Goal: Task Accomplishment & Management: Manage account settings

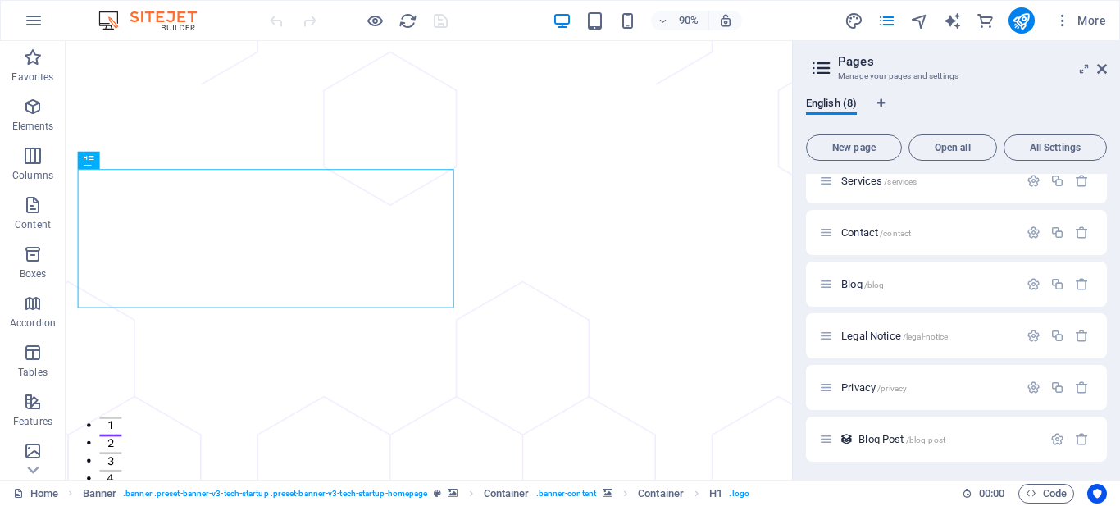
scroll to position [121, 0]
click at [1027, 383] on icon "button" at bounding box center [1034, 386] width 14 height 14
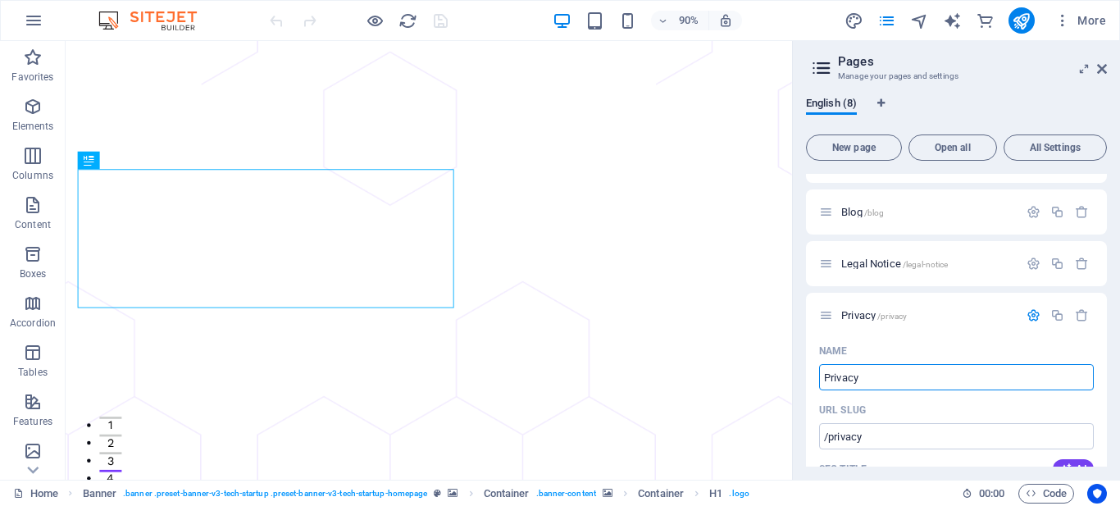
scroll to position [190, 0]
click at [856, 316] on span "Privacy /privacy" at bounding box center [874, 316] width 66 height 12
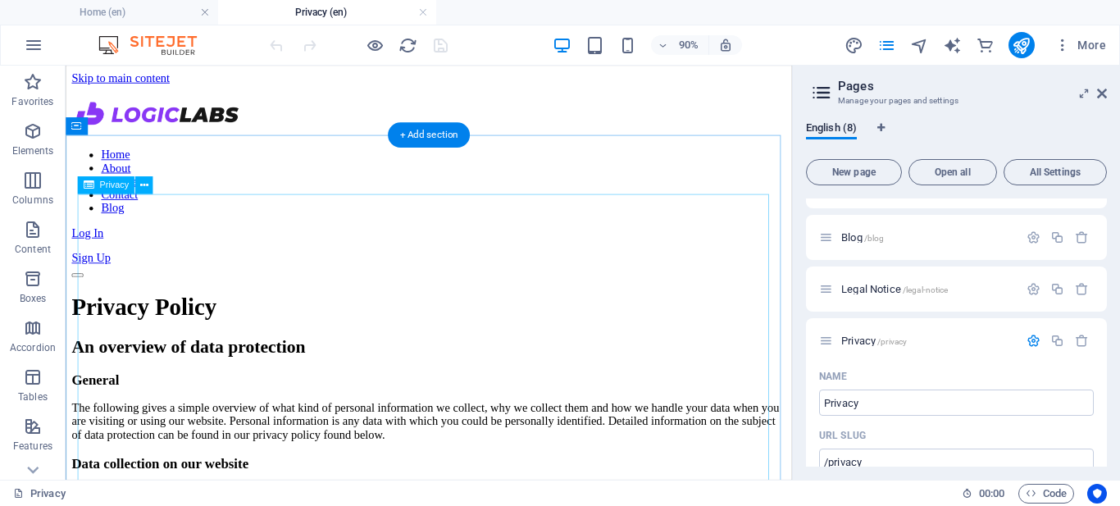
scroll to position [0, 0]
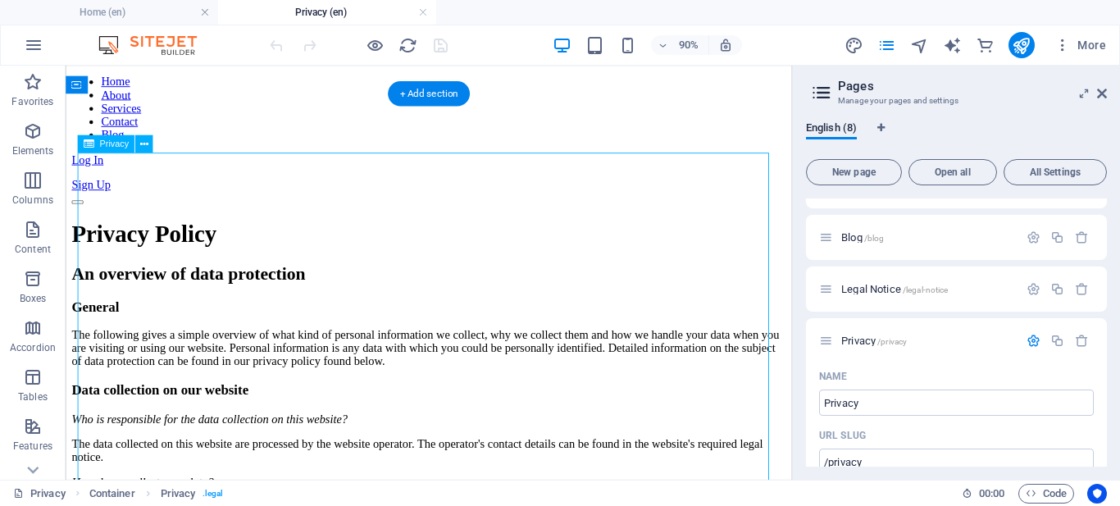
scroll to position [83, 0]
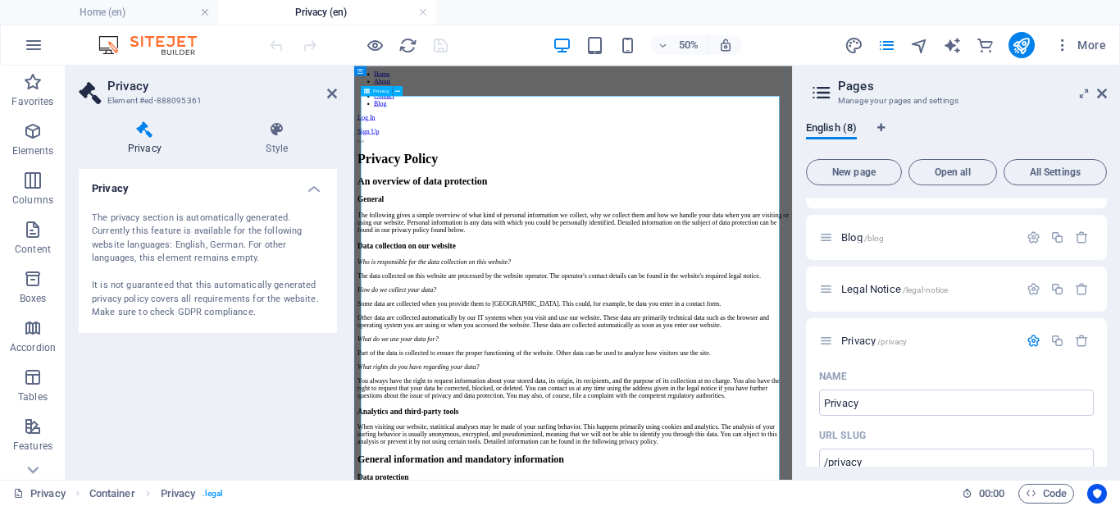
click at [375, 89] on span "Privacy" at bounding box center [381, 91] width 16 height 5
click at [190, 295] on div "The privacy section is automatically generated. Currently this feature is avail…" at bounding box center [208, 266] width 232 height 108
click at [280, 134] on icon at bounding box center [277, 129] width 120 height 16
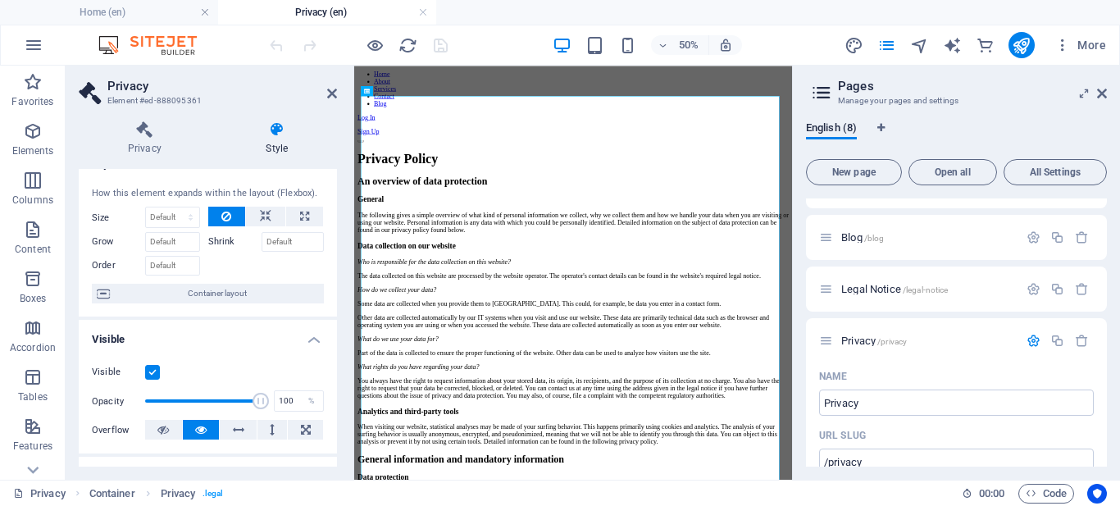
scroll to position [0, 0]
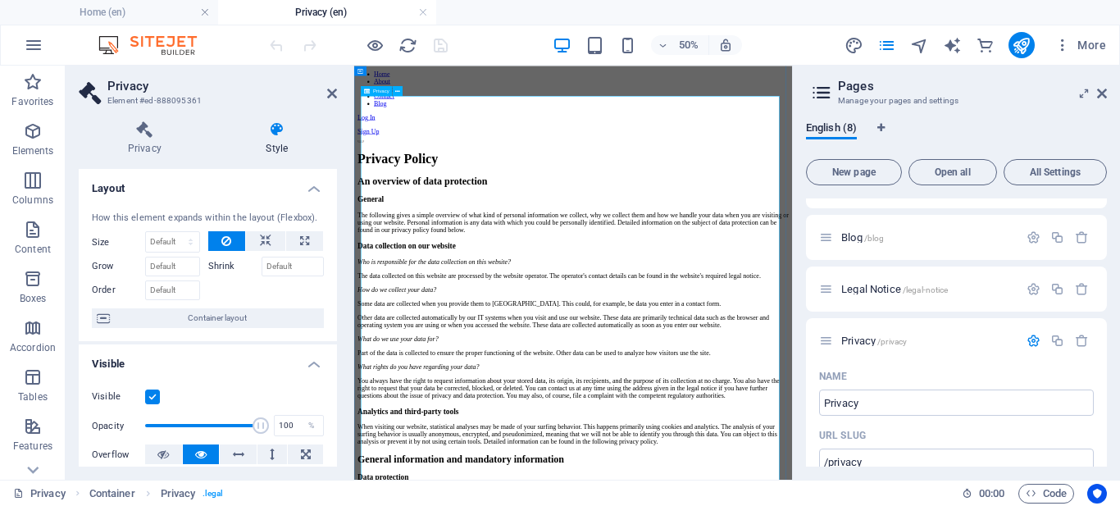
click at [1100, 87] on icon at bounding box center [1102, 93] width 10 height 13
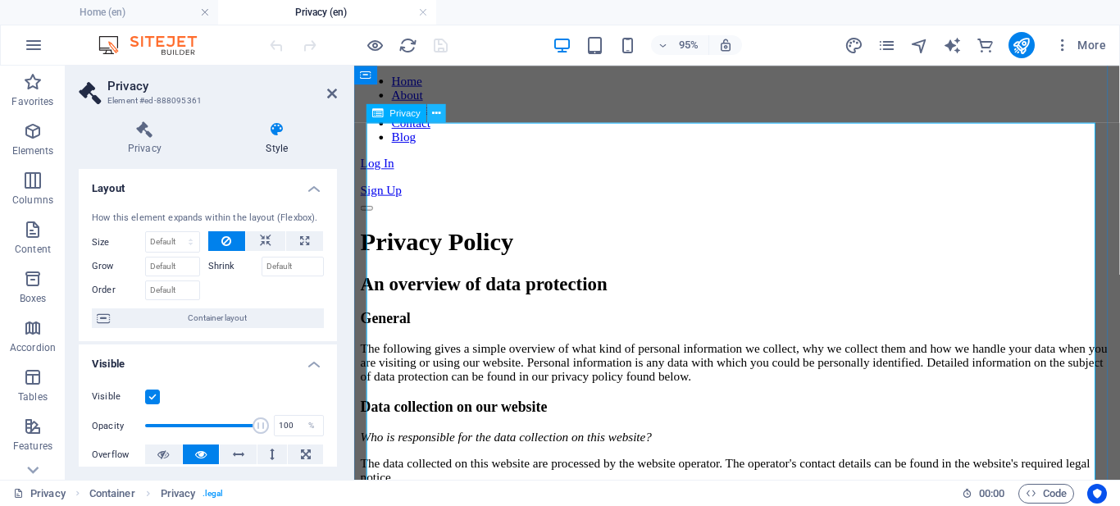
click at [435, 112] on icon at bounding box center [437, 113] width 8 height 16
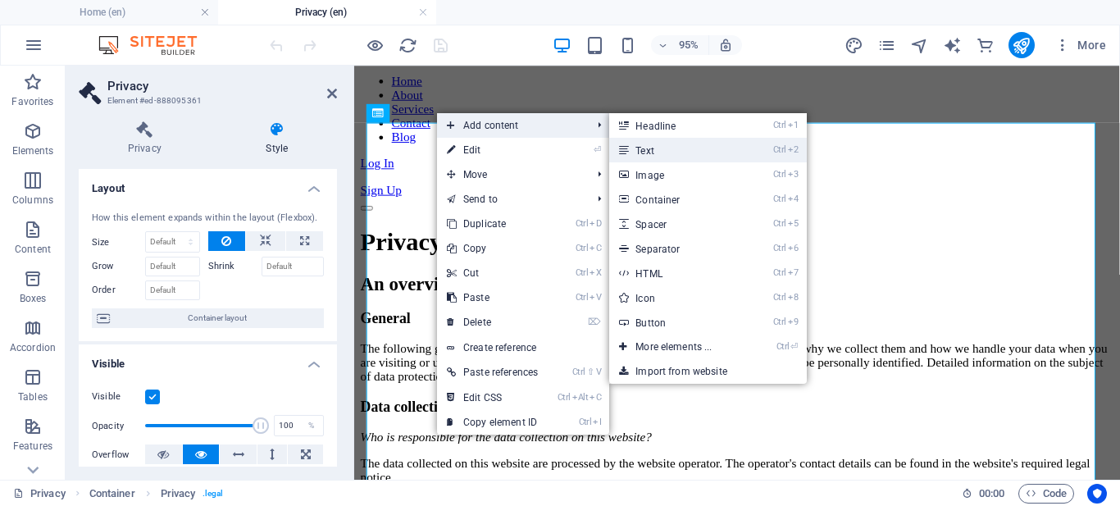
click at [627, 143] on icon at bounding box center [623, 150] width 8 height 25
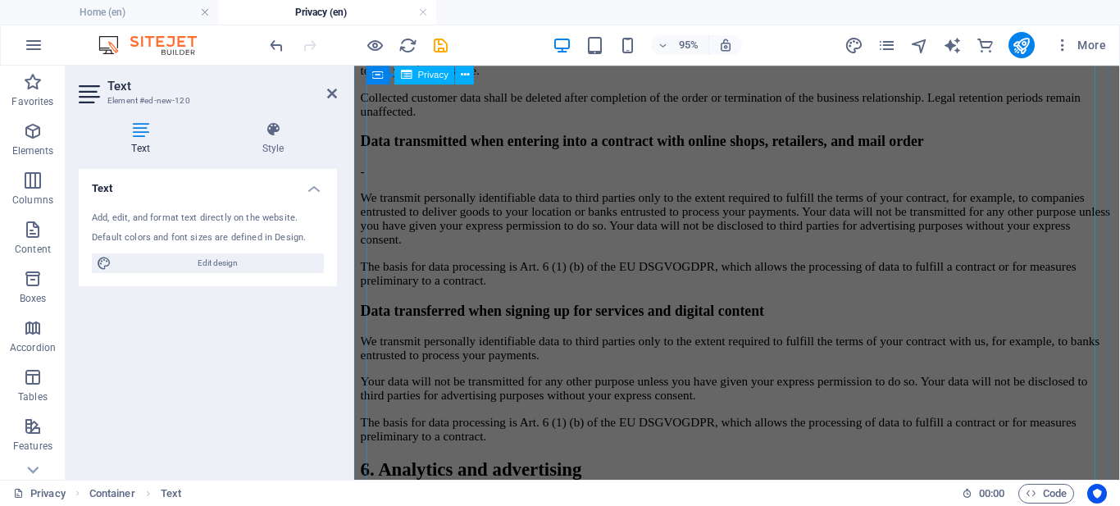
scroll to position [2409, 0]
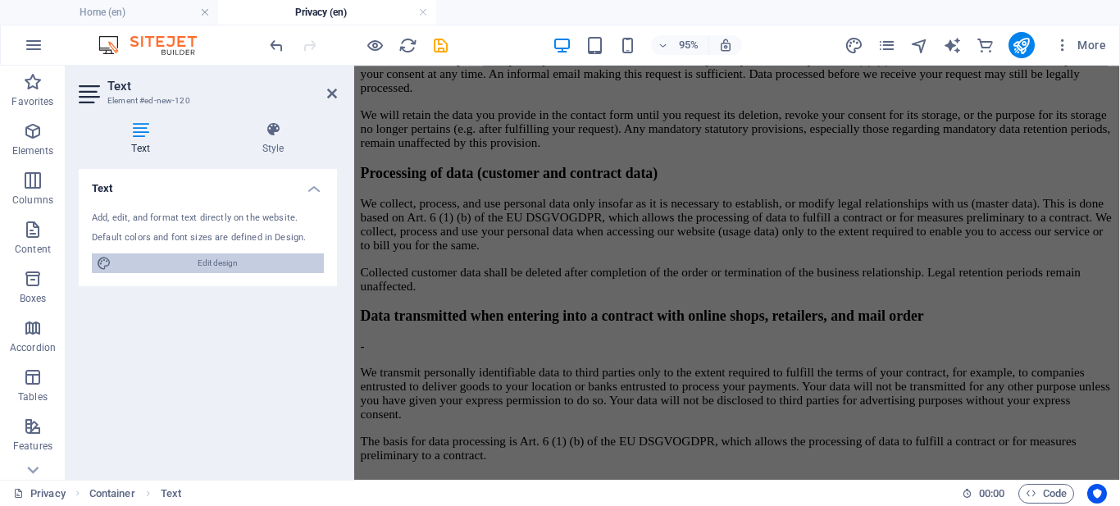
drag, startPoint x: 236, startPoint y: 261, endPoint x: 707, endPoint y: 271, distance: 470.8
click at [236, 261] on span "Edit design" at bounding box center [217, 263] width 203 height 20
select select "px"
select select "400"
select select "px"
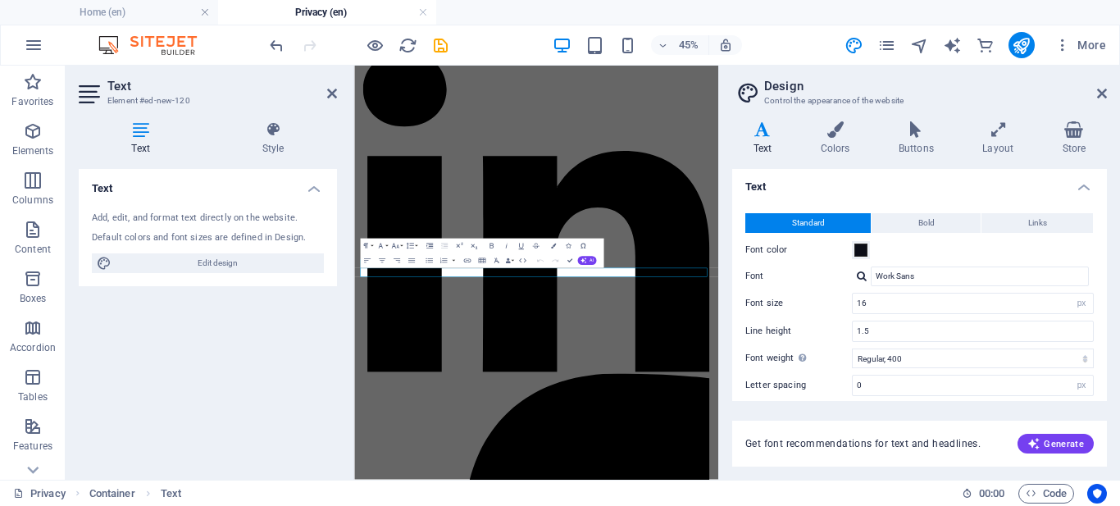
scroll to position [0, 0]
click at [1106, 98] on icon at bounding box center [1102, 93] width 10 height 13
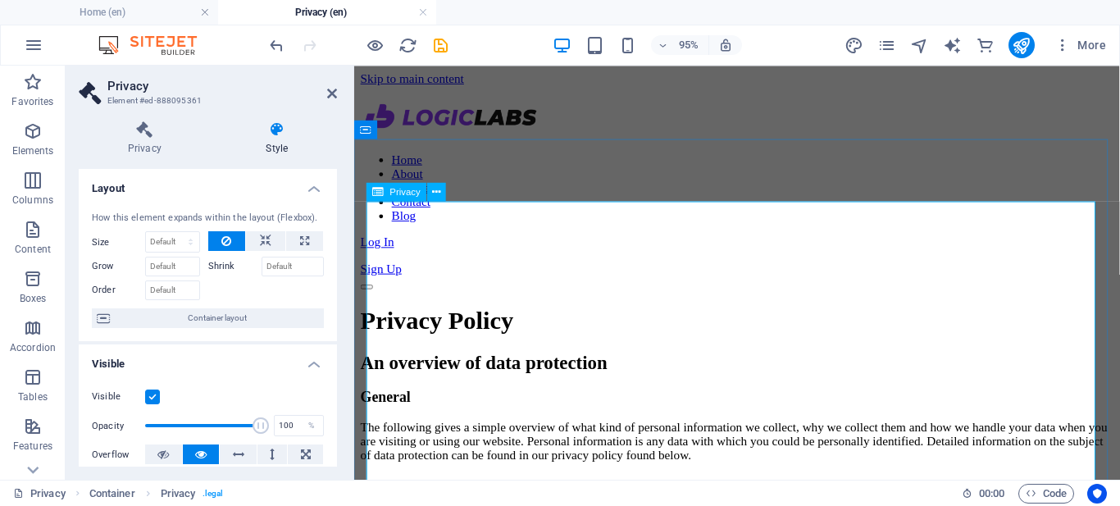
click at [153, 159] on div "Privacy Style Privacy The privacy section is automatically generated. Currently…" at bounding box center [208, 293] width 258 height 345
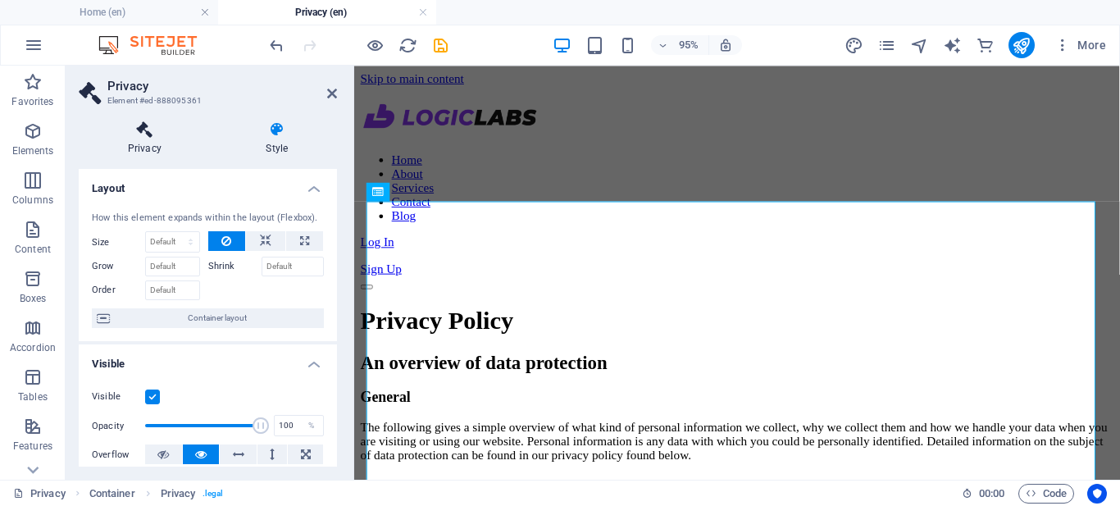
click at [151, 142] on h4 "Privacy" at bounding box center [148, 138] width 139 height 34
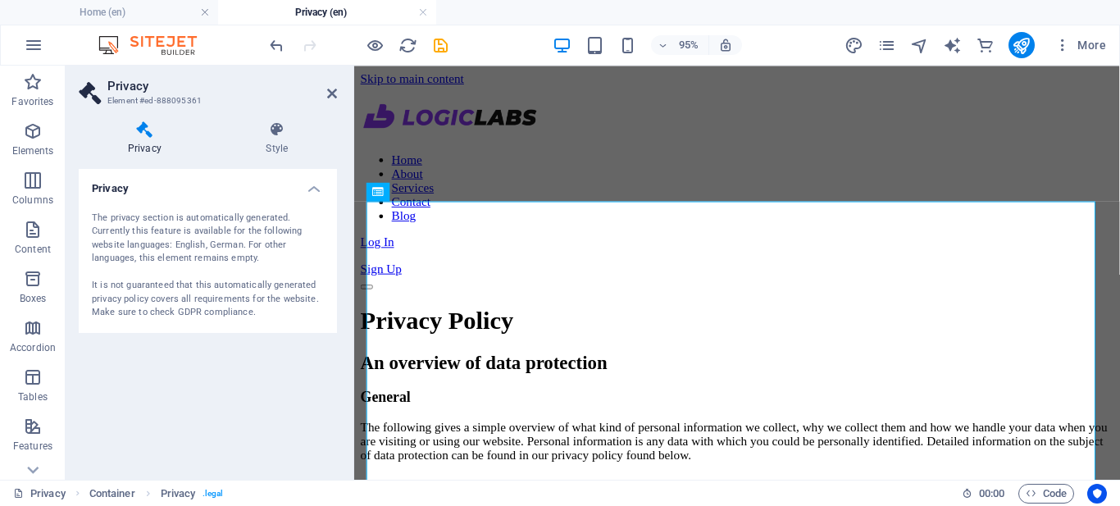
drag, startPoint x: 162, startPoint y: 230, endPoint x: 134, endPoint y: 230, distance: 27.9
click at [134, 230] on div "The privacy section is automatically generated. Currently this feature is avail…" at bounding box center [208, 266] width 232 height 108
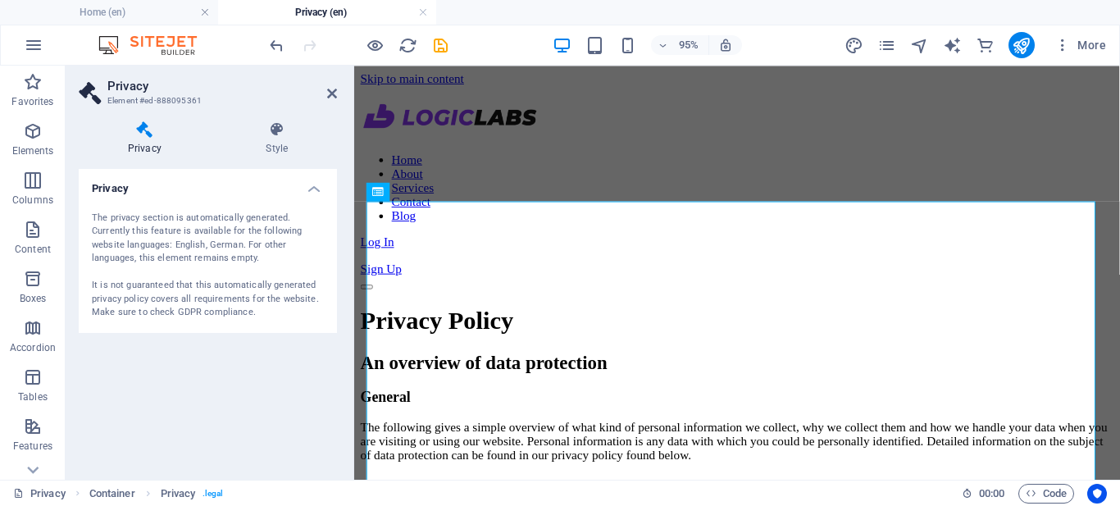
click at [134, 230] on div "The privacy section is automatically generated. Currently this feature is avail…" at bounding box center [208, 266] width 232 height 108
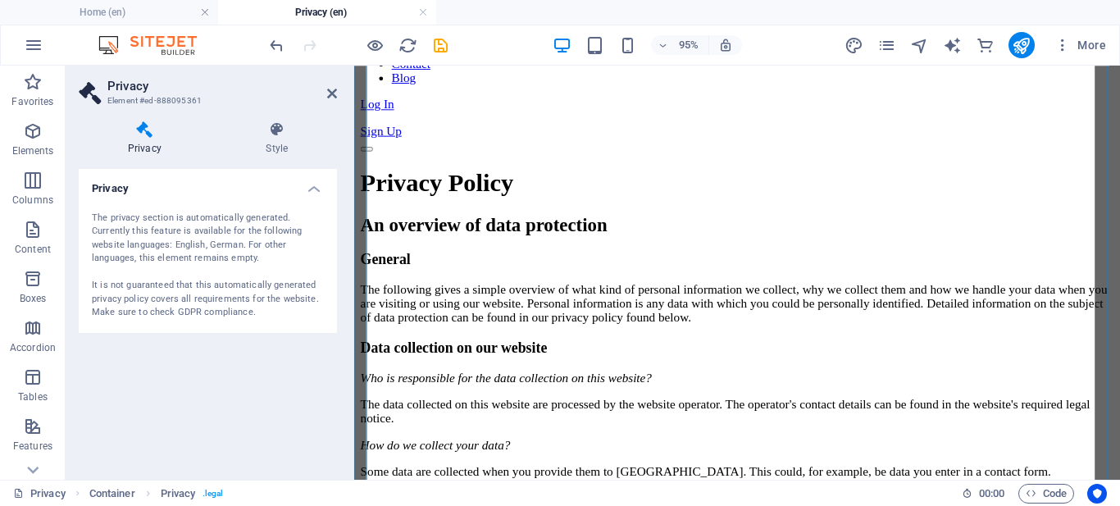
scroll to position [147, 0]
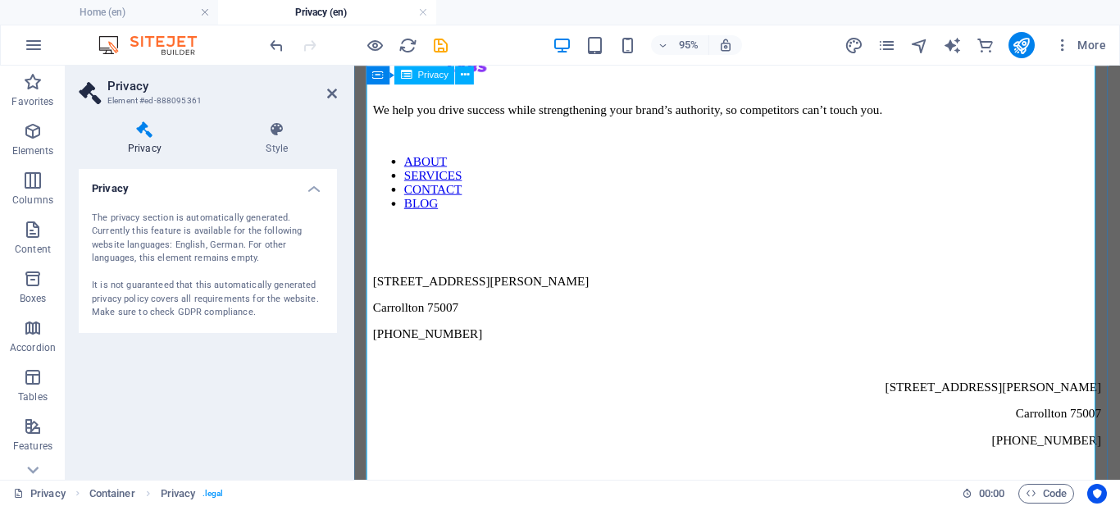
scroll to position [4018, 0]
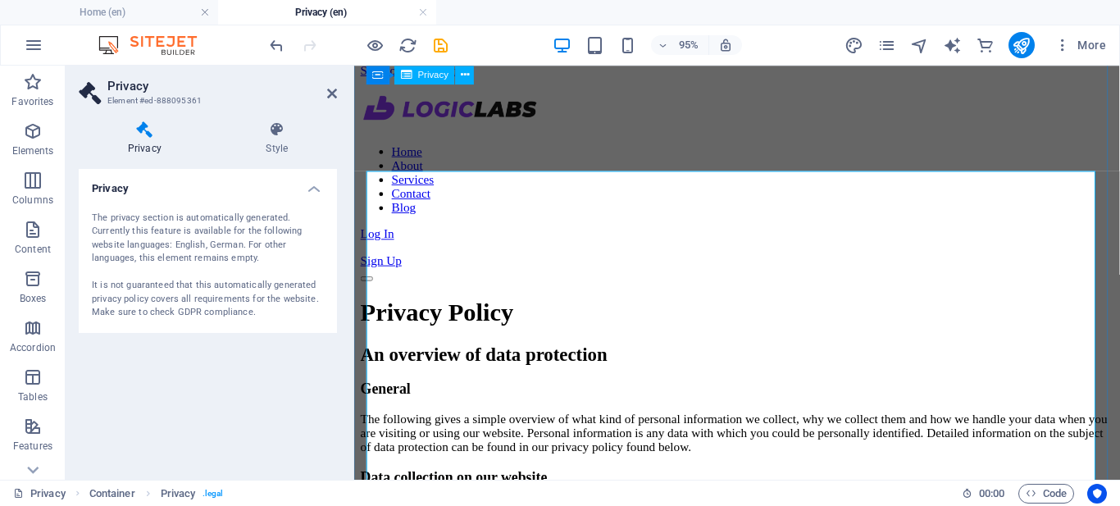
scroll to position [0, 0]
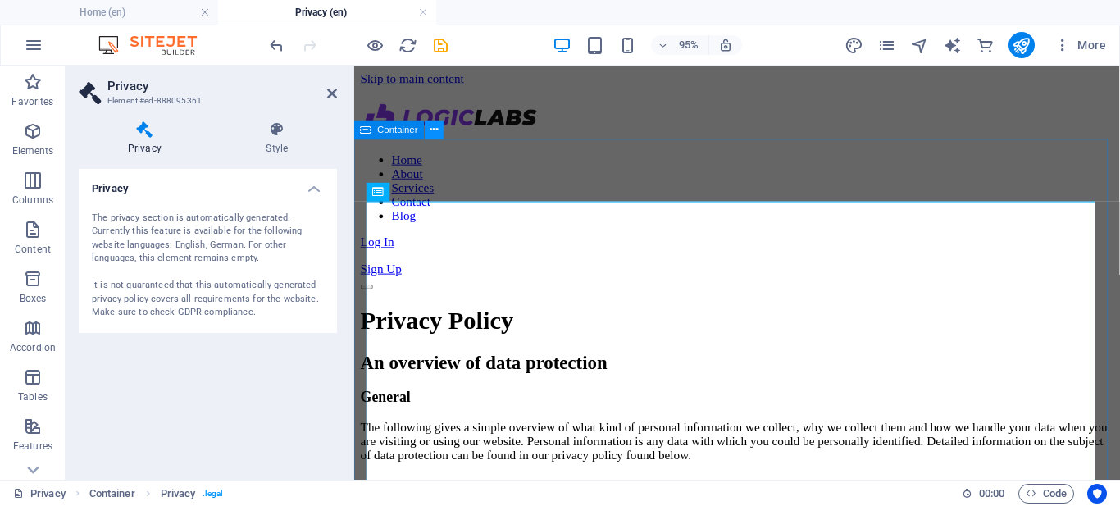
click at [430, 134] on icon at bounding box center [434, 129] width 8 height 16
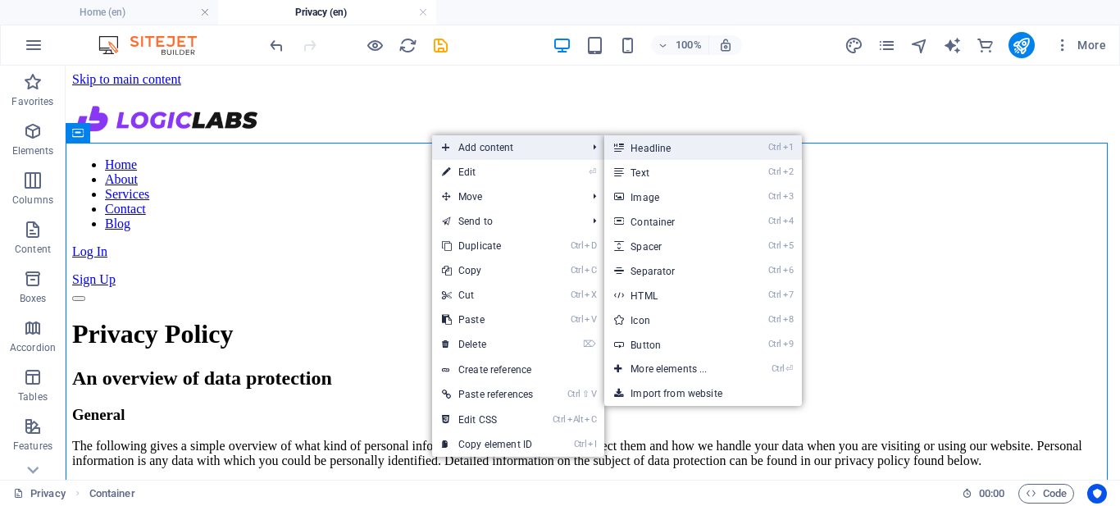
click at [622, 147] on icon at bounding box center [618, 147] width 8 height 25
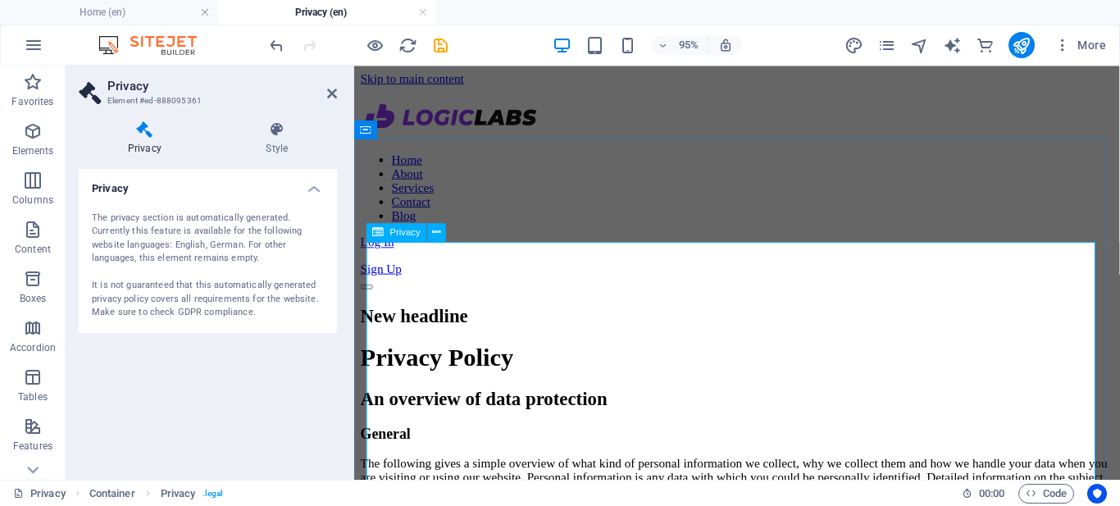
click at [403, 233] on span "Privacy" at bounding box center [405, 232] width 30 height 9
click at [444, 233] on button at bounding box center [437, 232] width 19 height 19
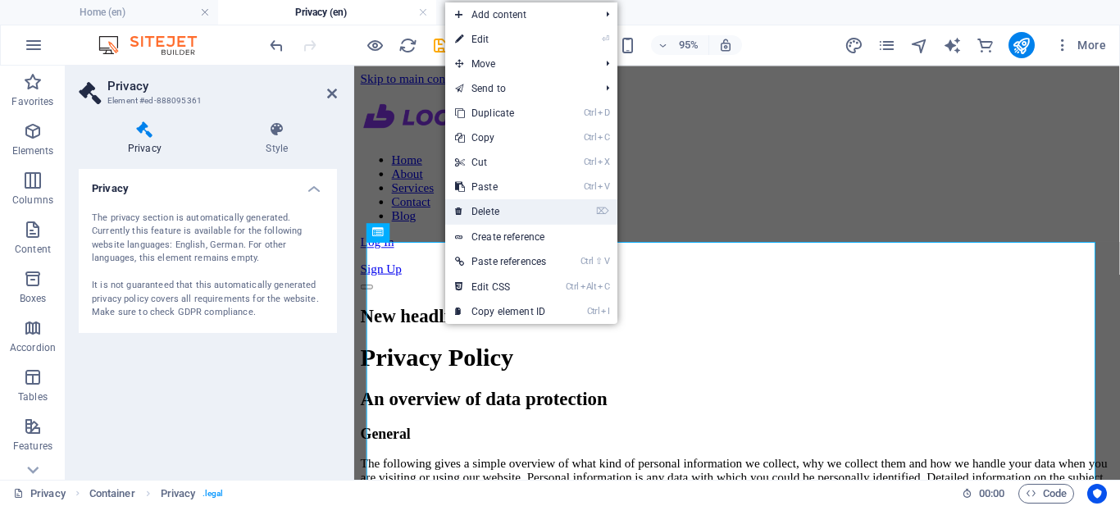
click at [467, 206] on link "⌦ Delete" at bounding box center [500, 211] width 111 height 25
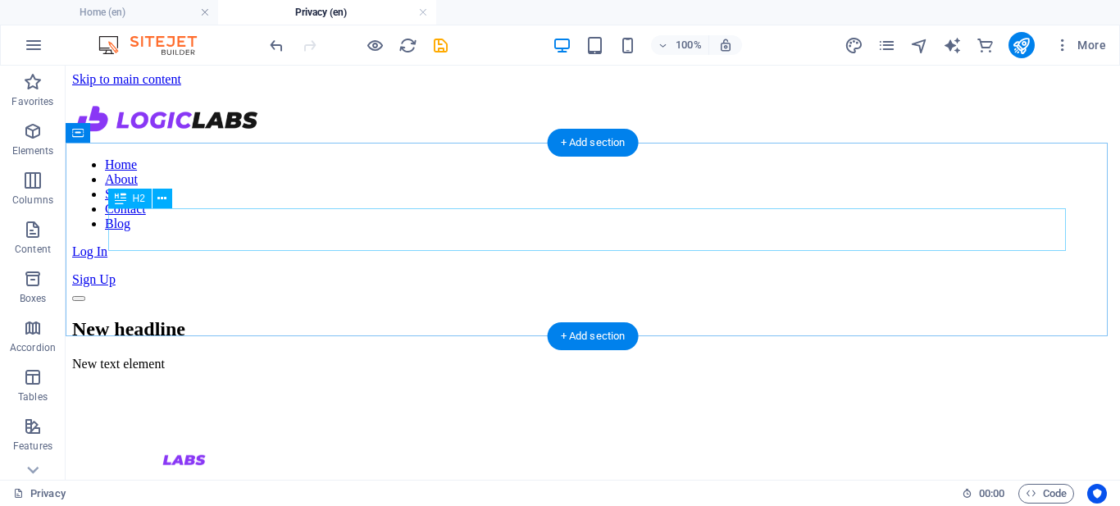
click at [249, 318] on div "New headline" at bounding box center [592, 329] width 1041 height 22
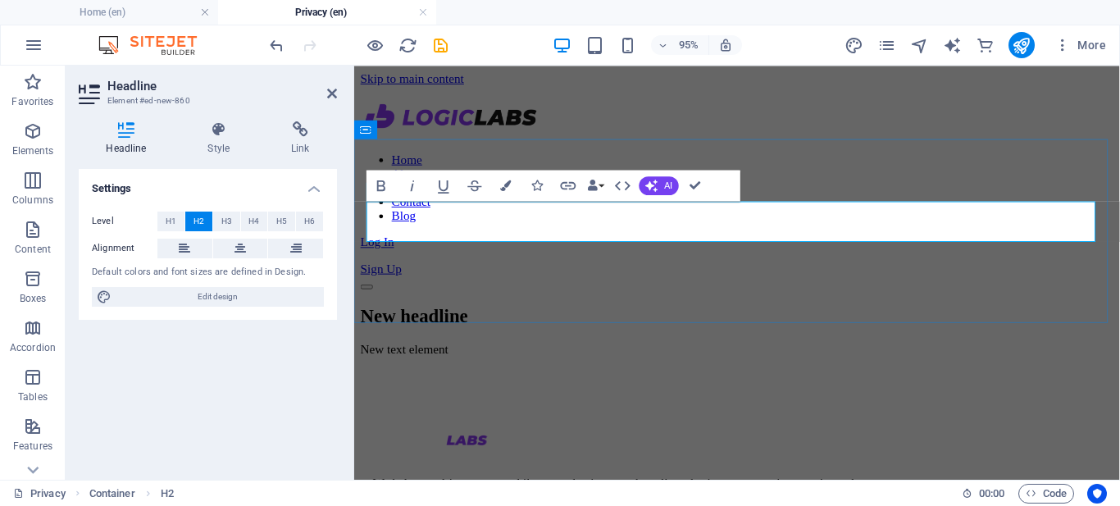
click at [959, 318] on h2 "New headline" at bounding box center [757, 329] width 793 height 22
drag, startPoint x: 626, startPoint y: 225, endPoint x: 363, endPoint y: 224, distance: 263.2
click at [363, 318] on div "New headline New text element" at bounding box center [757, 344] width 793 height 53
click at [418, 318] on div "Privacy Policy – Logic Labs New text element" at bounding box center [757, 344] width 793 height 53
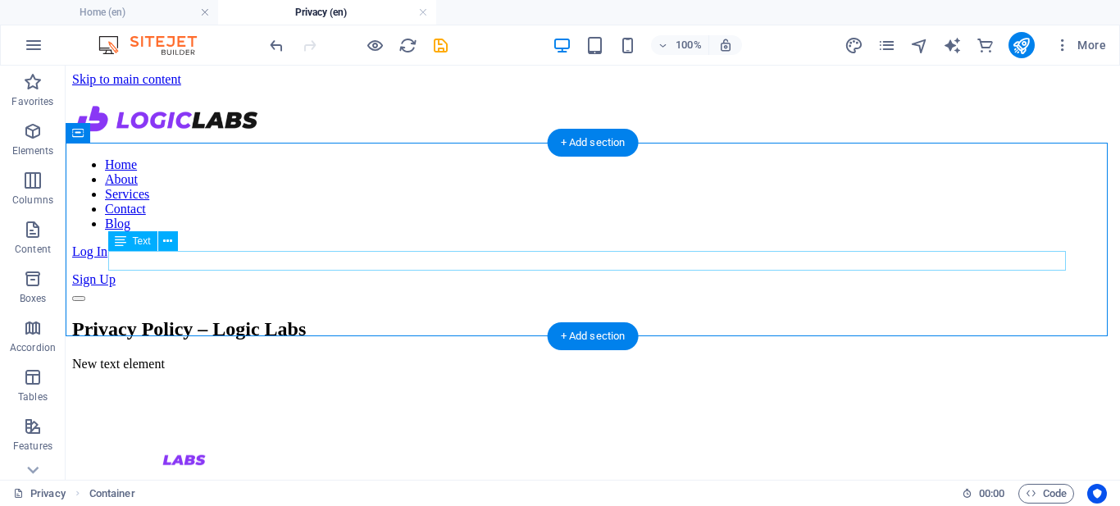
click at [302, 357] on div "New text element" at bounding box center [592, 364] width 1041 height 15
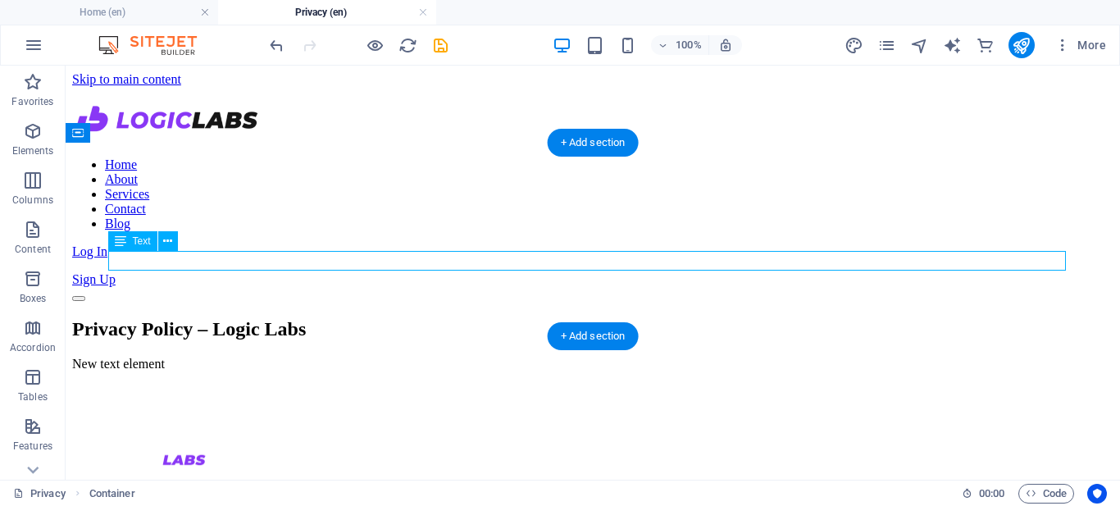
click at [302, 357] on div "New text element" at bounding box center [592, 364] width 1041 height 15
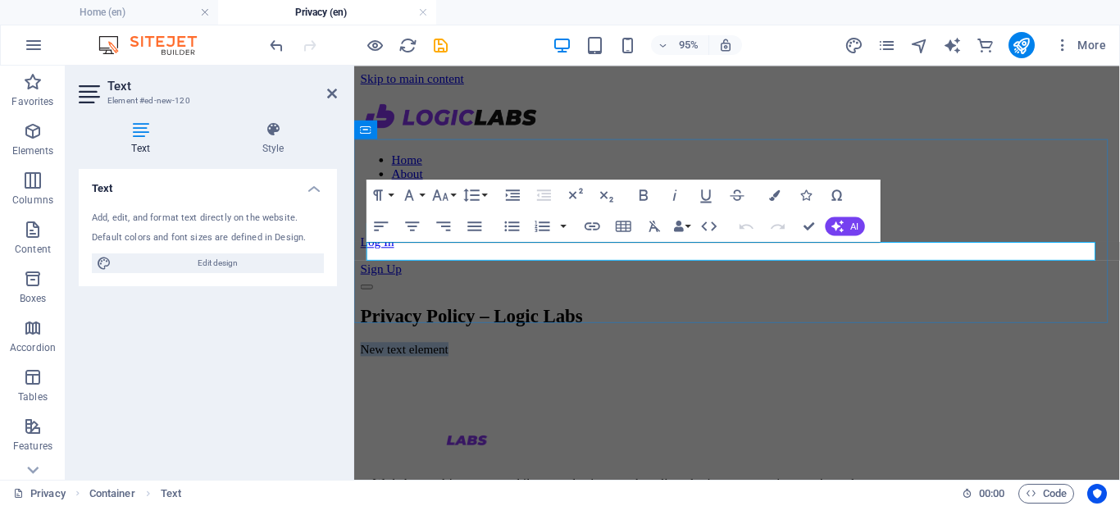
click at [1033, 357] on p "New text element" at bounding box center [757, 364] width 793 height 15
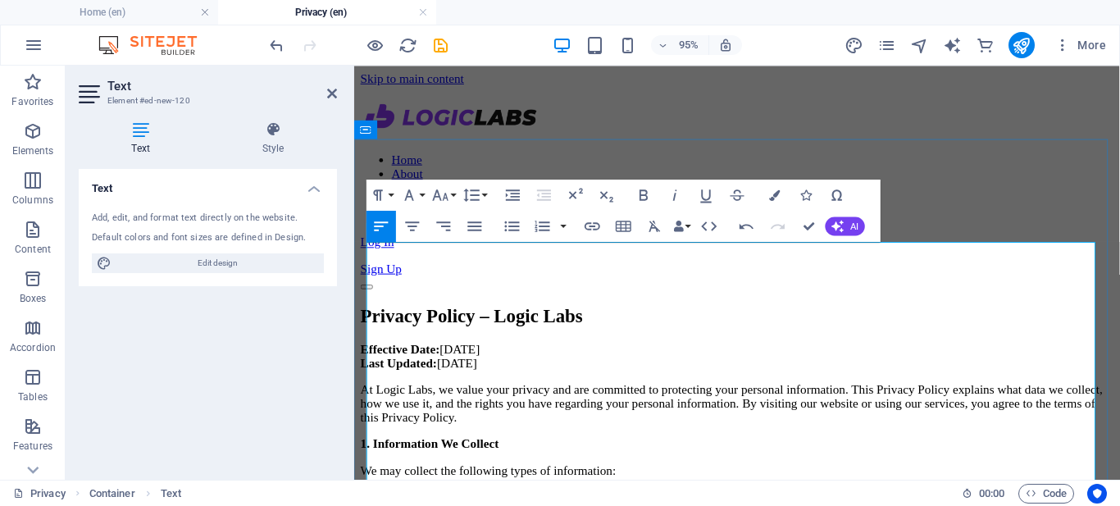
click at [537, 357] on p "Effective Date: [DATE] Last Updated: [DATE]" at bounding box center [757, 372] width 793 height 30
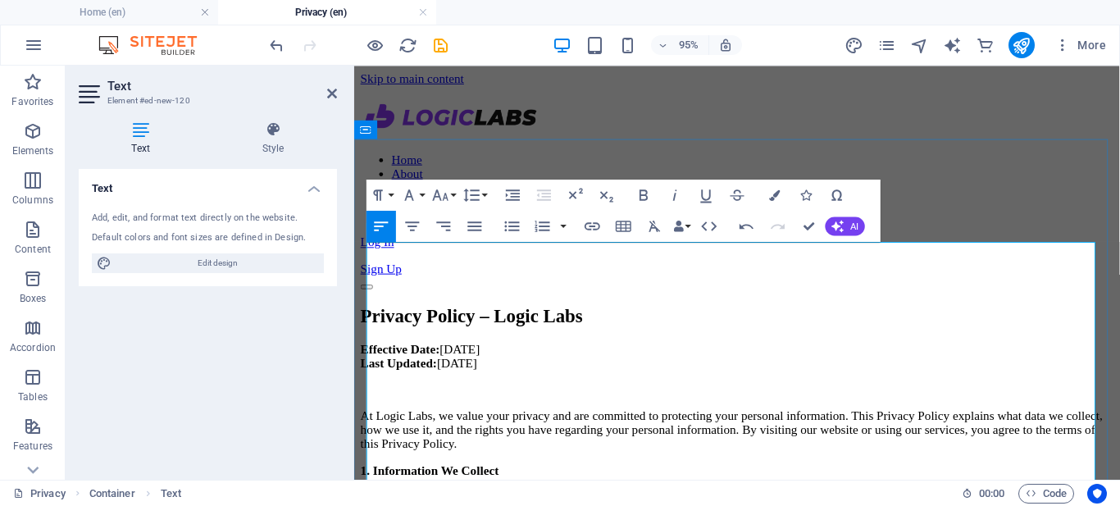
click at [888, 427] on p "At Logic Labs, we value your privacy and are committed to protecting your perso…" at bounding box center [757, 449] width 793 height 44
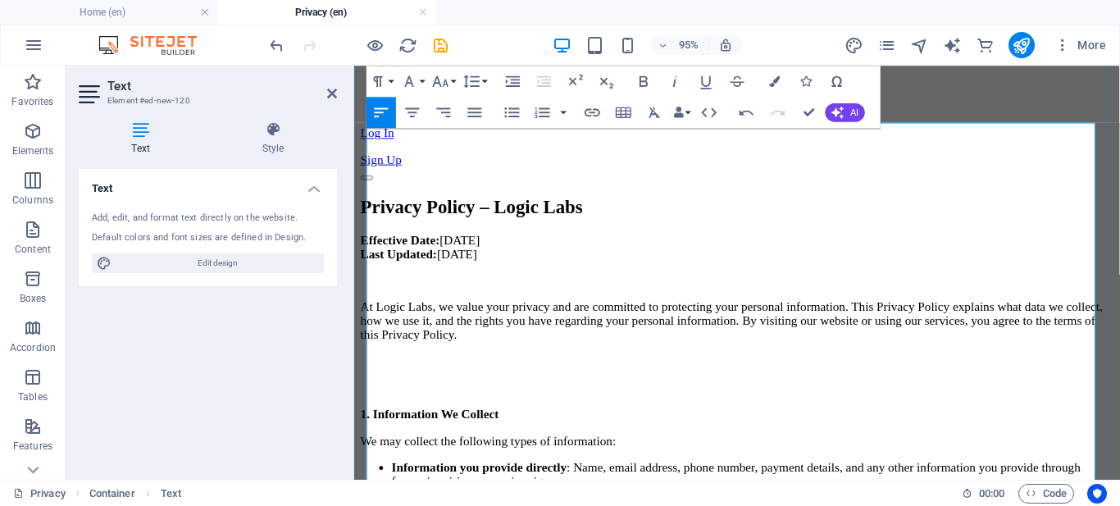
scroll to position [131, 0]
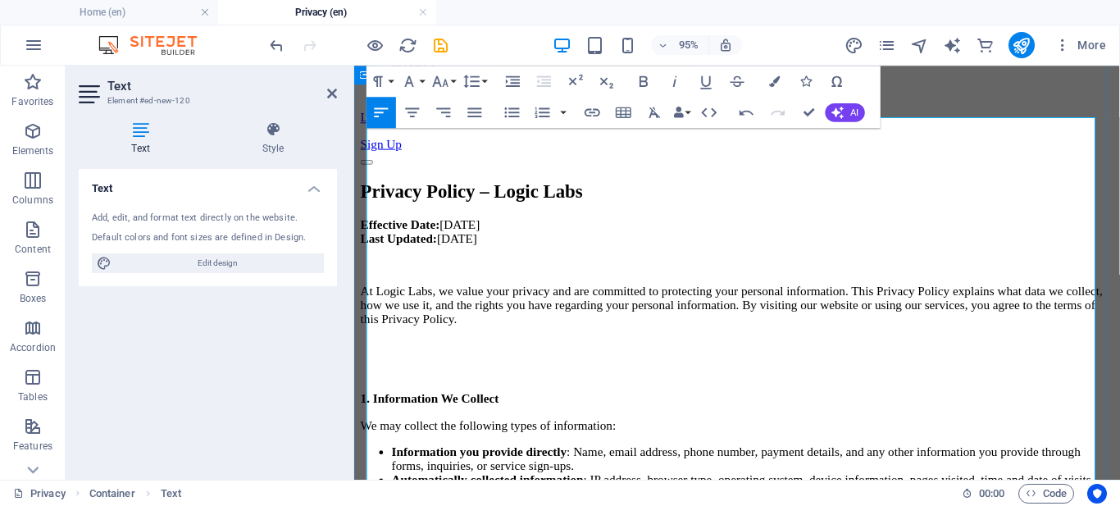
click at [531, 409] on p "1. Information We Collect" at bounding box center [757, 416] width 793 height 15
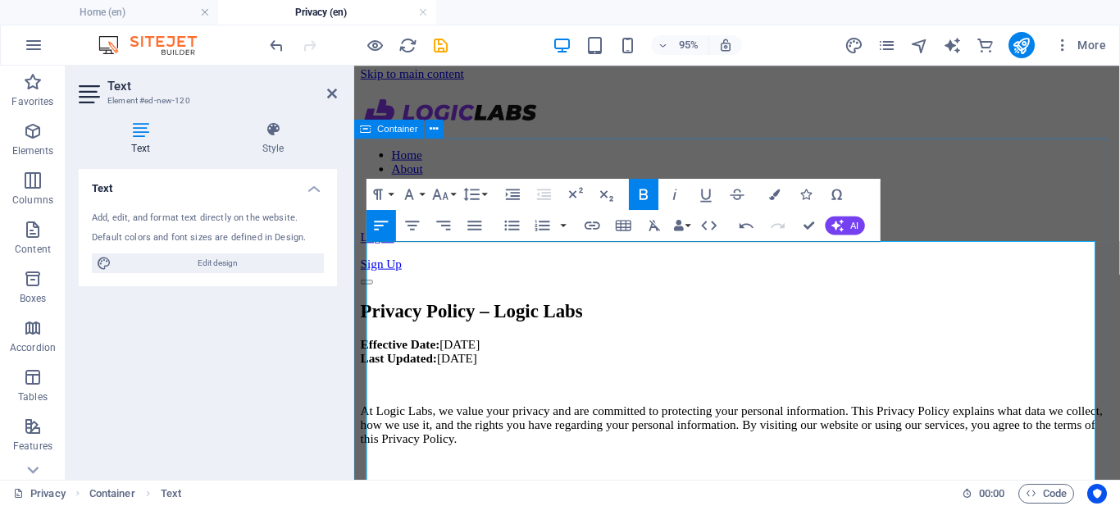
scroll to position [0, 0]
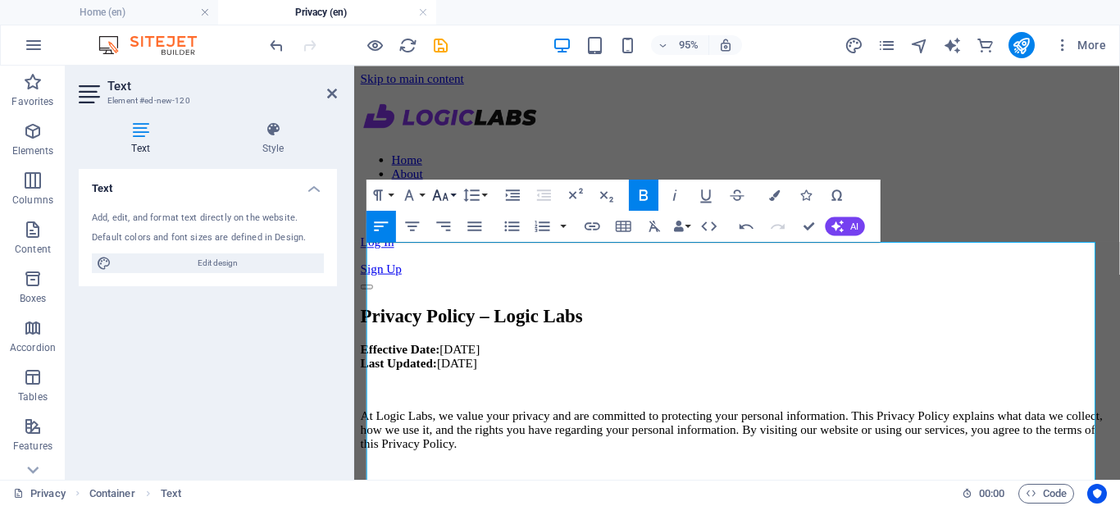
click at [451, 196] on button "Font Size" at bounding box center [444, 195] width 30 height 31
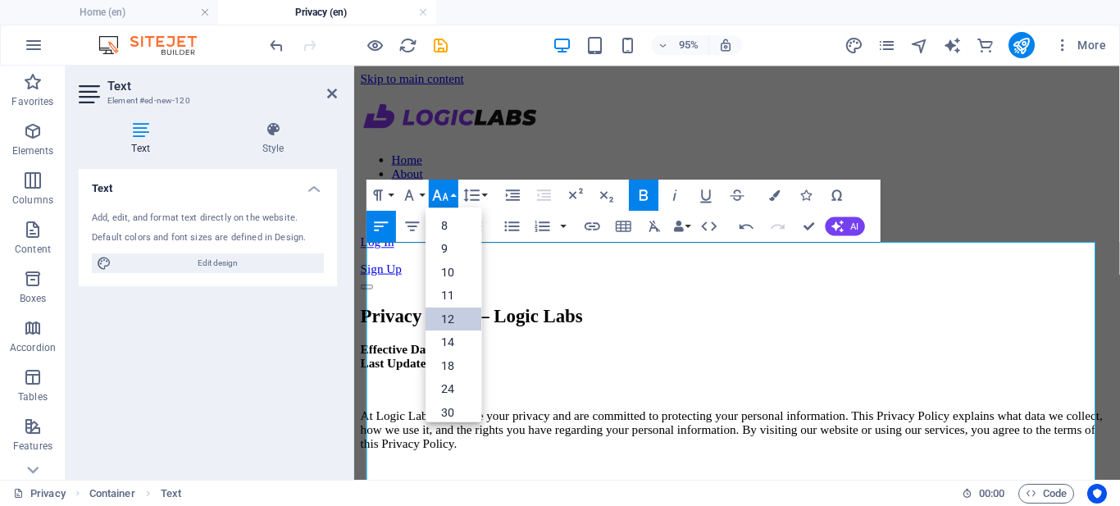
click at [449, 321] on link "12" at bounding box center [454, 319] width 56 height 24
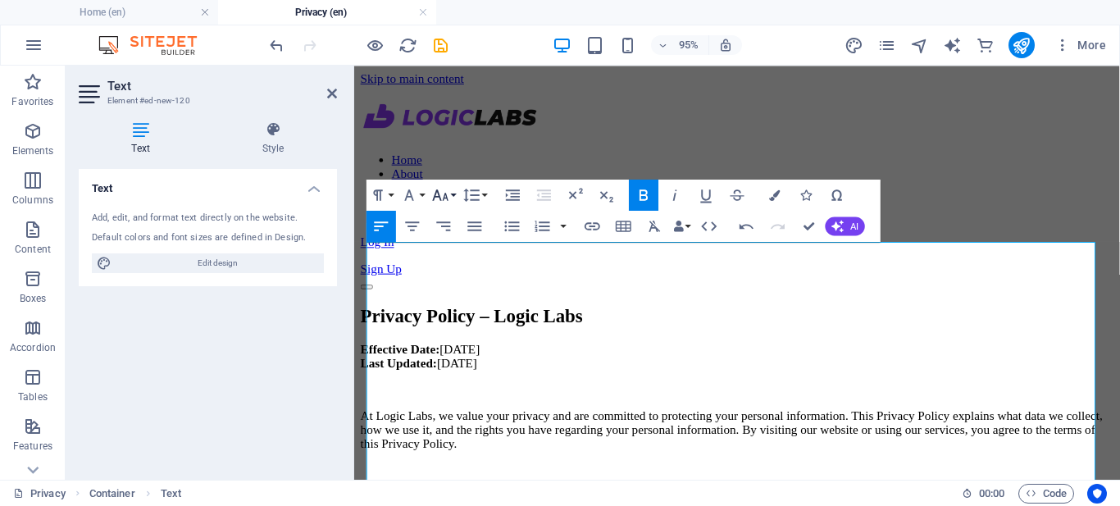
click at [448, 198] on icon "button" at bounding box center [440, 195] width 19 height 19
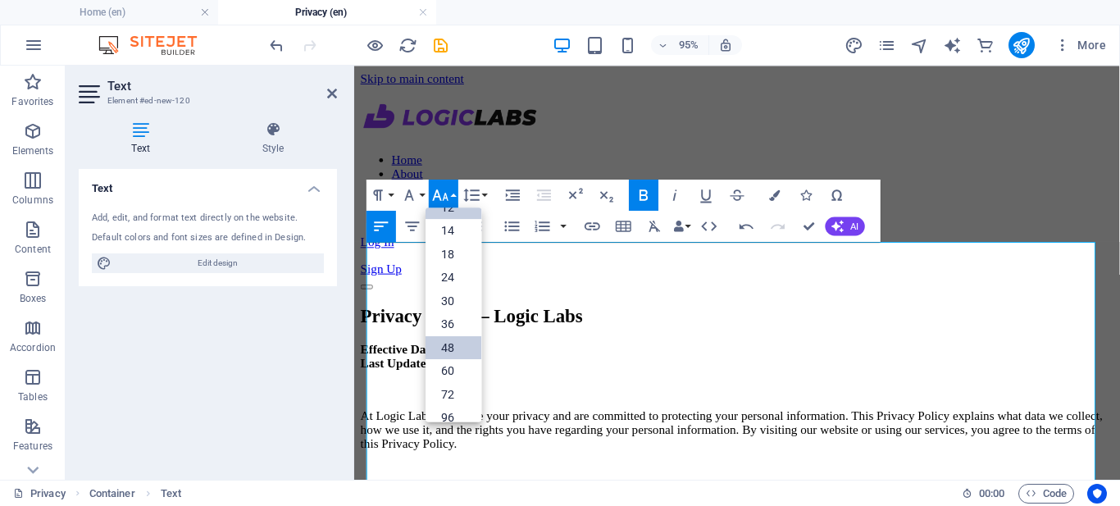
click at [441, 350] on link "48" at bounding box center [454, 348] width 56 height 24
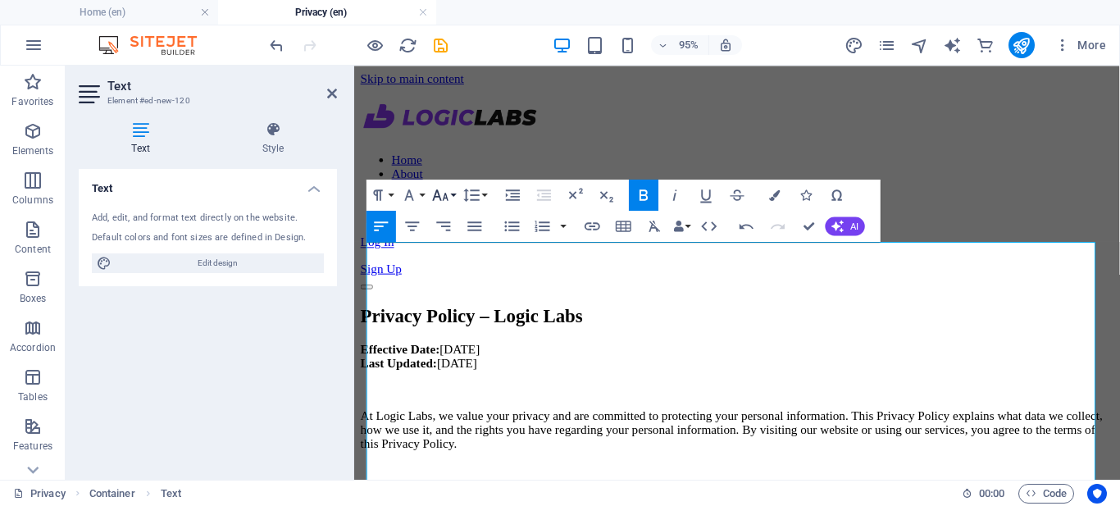
click at [456, 198] on button "Font Size" at bounding box center [444, 195] width 30 height 31
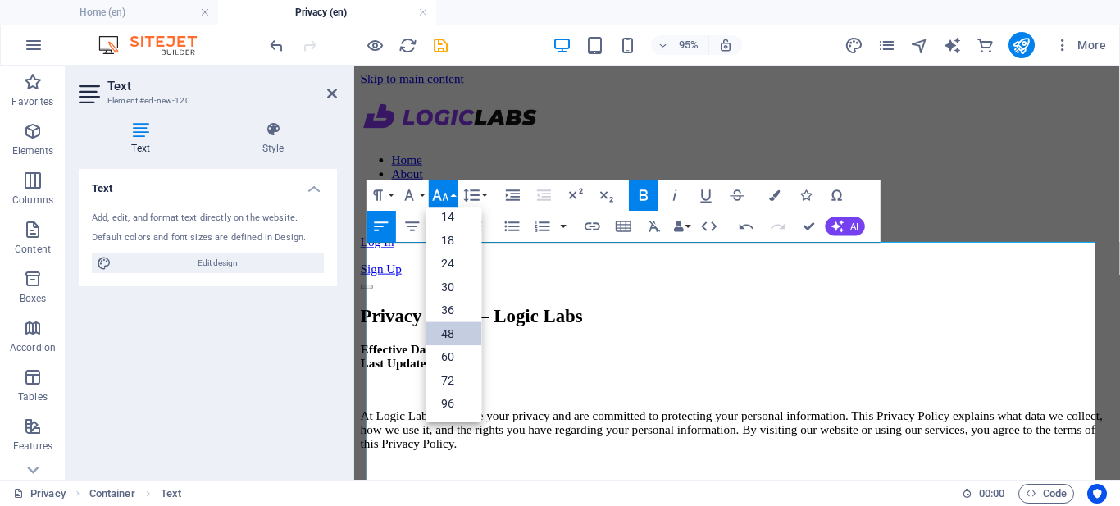
scroll to position [132, 0]
click at [453, 266] on link "24" at bounding box center [454, 264] width 56 height 24
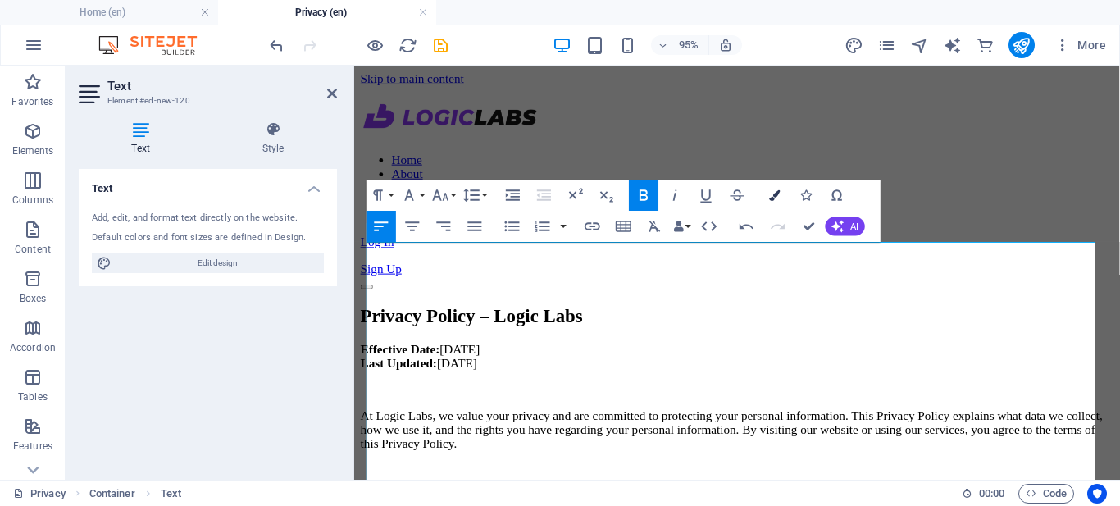
click at [772, 191] on icon "button" at bounding box center [774, 194] width 11 height 11
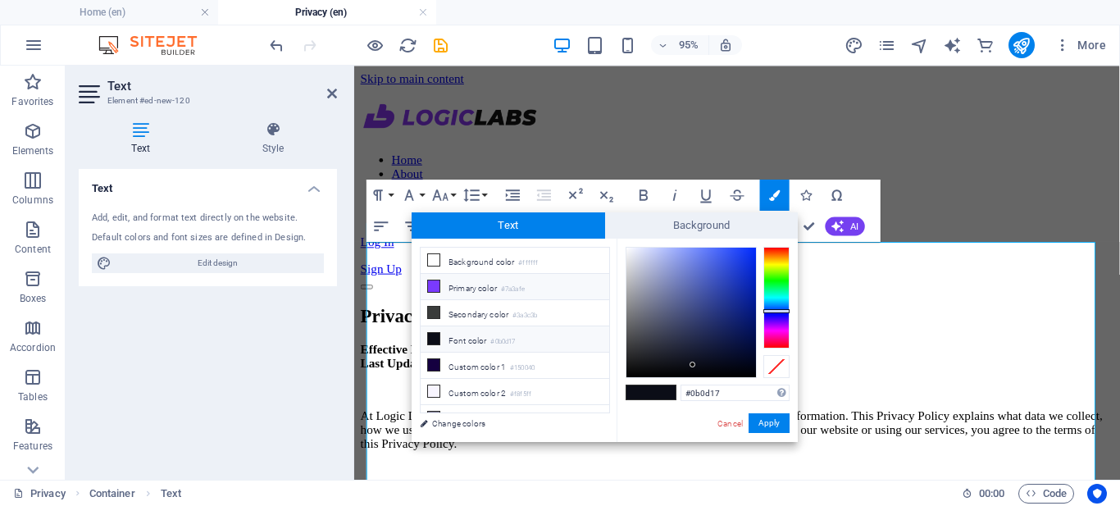
click at [493, 286] on li "Primary color #7a3afe" at bounding box center [515, 287] width 189 height 26
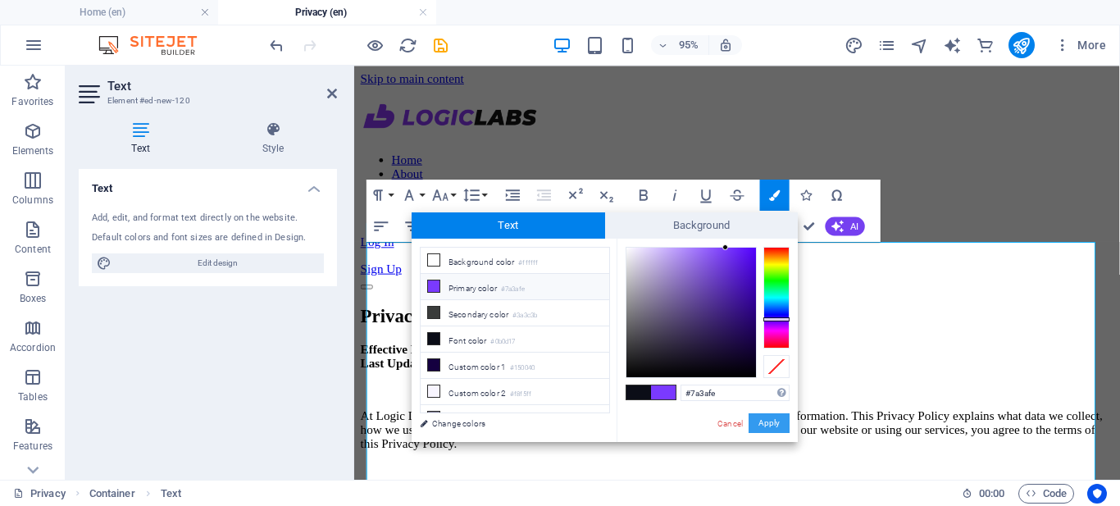
click at [766, 424] on button "Apply" at bounding box center [769, 423] width 41 height 20
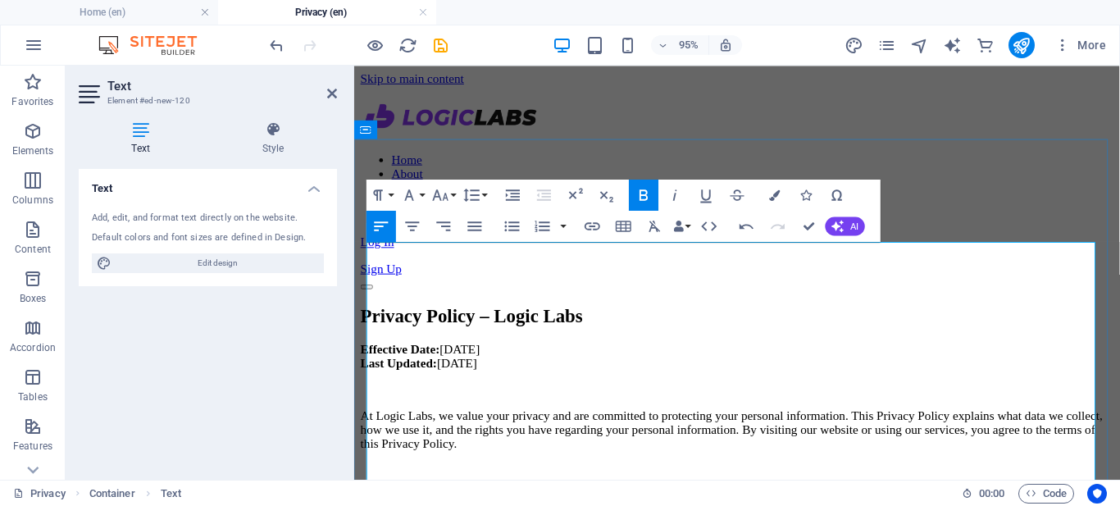
click at [541, 427] on p "At Logic Labs, we value your privacy and are committed to protecting your perso…" at bounding box center [757, 449] width 793 height 44
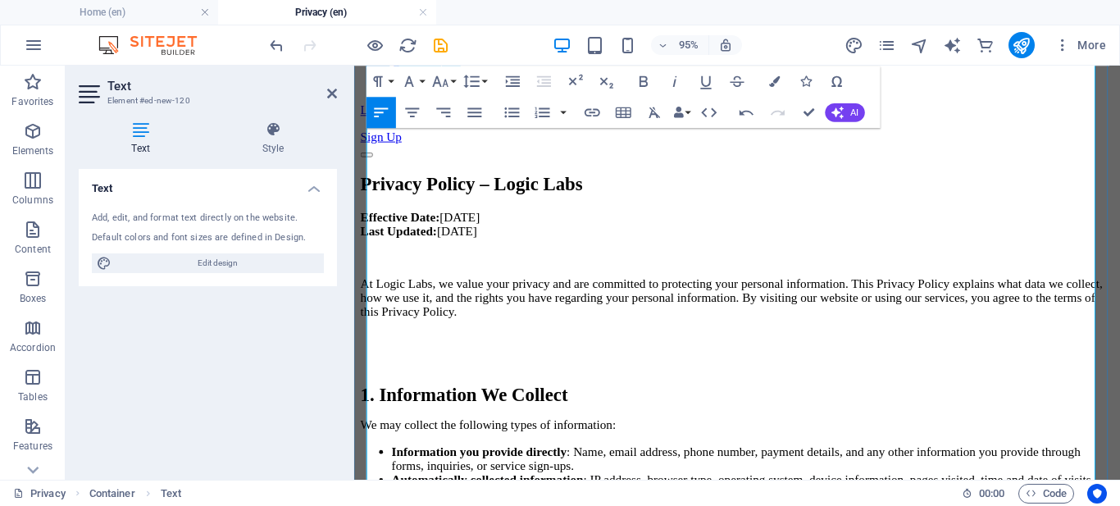
scroll to position [127, 0]
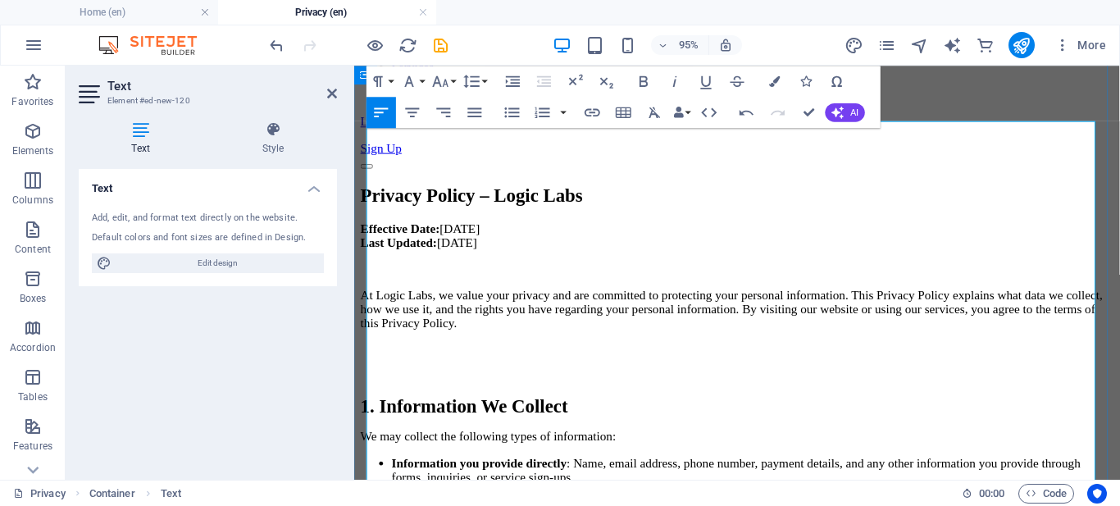
click at [489, 413] on span "1. Information We Collect" at bounding box center [470, 423] width 218 height 21
click at [424, 80] on button "Font Family" at bounding box center [413, 81] width 30 height 31
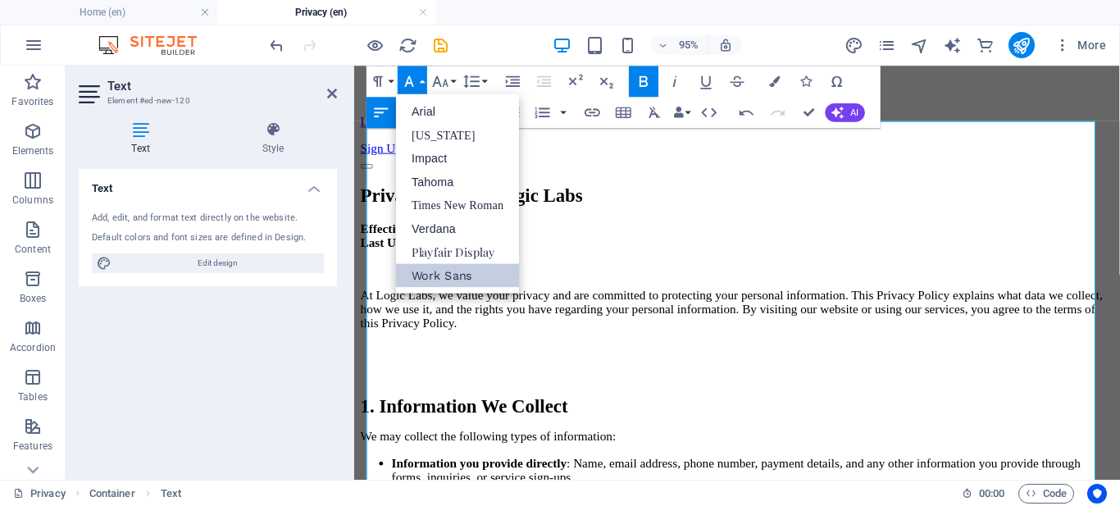
scroll to position [0, 0]
click at [424, 80] on button "Font Family" at bounding box center [413, 81] width 30 height 31
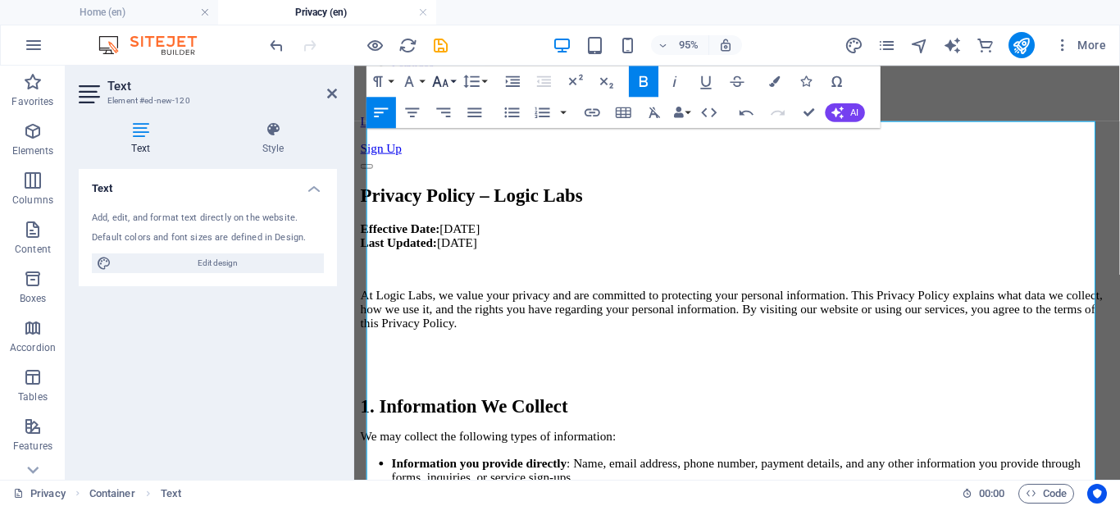
click at [451, 80] on button "Font Size" at bounding box center [444, 81] width 30 height 31
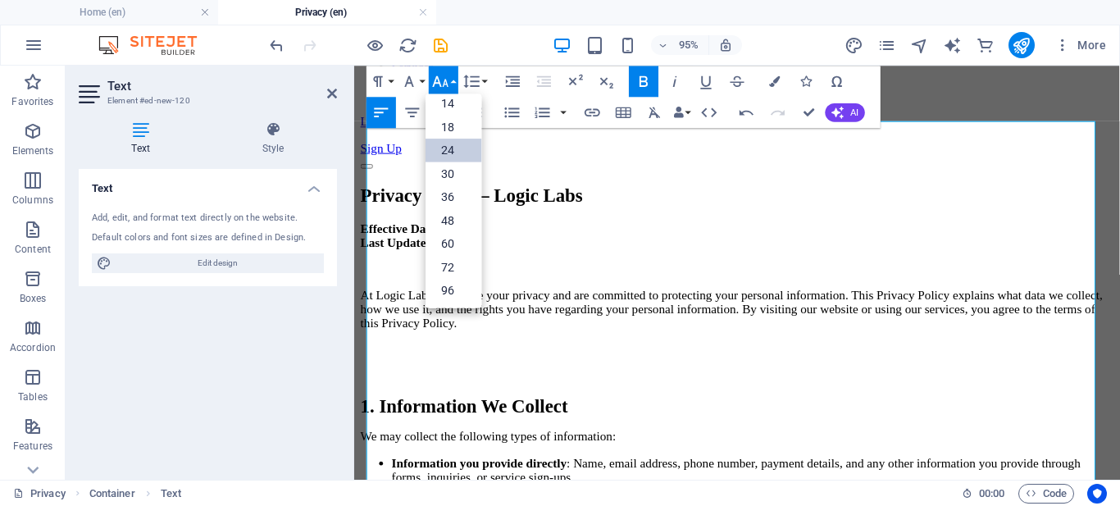
scroll to position [132, 0]
click at [451, 80] on button "Font Size" at bounding box center [444, 81] width 30 height 31
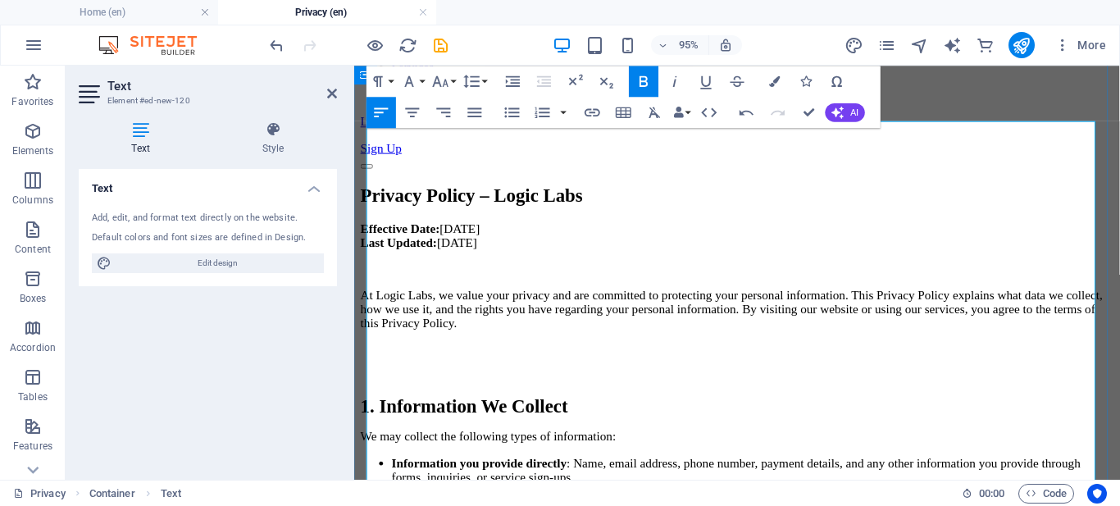
click at [418, 84] on icon "button" at bounding box center [409, 81] width 19 height 19
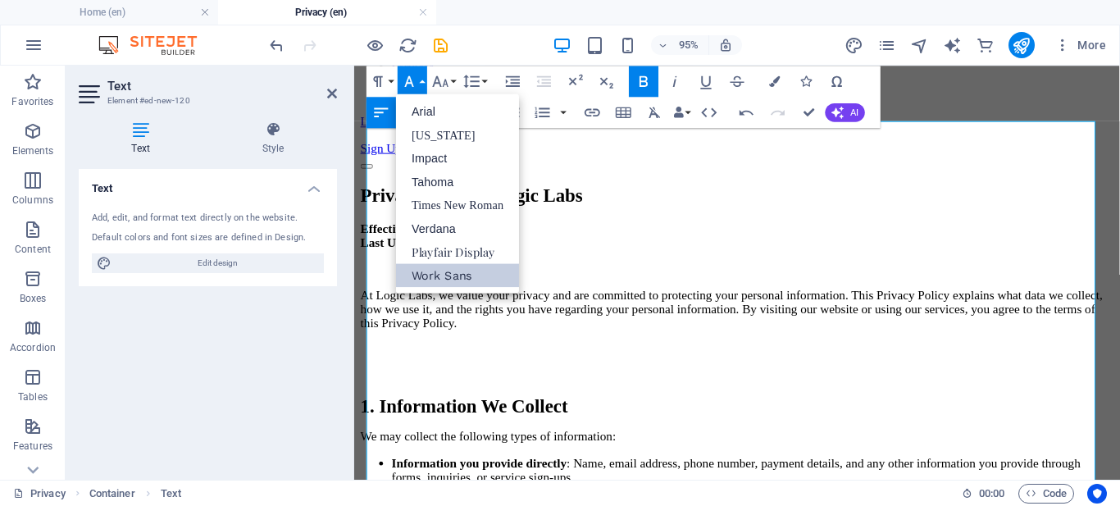
scroll to position [0, 0]
click at [444, 82] on icon "button" at bounding box center [440, 81] width 19 height 19
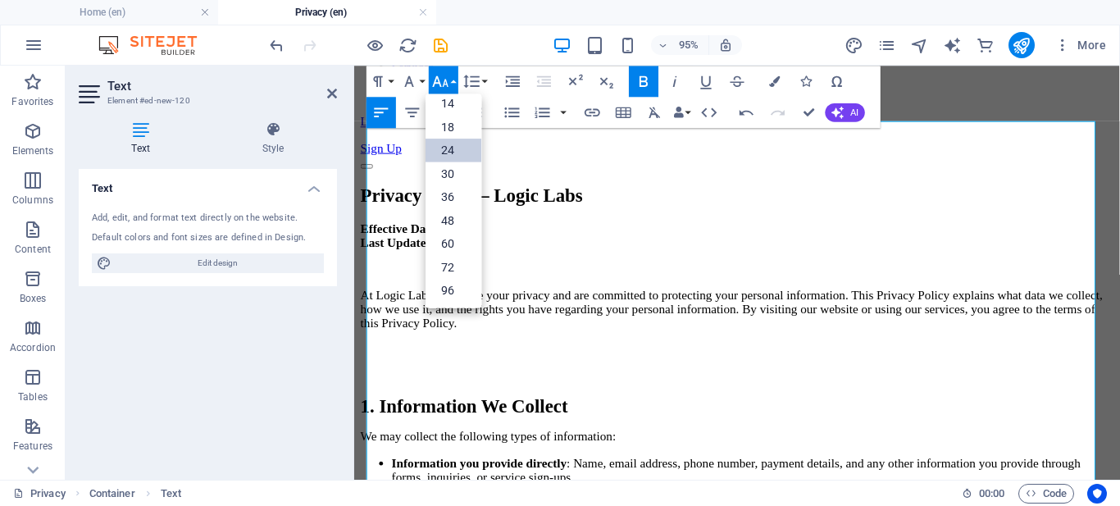
click at [443, 148] on link "24" at bounding box center [454, 150] width 56 height 24
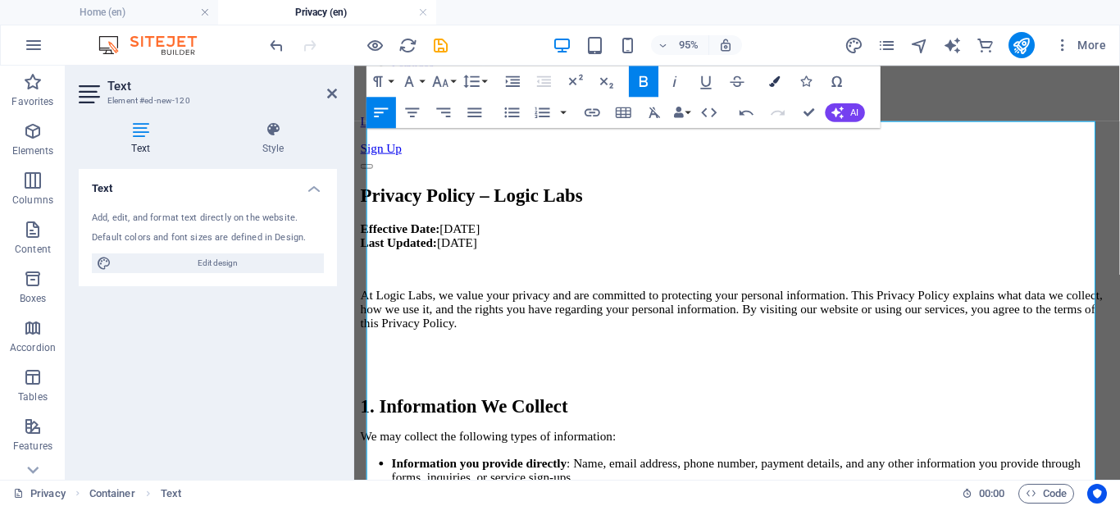
click at [770, 77] on icon "button" at bounding box center [774, 80] width 11 height 11
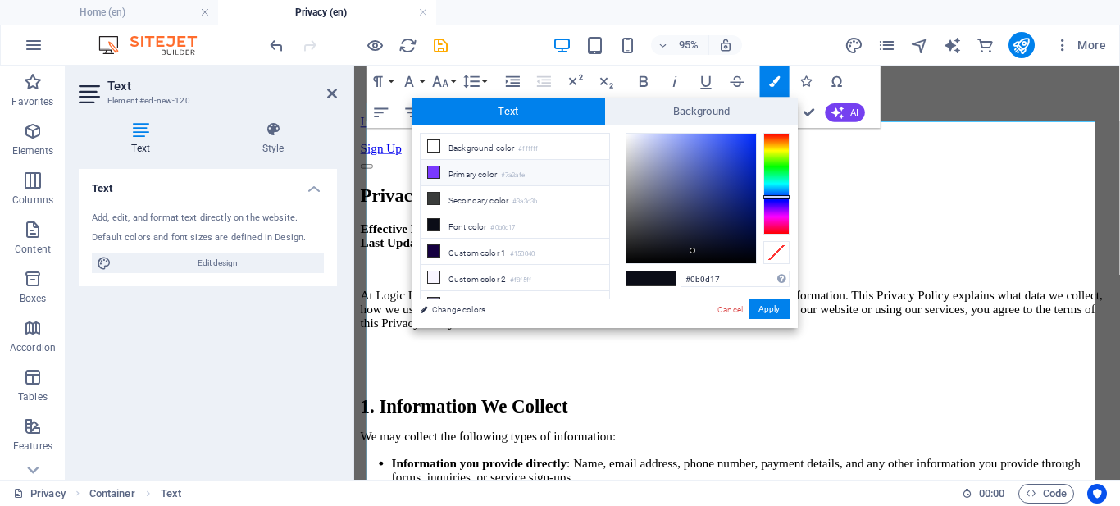
click at [485, 171] on li "Primary color #7a3afe" at bounding box center [515, 173] width 189 height 26
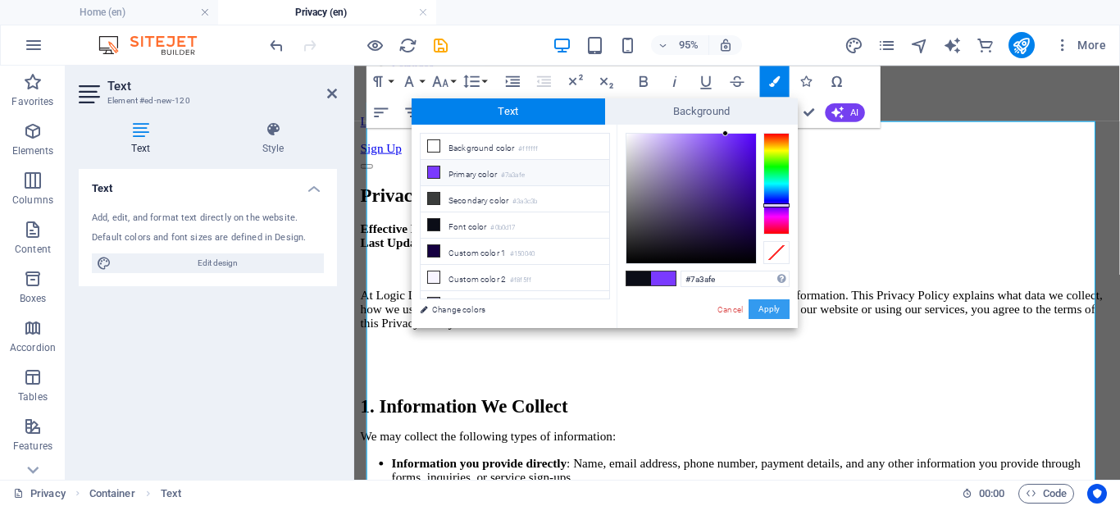
click at [773, 304] on button "Apply" at bounding box center [769, 309] width 41 height 20
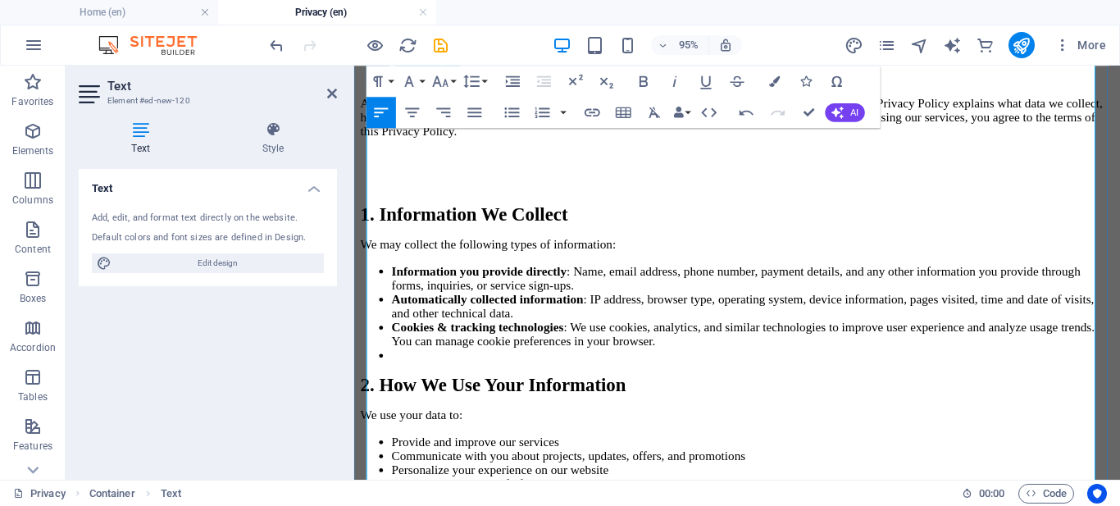
scroll to position [330, 0]
drag, startPoint x: 529, startPoint y: 345, endPoint x: 471, endPoint y: 351, distance: 58.5
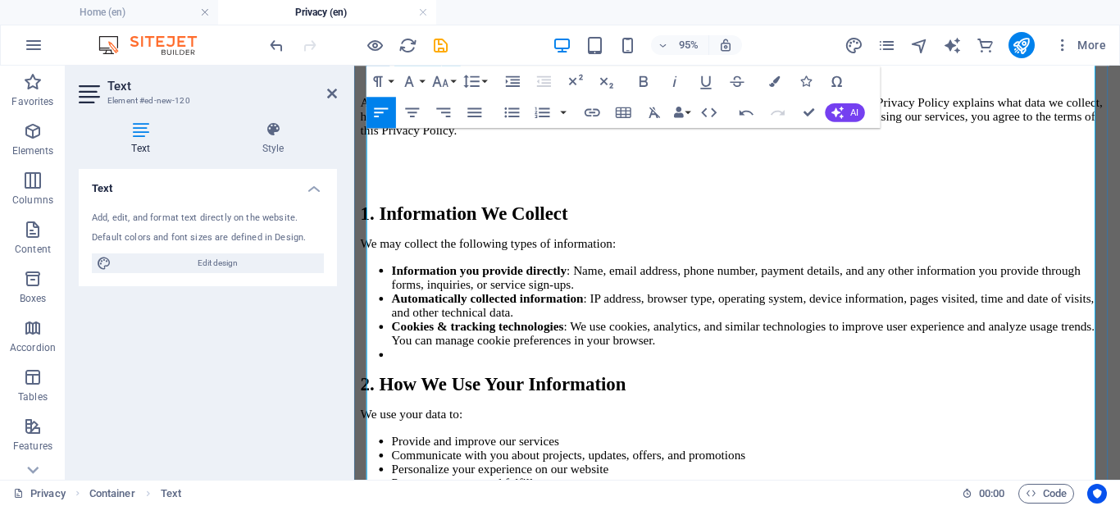
click at [443, 88] on icon "button" at bounding box center [440, 81] width 19 height 19
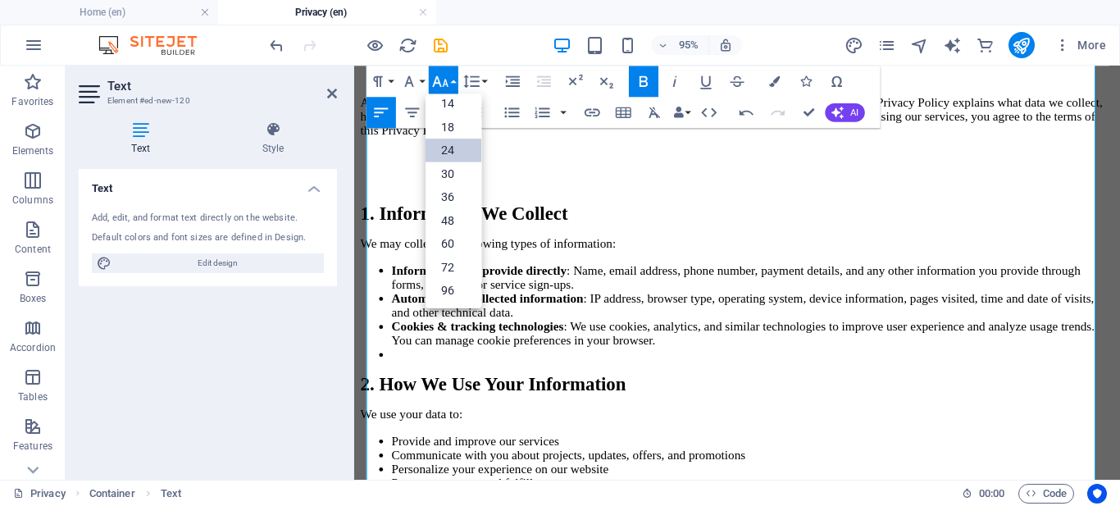
click at [453, 150] on link "24" at bounding box center [454, 150] width 56 height 24
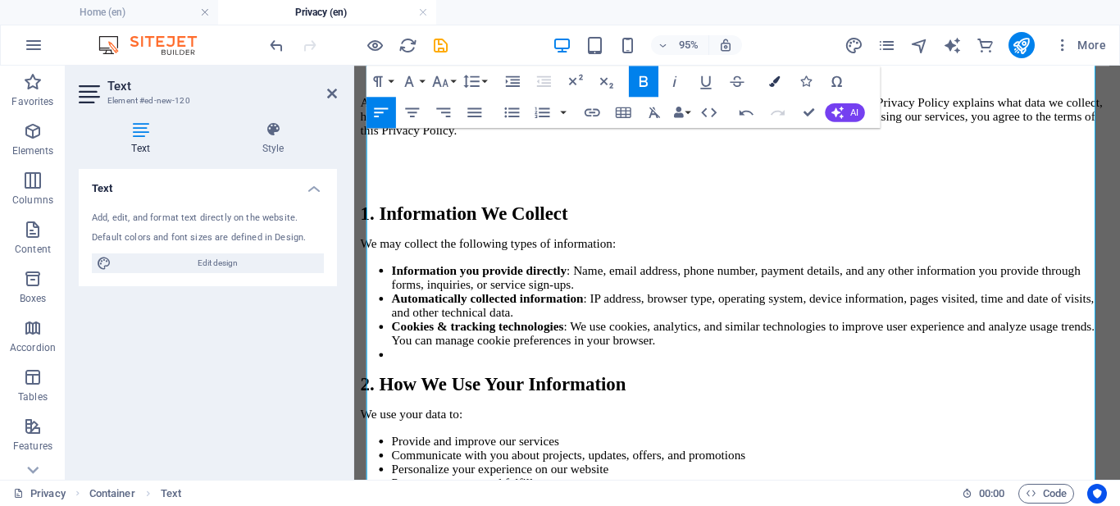
click at [773, 83] on icon "button" at bounding box center [774, 80] width 11 height 11
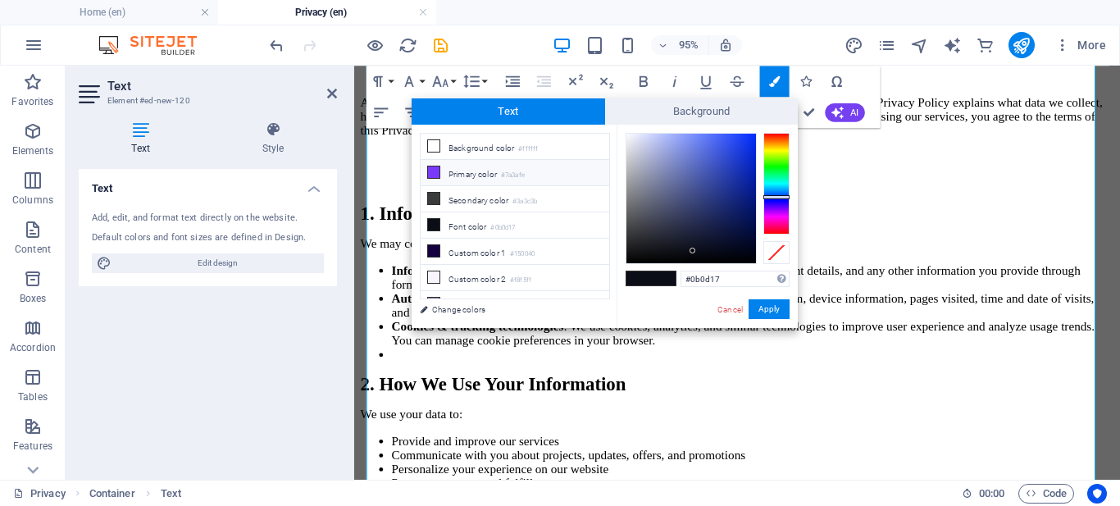
click at [500, 176] on li "Primary color #7a3afe" at bounding box center [515, 173] width 189 height 26
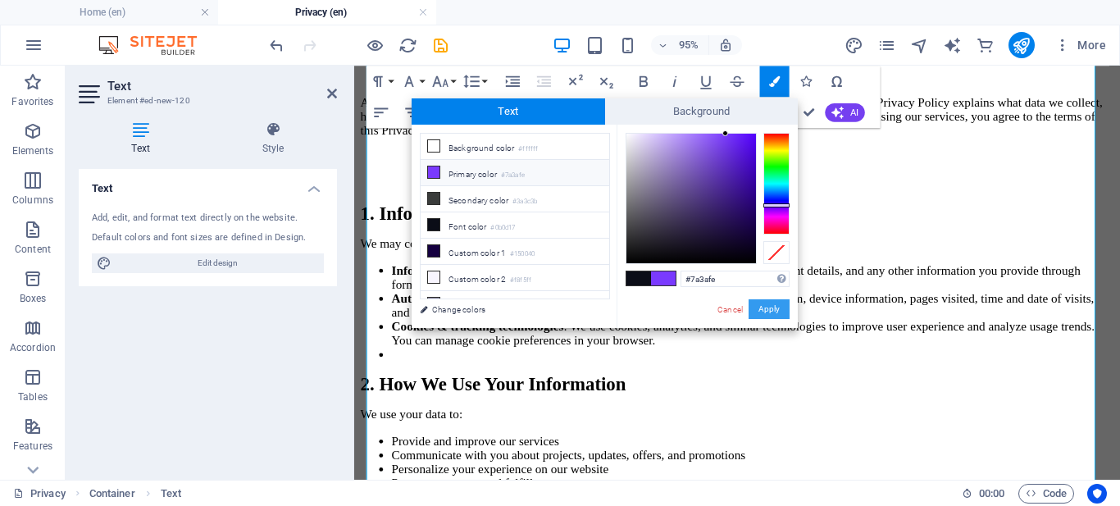
click at [765, 308] on button "Apply" at bounding box center [769, 309] width 41 height 20
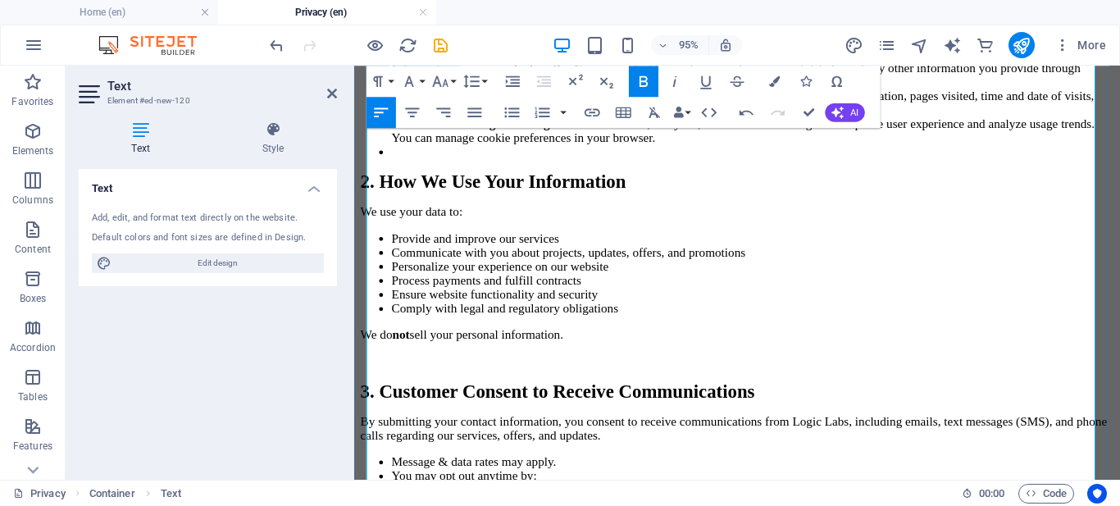
scroll to position [544, 0]
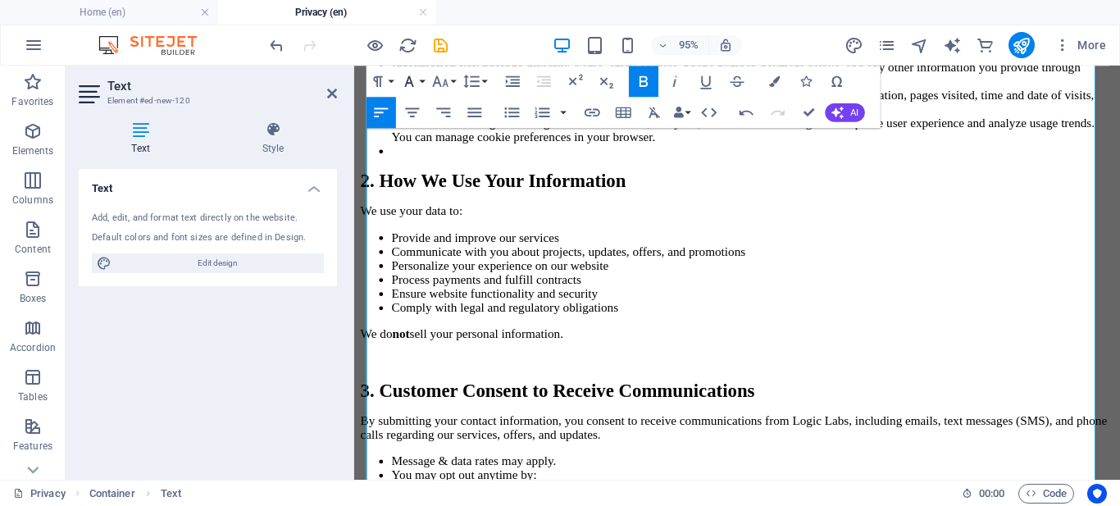
click at [421, 84] on button "Font Family" at bounding box center [413, 81] width 30 height 31
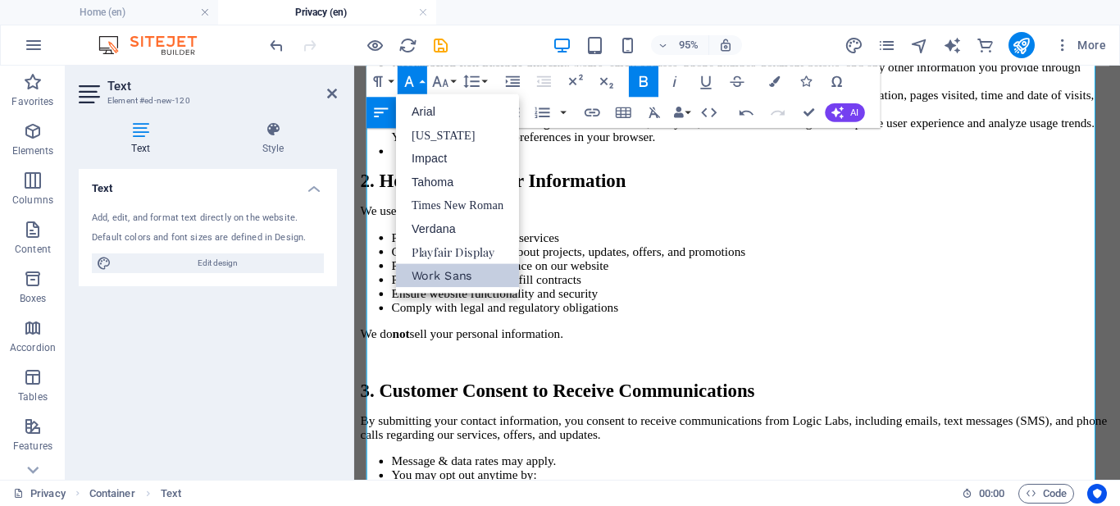
scroll to position [0, 0]
click at [447, 82] on icon "button" at bounding box center [440, 81] width 19 height 19
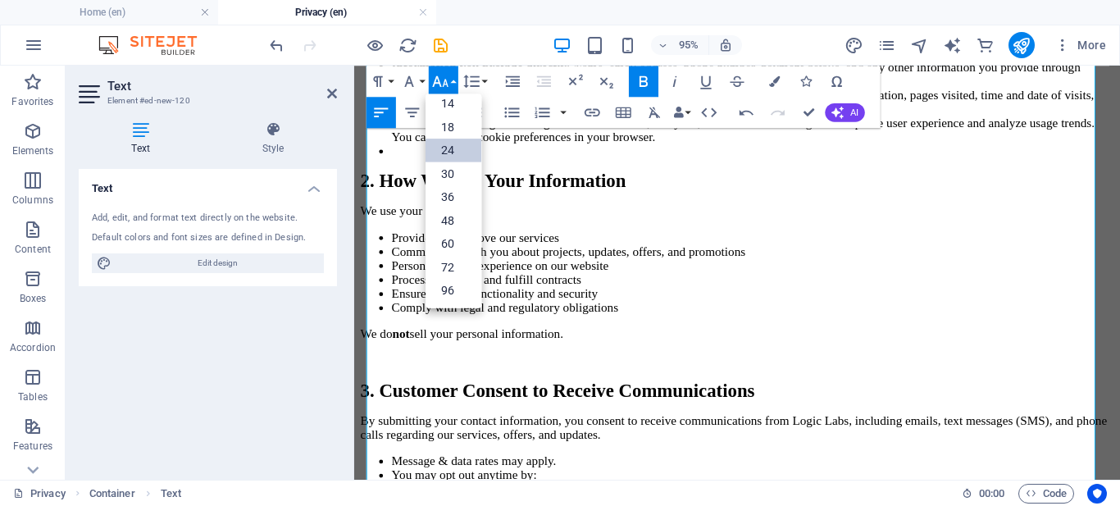
click at [455, 157] on link "24" at bounding box center [454, 150] width 56 height 24
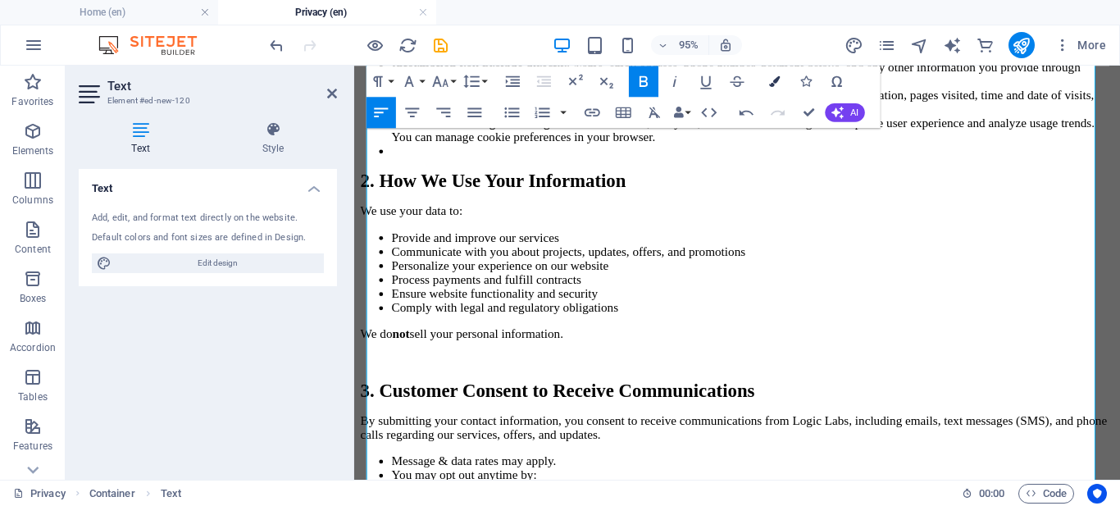
click at [779, 84] on icon "button" at bounding box center [774, 80] width 11 height 11
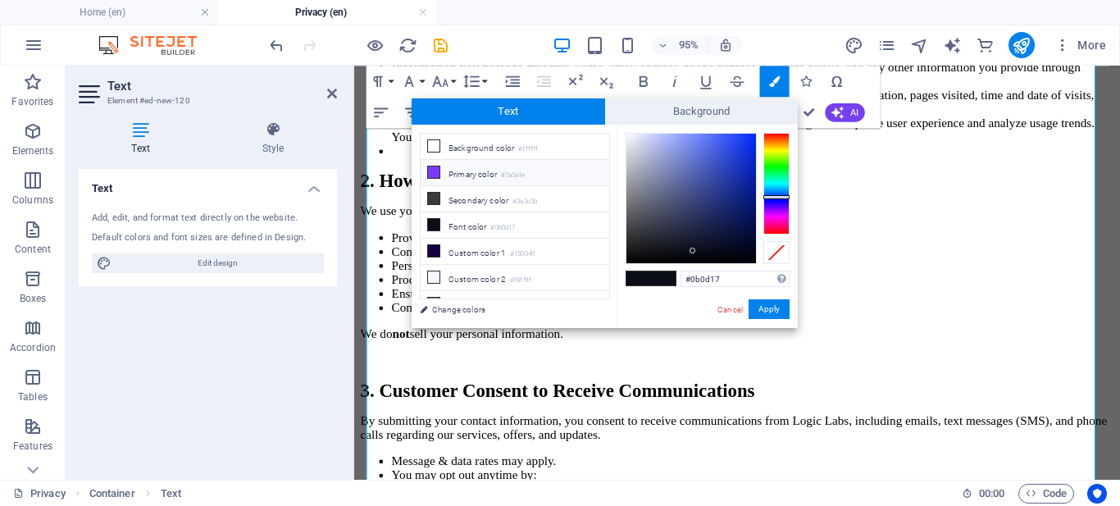
click at [544, 167] on li "Primary color #7a3afe" at bounding box center [515, 173] width 189 height 26
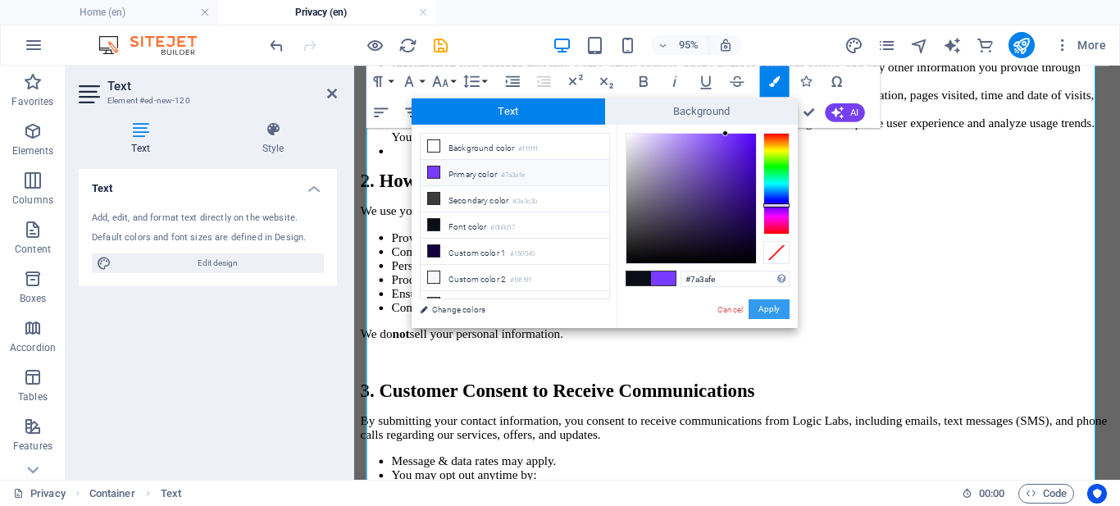
click at [762, 314] on button "Apply" at bounding box center [769, 309] width 41 height 20
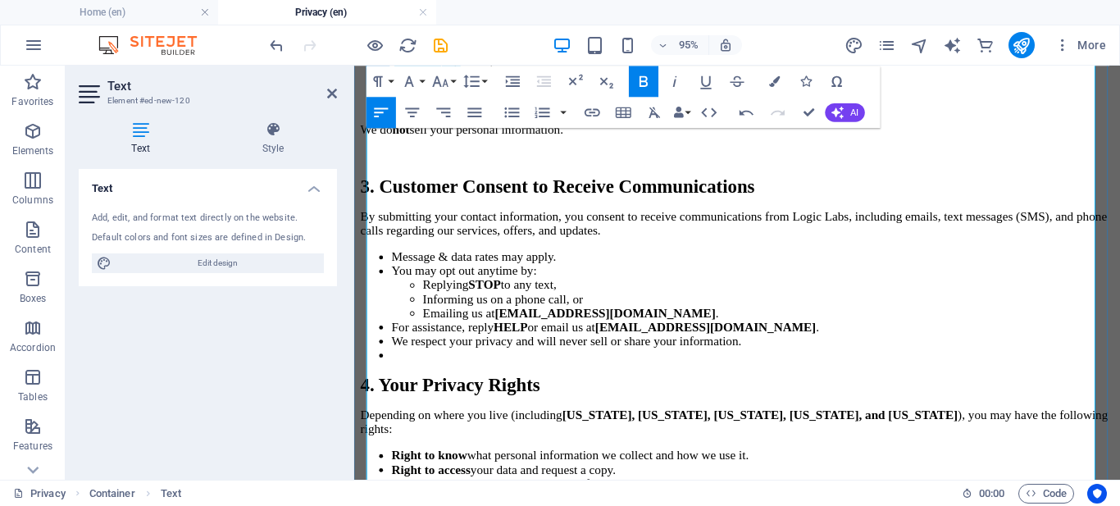
scroll to position [760, 0]
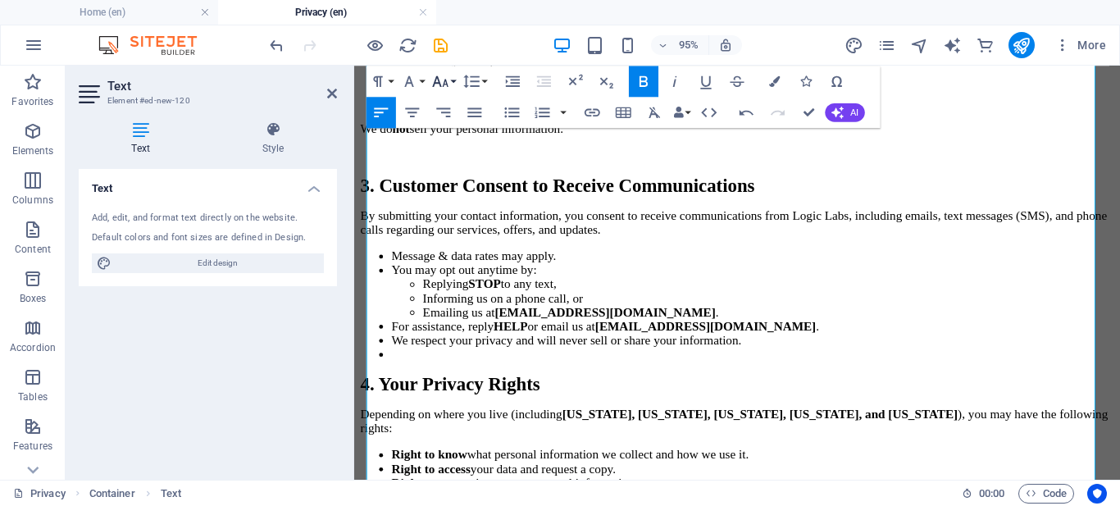
click at [454, 81] on button "Font Size" at bounding box center [444, 81] width 30 height 31
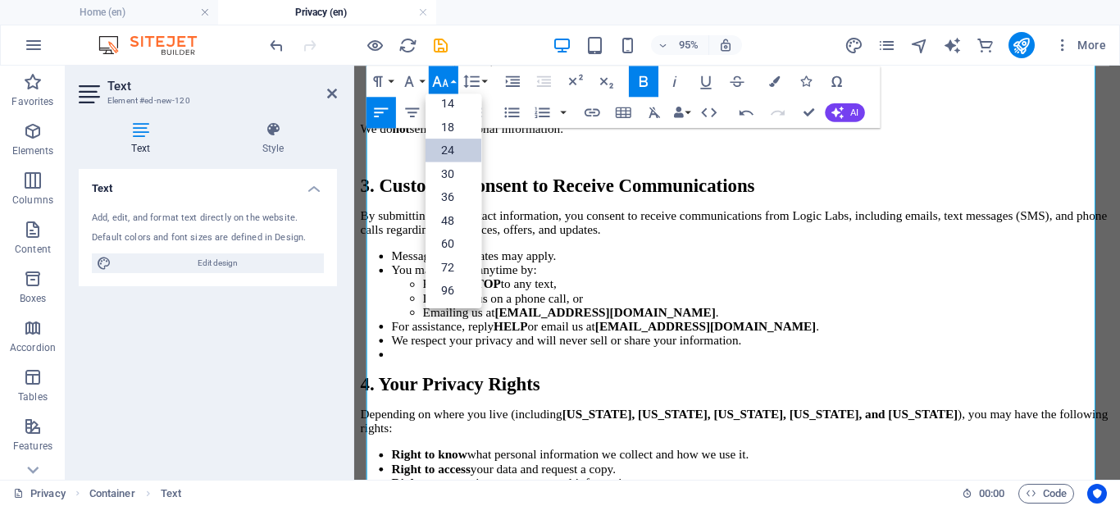
click at [453, 142] on link "24" at bounding box center [454, 150] width 56 height 24
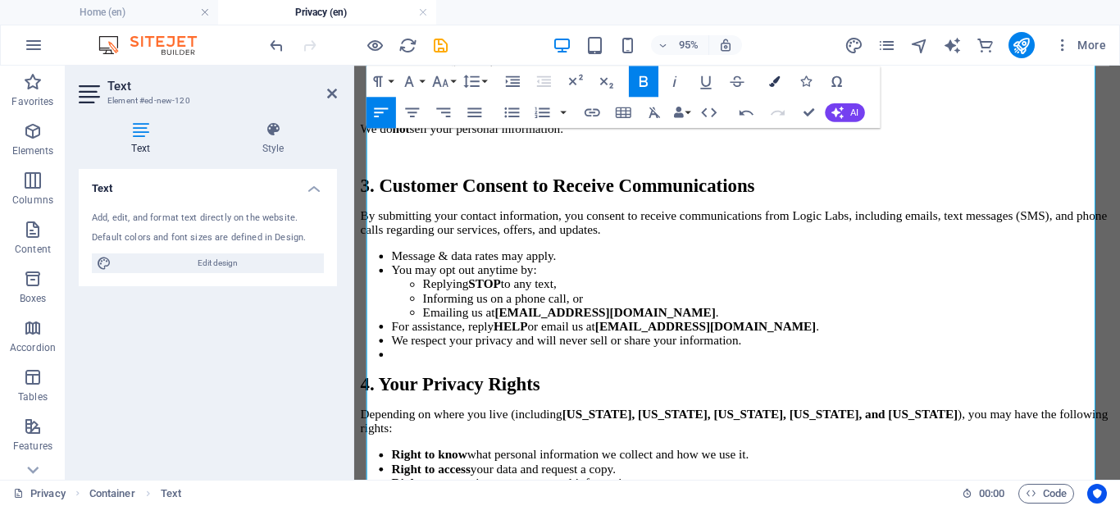
click at [772, 84] on icon "button" at bounding box center [774, 80] width 11 height 11
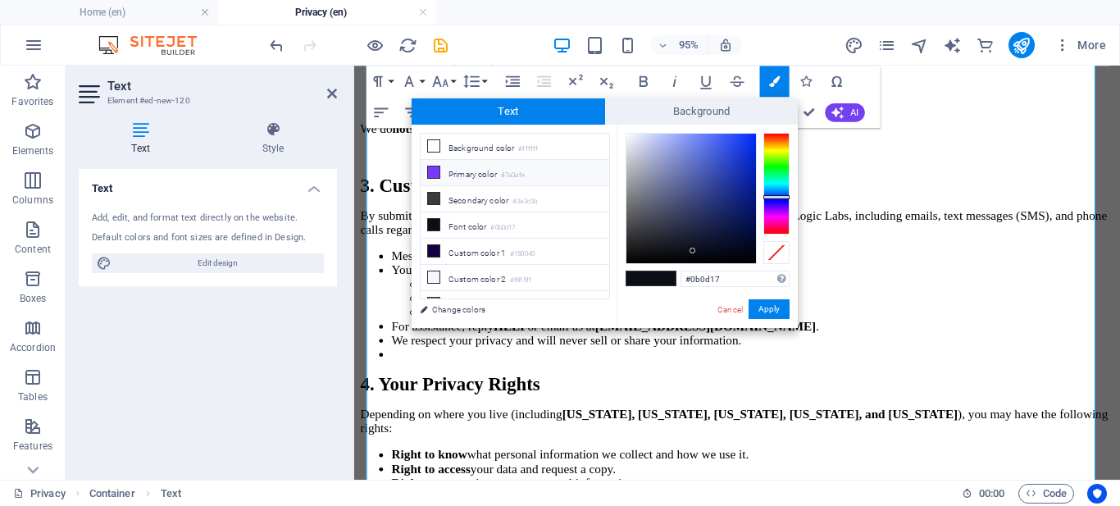
click at [555, 168] on li "Primary color #7a3afe" at bounding box center [515, 173] width 189 height 26
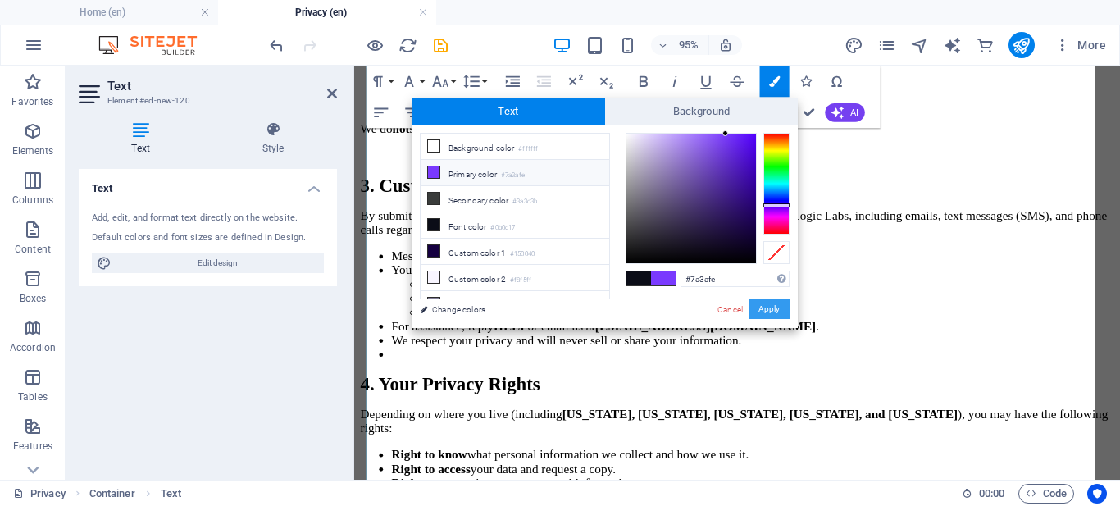
click at [768, 306] on button "Apply" at bounding box center [769, 309] width 41 height 20
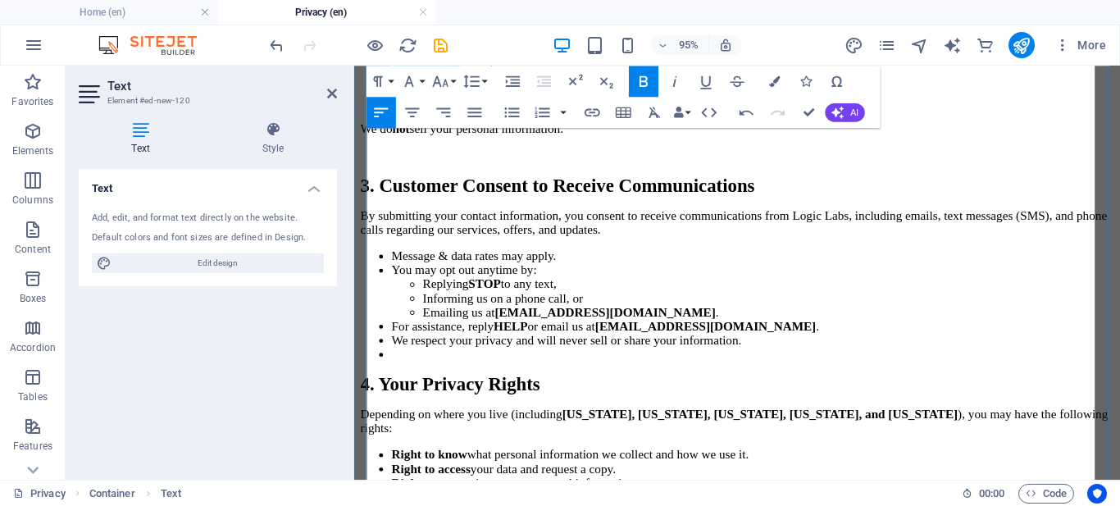
click at [455, 88] on button "Font Size" at bounding box center [444, 81] width 30 height 31
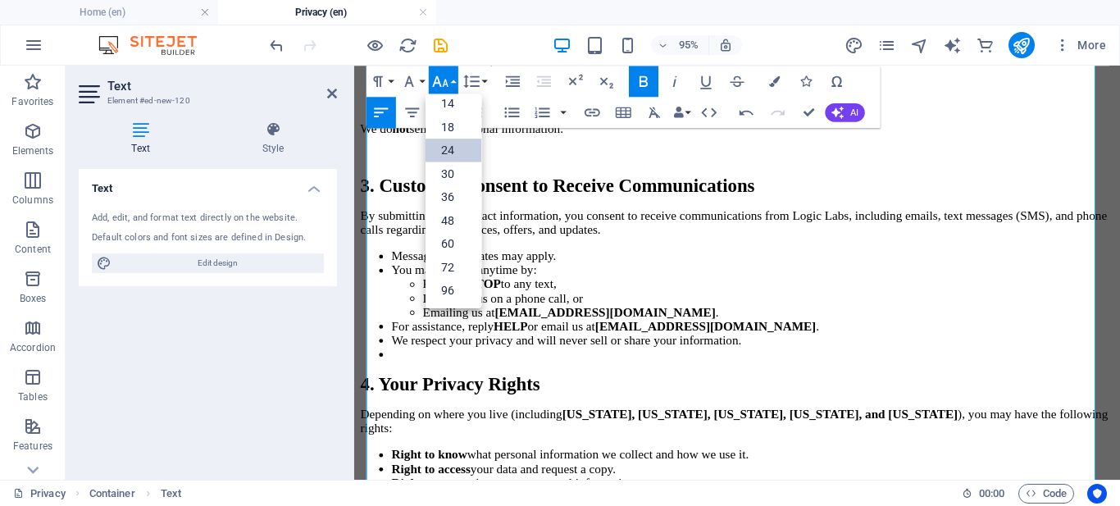
click at [455, 159] on link "24" at bounding box center [454, 150] width 56 height 24
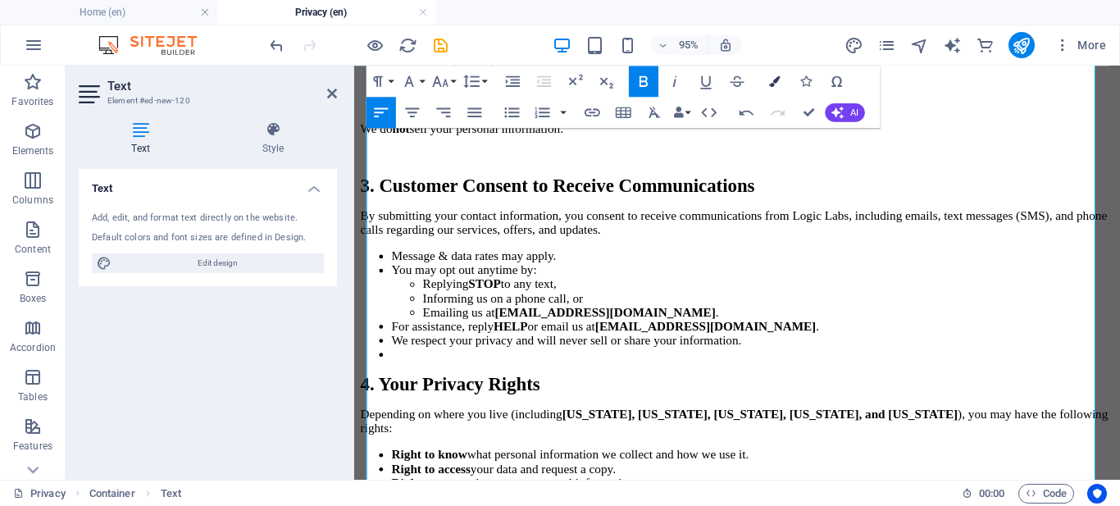
click at [776, 76] on icon "button" at bounding box center [774, 80] width 11 height 11
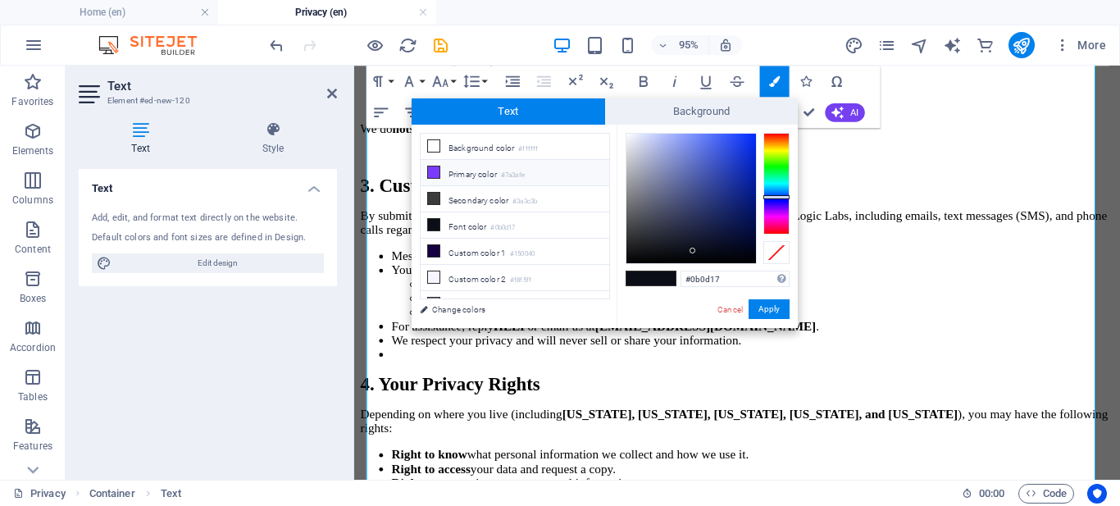
click at [517, 175] on small "#7a3afe" at bounding box center [513, 175] width 24 height 11
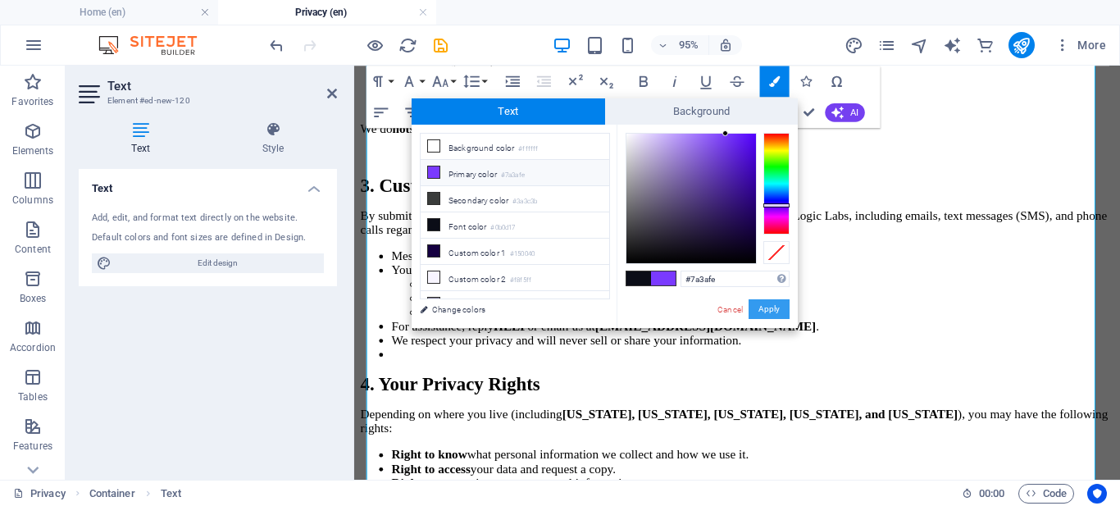
click at [767, 309] on button "Apply" at bounding box center [769, 309] width 41 height 20
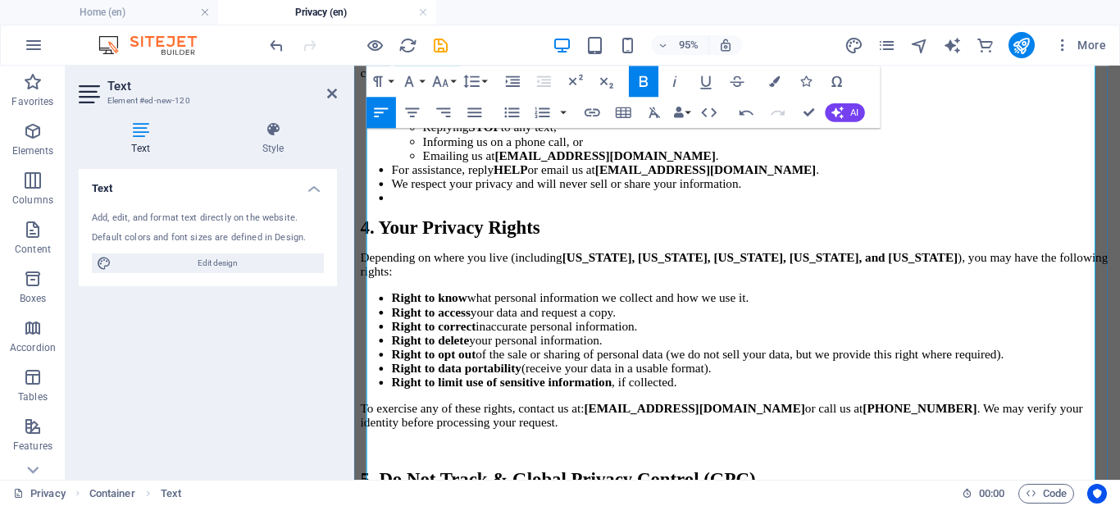
scroll to position [927, 0]
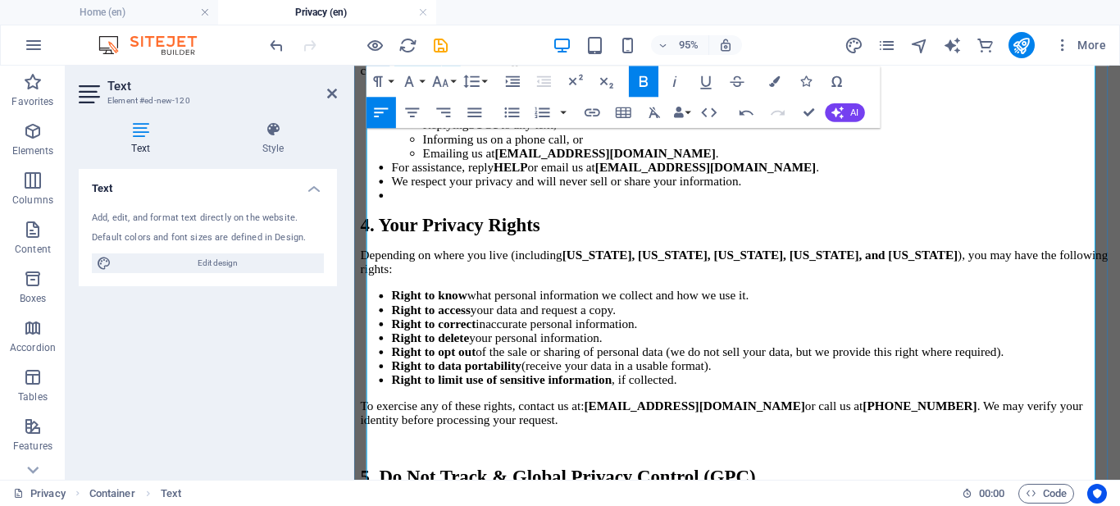
click at [450, 81] on button "Font Size" at bounding box center [444, 81] width 30 height 31
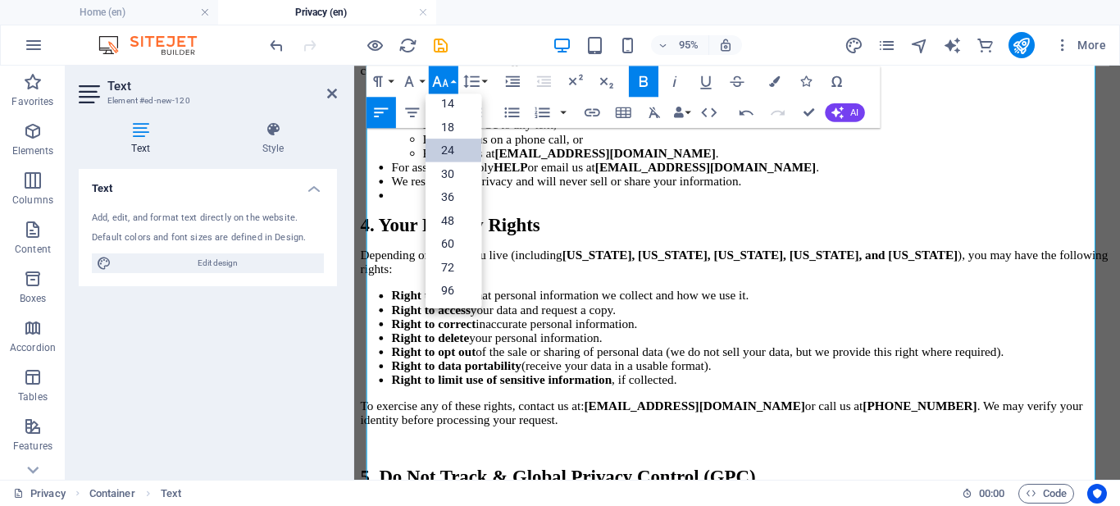
click at [451, 145] on link "24" at bounding box center [454, 150] width 56 height 24
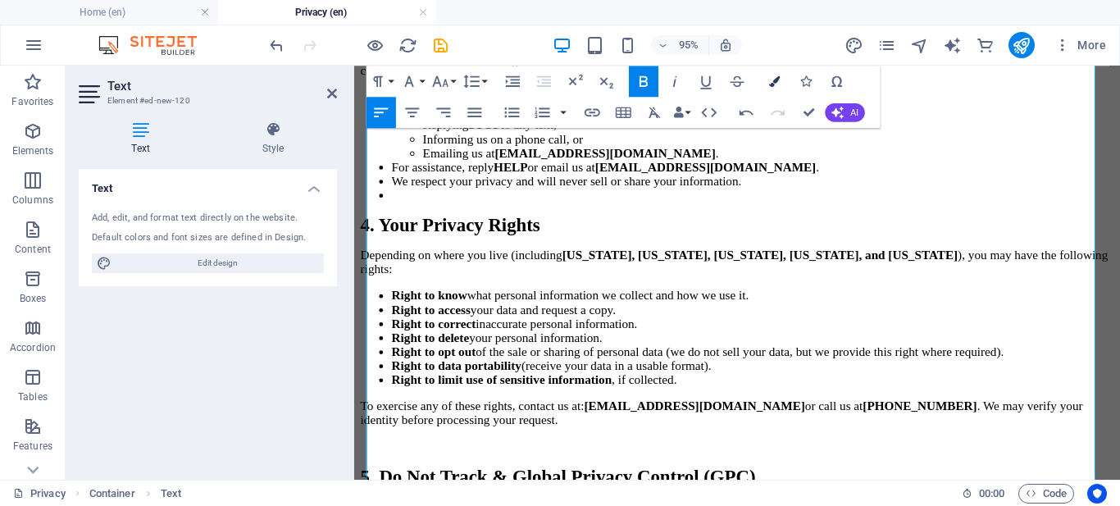
click at [782, 83] on button "Colors" at bounding box center [775, 81] width 30 height 31
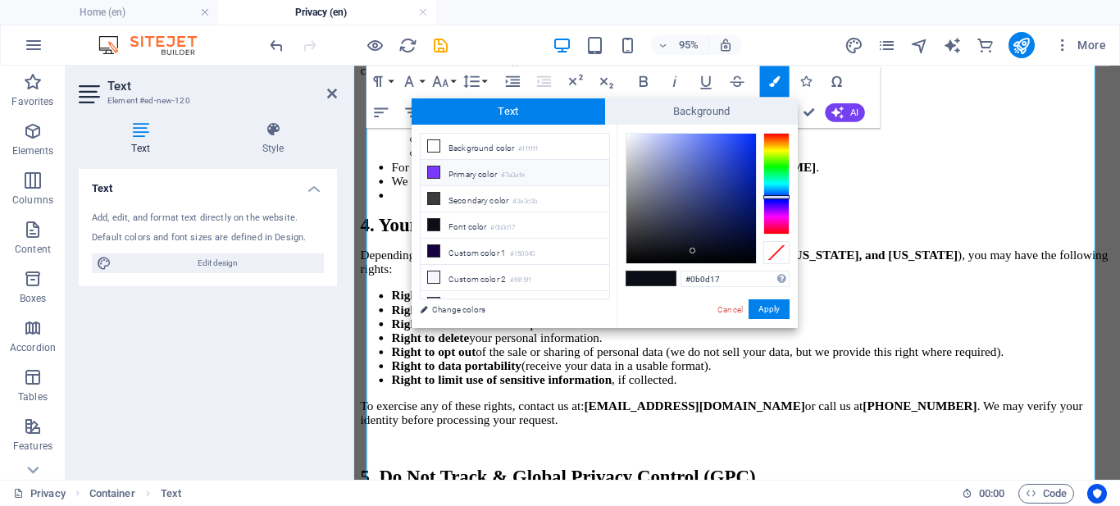
click at [514, 171] on small "#7a3afe" at bounding box center [513, 175] width 24 height 11
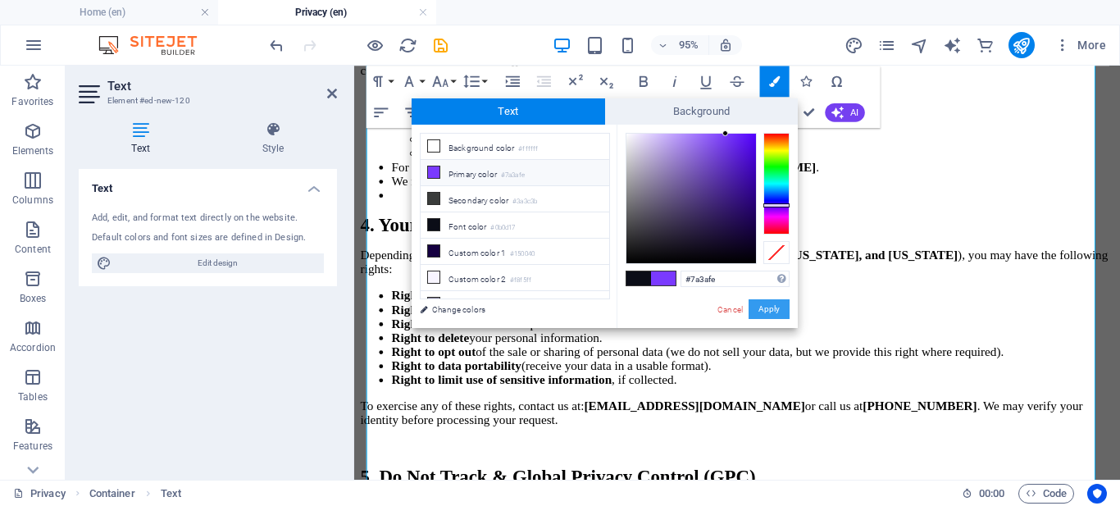
click at [763, 313] on button "Apply" at bounding box center [769, 309] width 41 height 20
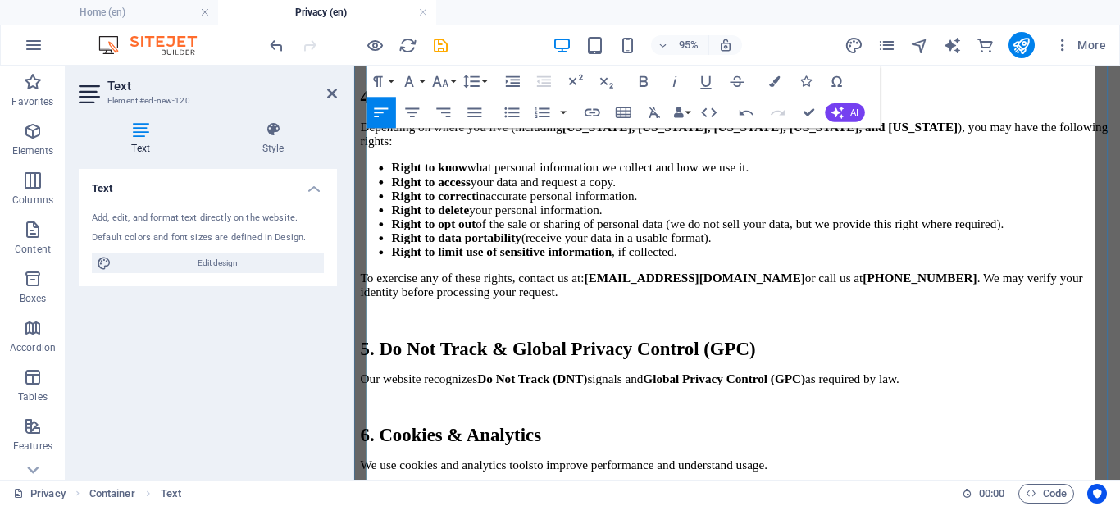
scroll to position [1087, 0]
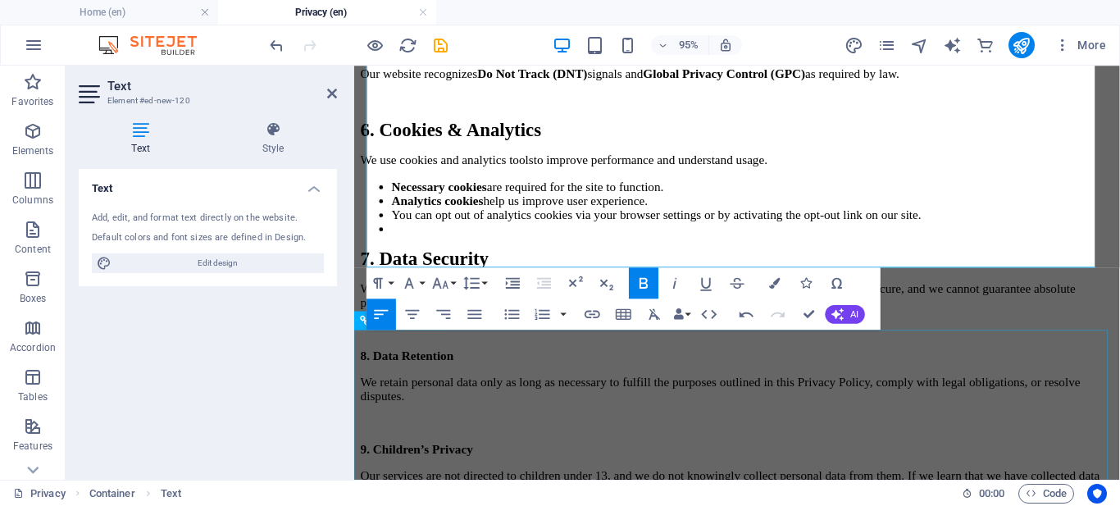
scroll to position [1384, 0]
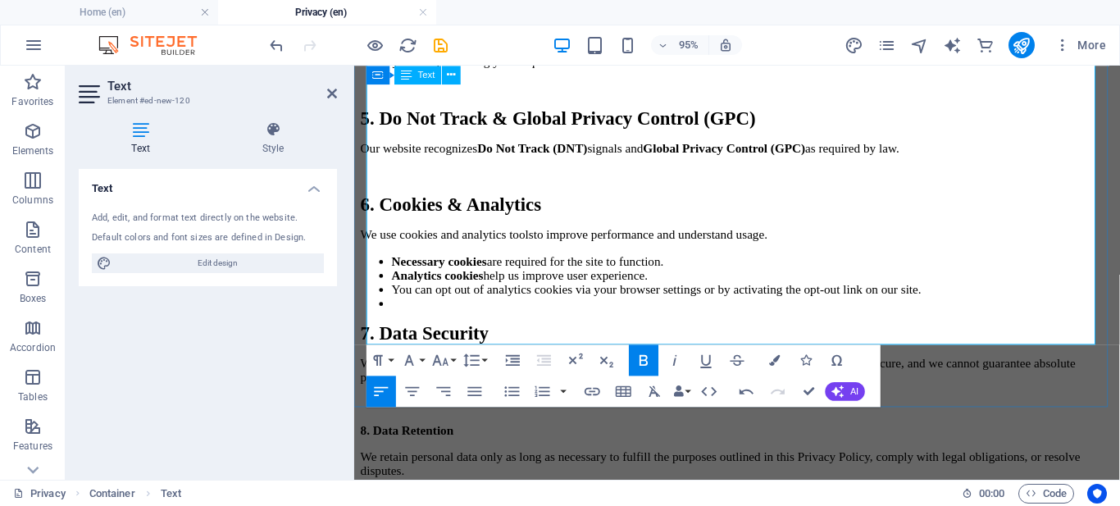
scroll to position [1298, 0]
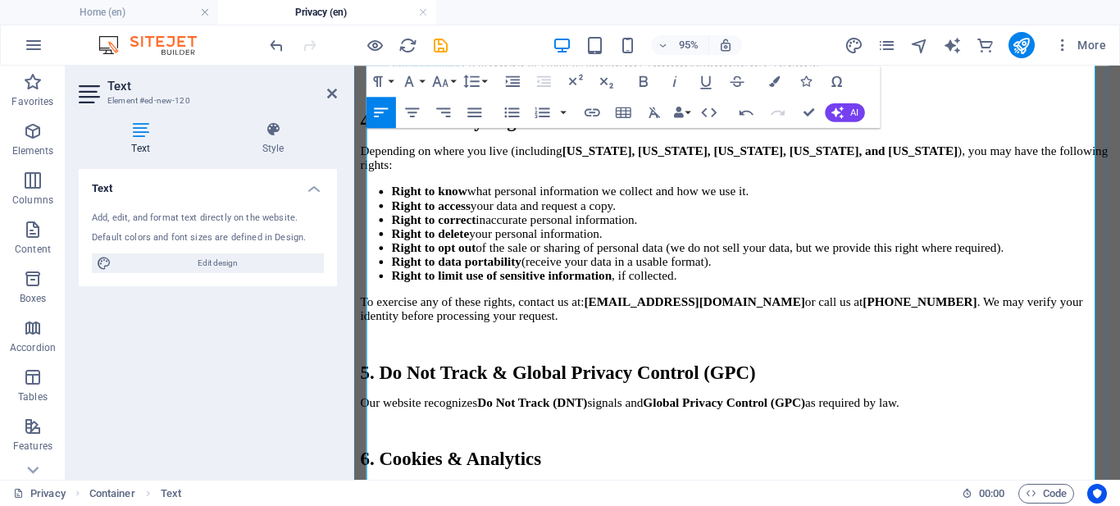
scroll to position [1036, 0]
click at [445, 78] on icon "button" at bounding box center [440, 81] width 19 height 19
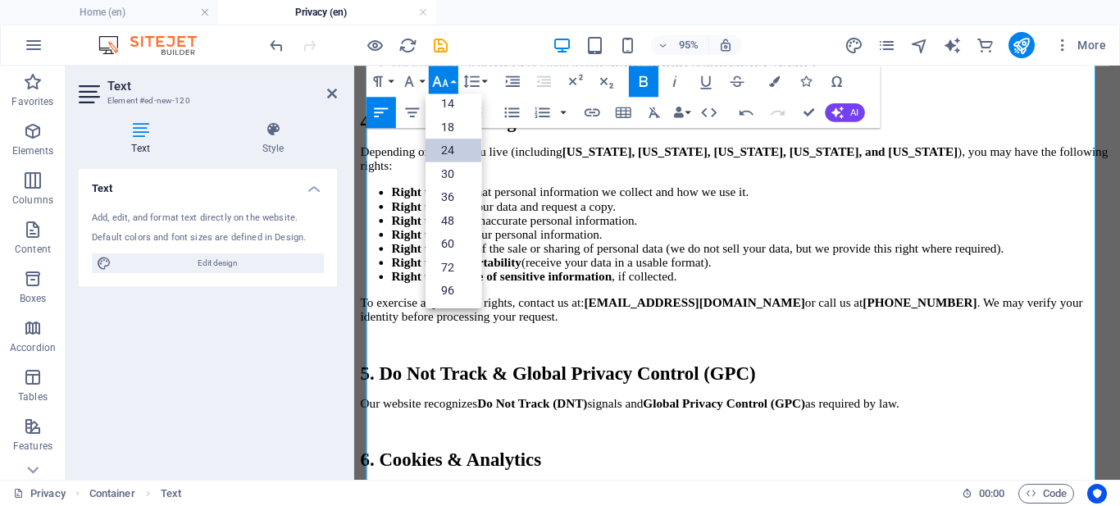
click at [448, 154] on link "24" at bounding box center [454, 150] width 56 height 24
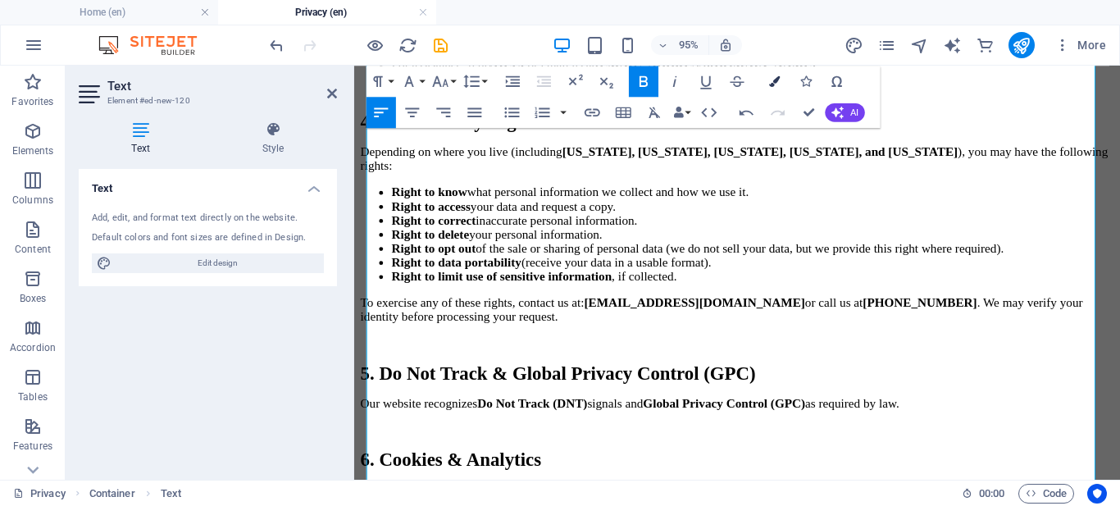
click at [770, 82] on icon "button" at bounding box center [774, 80] width 11 height 11
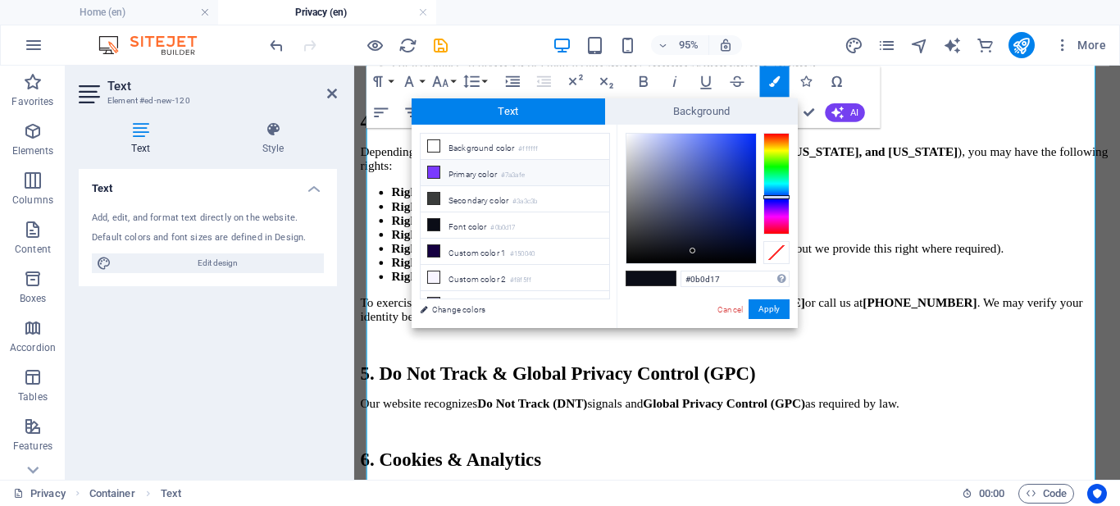
click at [532, 171] on li "Primary color #7a3afe" at bounding box center [515, 173] width 189 height 26
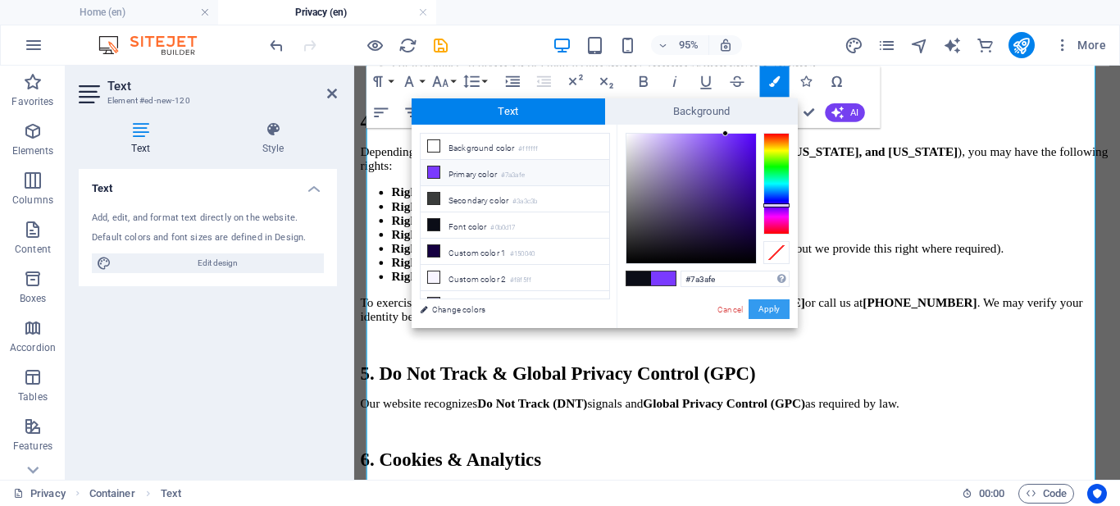
click at [766, 304] on button "Apply" at bounding box center [769, 309] width 41 height 20
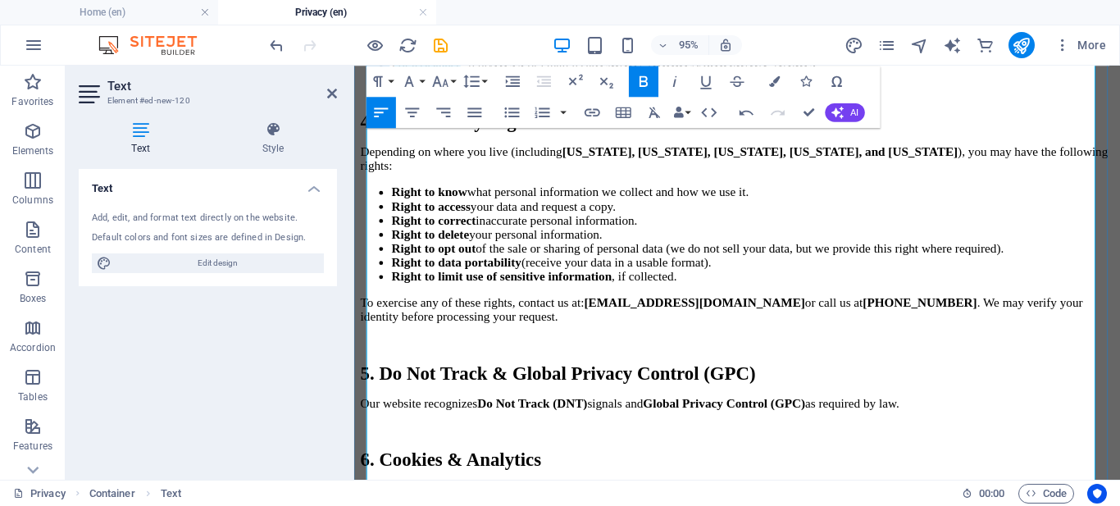
click at [446, 88] on icon "button" at bounding box center [440, 81] width 19 height 19
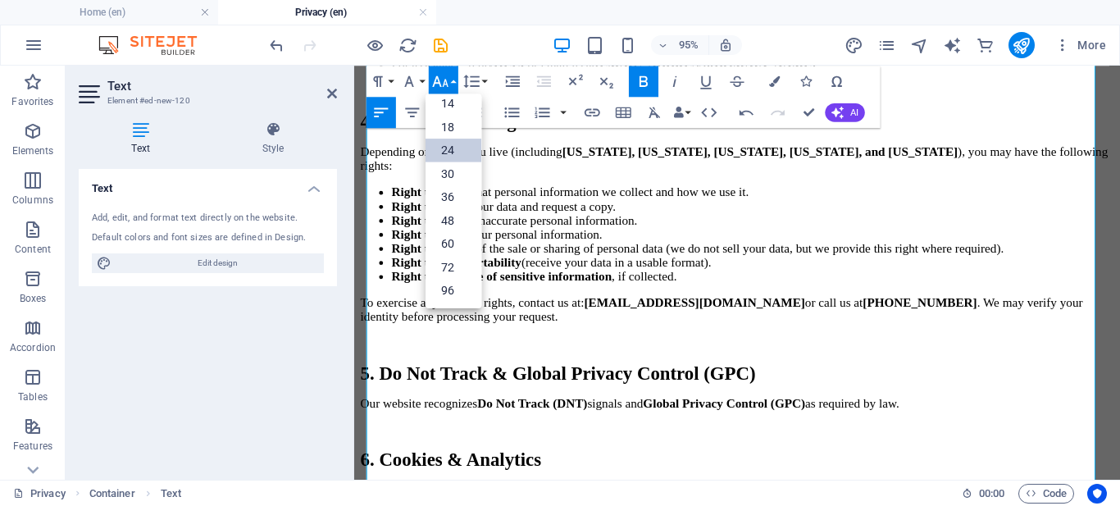
click at [445, 150] on link "24" at bounding box center [454, 150] width 56 height 24
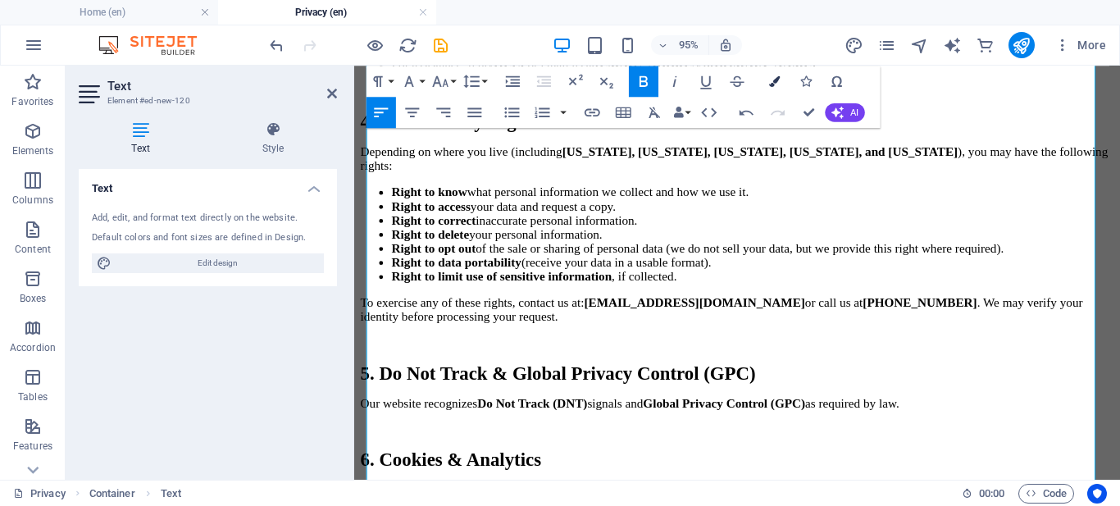
click at [774, 84] on icon "button" at bounding box center [774, 80] width 11 height 11
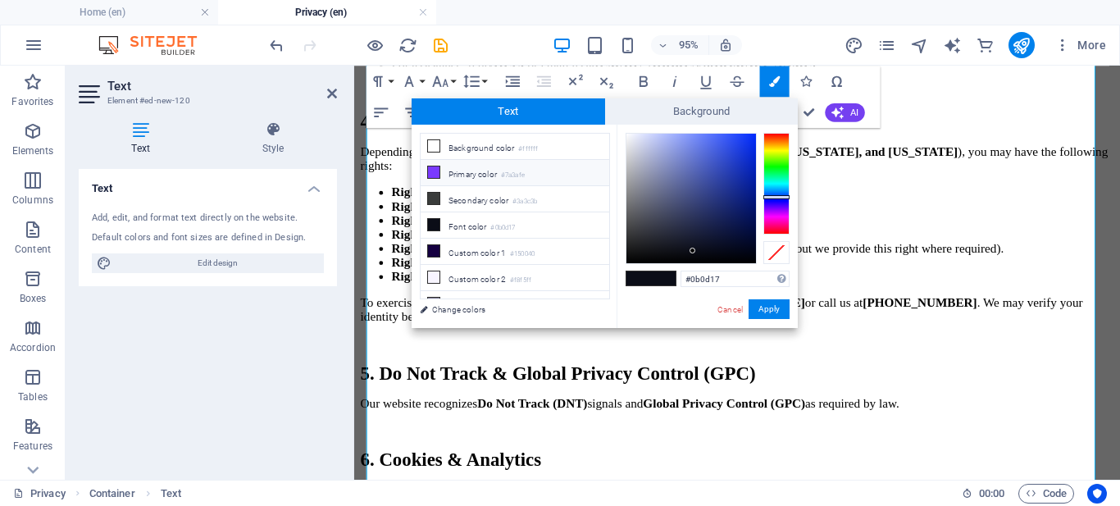
click at [524, 175] on small "#7a3afe" at bounding box center [513, 175] width 24 height 11
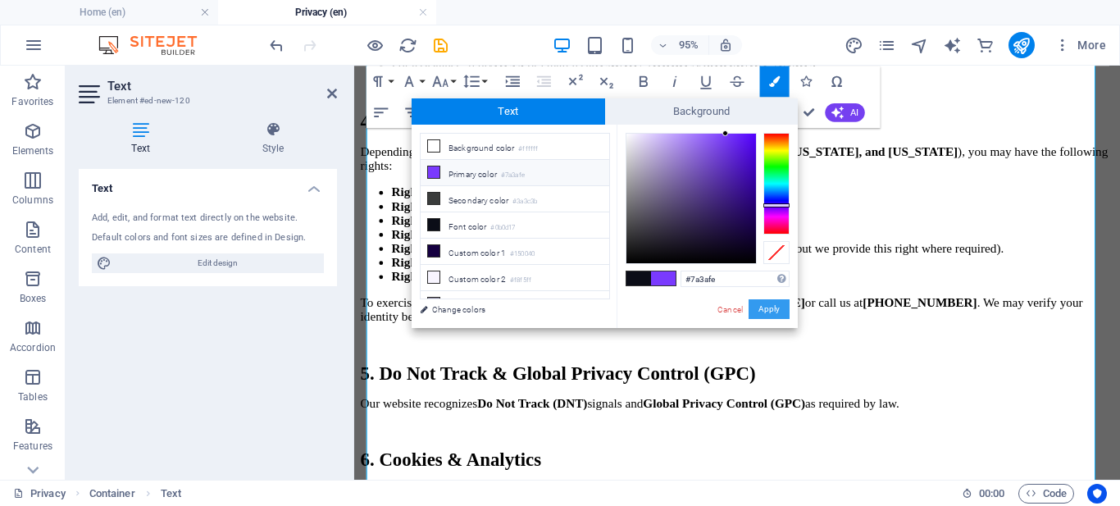
click at [767, 308] on button "Apply" at bounding box center [769, 309] width 41 height 20
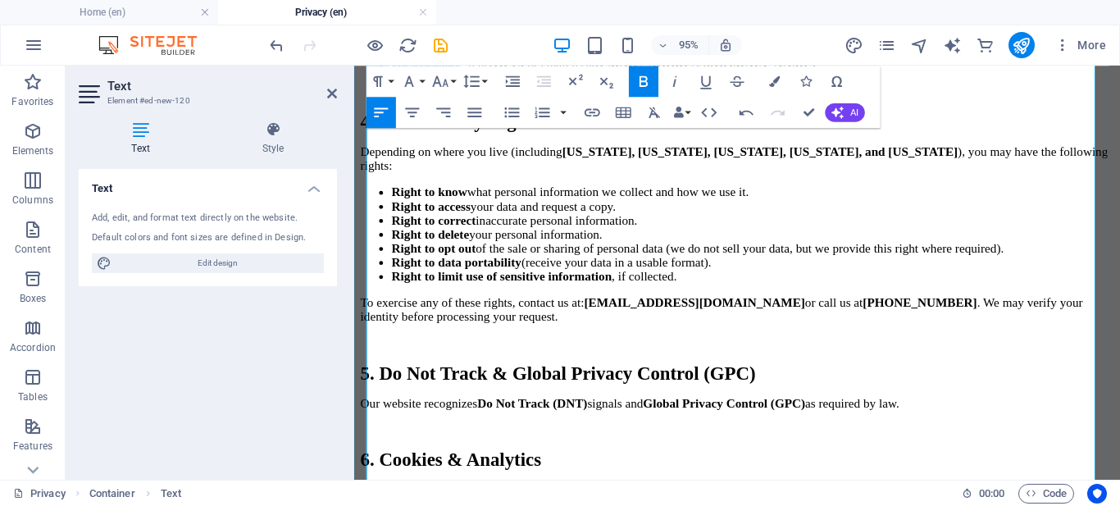
click at [439, 75] on icon "button" at bounding box center [440, 81] width 19 height 19
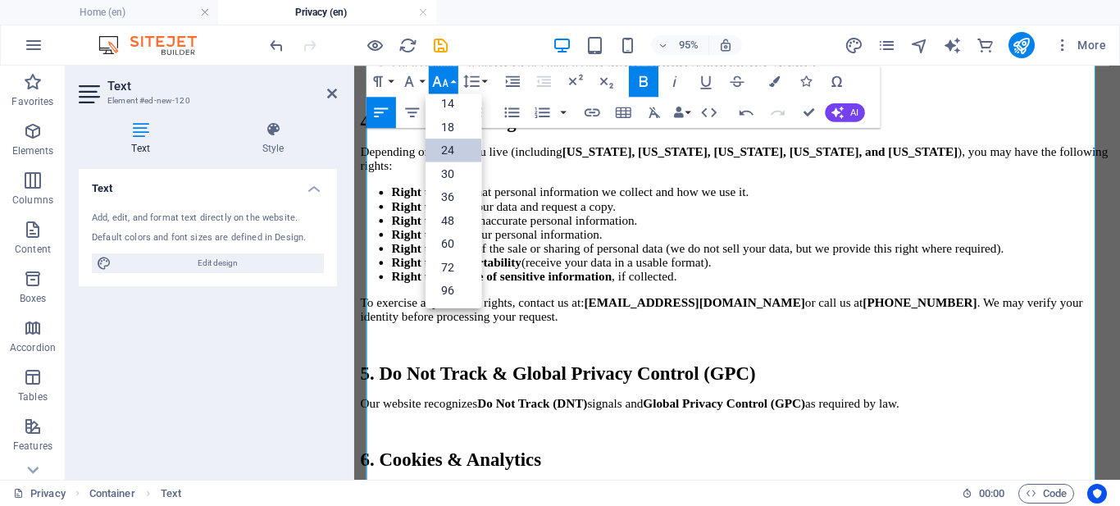
click at [446, 154] on link "24" at bounding box center [454, 150] width 56 height 24
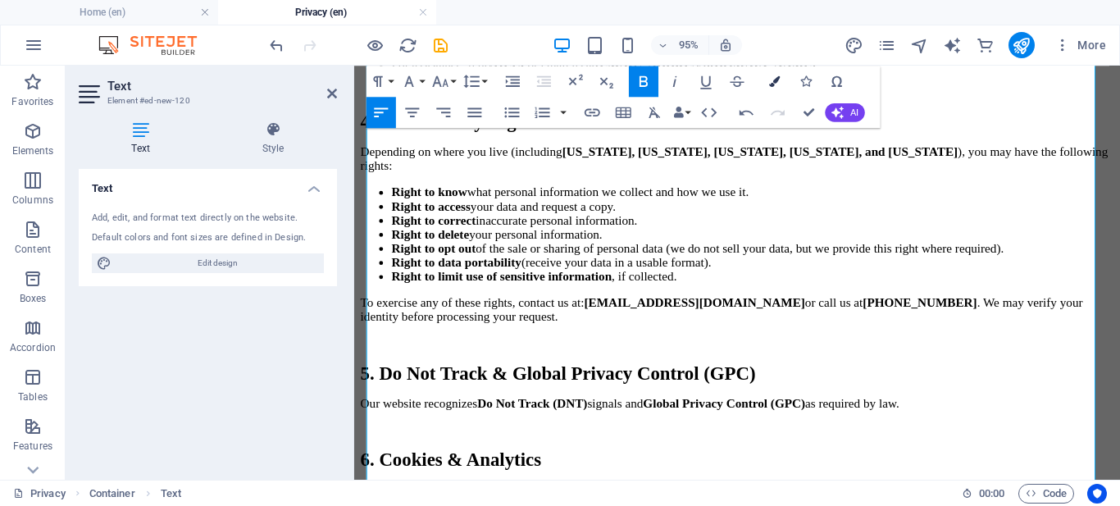
click at [769, 84] on icon "button" at bounding box center [774, 80] width 11 height 11
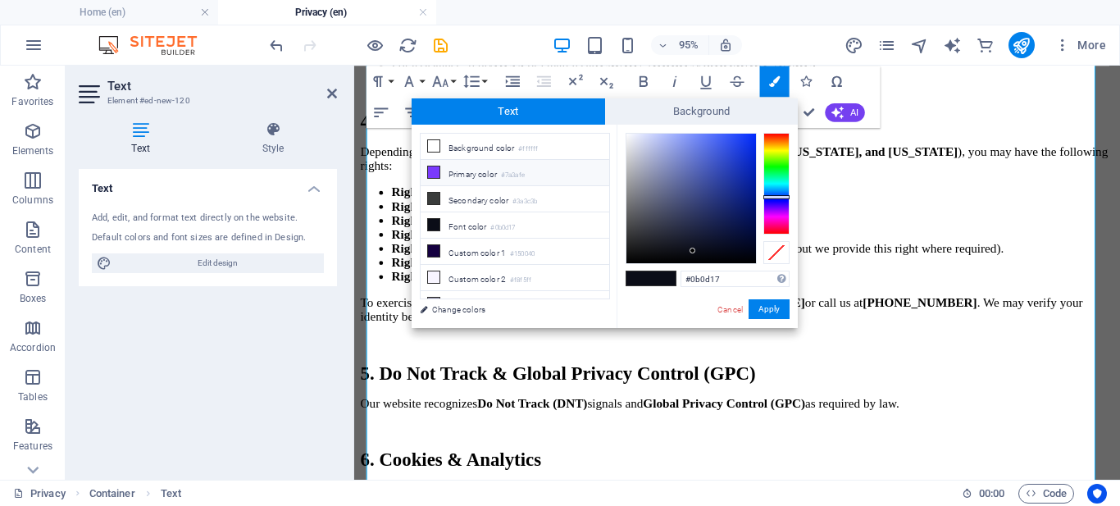
click at [515, 176] on small "#7a3afe" at bounding box center [513, 175] width 24 height 11
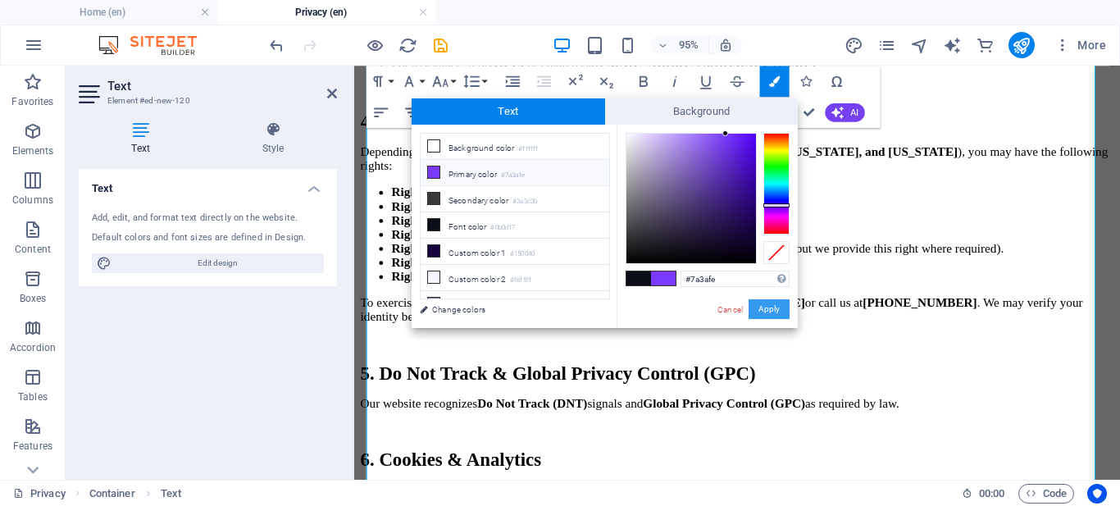
click at [772, 311] on button "Apply" at bounding box center [769, 309] width 41 height 20
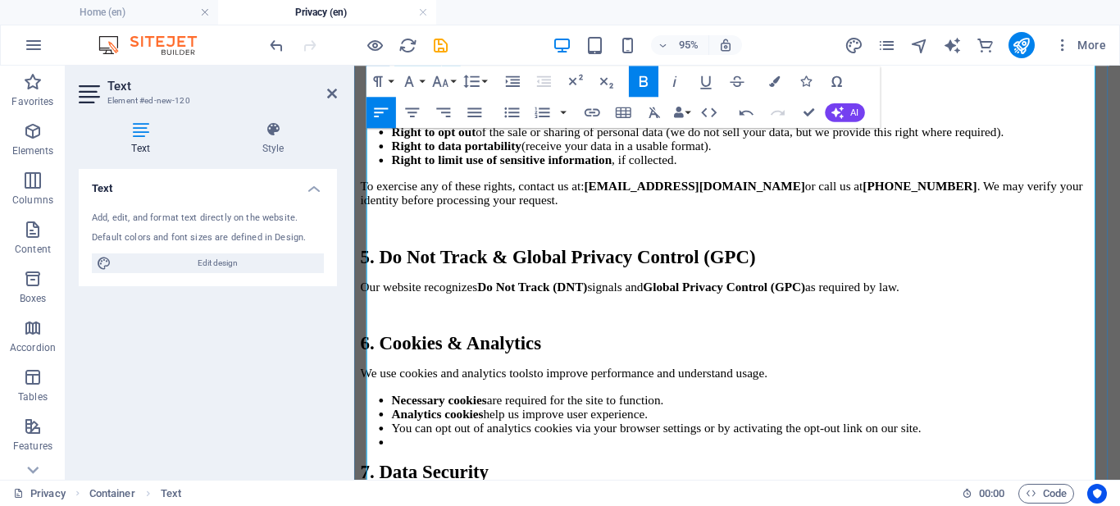
scroll to position [1165, 0]
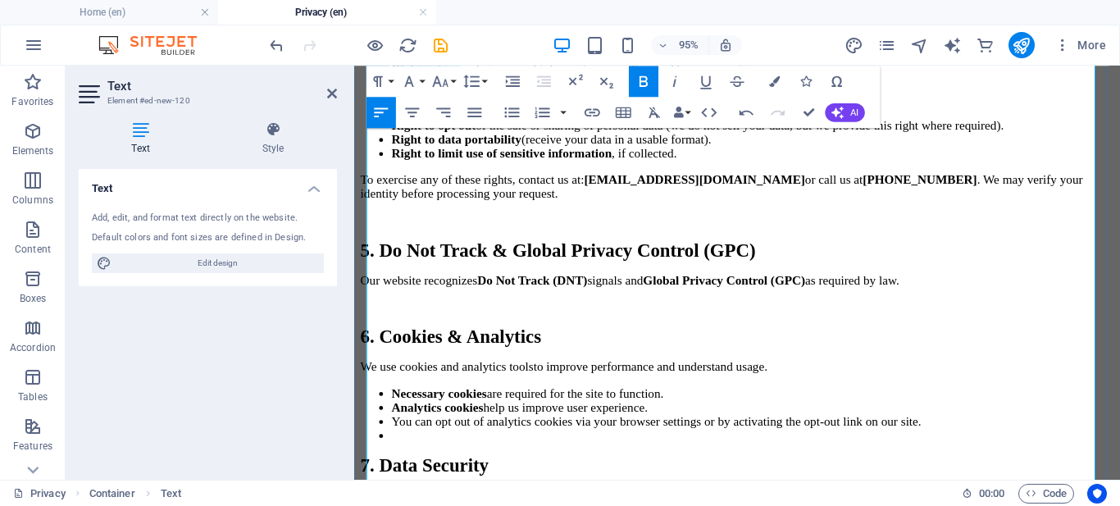
click at [451, 77] on button "Font Size" at bounding box center [444, 81] width 30 height 31
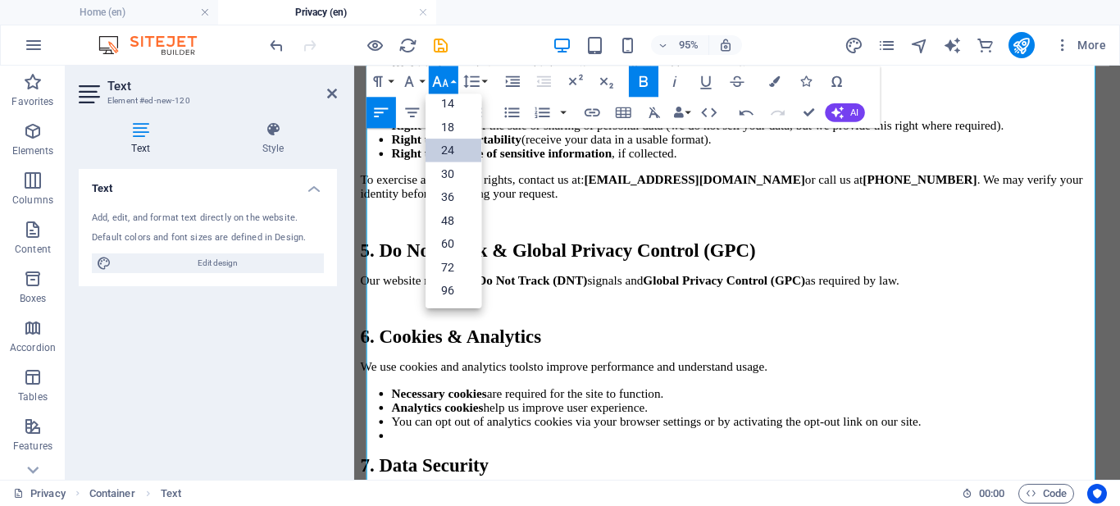
click at [454, 143] on link "24" at bounding box center [454, 150] width 56 height 24
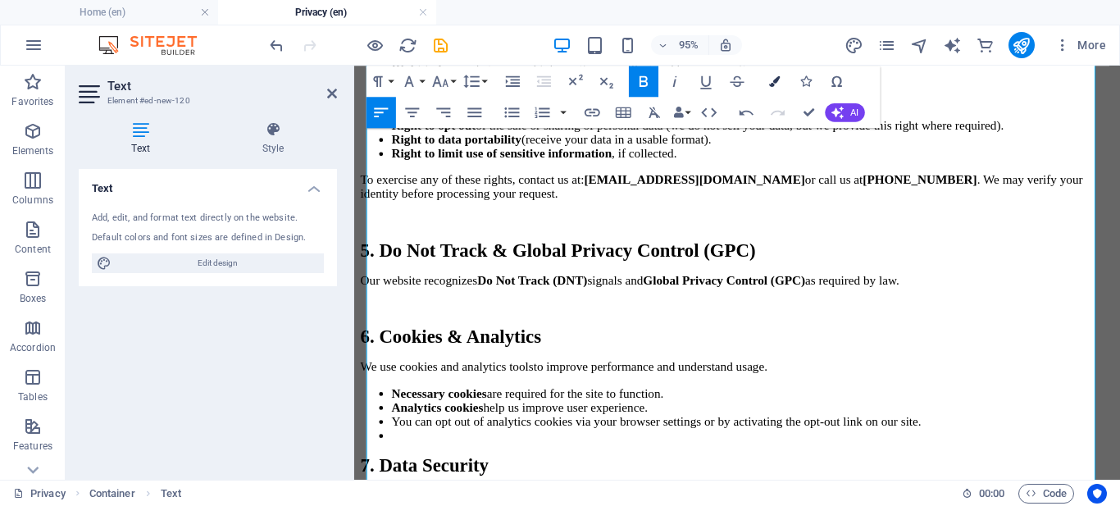
click at [770, 84] on icon "button" at bounding box center [774, 80] width 11 height 11
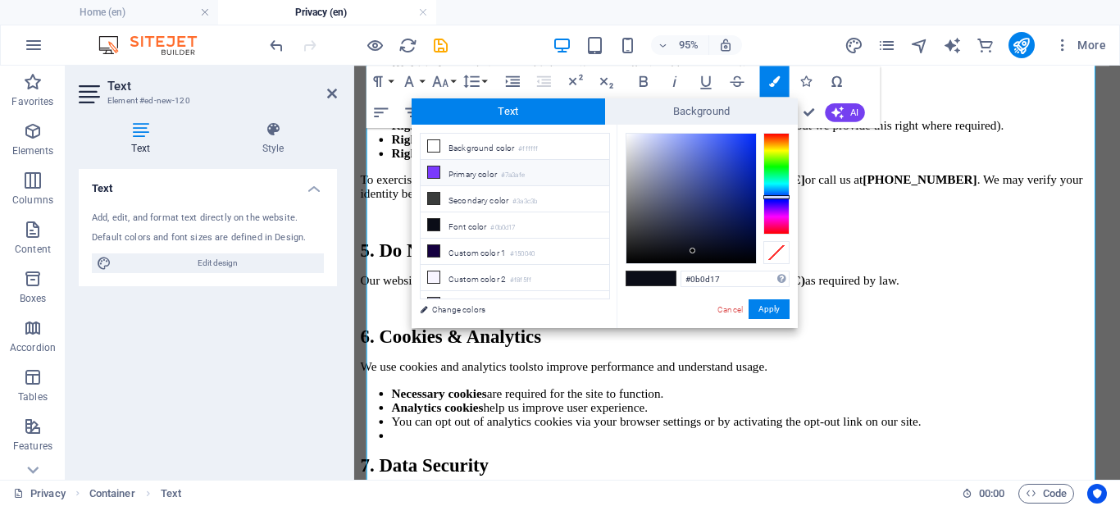
click at [534, 172] on li "Primary color #7a3afe" at bounding box center [515, 173] width 189 height 26
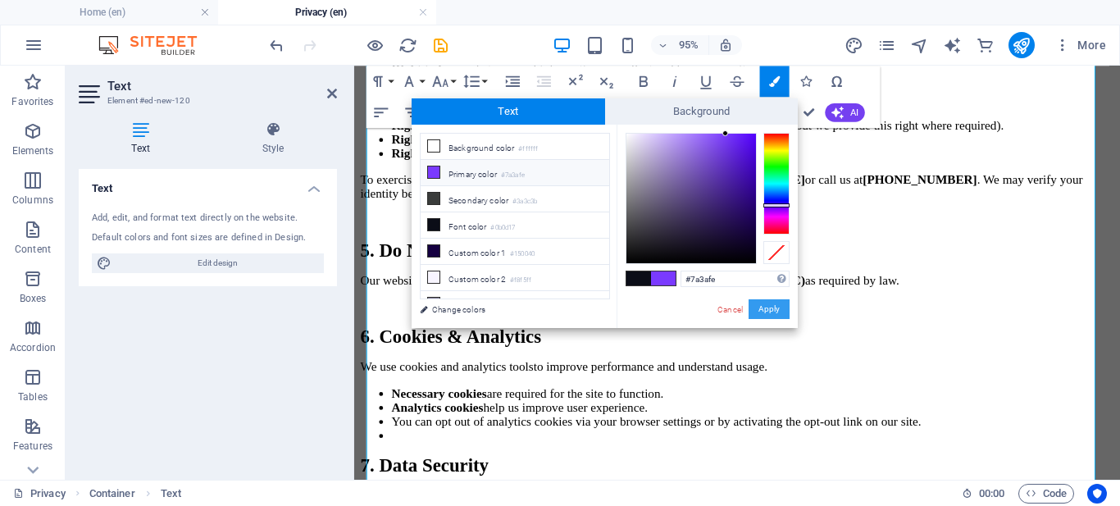
click at [767, 305] on button "Apply" at bounding box center [769, 309] width 41 height 20
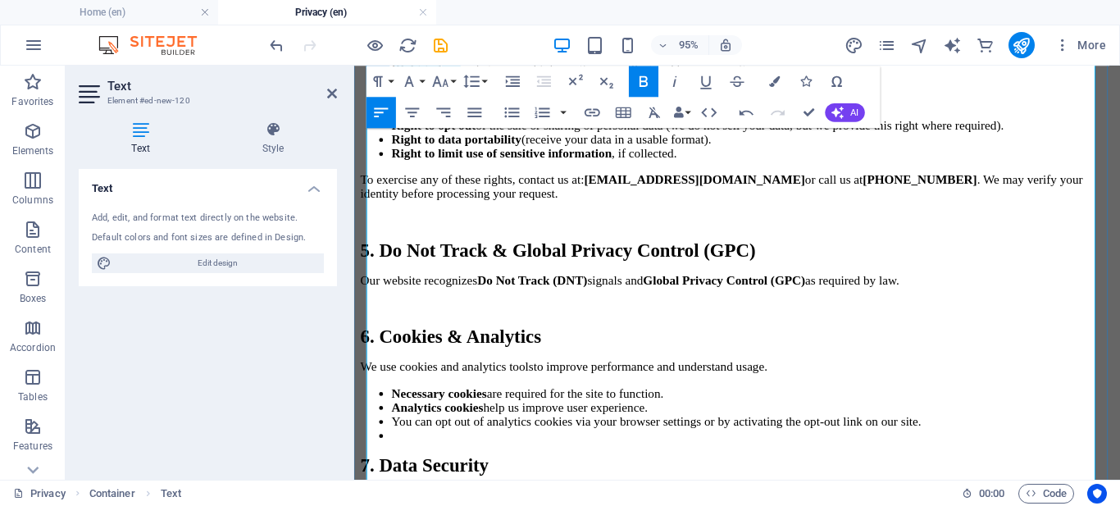
click at [449, 82] on icon "button" at bounding box center [440, 81] width 19 height 19
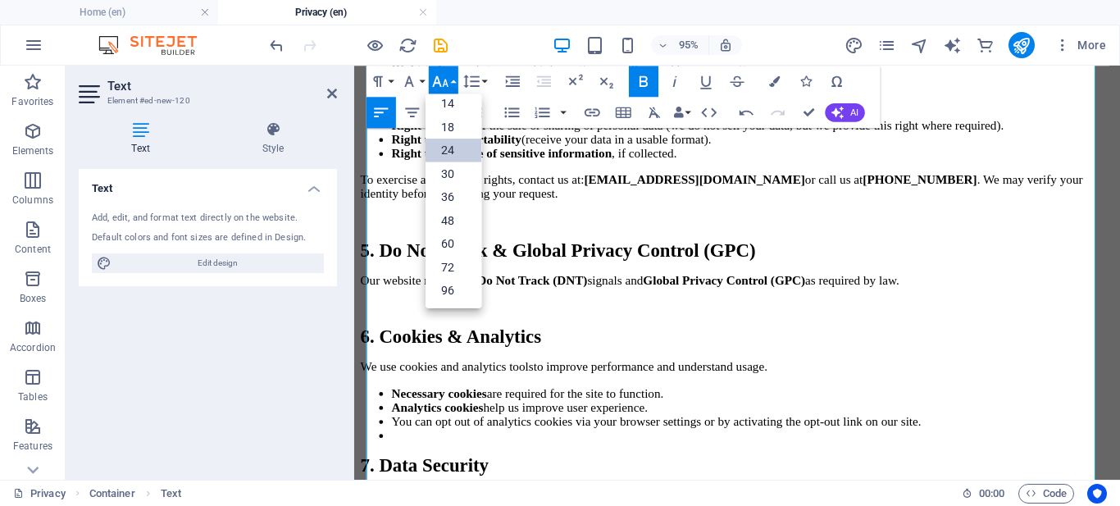
click at [449, 143] on link "24" at bounding box center [454, 150] width 56 height 24
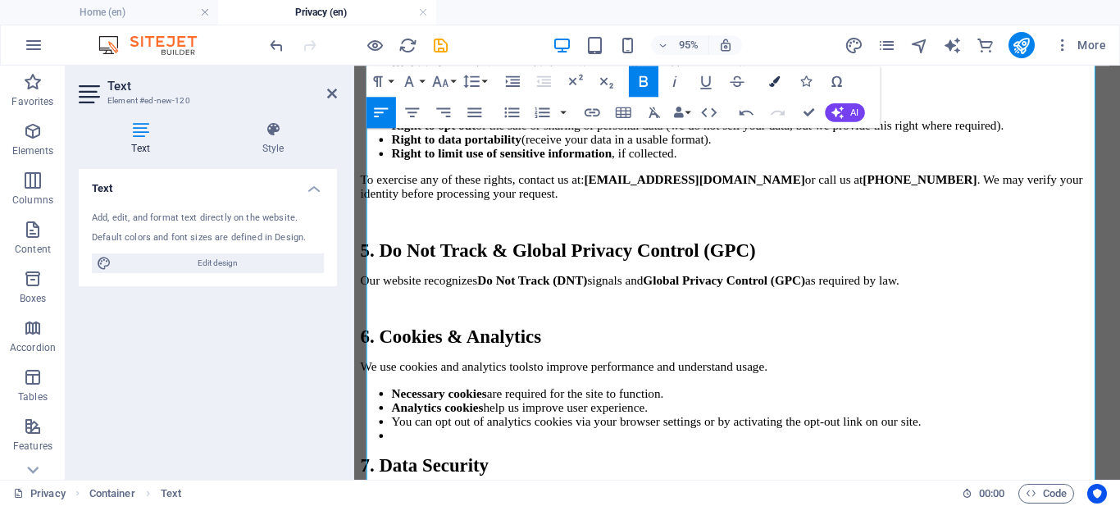
click at [776, 84] on icon "button" at bounding box center [774, 80] width 11 height 11
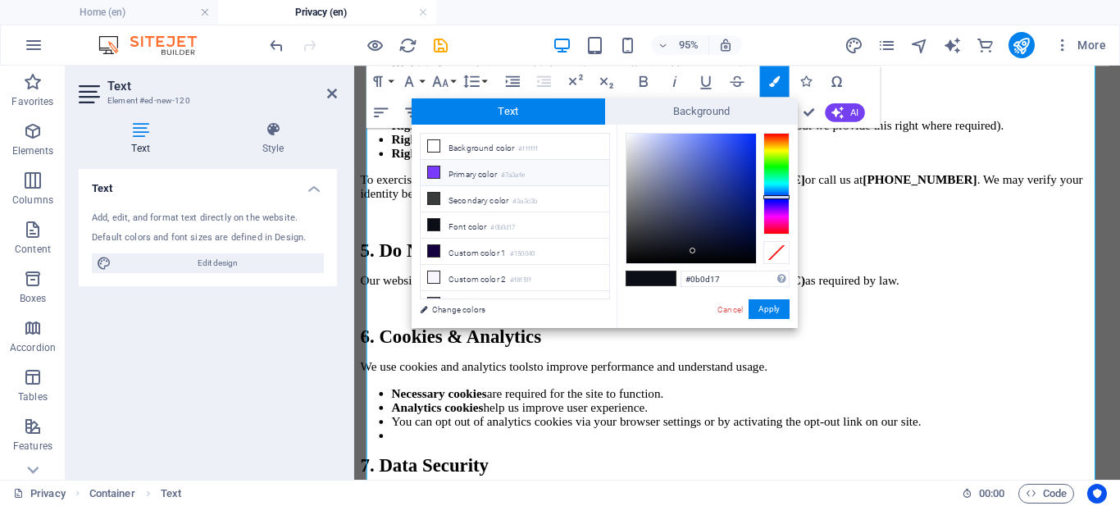
click at [536, 175] on li "Primary color #7a3afe" at bounding box center [515, 173] width 189 height 26
type input "#7a3afe"
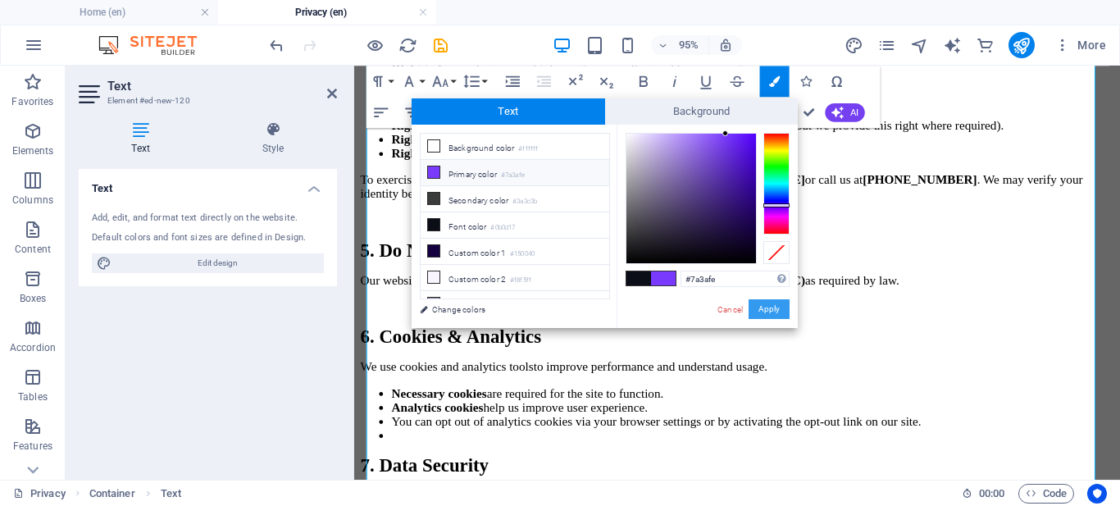
click at [766, 302] on button "Apply" at bounding box center [769, 309] width 41 height 20
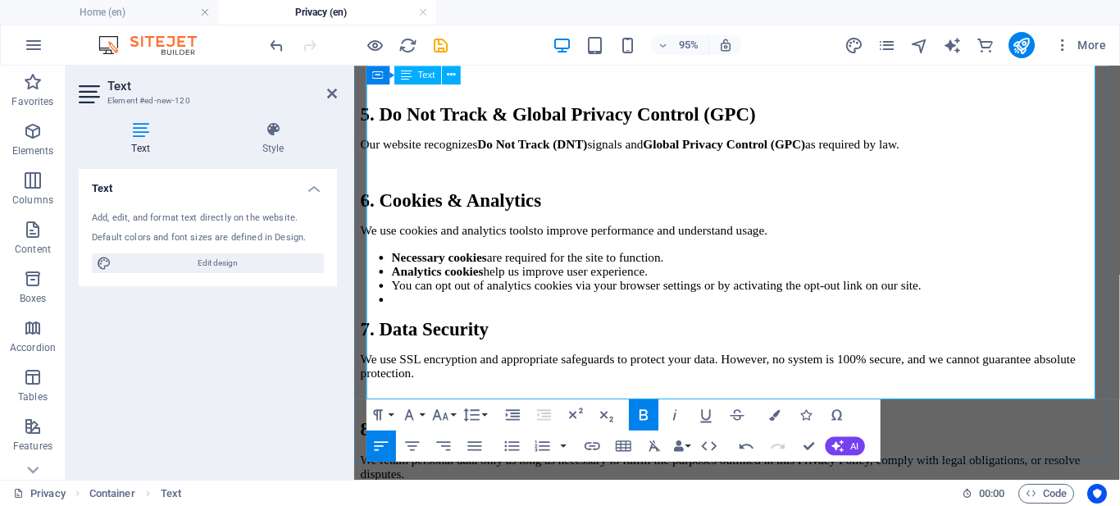
scroll to position [1346, 0]
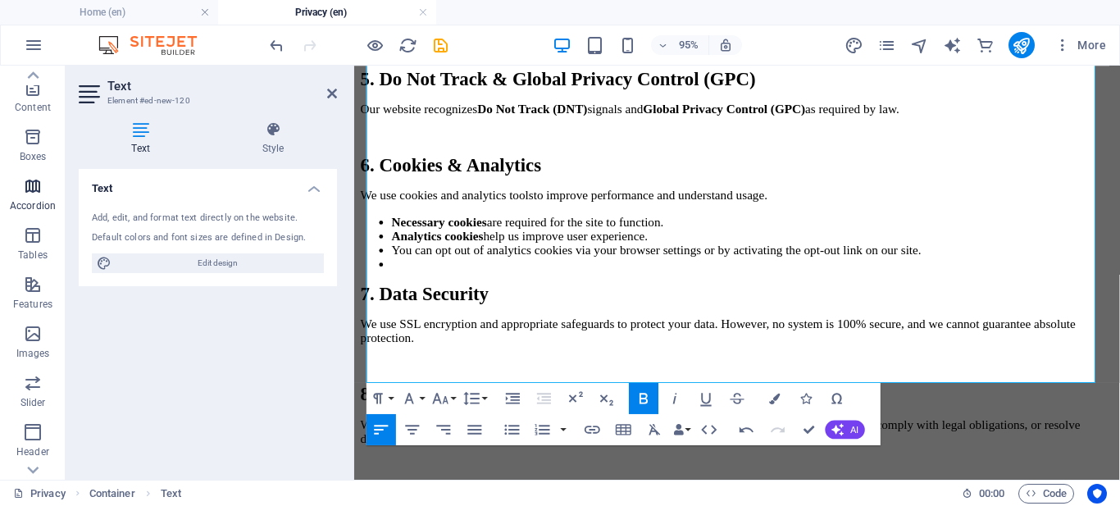
scroll to position [172, 0]
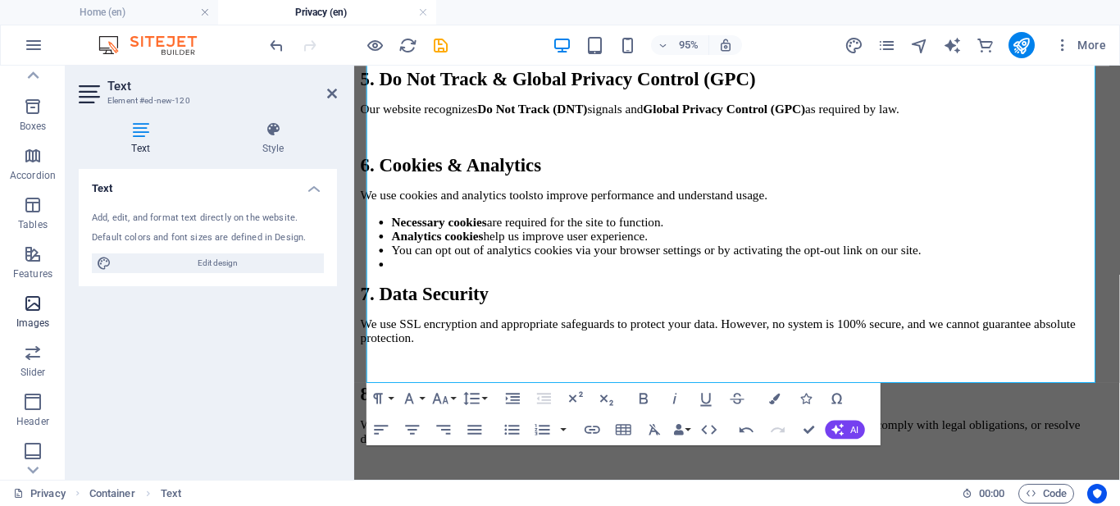
click at [30, 306] on icon "button" at bounding box center [33, 304] width 20 height 20
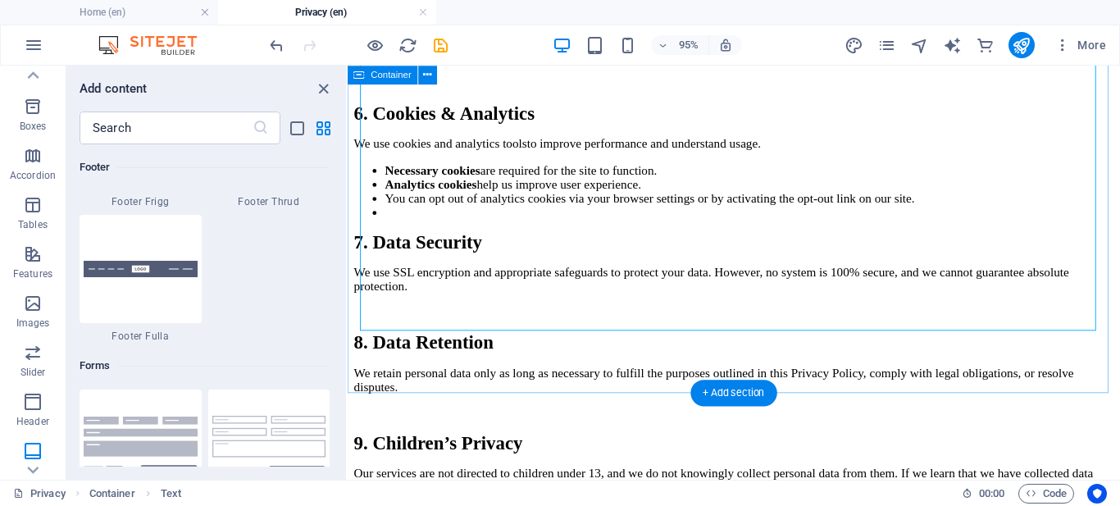
scroll to position [1396, 0]
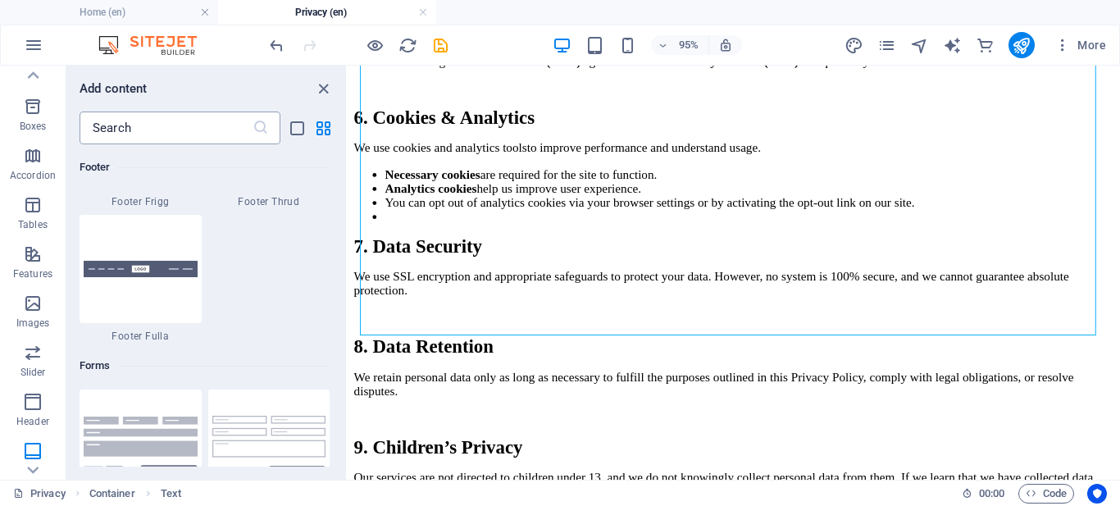
click at [166, 135] on input "text" at bounding box center [166, 128] width 173 height 33
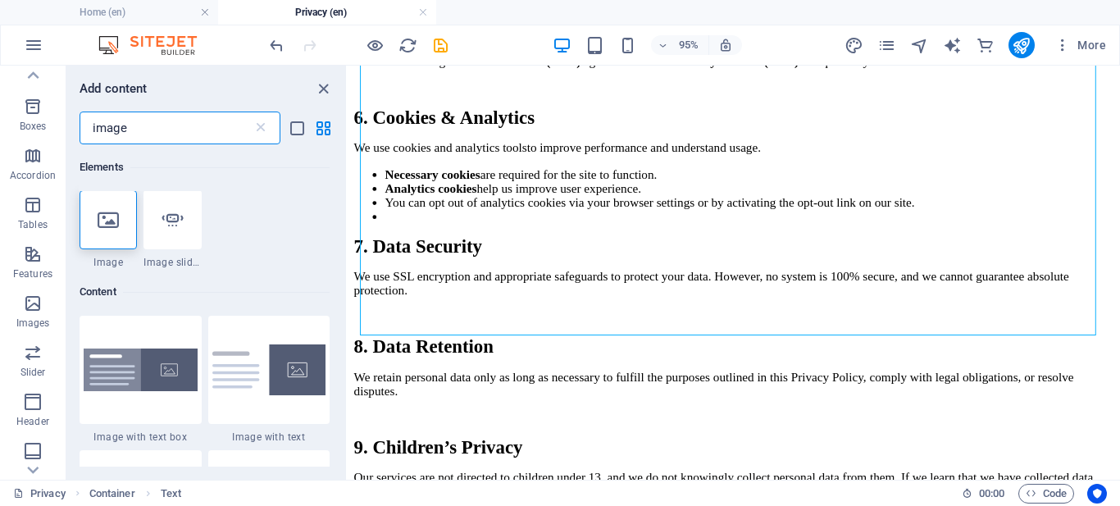
scroll to position [0, 0]
type input "image"
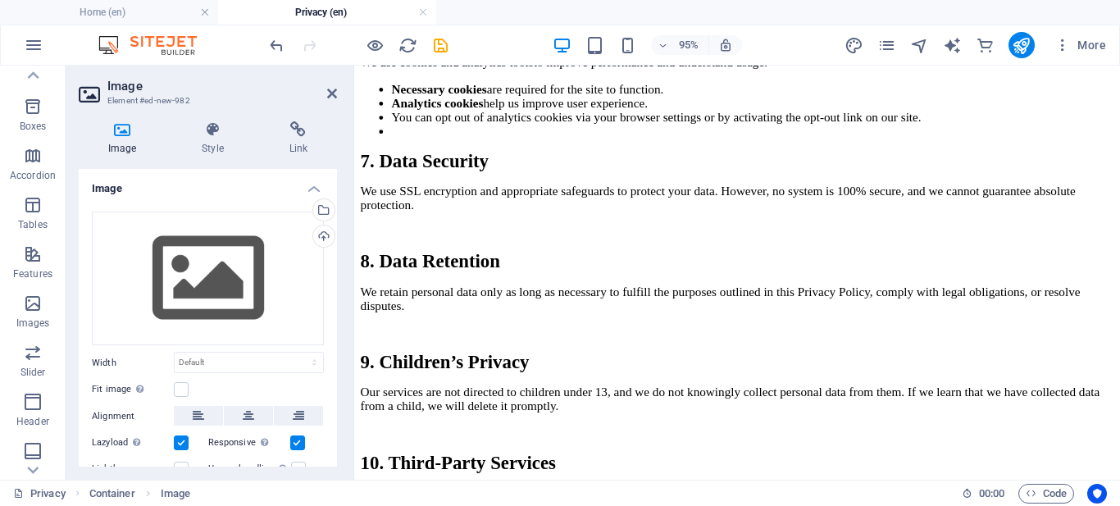
scroll to position [1393, 0]
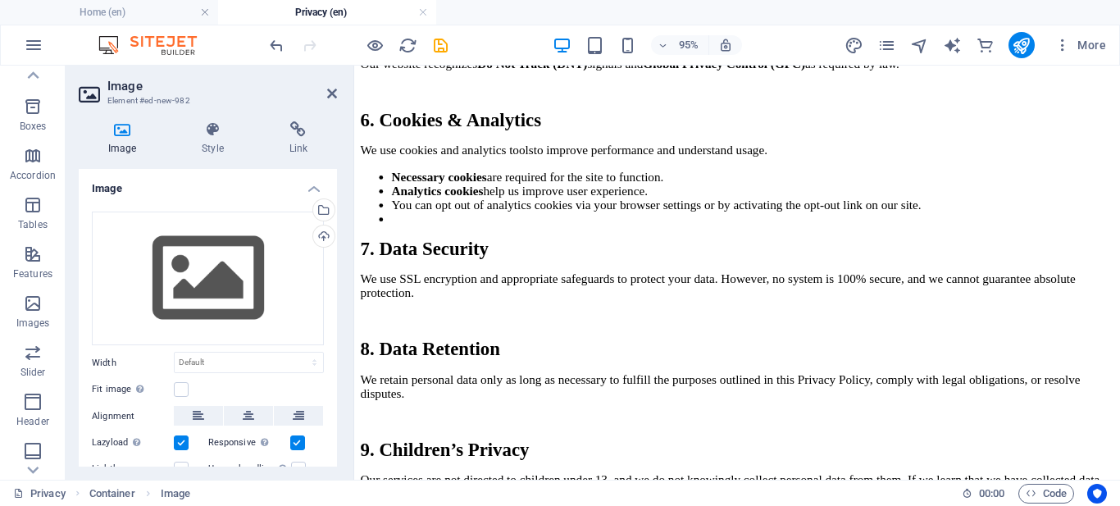
drag, startPoint x: 754, startPoint y: 396, endPoint x: 394, endPoint y: 337, distance: 364.8
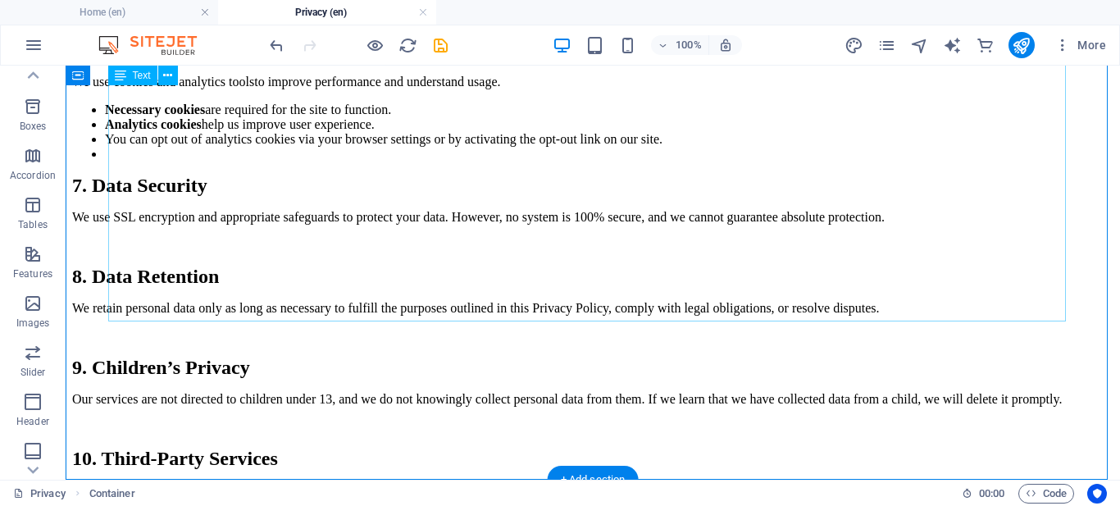
scroll to position [1384, 0]
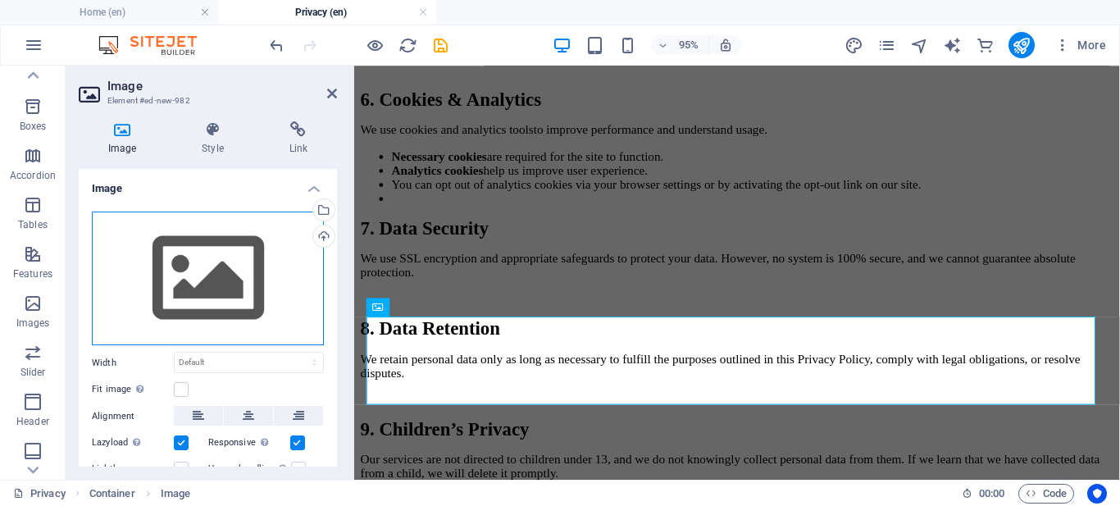
click at [180, 274] on div "Drag files here, click to choose files or select files from Files or our free s…" at bounding box center [208, 279] width 232 height 134
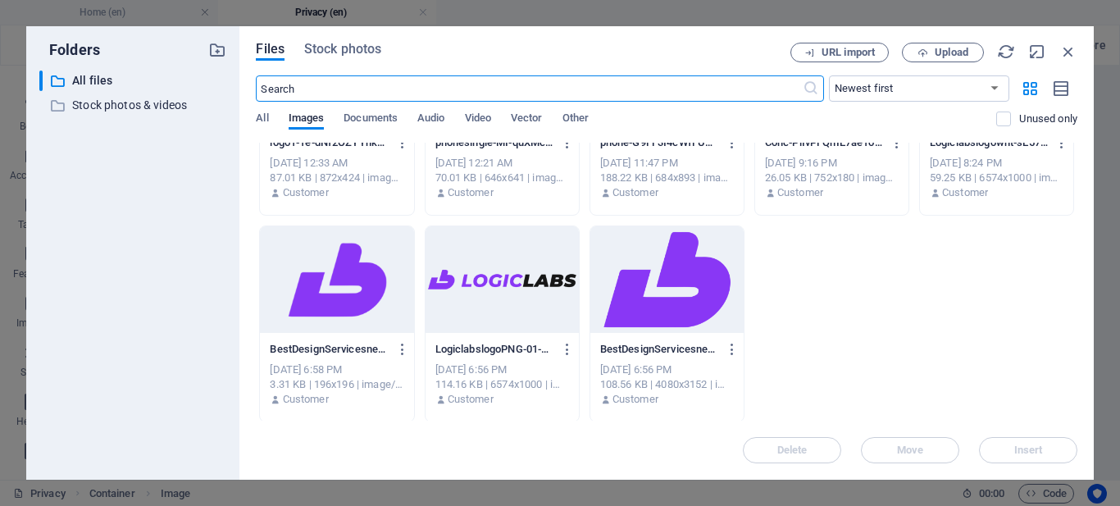
scroll to position [952, 0]
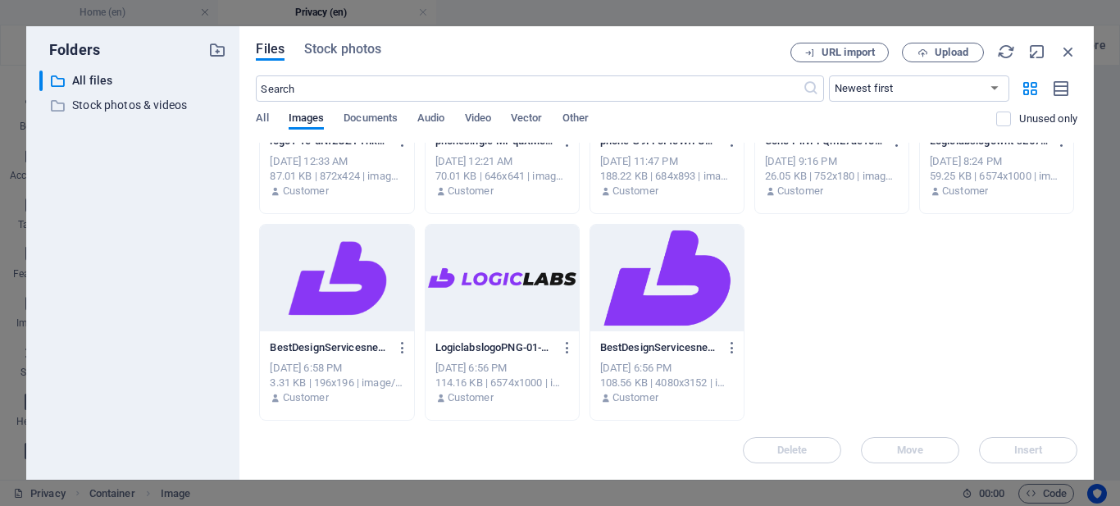
click at [508, 277] on div at bounding box center [502, 278] width 153 height 107
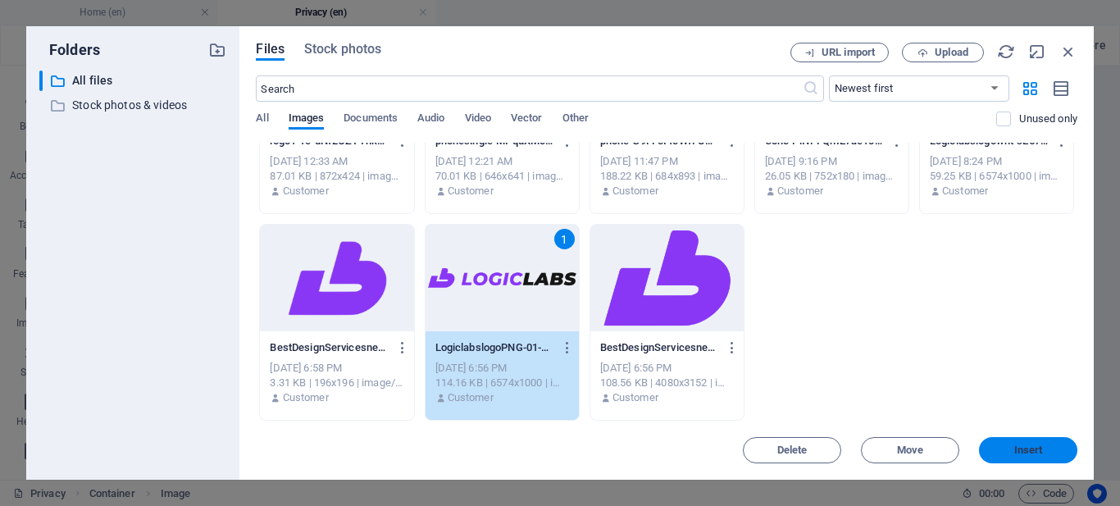
click at [1021, 445] on span "Insert" at bounding box center [1028, 450] width 29 height 10
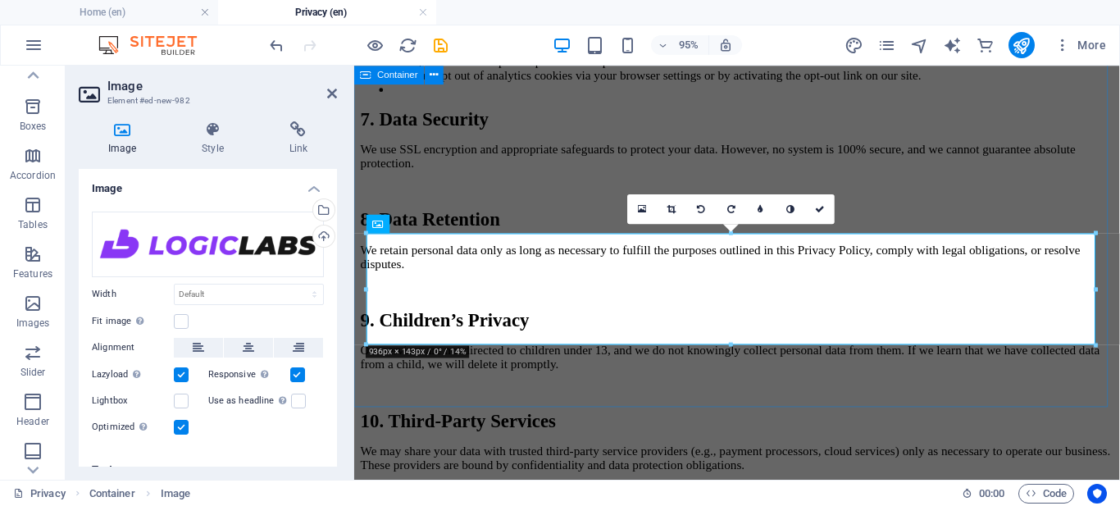
scroll to position [1531, 0]
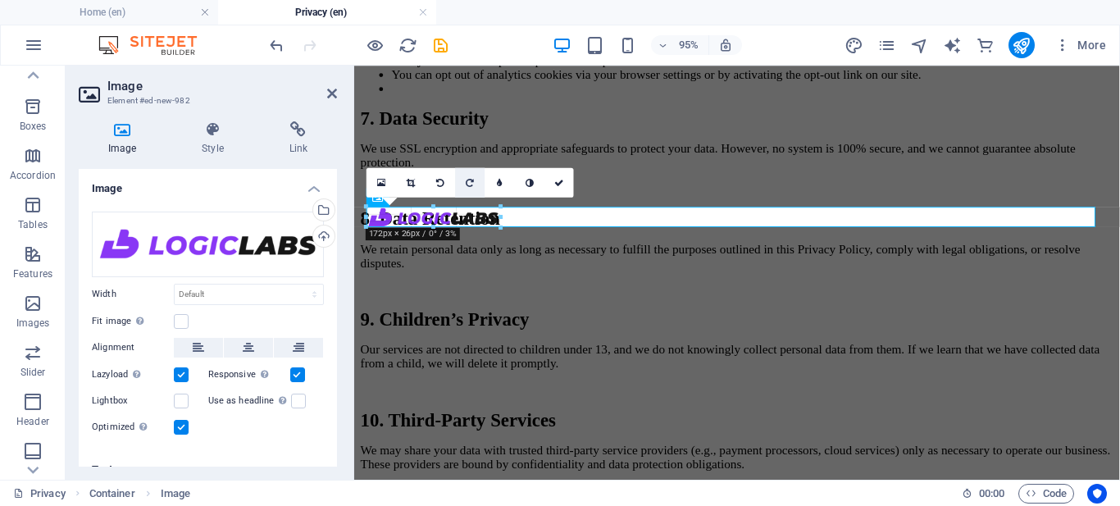
drag, startPoint x: 1096, startPoint y: 319, endPoint x: 469, endPoint y: 179, distance: 642.7
type input "172"
select select "px"
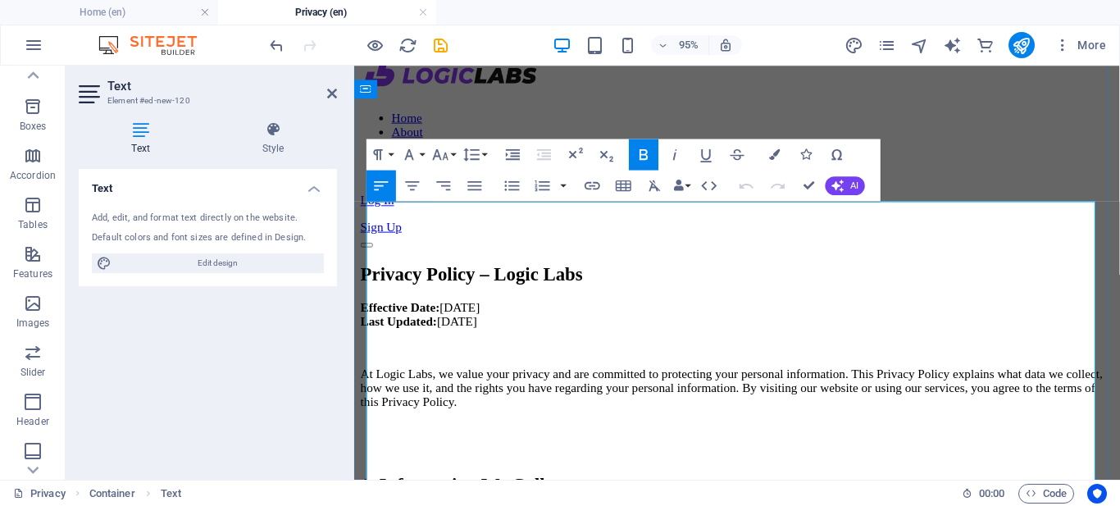
scroll to position [0, 0]
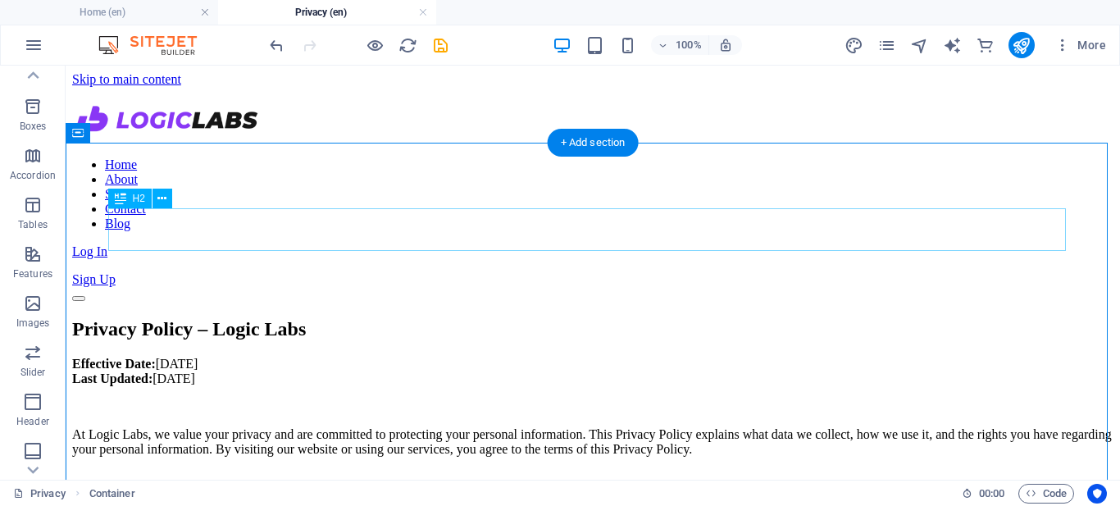
click at [521, 318] on div "Privacy Policy – Logic Labs" at bounding box center [592, 329] width 1041 height 22
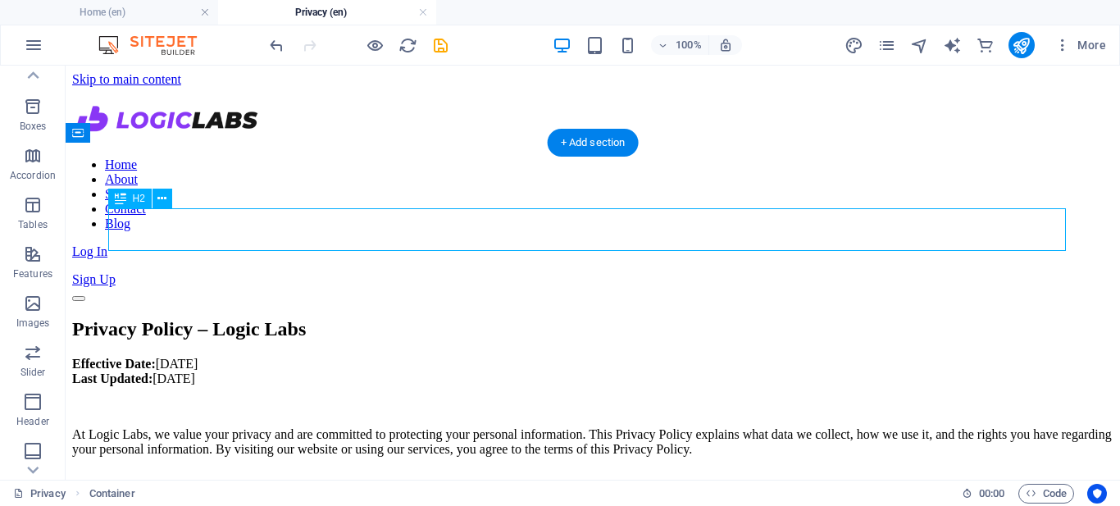
click at [521, 318] on div "Privacy Policy – Logic Labs" at bounding box center [592, 329] width 1041 height 22
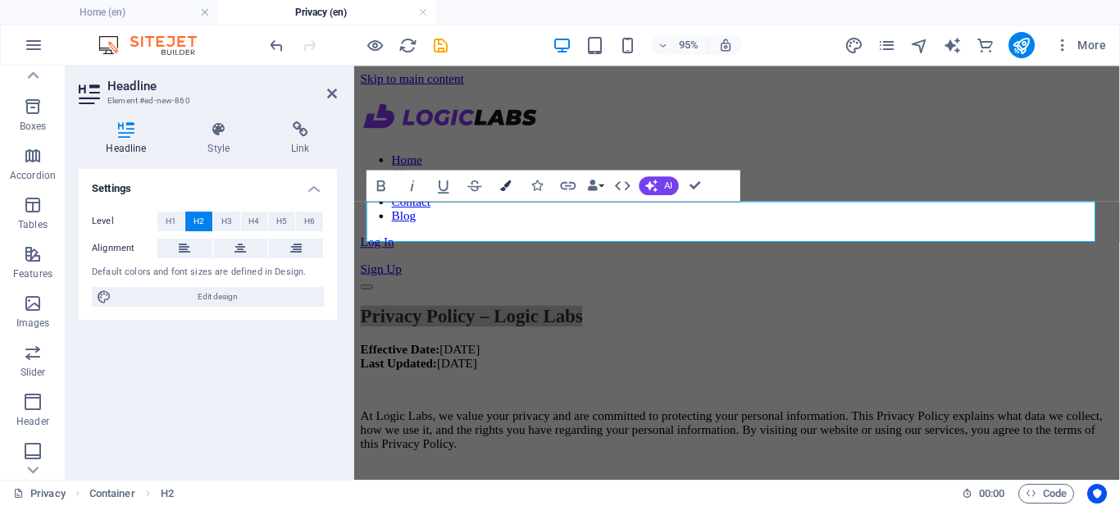
click at [505, 195] on button "Colors" at bounding box center [506, 186] width 30 height 31
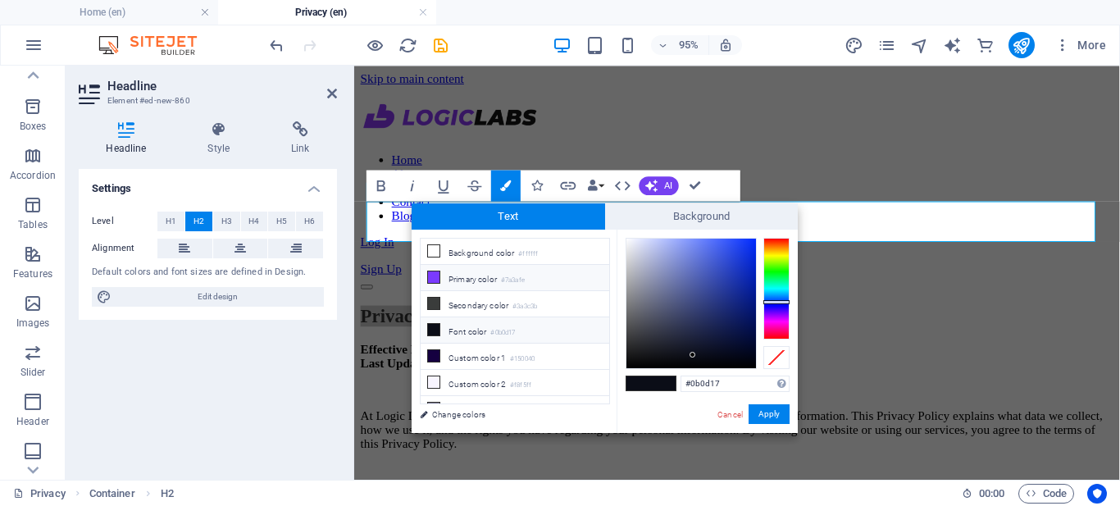
click at [444, 278] on li "Primary color #7a3afe" at bounding box center [515, 278] width 189 height 26
type input "#7a3afe"
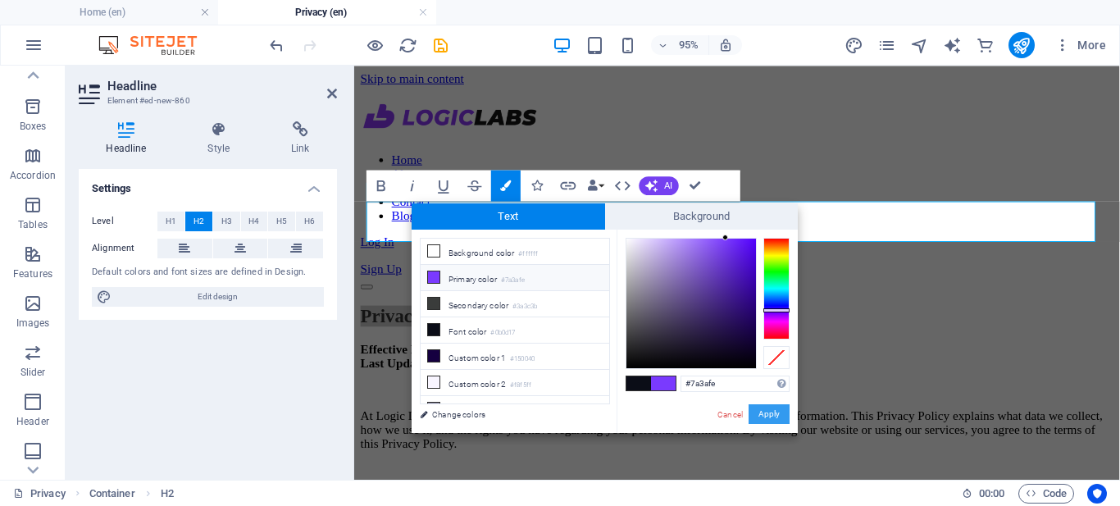
click at [767, 416] on button "Apply" at bounding box center [769, 414] width 41 height 20
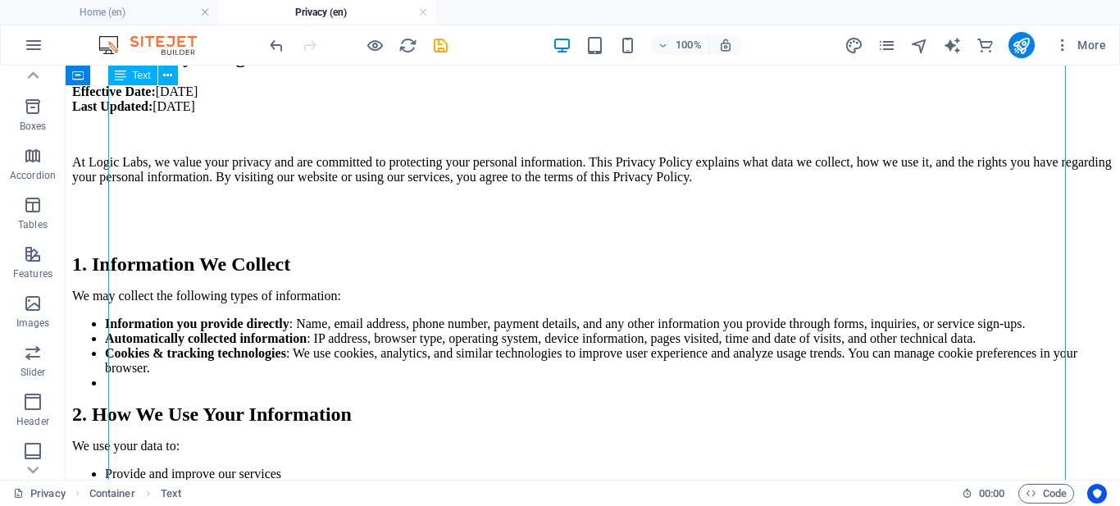
scroll to position [258, 0]
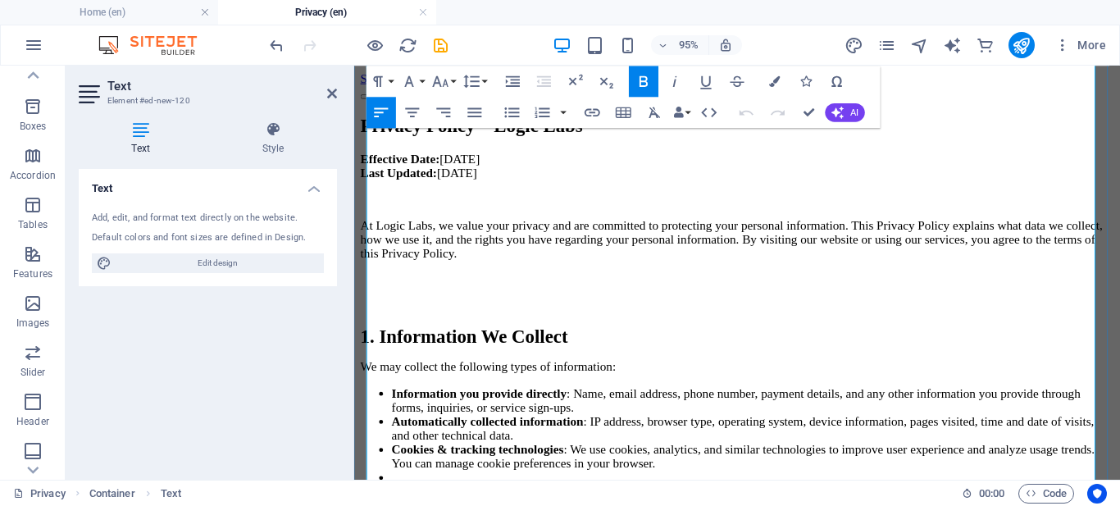
scroll to position [208, 0]
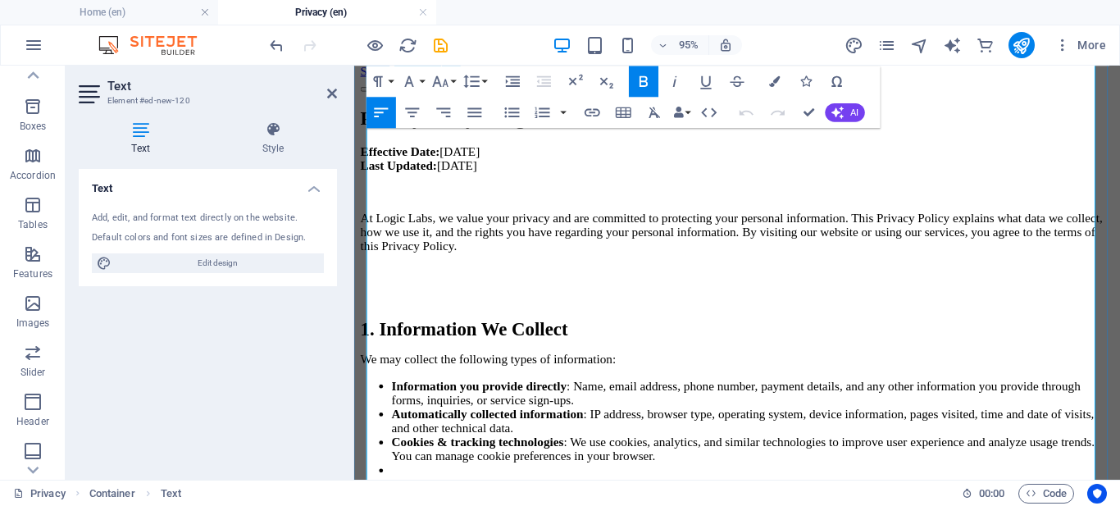
click at [398, 484] on li at bounding box center [774, 491] width 760 height 15
click at [371, 497] on span "2. How We Use Your Information" at bounding box center [501, 507] width 280 height 21
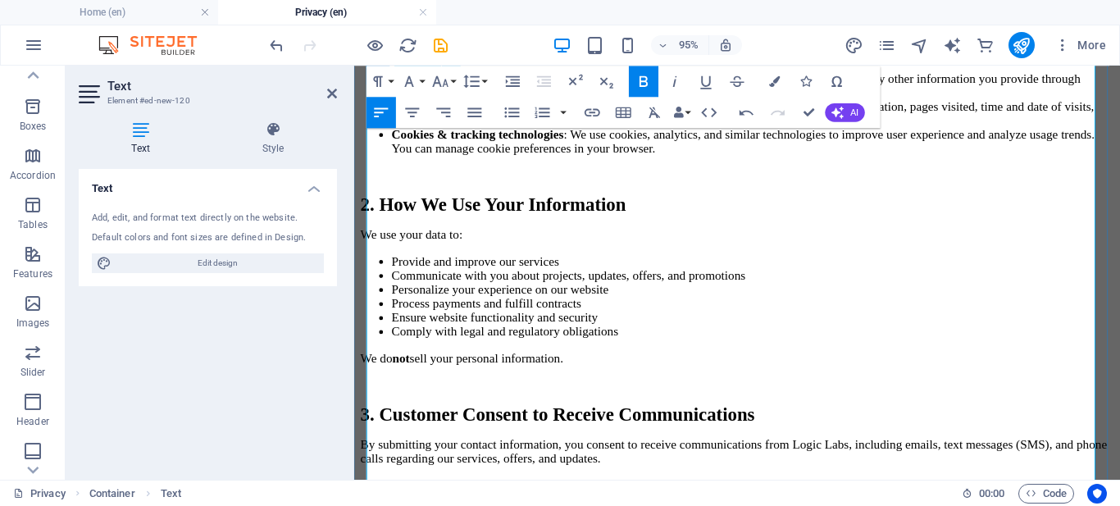
scroll to position [539, 0]
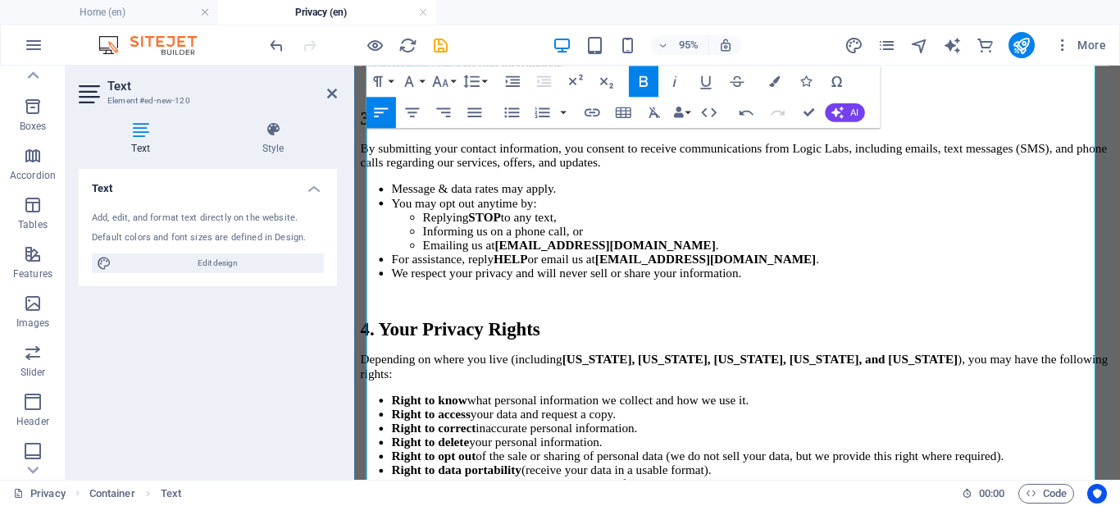
scroll to position [863, 0]
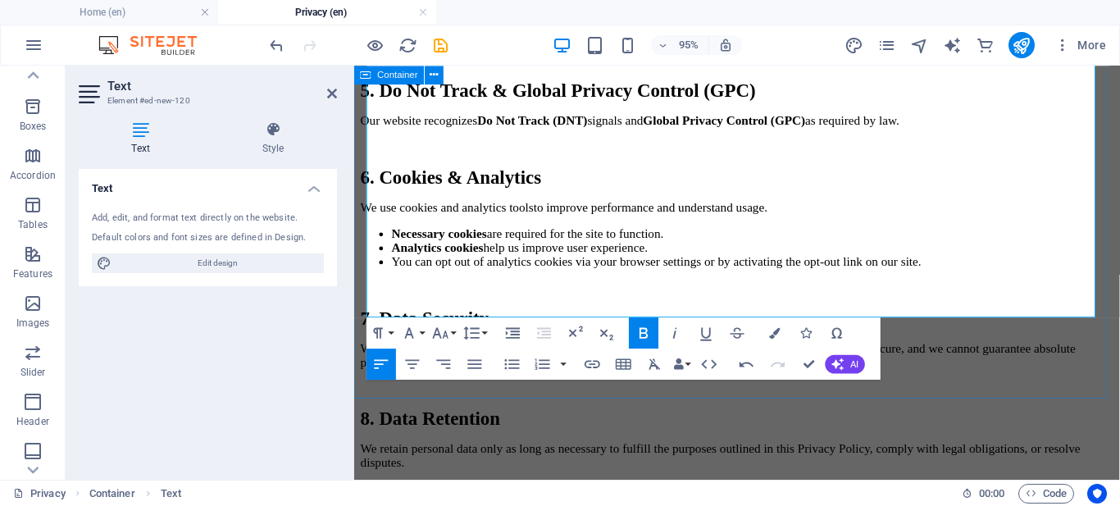
scroll to position [1355, 0]
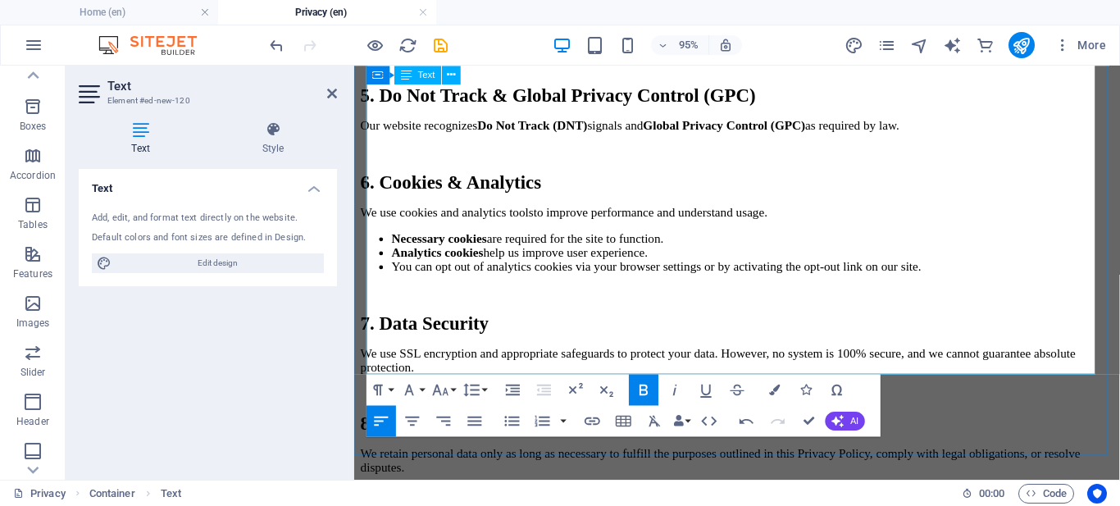
drag, startPoint x: 433, startPoint y: 299, endPoint x: 367, endPoint y: 303, distance: 66.5
click at [774, 393] on icon "button" at bounding box center [774, 390] width 11 height 11
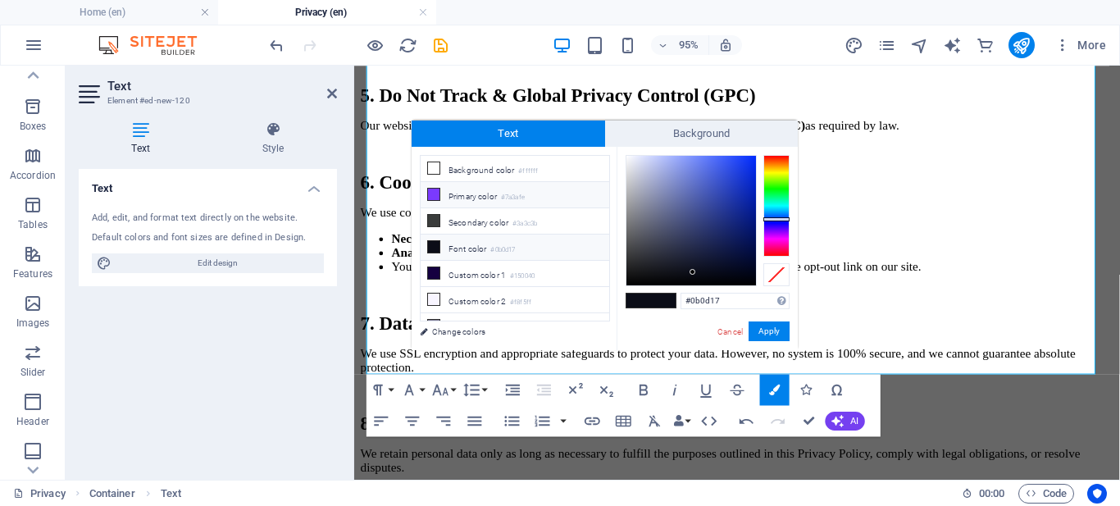
click at [507, 195] on small "#7a3afe" at bounding box center [513, 197] width 24 height 11
type input "#7a3afe"
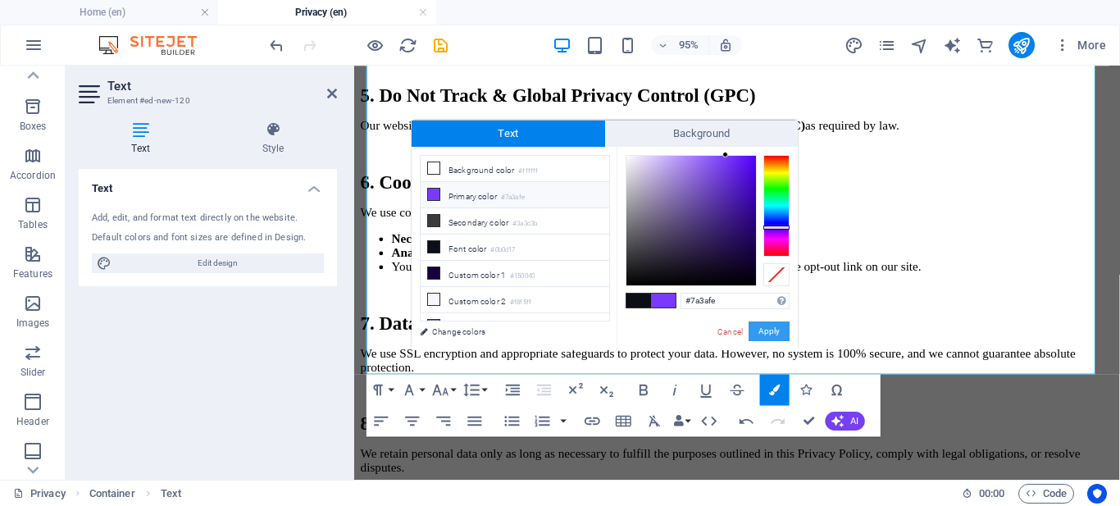
click at [767, 334] on button "Apply" at bounding box center [769, 331] width 41 height 20
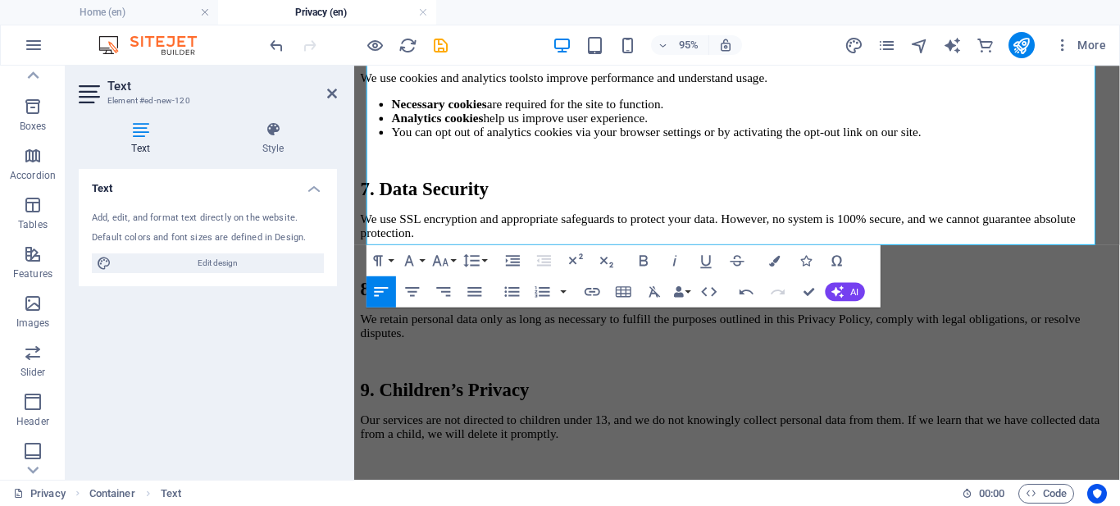
scroll to position [1502, 0]
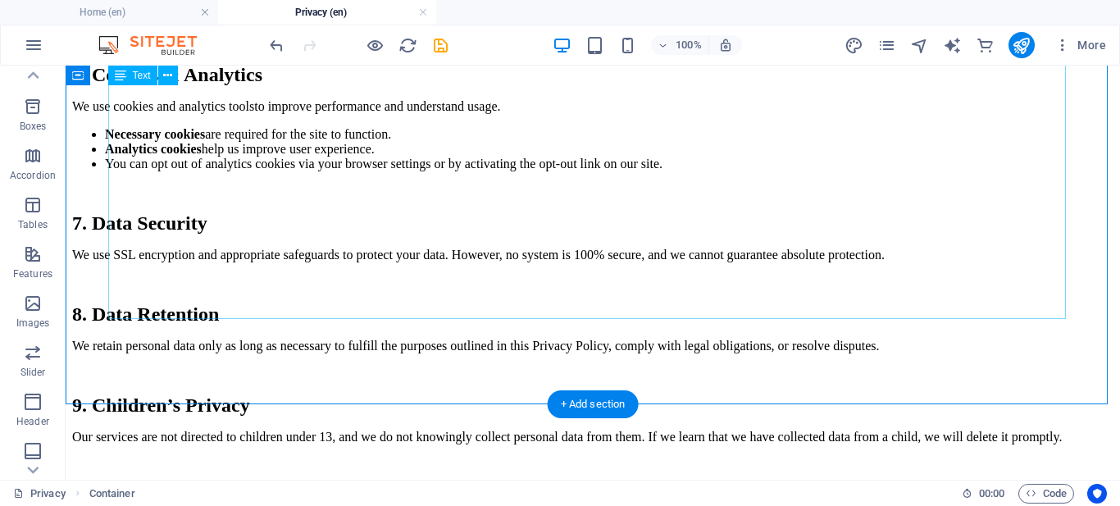
scroll to position [1395, 0]
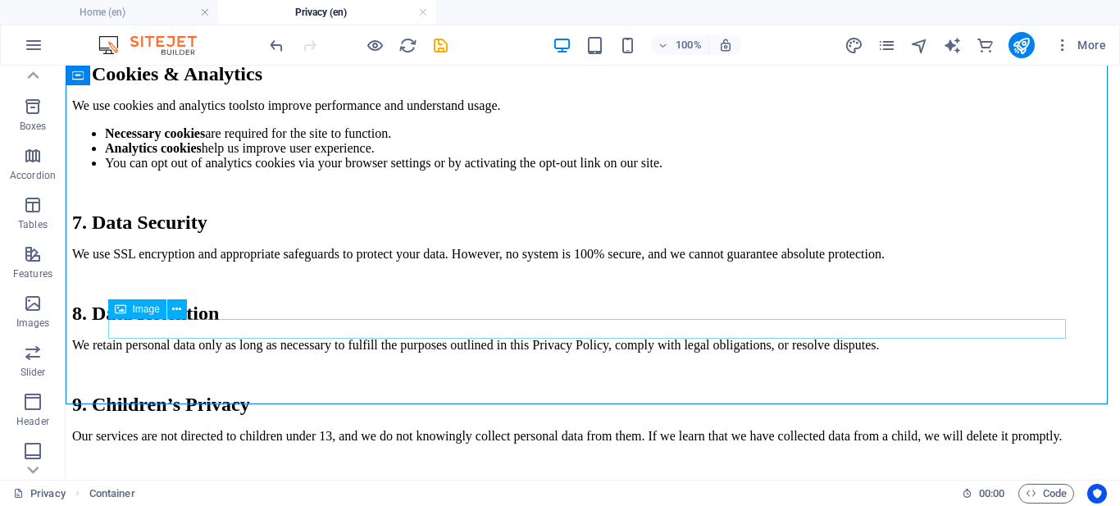
click at [148, 310] on span "Image" at bounding box center [146, 309] width 27 height 10
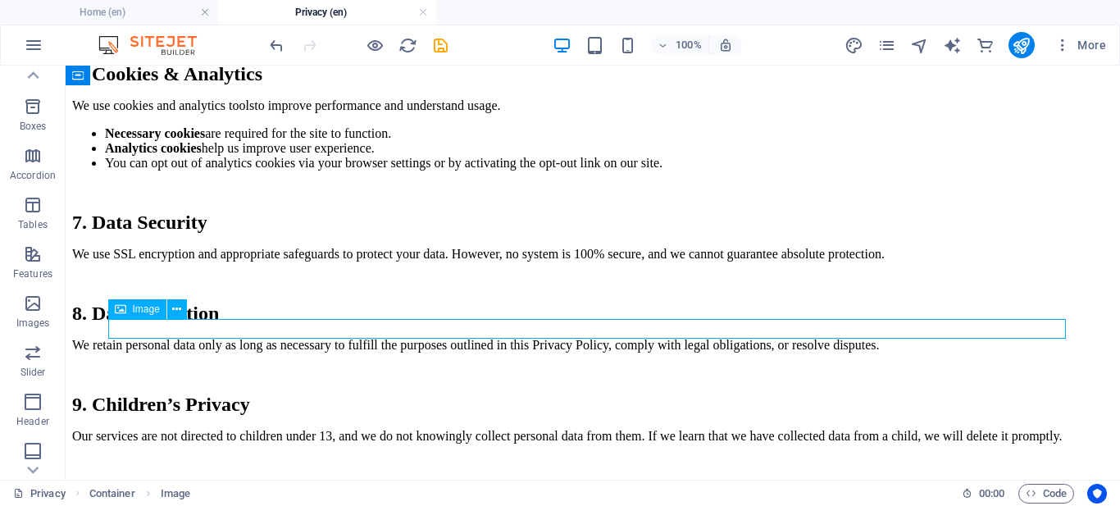
click at [148, 310] on span "Image" at bounding box center [146, 309] width 27 height 10
select select "px"
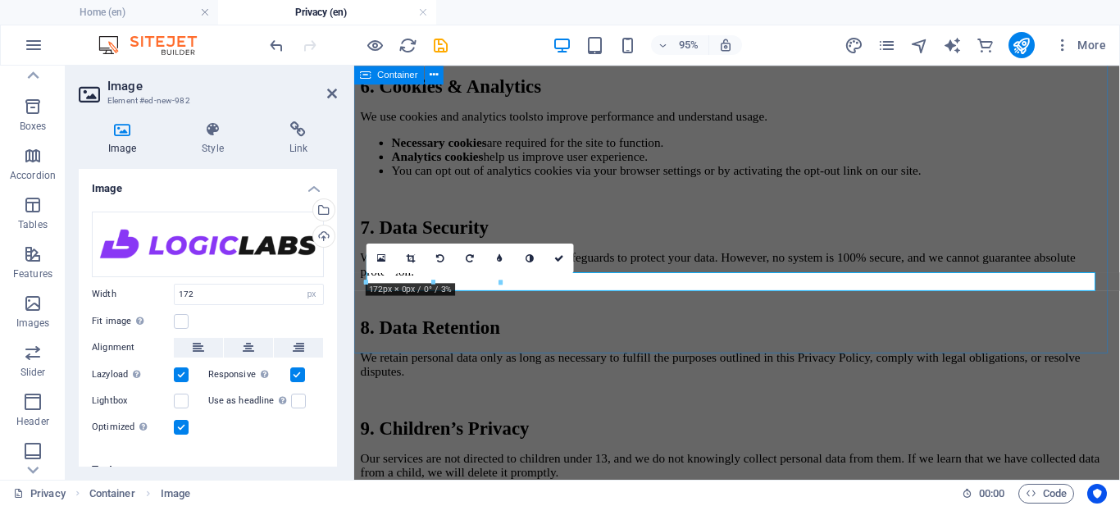
scroll to position [1452, 0]
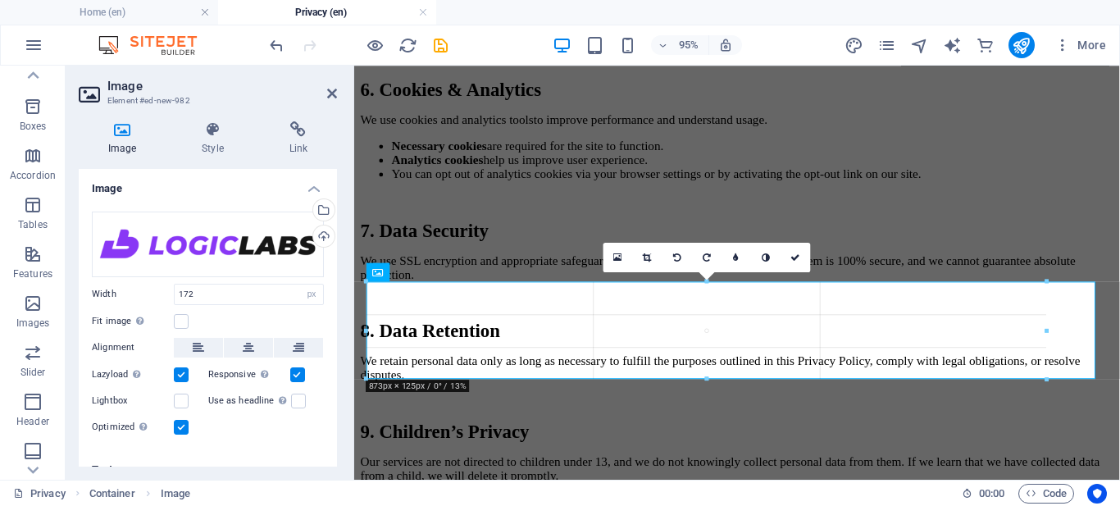
drag, startPoint x: 500, startPoint y: 296, endPoint x: 194, endPoint y: 350, distance: 310.6
type input "873"
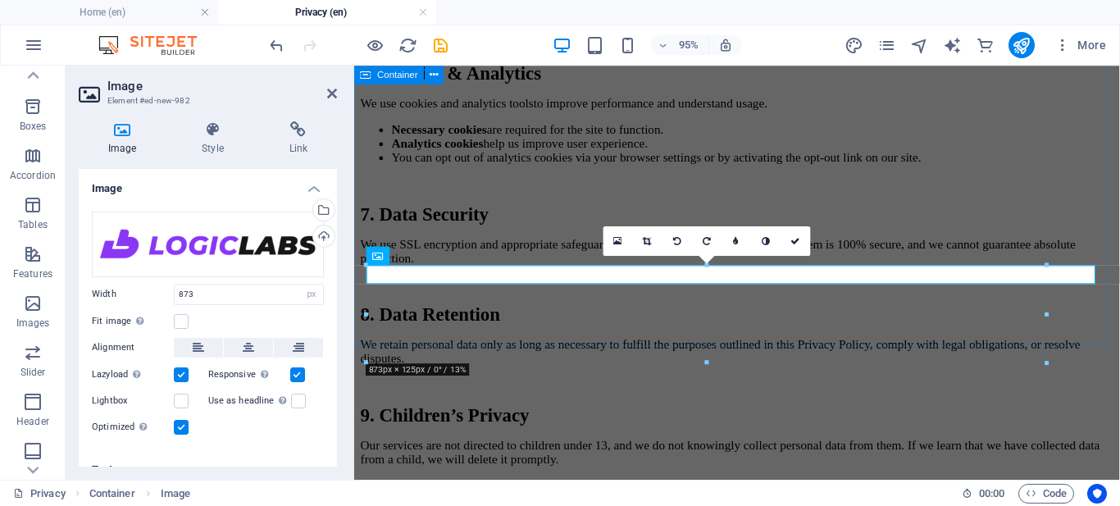
scroll to position [1450, 0]
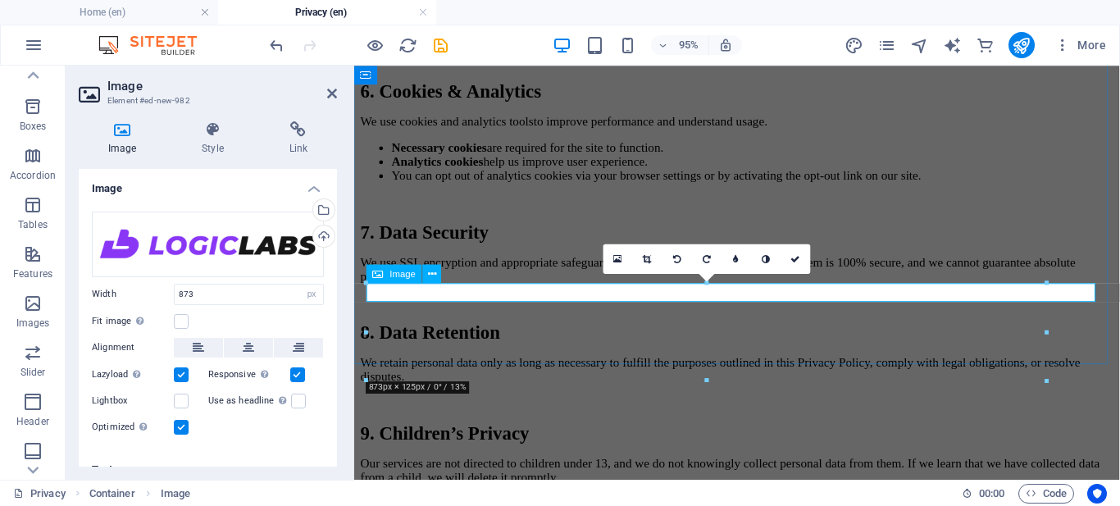
click at [387, 278] on div "Image" at bounding box center [395, 274] width 56 height 19
click at [178, 321] on label at bounding box center [181, 321] width 15 height 15
click at [0, 0] on input "Fit image Automatically fit image to a fixed width and height" at bounding box center [0, 0] width 0 height 0
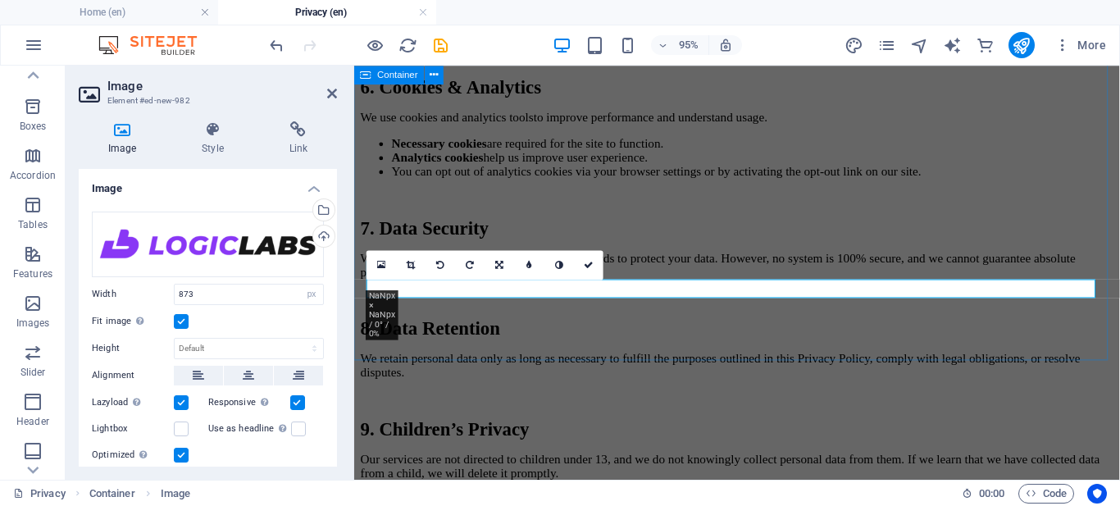
scroll to position [1378, 0]
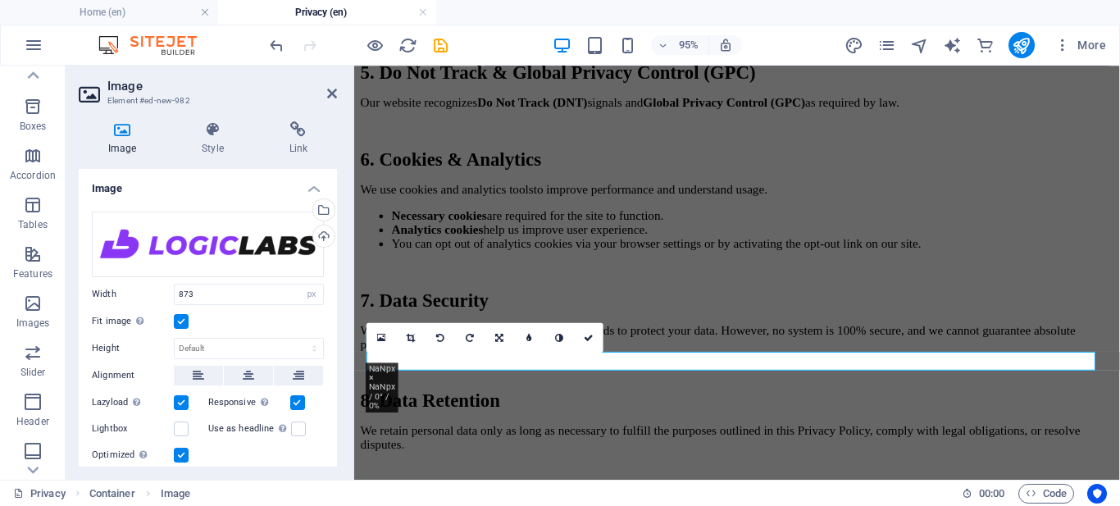
click at [185, 323] on label at bounding box center [181, 321] width 15 height 15
click at [0, 0] on input "Fit image Automatically fit image to a fixed width and height" at bounding box center [0, 0] width 0 height 0
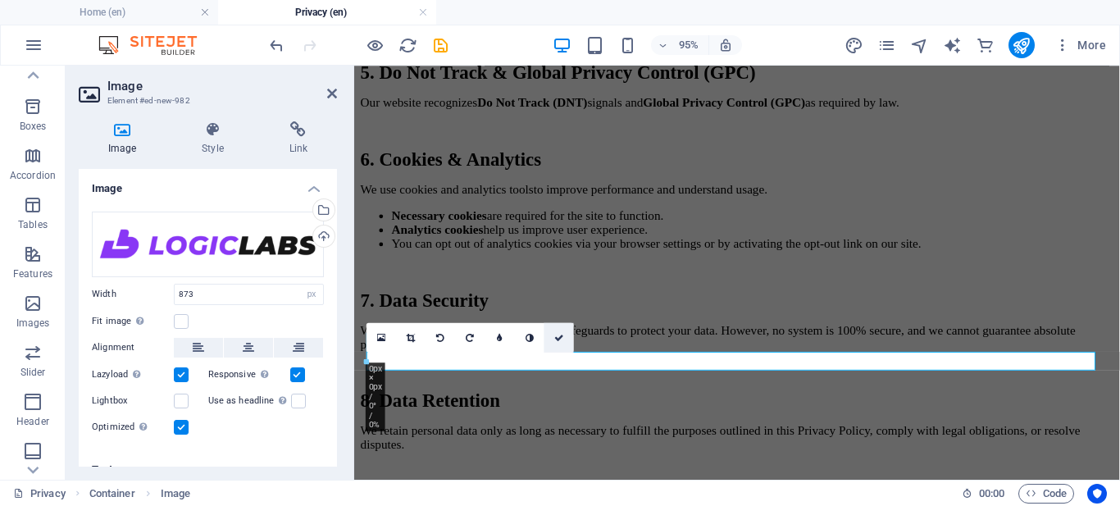
click at [558, 342] on icon at bounding box center [559, 337] width 10 height 9
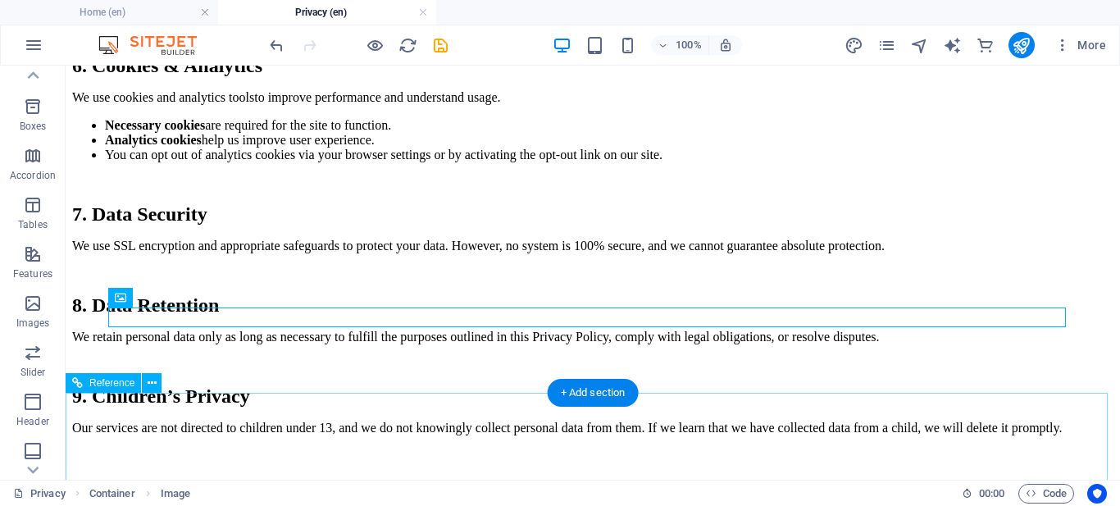
scroll to position [1406, 0]
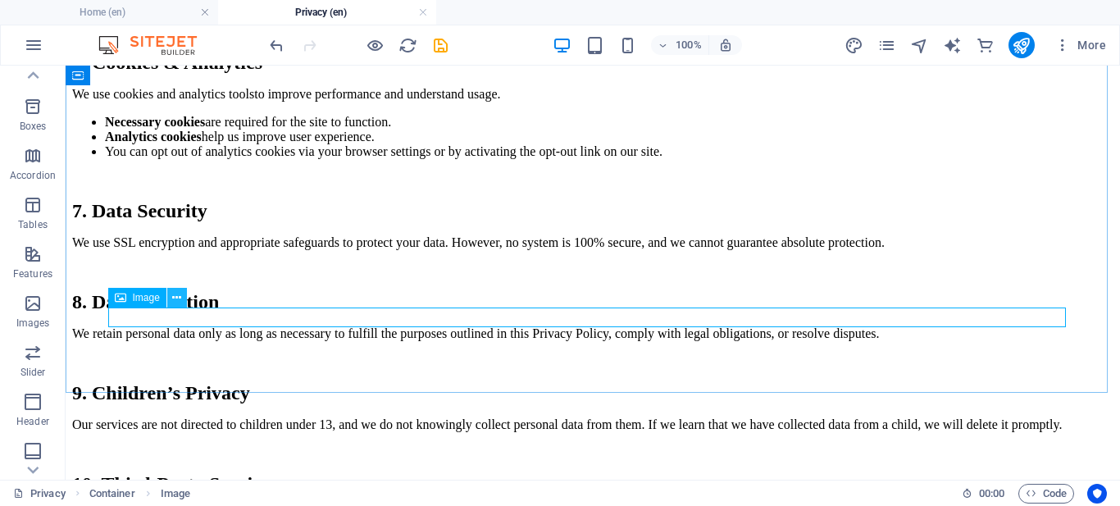
click at [175, 299] on icon at bounding box center [176, 297] width 9 height 17
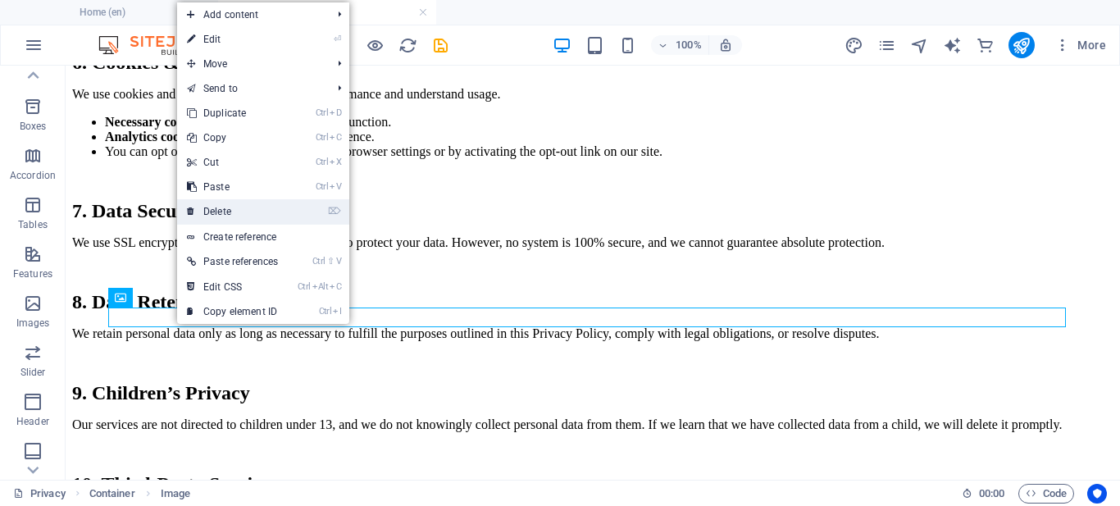
click at [225, 212] on link "⌦ Delete" at bounding box center [232, 211] width 111 height 25
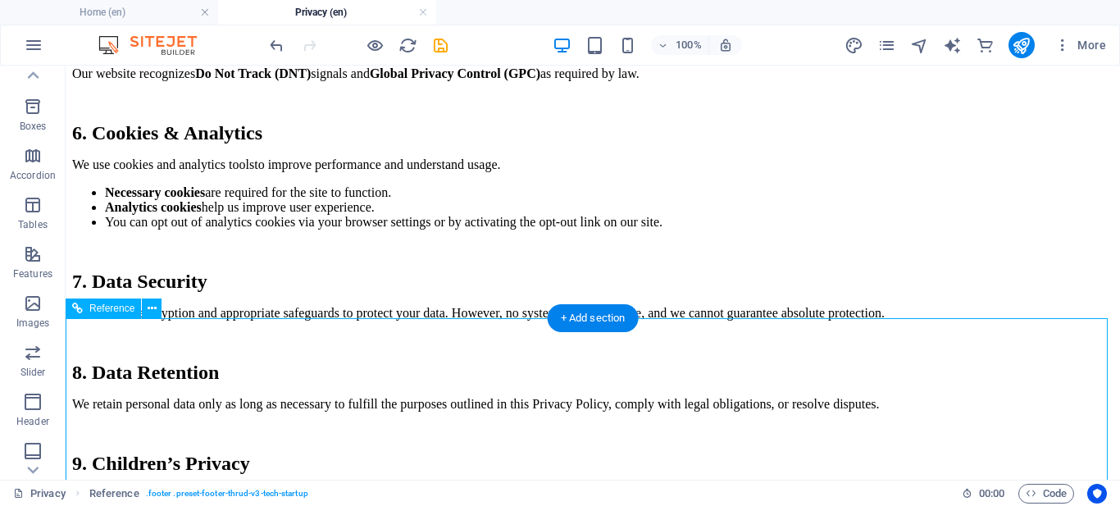
scroll to position [1284, 0]
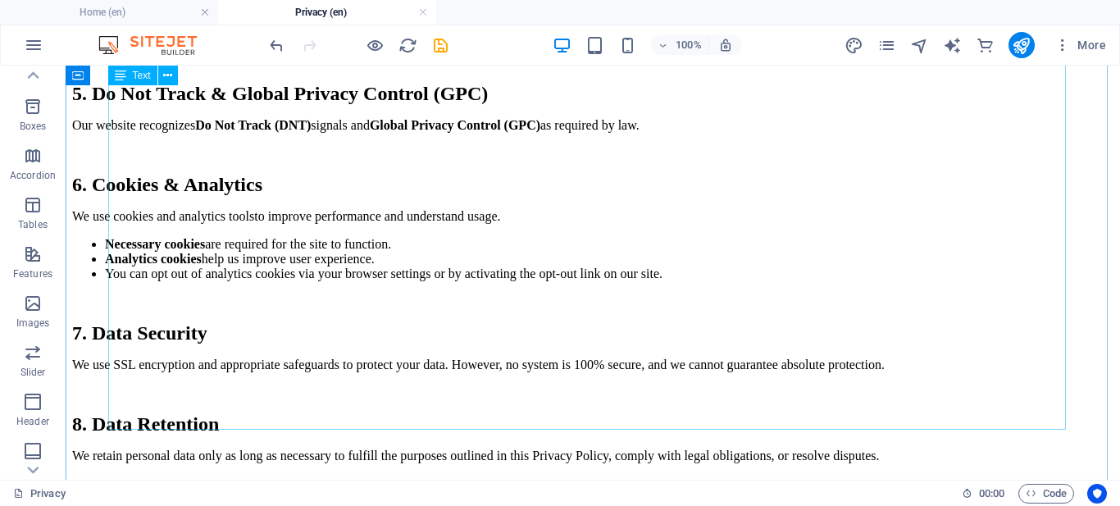
click at [262, 400] on div "Effective Date: [DATE] Last Updated: [DATE] At Logic Labs, we value your privac…" at bounding box center [592, 36] width 1041 height 1927
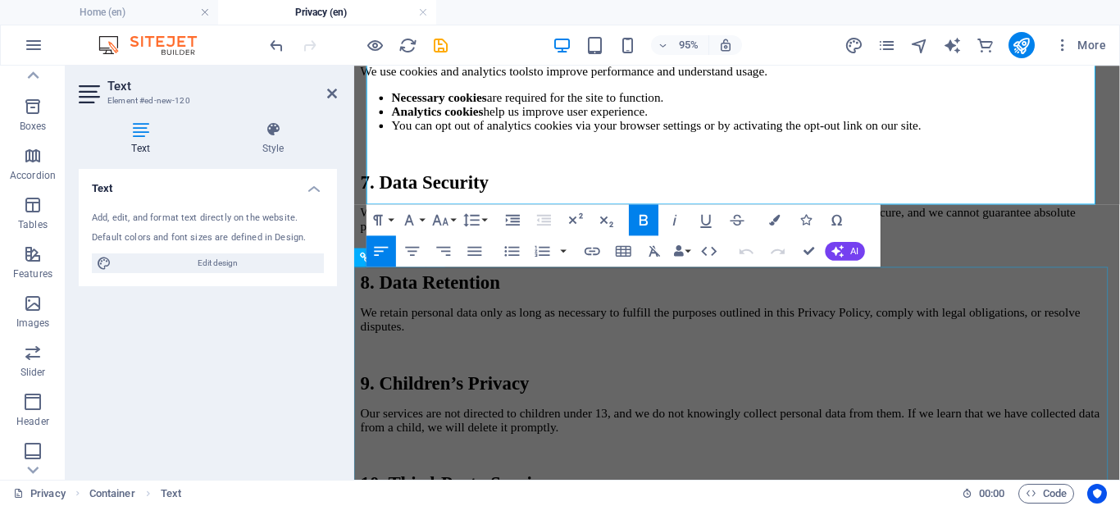
scroll to position [1500, 0]
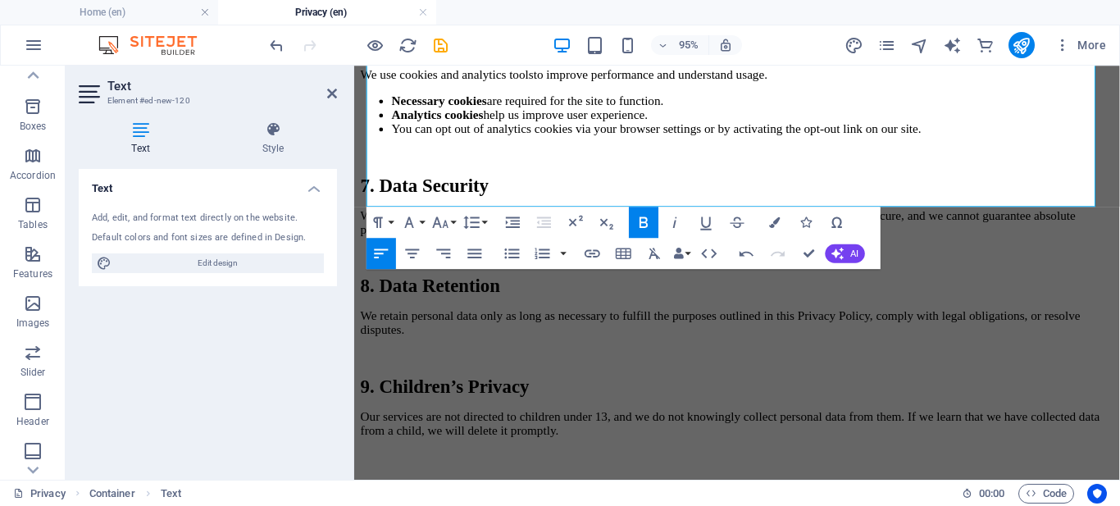
click at [262, 342] on div "Text Add, edit, and format text directly on the website. Default colors and fon…" at bounding box center [208, 318] width 258 height 298
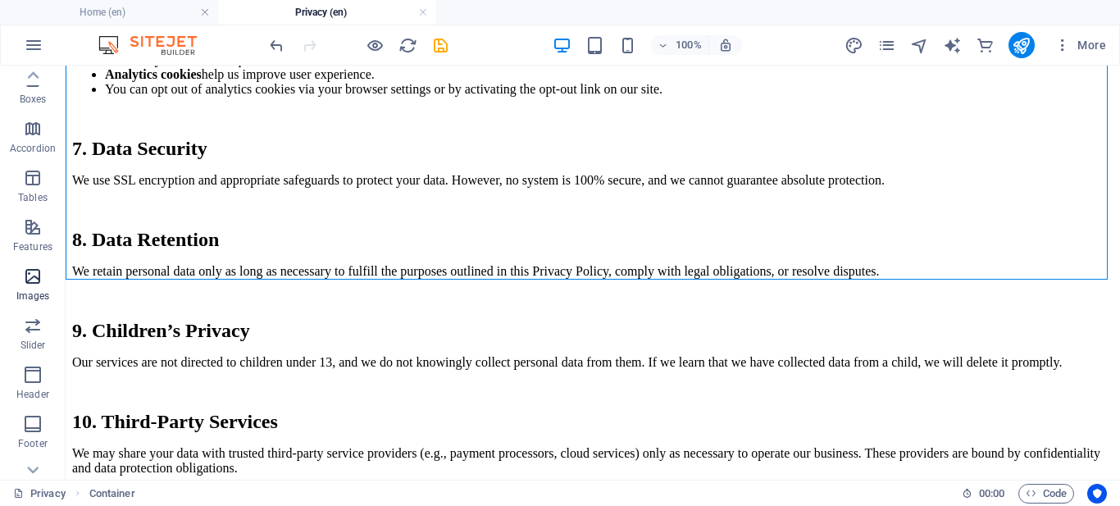
scroll to position [203, 0]
click at [36, 293] on p "Images" at bounding box center [33, 292] width 34 height 13
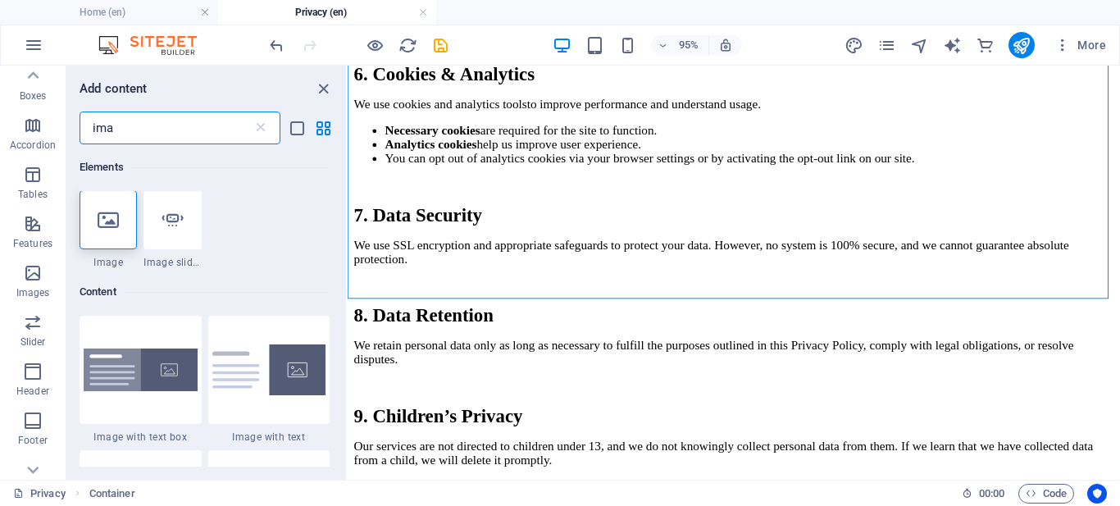
scroll to position [0, 0]
type input "ima"
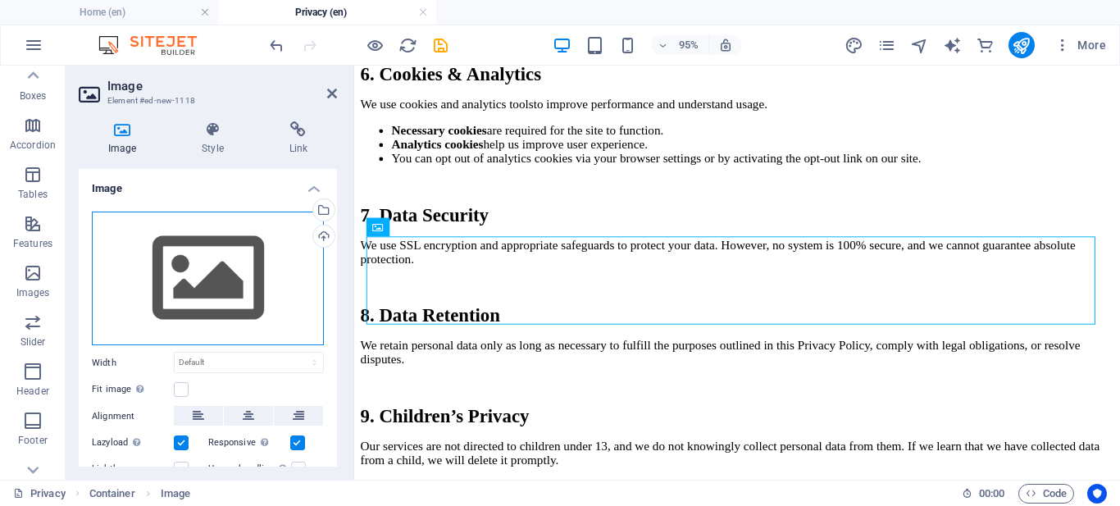
click at [204, 263] on div "Drag files here, click to choose files or select files from Files or our free s…" at bounding box center [208, 279] width 232 height 134
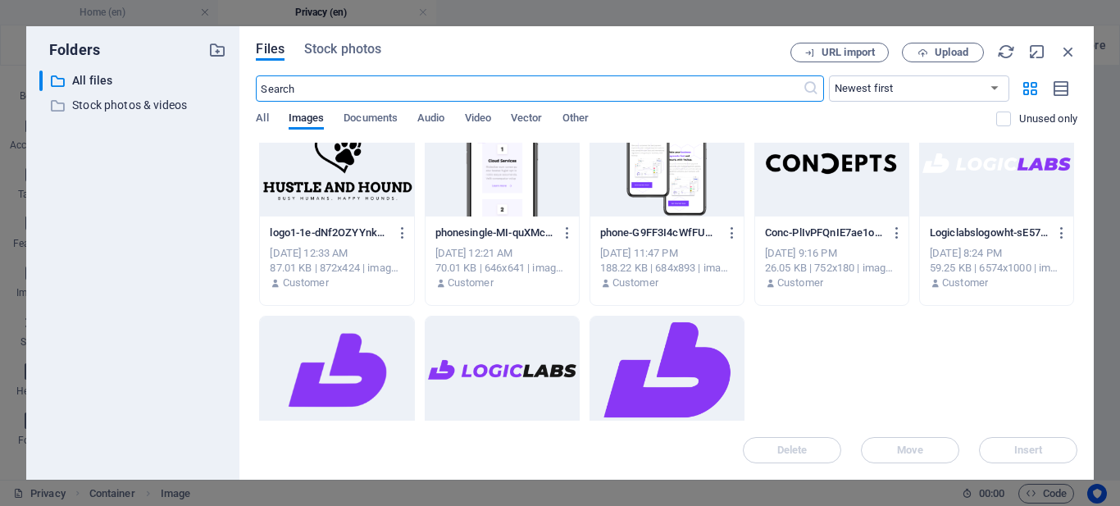
scroll to position [891, 0]
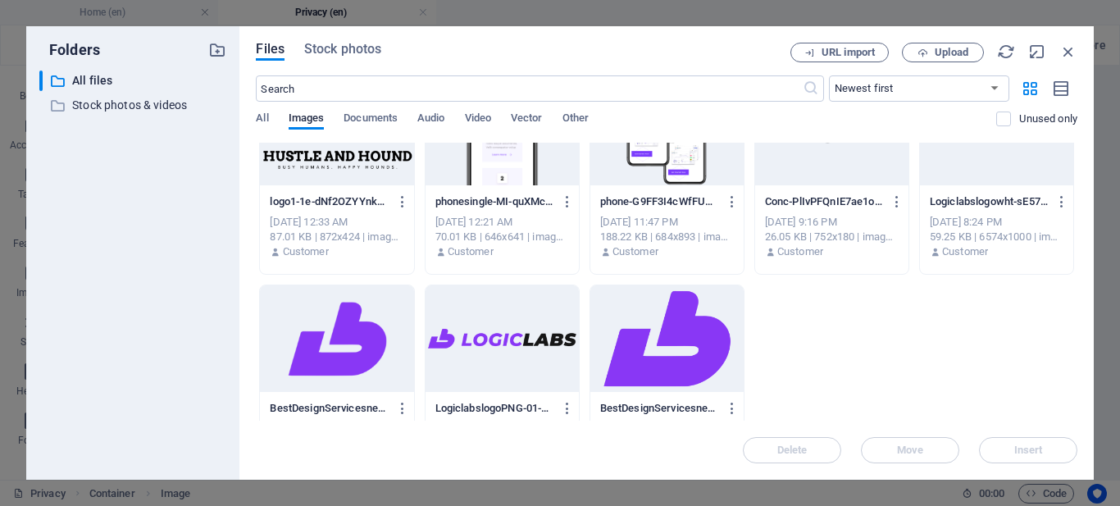
click at [484, 341] on div at bounding box center [502, 338] width 153 height 107
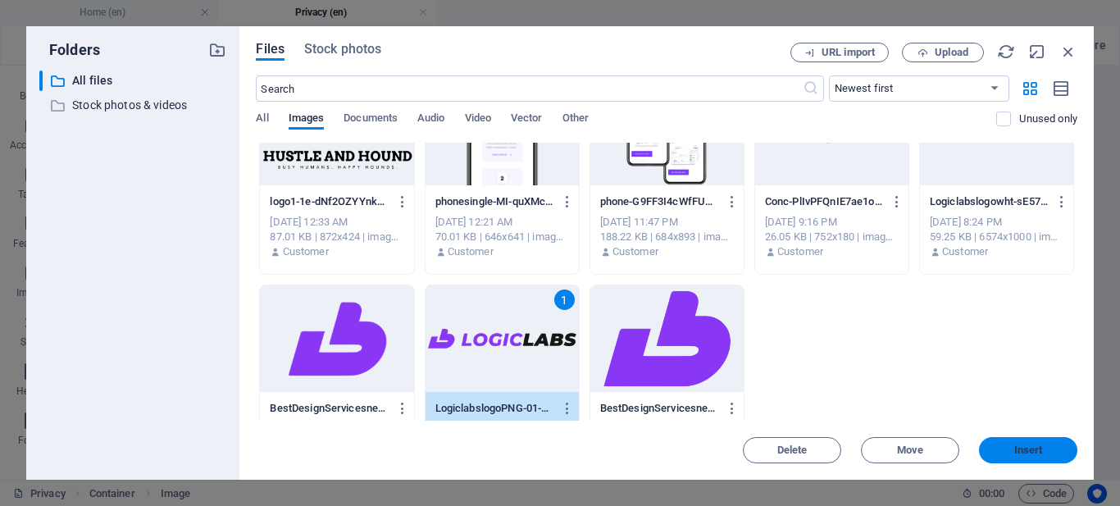
click at [1050, 449] on span "Insert" at bounding box center [1028, 450] width 85 height 10
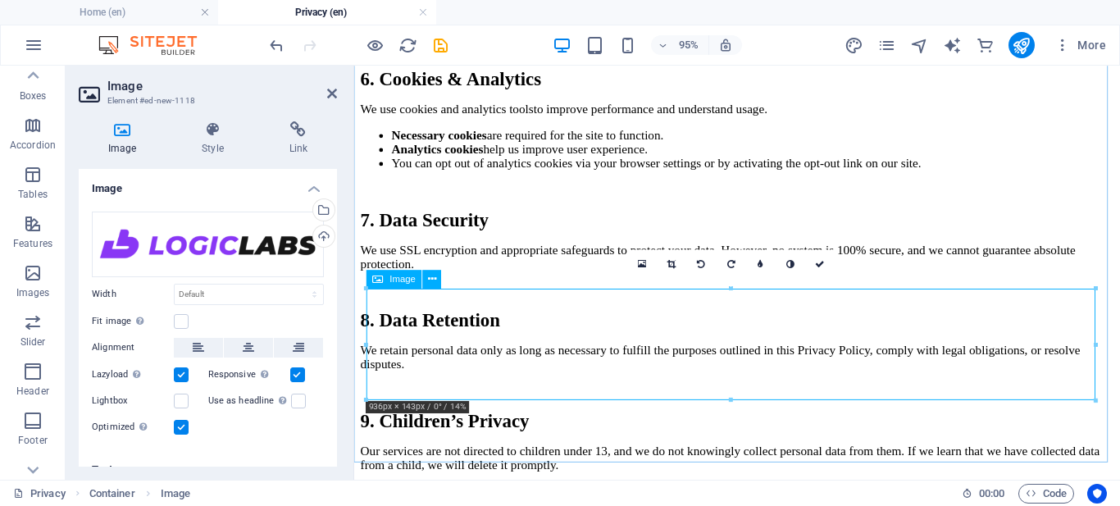
scroll to position [1499, 0]
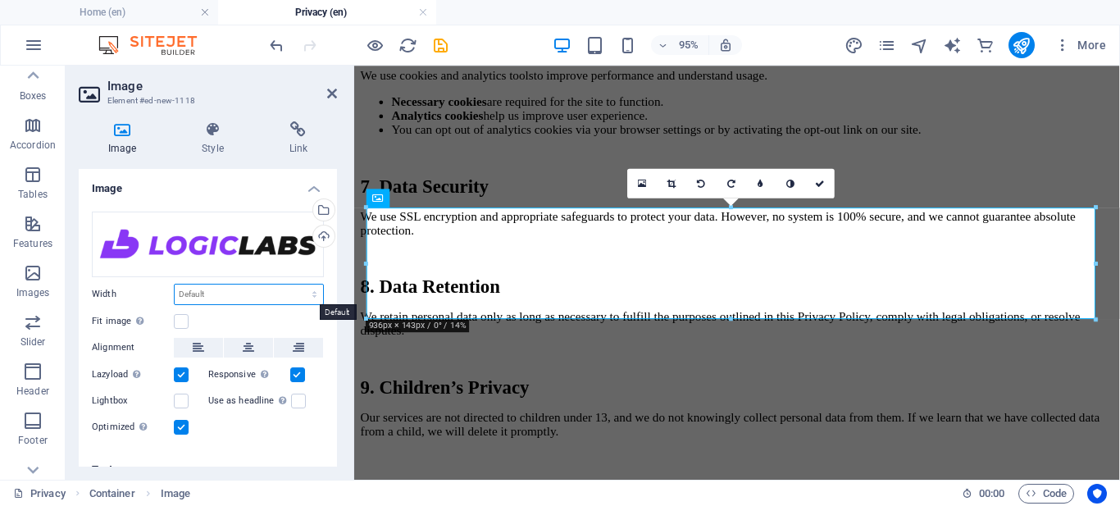
click at [222, 297] on select "Default auto px rem % em vh vw" at bounding box center [249, 295] width 148 height 20
click at [222, 296] on select "Default auto px rem % em vh vw" at bounding box center [249, 295] width 148 height 20
click at [186, 319] on label at bounding box center [181, 321] width 15 height 15
click at [0, 0] on input "Fit image Automatically fit image to a fixed width and height" at bounding box center [0, 0] width 0 height 0
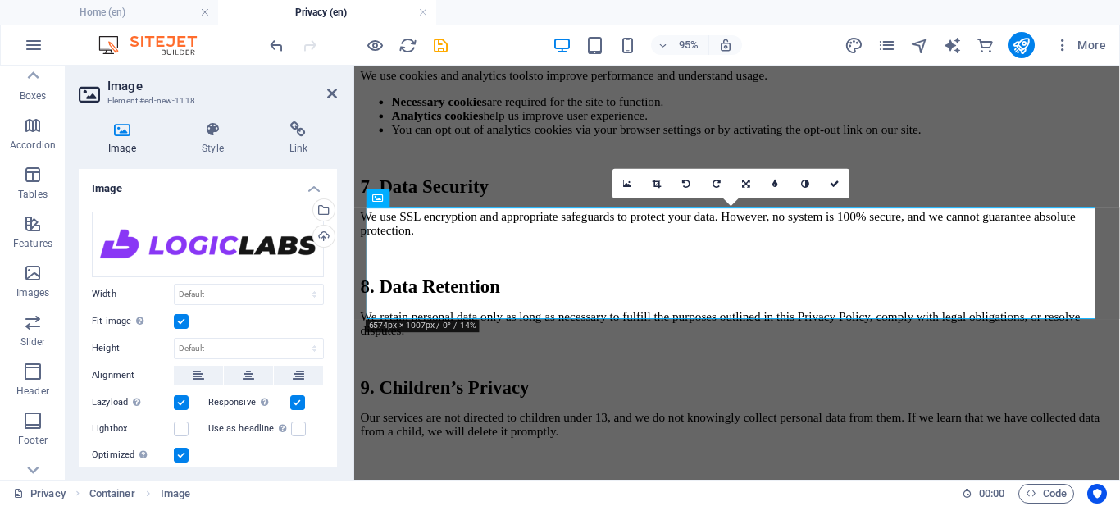
click at [186, 319] on label at bounding box center [181, 321] width 15 height 15
click at [0, 0] on input "Fit image Automatically fit image to a fixed width and height" at bounding box center [0, 0] width 0 height 0
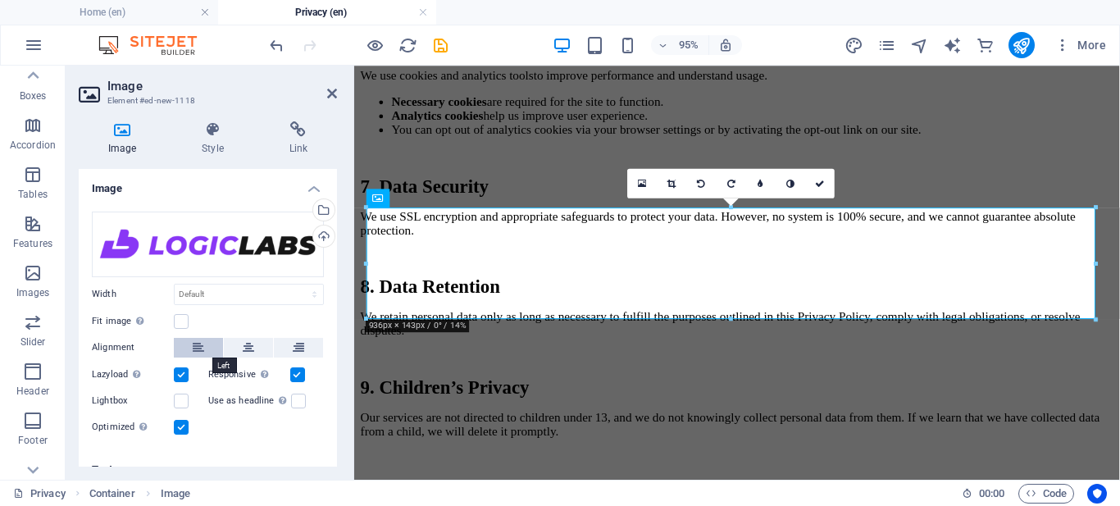
click at [198, 342] on icon at bounding box center [198, 348] width 11 height 20
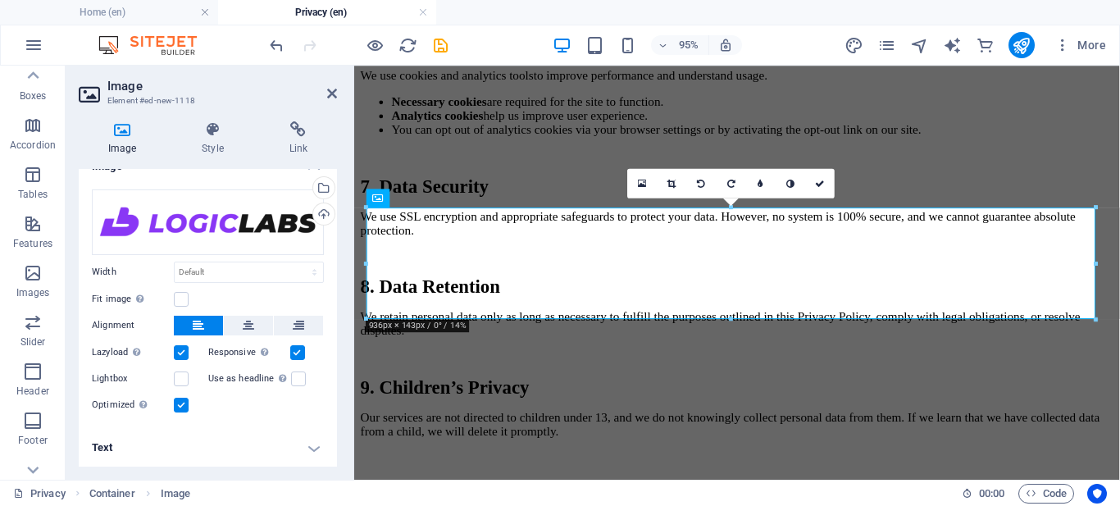
scroll to position [23, 0]
click at [177, 382] on label at bounding box center [181, 378] width 15 height 15
click at [0, 0] on input "Lightbox" at bounding box center [0, 0] width 0 height 0
click at [177, 382] on label at bounding box center [181, 378] width 15 height 15
click at [0, 0] on input "Lightbox" at bounding box center [0, 0] width 0 height 0
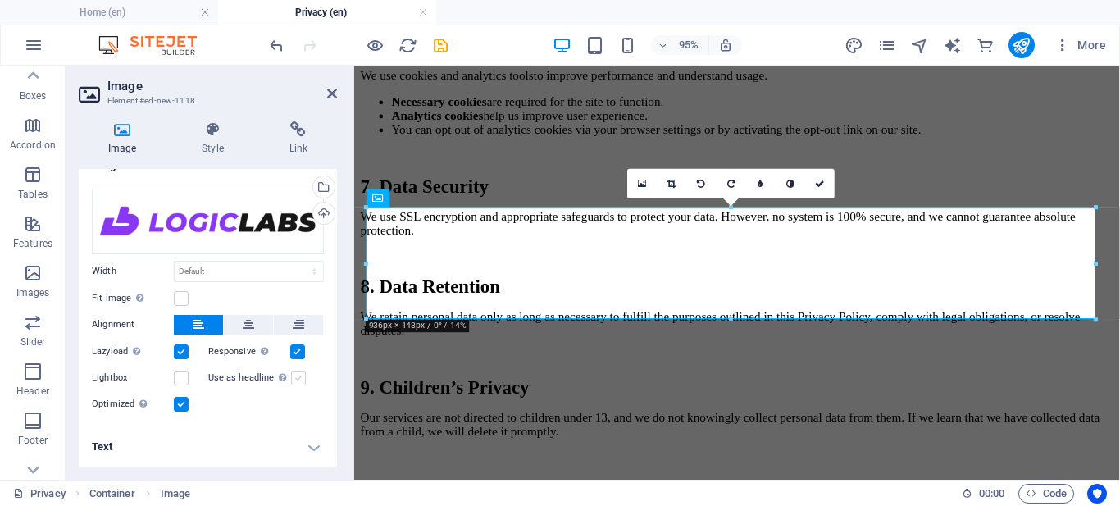
click at [298, 375] on label at bounding box center [298, 378] width 15 height 15
click at [0, 0] on input "Use as headline The image will be wrapped in an H1 headline tag. Useful for giv…" at bounding box center [0, 0] width 0 height 0
click at [298, 375] on label at bounding box center [298, 378] width 15 height 15
click at [0, 0] on input "Use as headline The image will be wrapped in an H1 headline tag. Useful for giv…" at bounding box center [0, 0] width 0 height 0
click at [317, 446] on h4 "Text" at bounding box center [208, 446] width 258 height 39
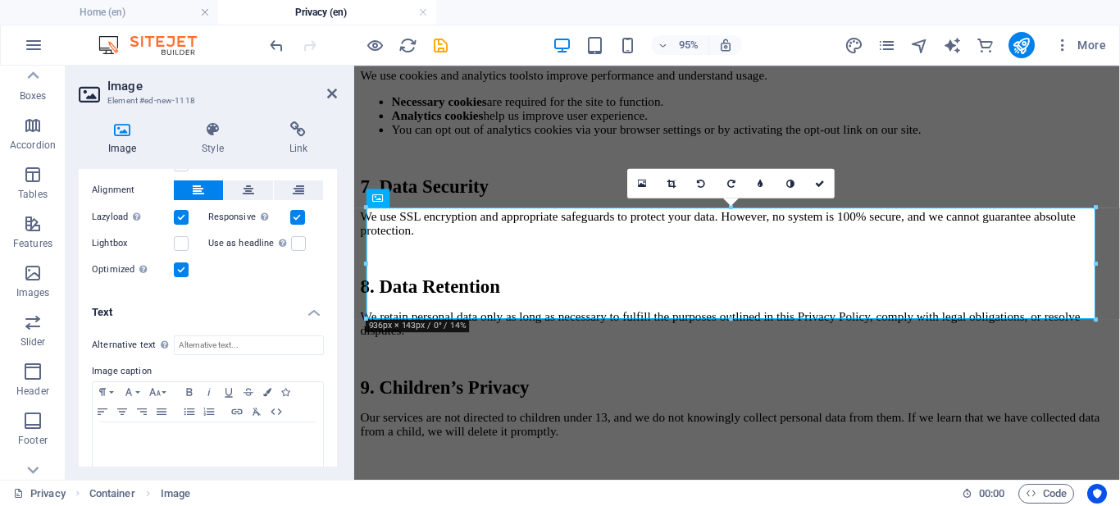
scroll to position [177, 0]
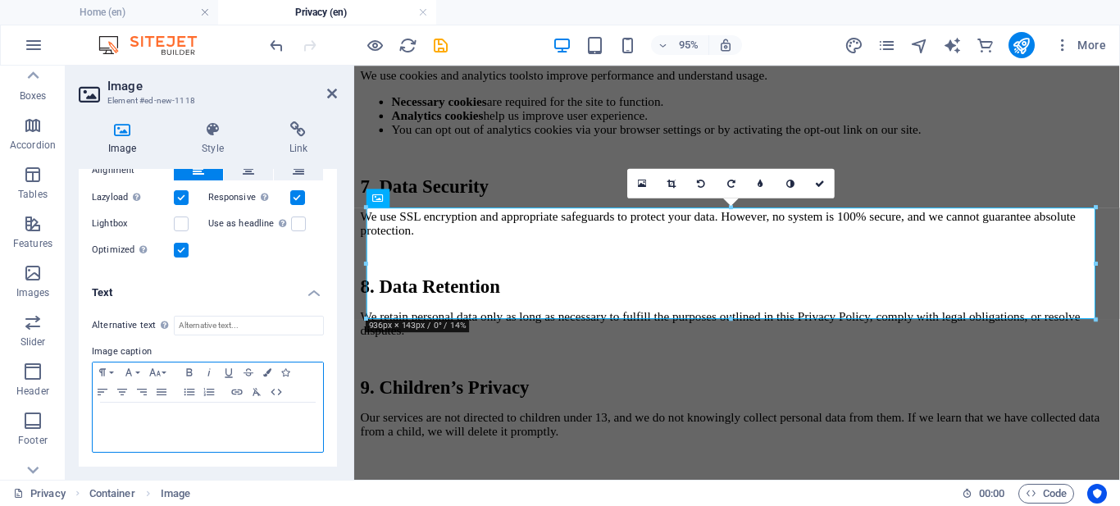
click at [257, 437] on div at bounding box center [208, 427] width 230 height 49
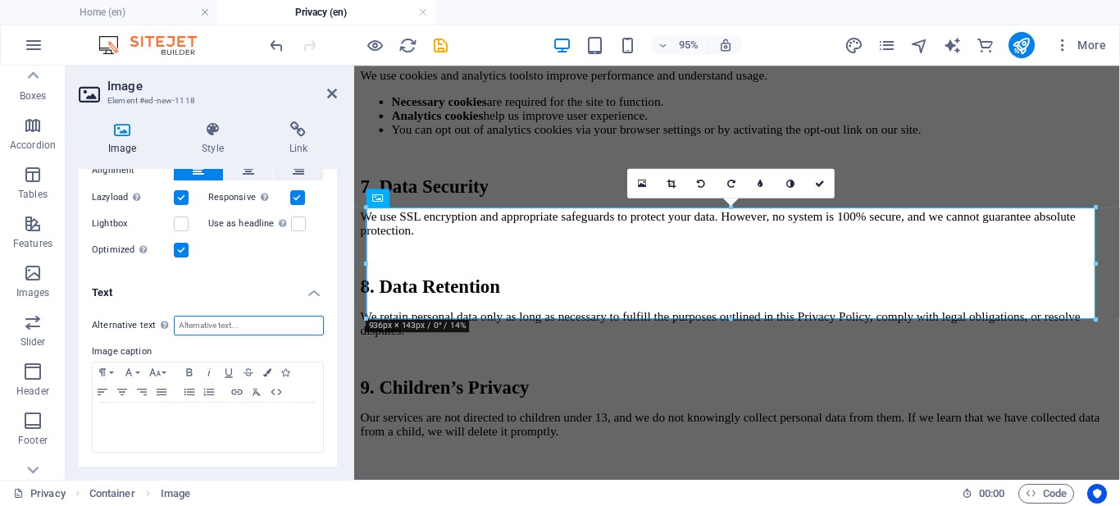
click at [249, 330] on input "Alternative text The alternative text is used by devices that cannot display im…" at bounding box center [249, 326] width 150 height 20
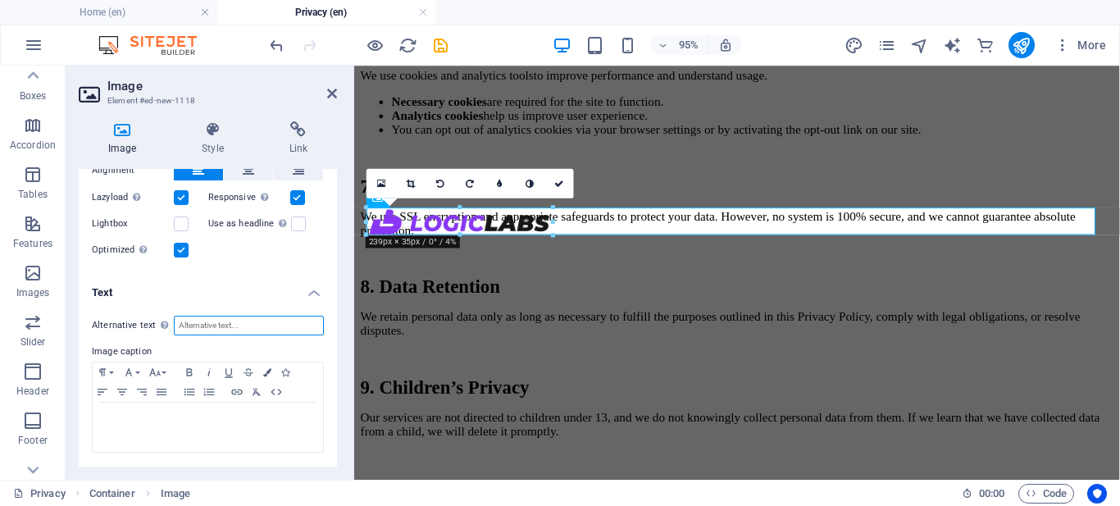
drag, startPoint x: 1094, startPoint y: 317, endPoint x: 522, endPoint y: 227, distance: 578.6
type input "247"
select select "px"
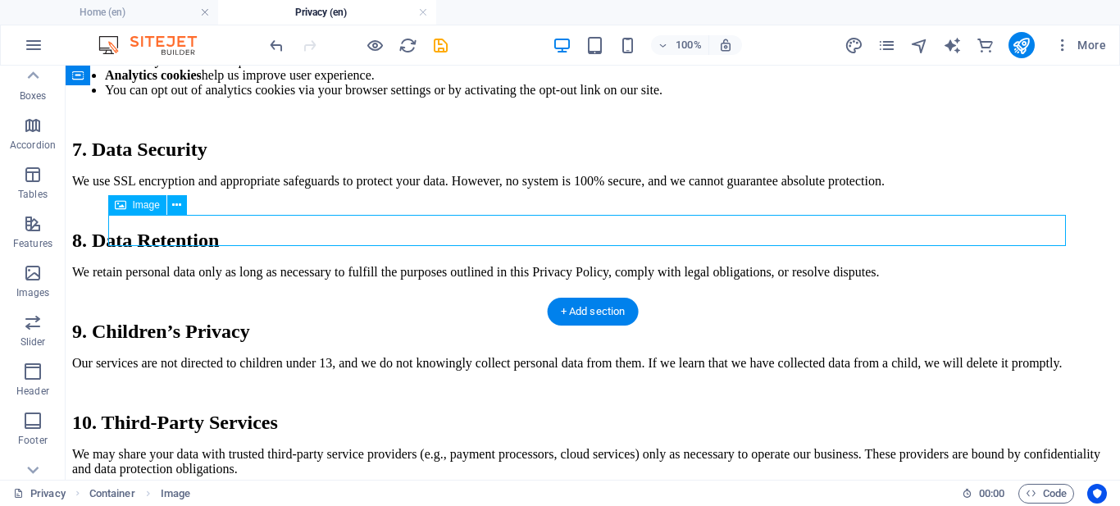
select select "px"
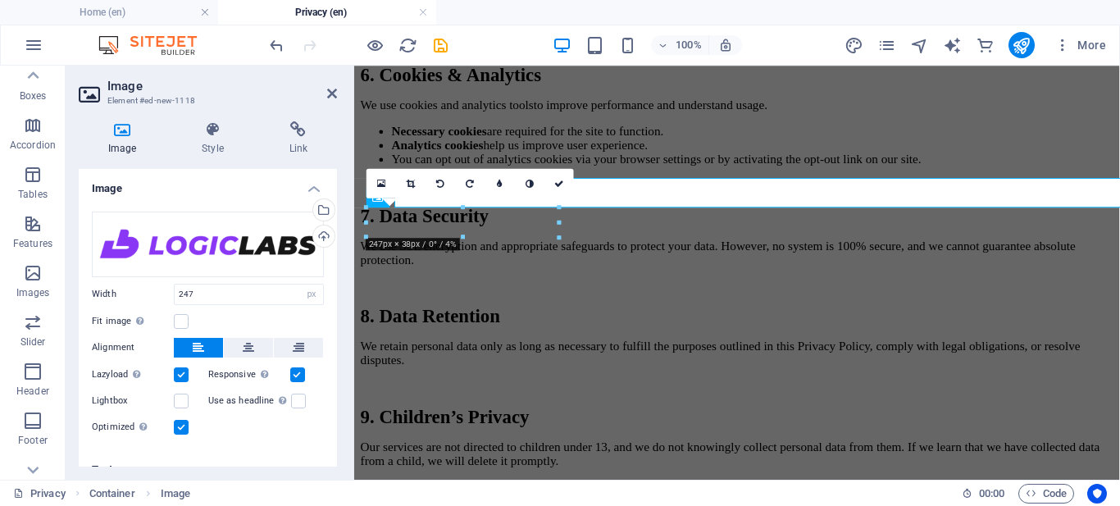
scroll to position [1499, 0]
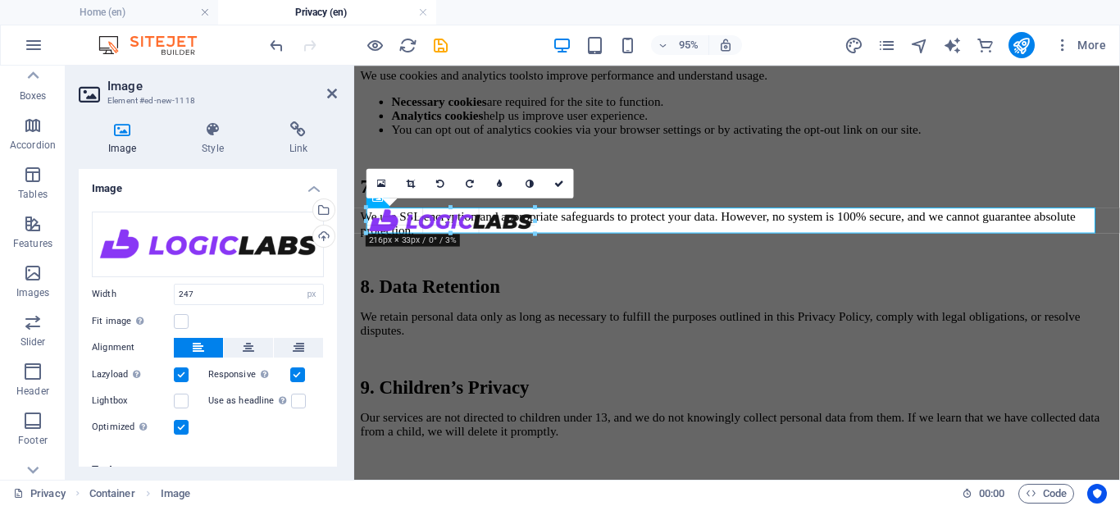
drag, startPoint x: 562, startPoint y: 238, endPoint x: 535, endPoint y: 227, distance: 29.1
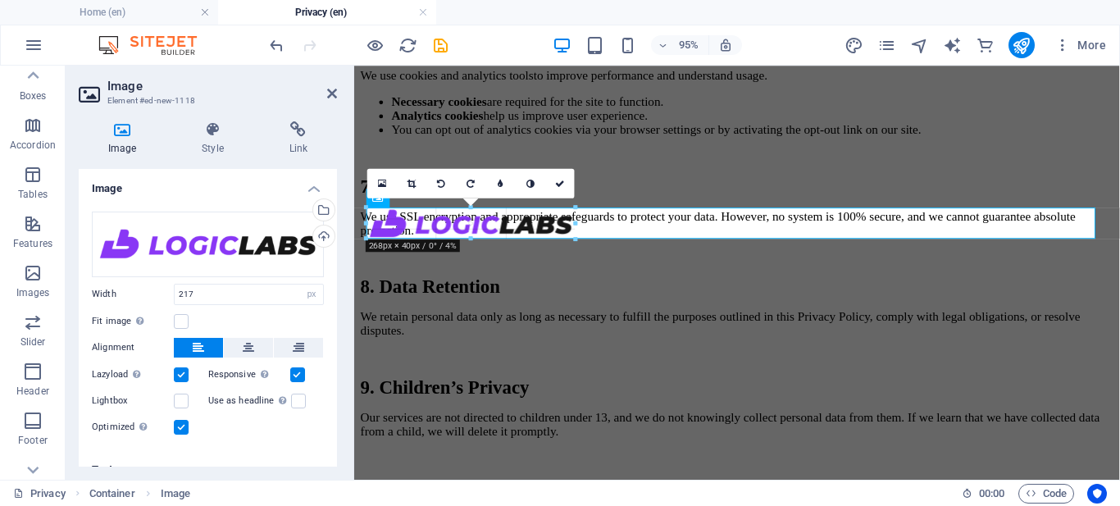
type input "273"
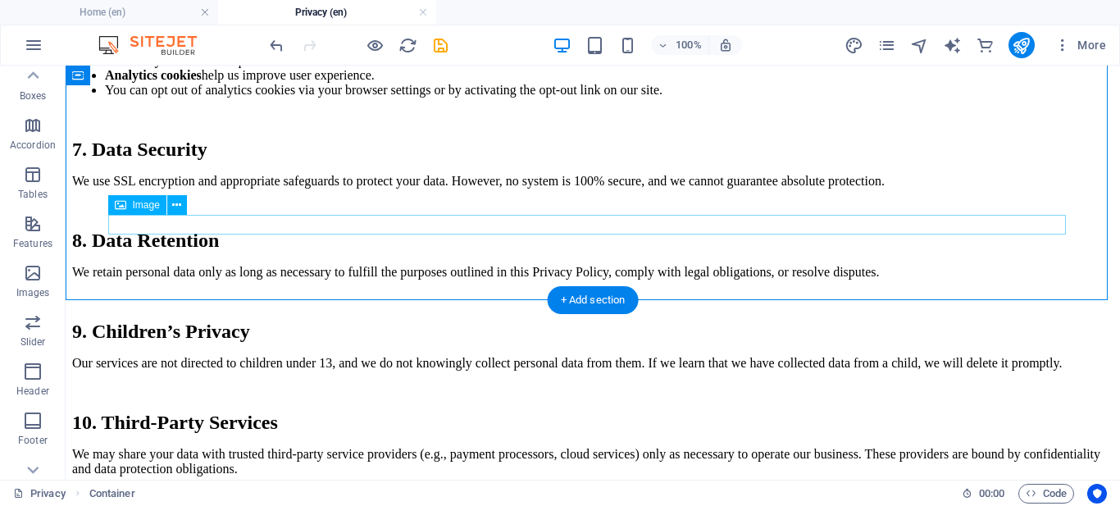
click at [177, 203] on icon at bounding box center [176, 205] width 9 height 17
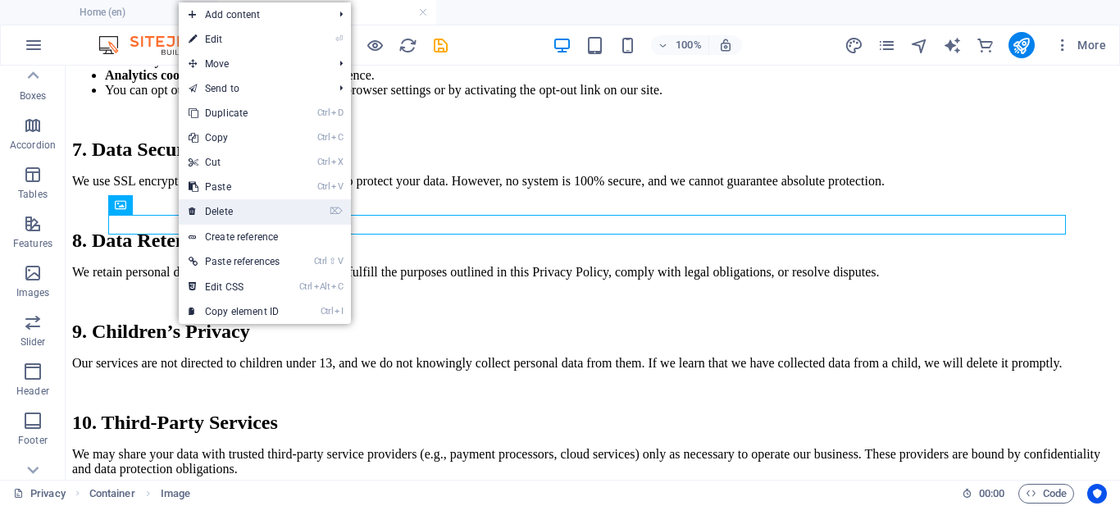
click at [203, 206] on link "⌦ Delete" at bounding box center [234, 211] width 111 height 25
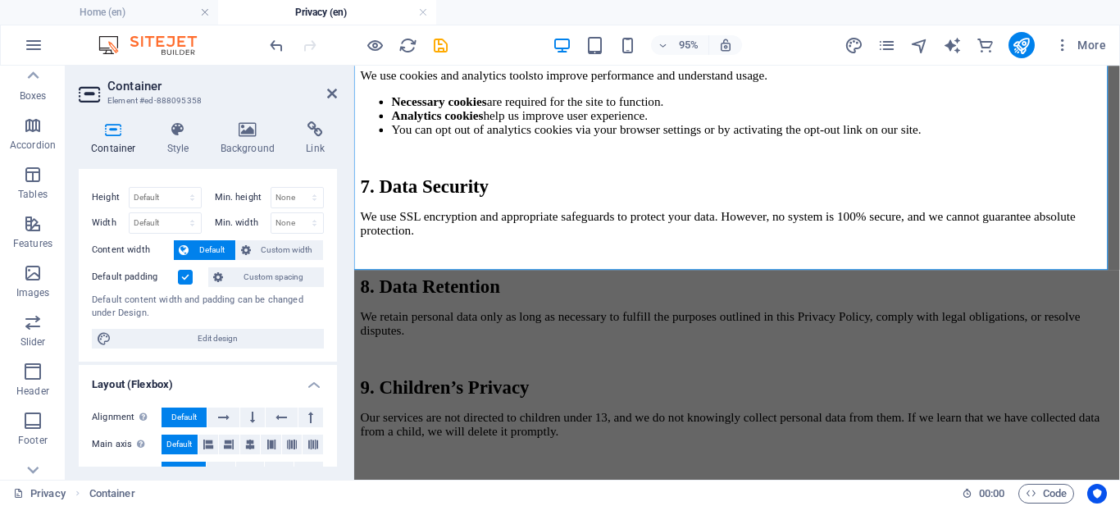
scroll to position [7, 0]
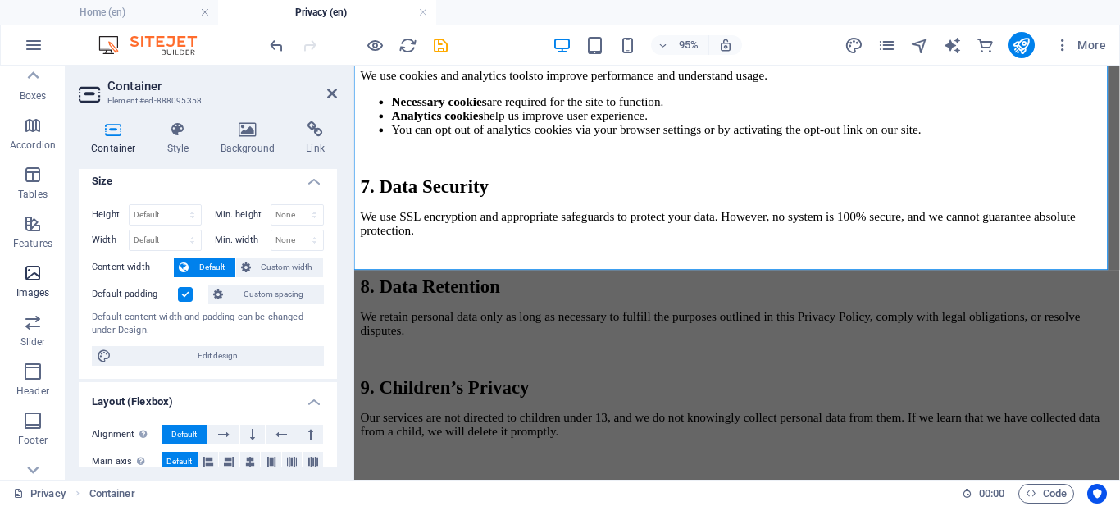
click at [28, 271] on icon "button" at bounding box center [33, 273] width 20 height 20
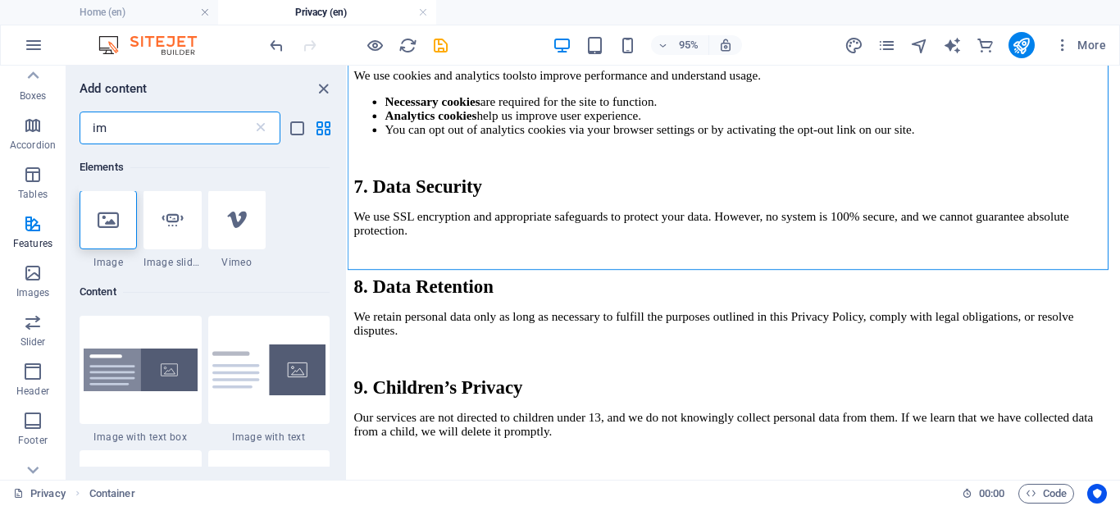
scroll to position [0, 0]
type input "im"
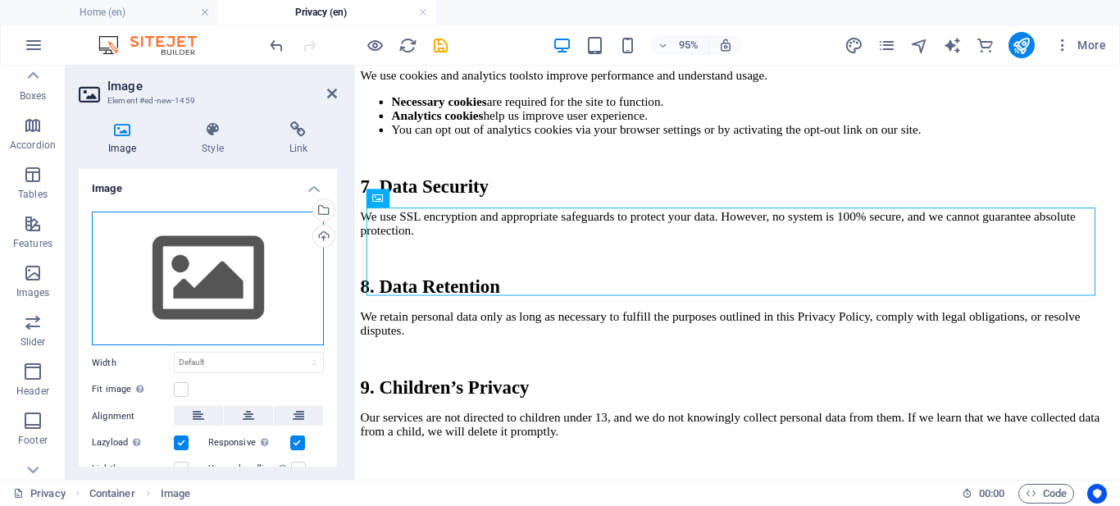
click at [211, 262] on div "Drag files here, click to choose files or select files from Files or our free s…" at bounding box center [208, 279] width 232 height 134
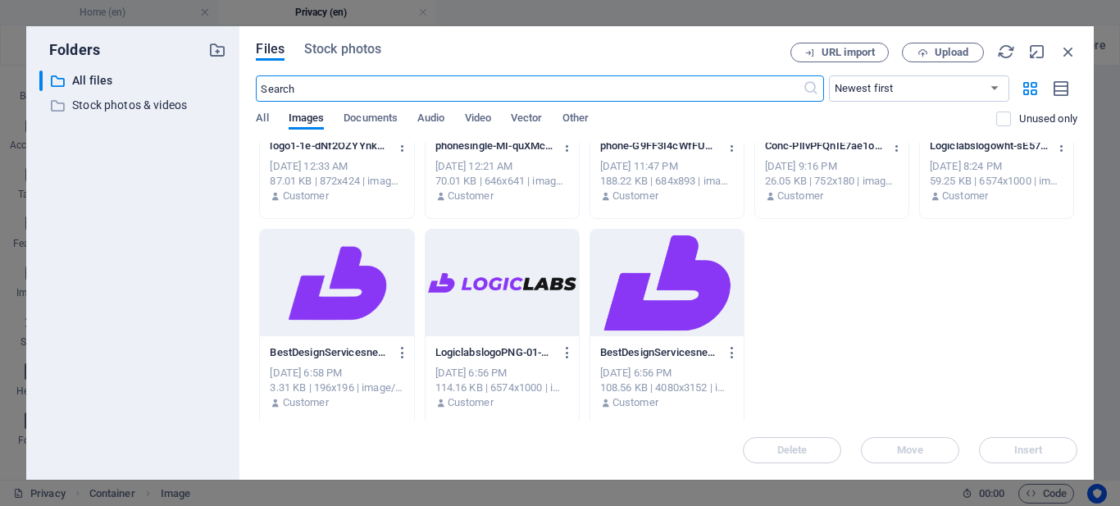
scroll to position [952, 0]
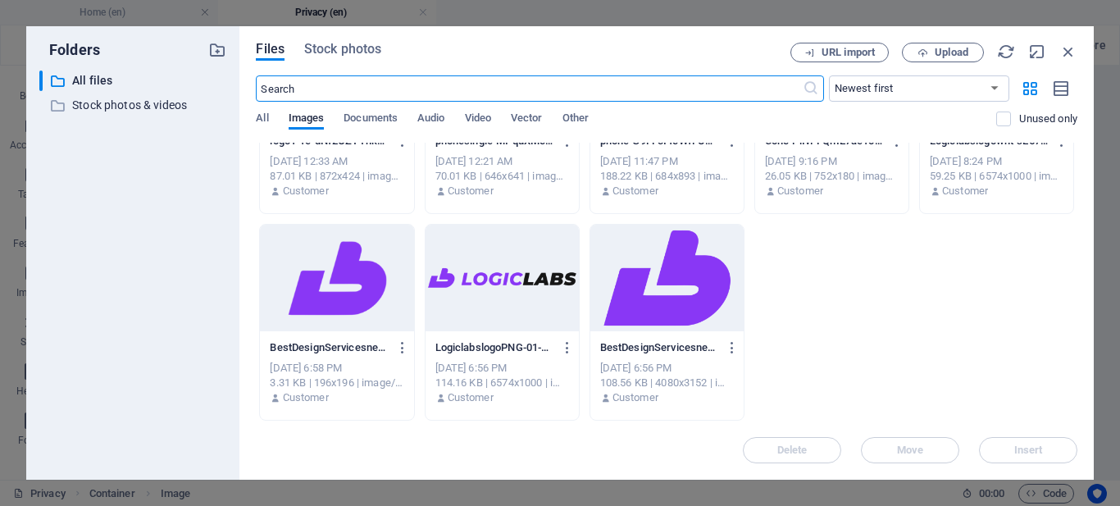
click at [503, 277] on div at bounding box center [502, 278] width 153 height 107
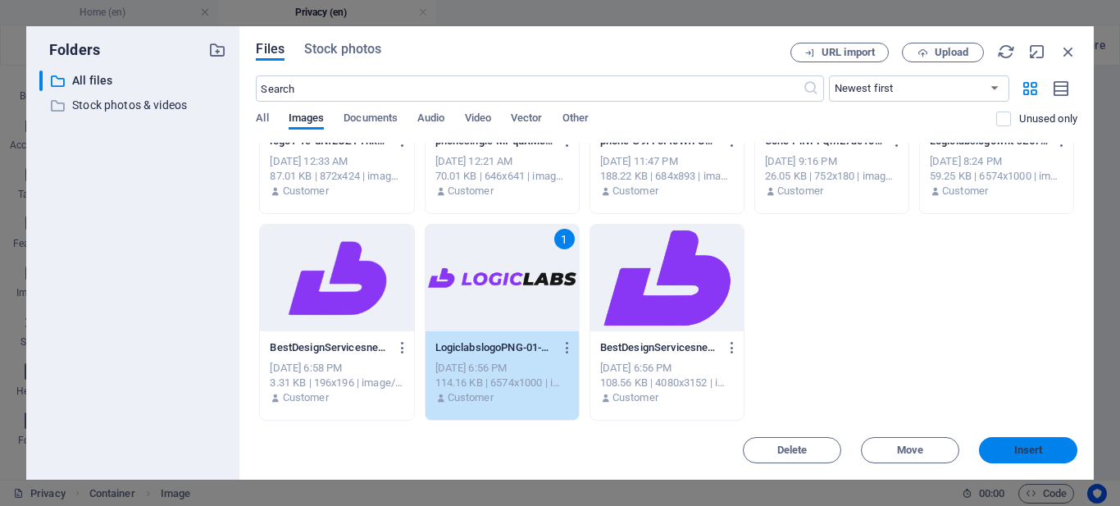
click at [1024, 459] on button "Insert" at bounding box center [1028, 450] width 98 height 26
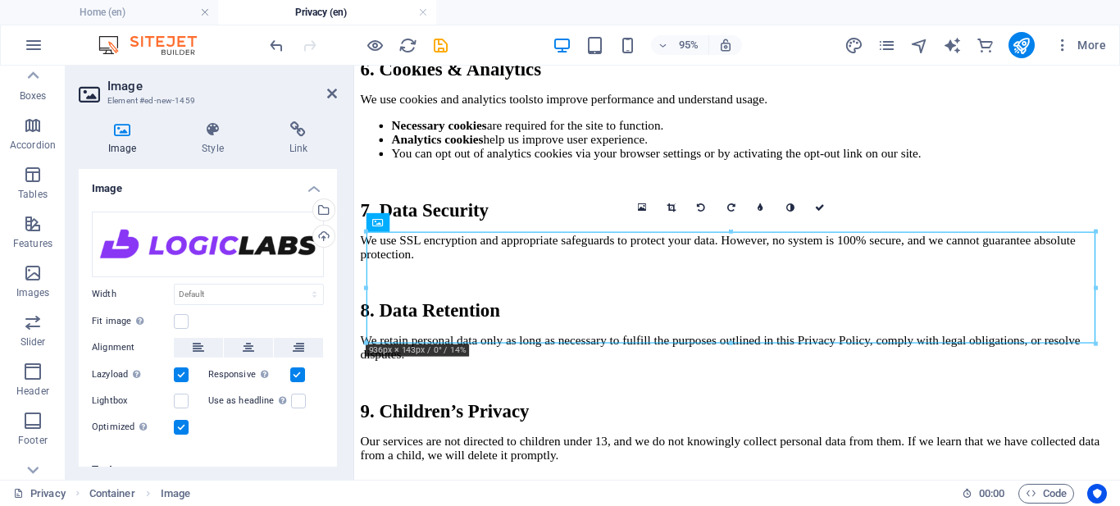
scroll to position [1503, 0]
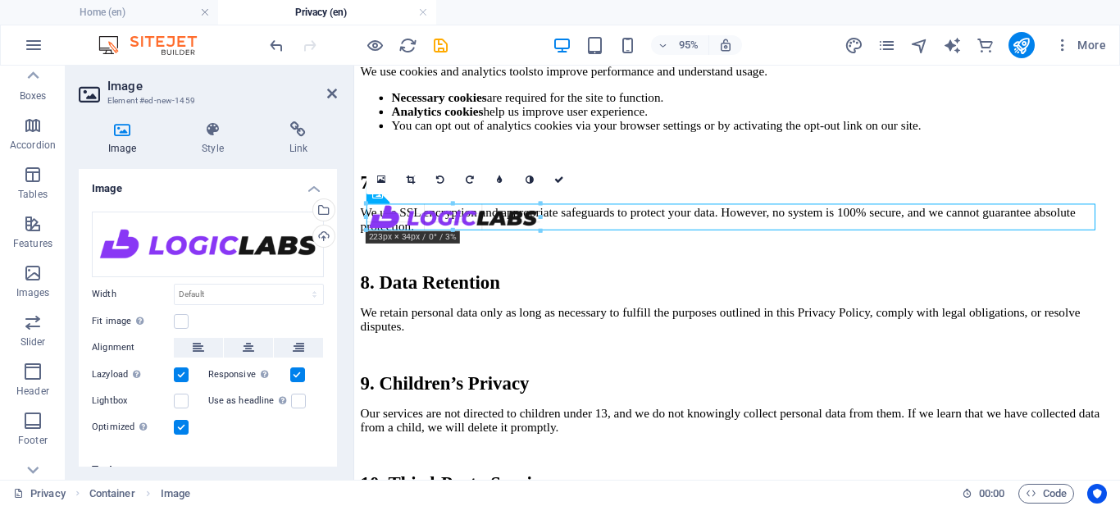
drag, startPoint x: 1095, startPoint y: 316, endPoint x: 504, endPoint y: 231, distance: 596.5
type input "222"
select select "px"
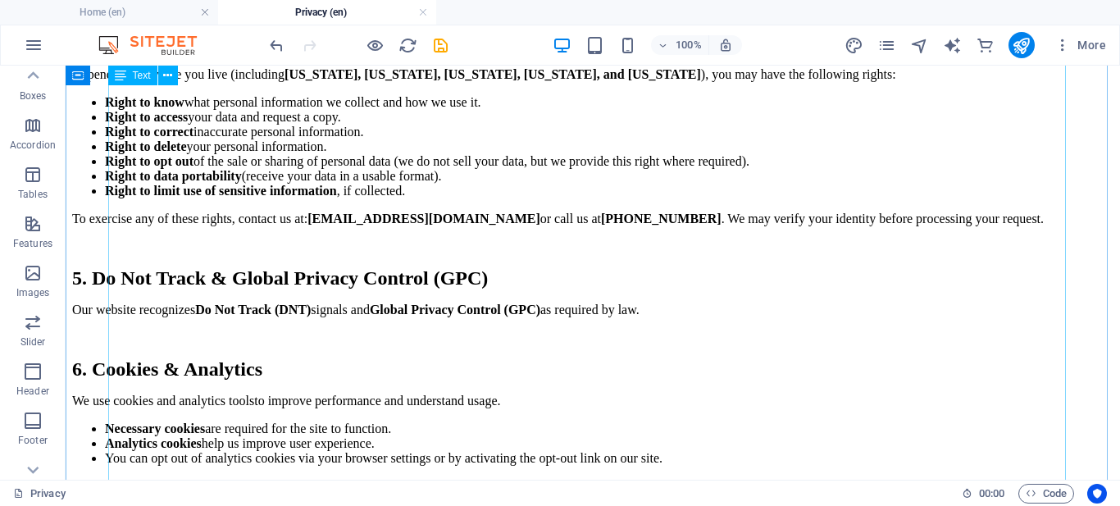
scroll to position [1099, 0]
click at [1017, 43] on icon "publish" at bounding box center [1021, 45] width 19 height 19
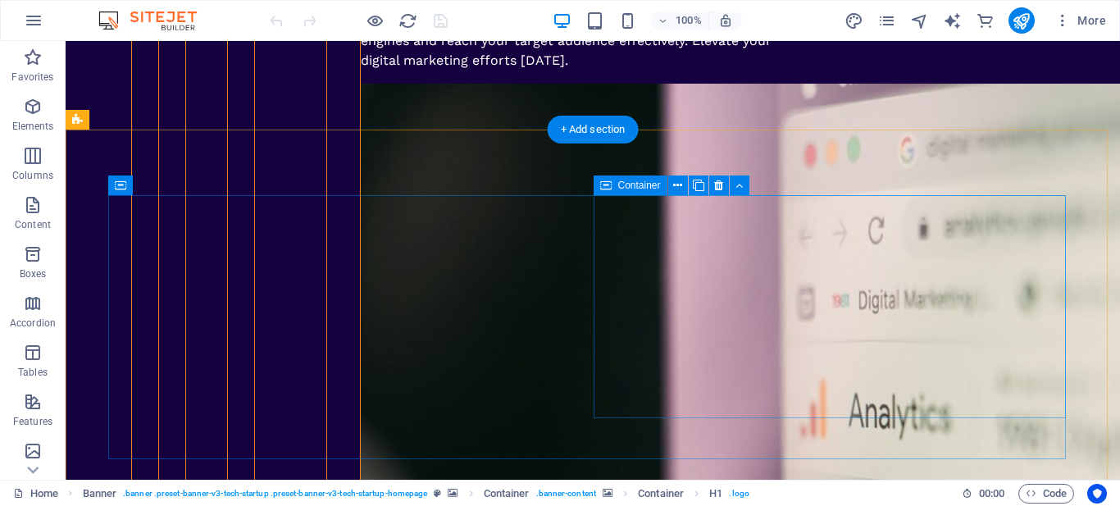
scroll to position [6822, 0]
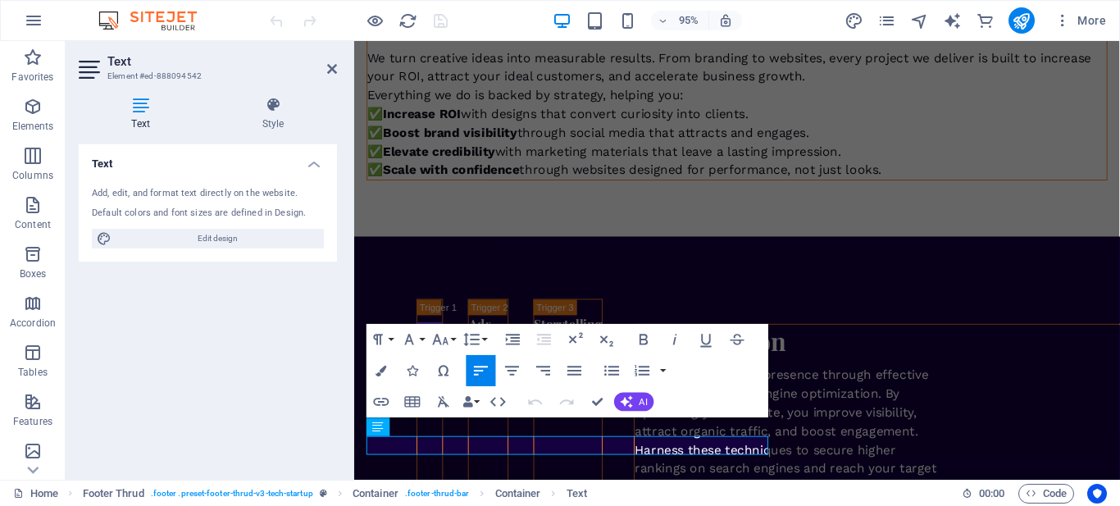
scroll to position [6501, 0]
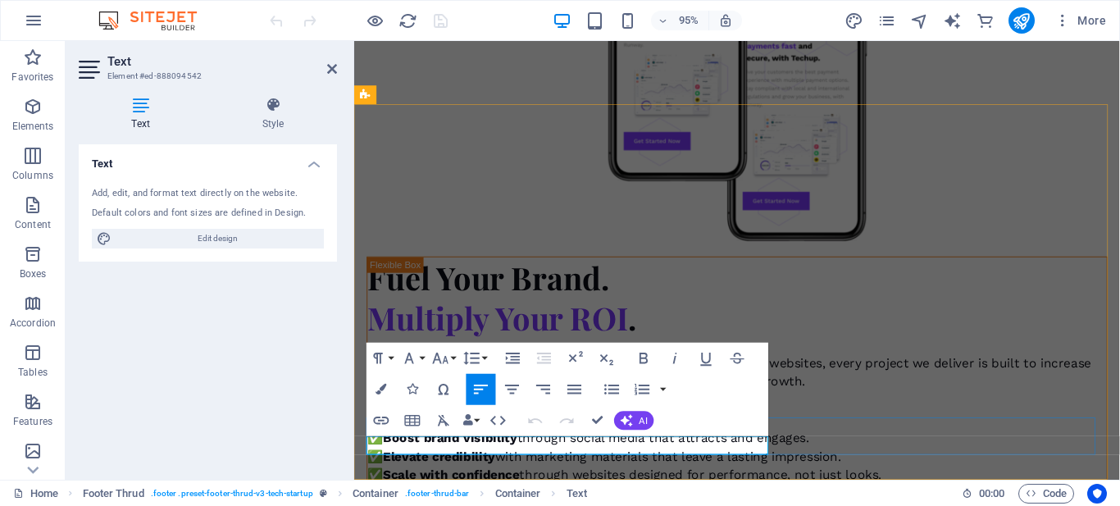
drag, startPoint x: 544, startPoint y: 462, endPoint x: 458, endPoint y: 464, distance: 86.9
click at [527, 403] on icon "button" at bounding box center [527, 407] width 19 height 19
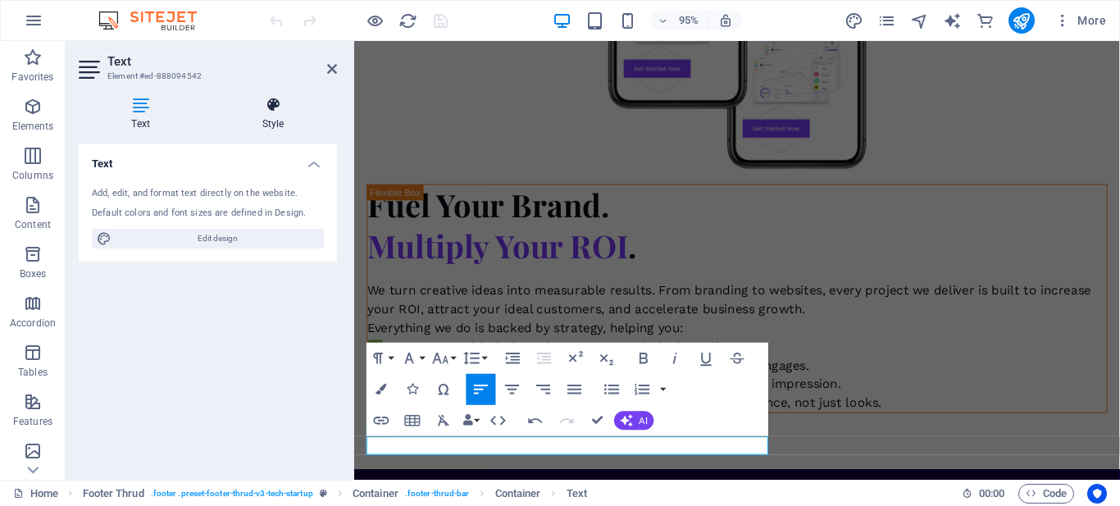
click at [266, 117] on h4 "Style" at bounding box center [273, 114] width 128 height 34
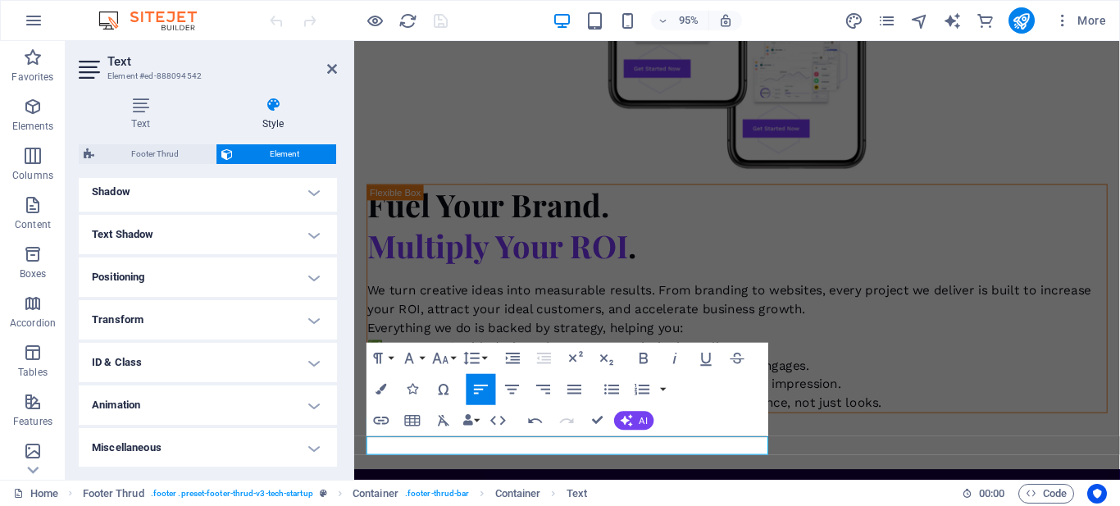
scroll to position [404, 0]
click at [296, 441] on h4 "Miscellaneous" at bounding box center [208, 446] width 258 height 39
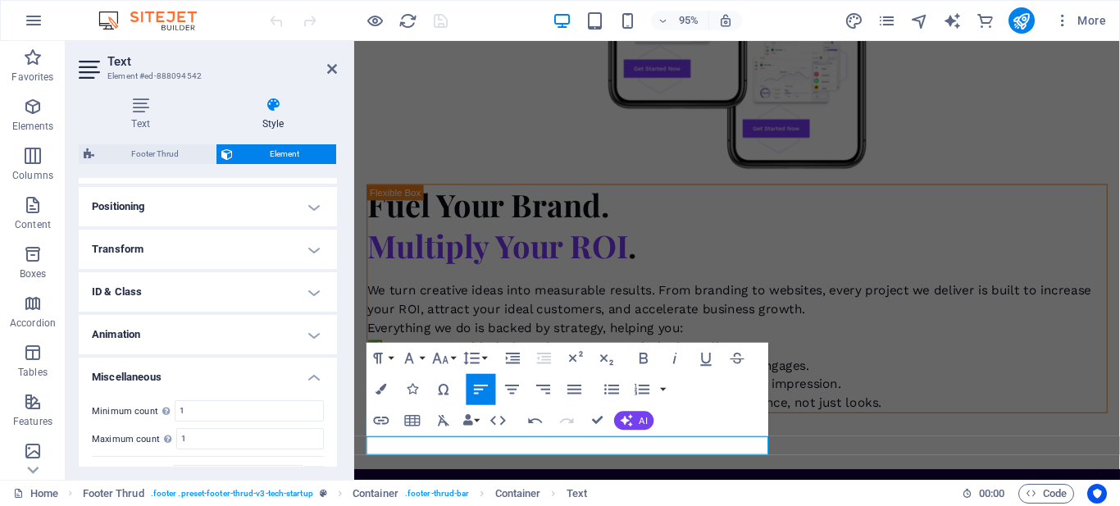
scroll to position [506, 0]
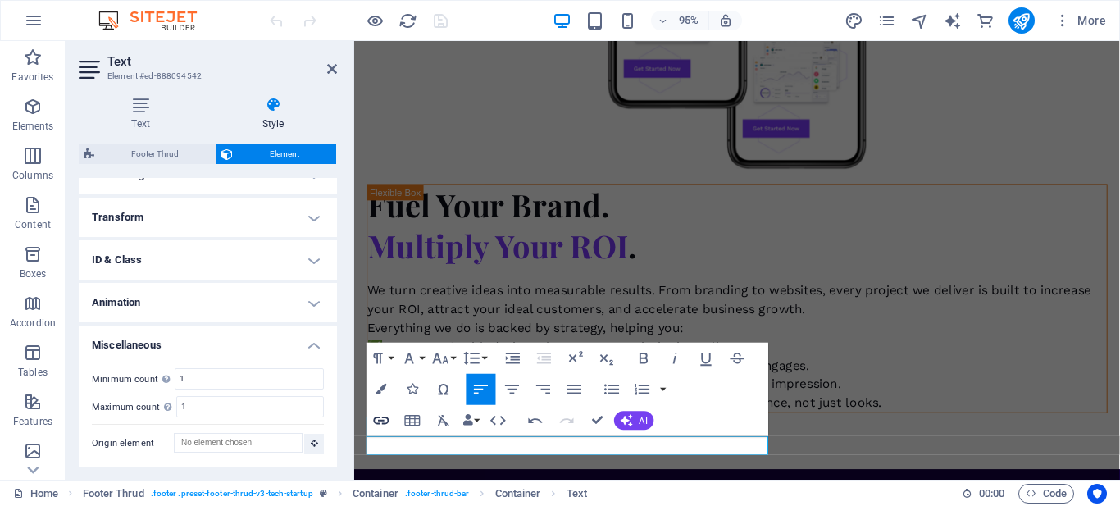
click at [380, 419] on icon "button" at bounding box center [381, 420] width 19 height 19
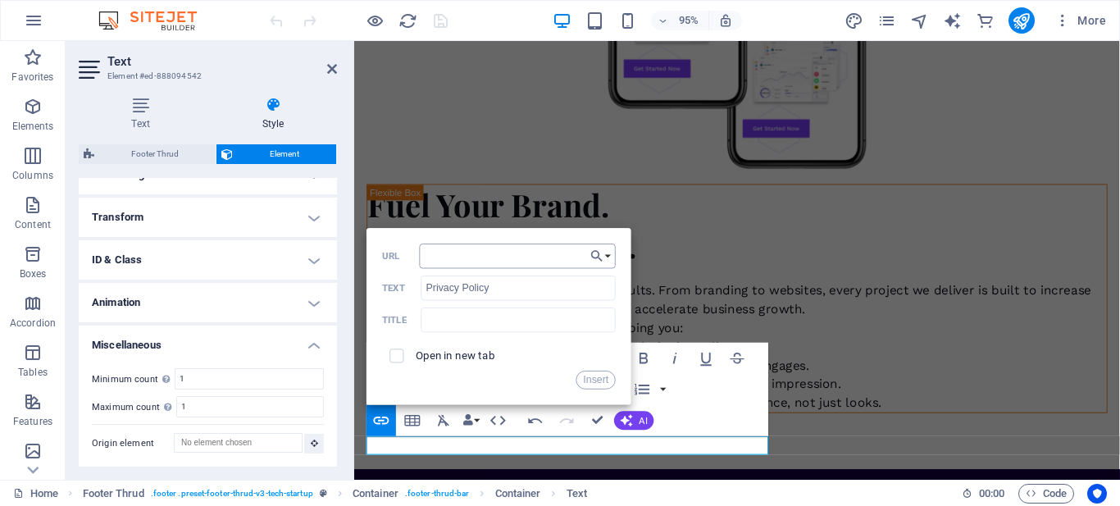
click at [447, 257] on input "URL" at bounding box center [518, 256] width 196 height 25
type input "https://logiclabss.com/en/privacy/"
click at [452, 320] on input "text" at bounding box center [518, 319] width 195 height 25
type input "Policy"
click at [606, 255] on button "Choose Link" at bounding box center [601, 256] width 30 height 25
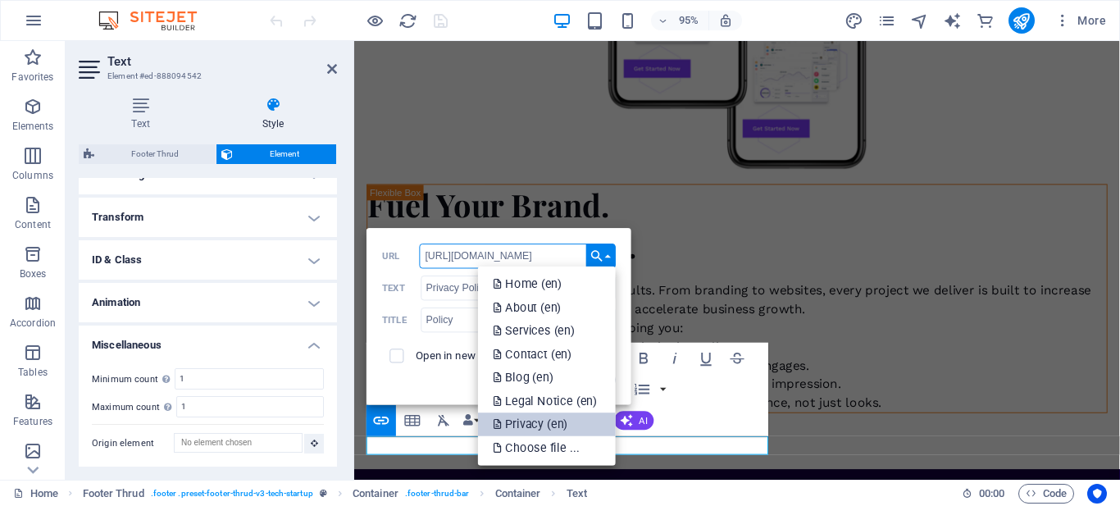
click at [540, 417] on p "Privacy (en)" at bounding box center [533, 424] width 78 height 24
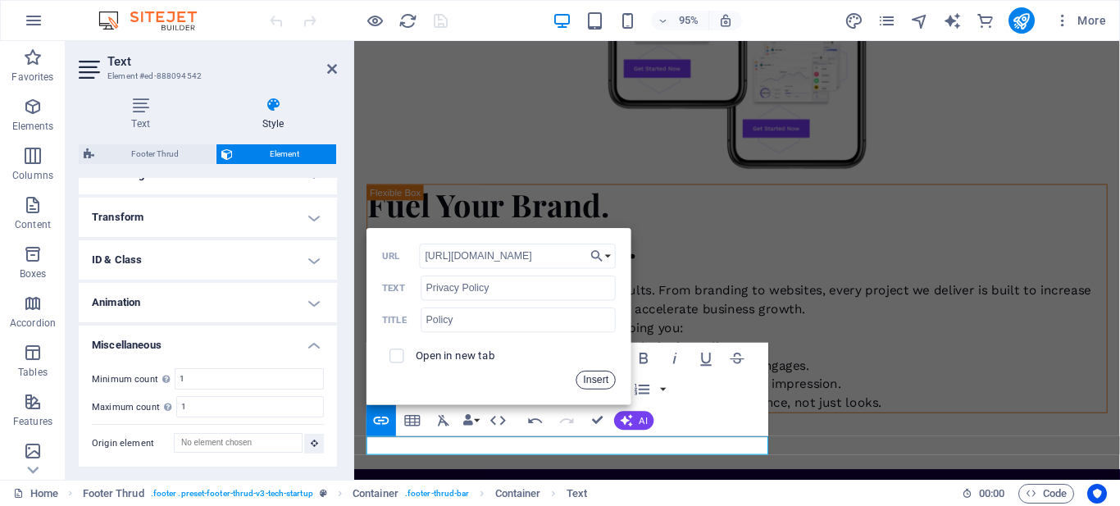
click at [591, 382] on button "Insert" at bounding box center [595, 380] width 39 height 19
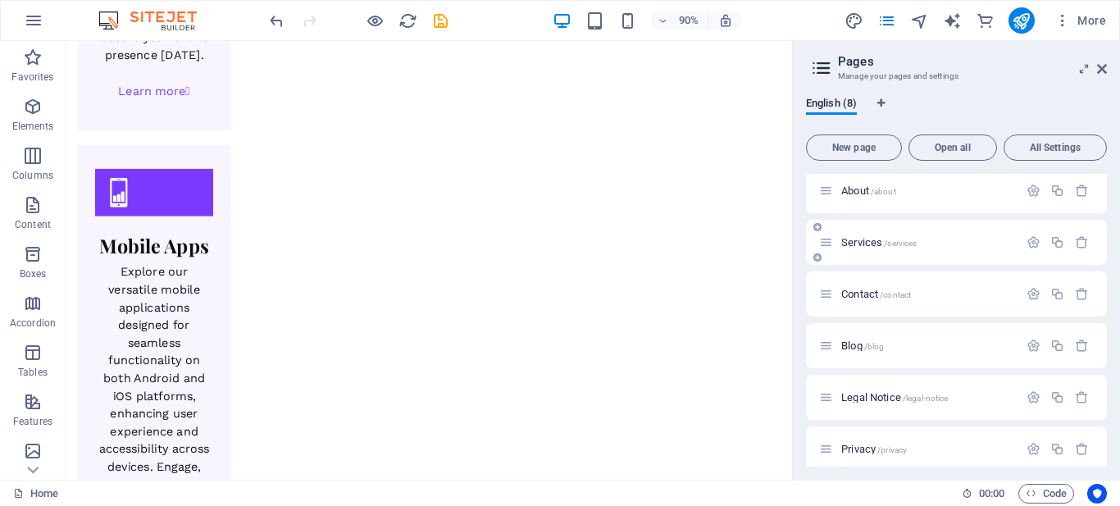
scroll to position [121, 0]
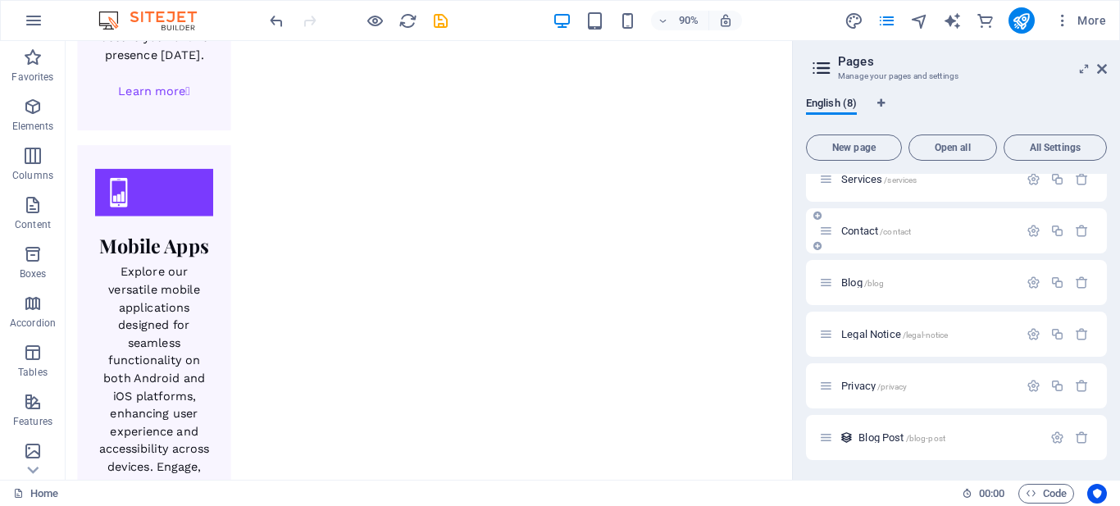
click at [868, 230] on span "Contact /contact" at bounding box center [876, 231] width 70 height 12
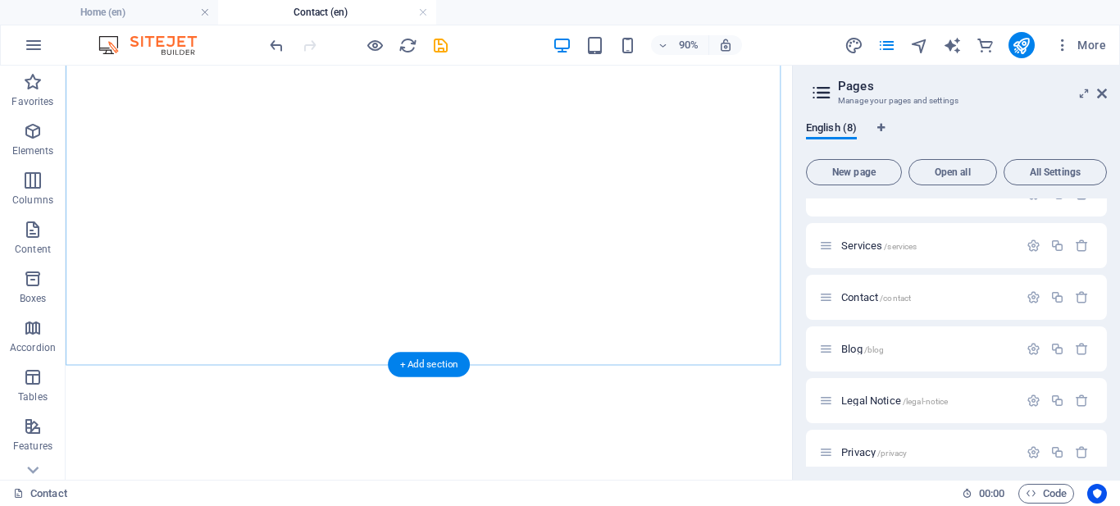
scroll to position [370, 0]
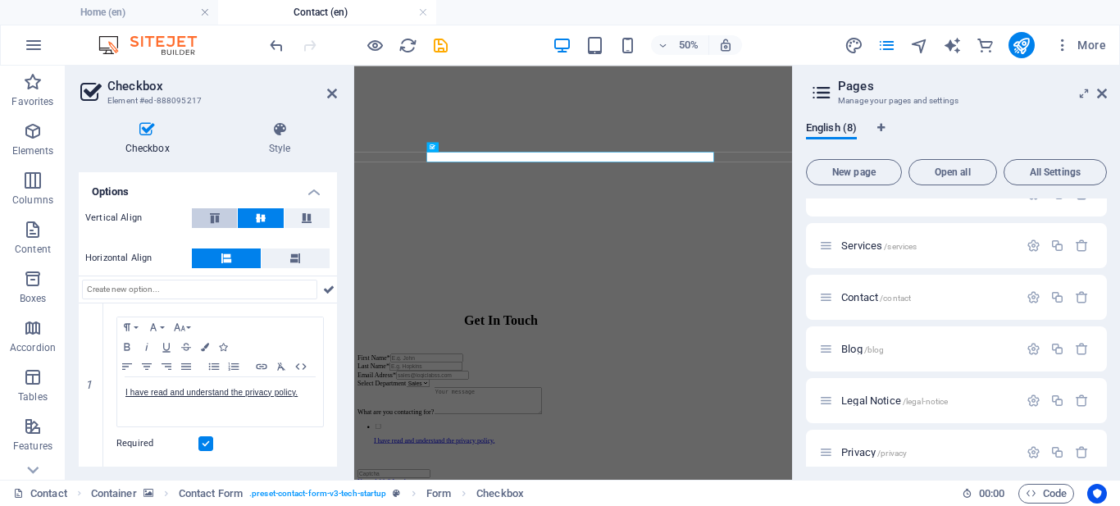
scroll to position [111, 0]
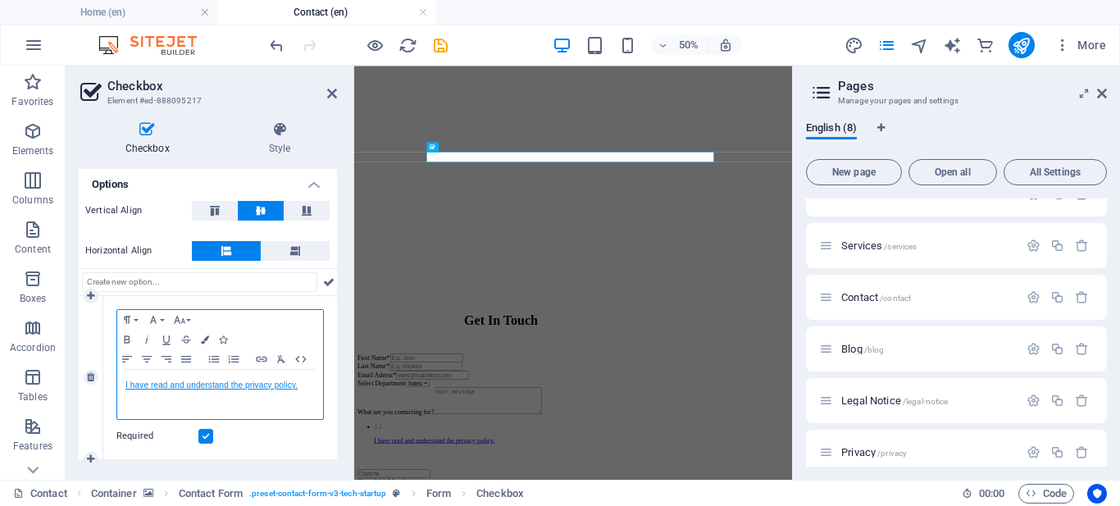
click at [271, 383] on link "I have read and understand the privacy policy." at bounding box center [211, 384] width 172 height 9
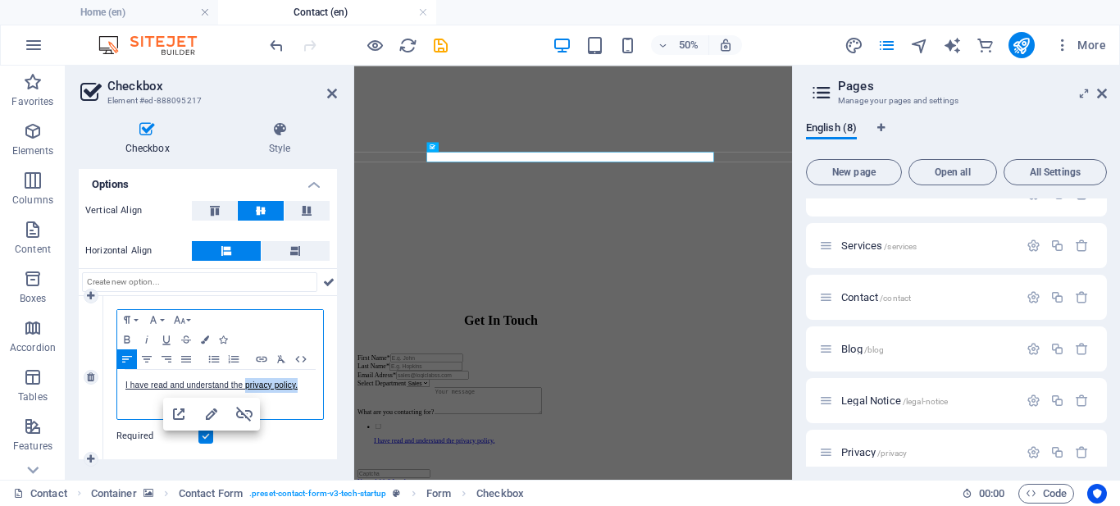
drag, startPoint x: 299, startPoint y: 388, endPoint x: 244, endPoint y: 391, distance: 55.0
click at [244, 391] on p "I have read and understand the privacy policy." at bounding box center [219, 385] width 189 height 15
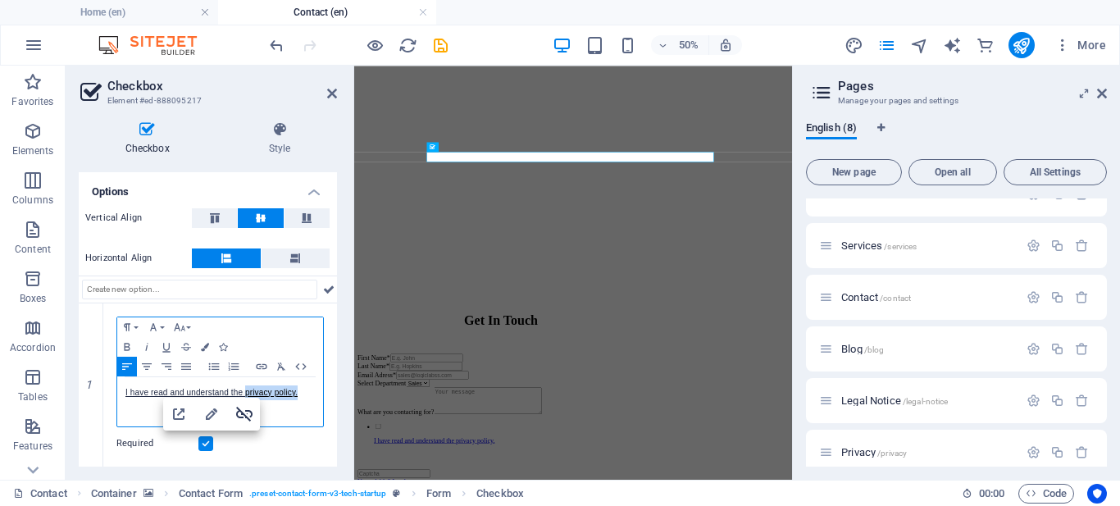
scroll to position [103, 0]
click at [242, 418] on icon "button" at bounding box center [245, 414] width 20 height 20
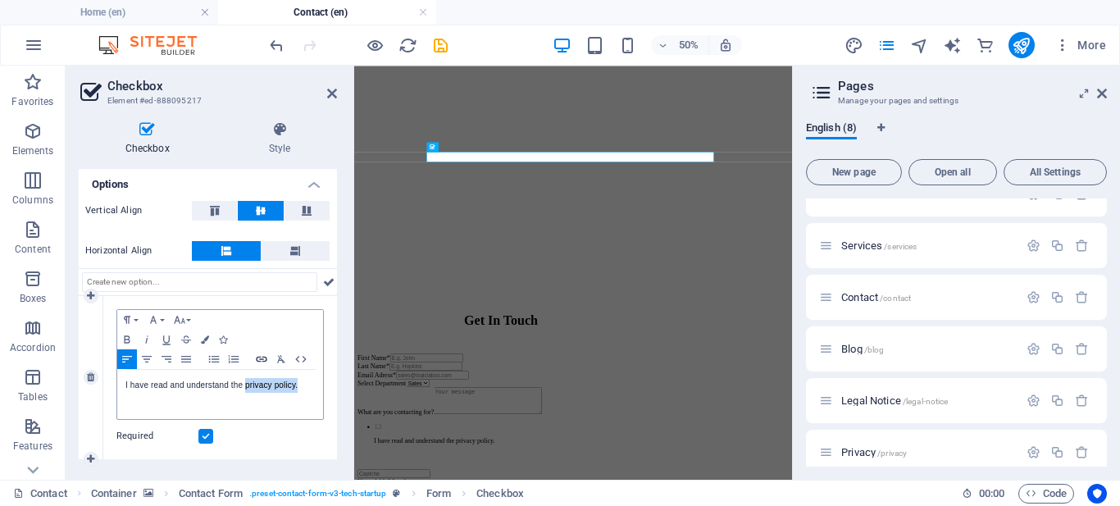
click at [261, 363] on icon "button" at bounding box center [262, 359] width 20 height 13
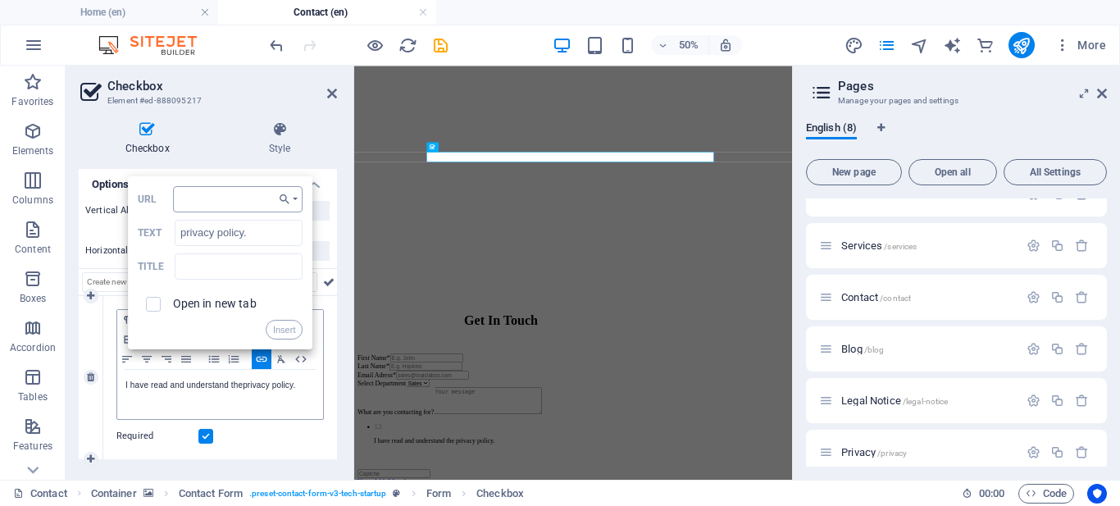
click at [203, 203] on input "URL" at bounding box center [238, 199] width 130 height 26
click at [289, 195] on icon "button" at bounding box center [284, 199] width 16 height 13
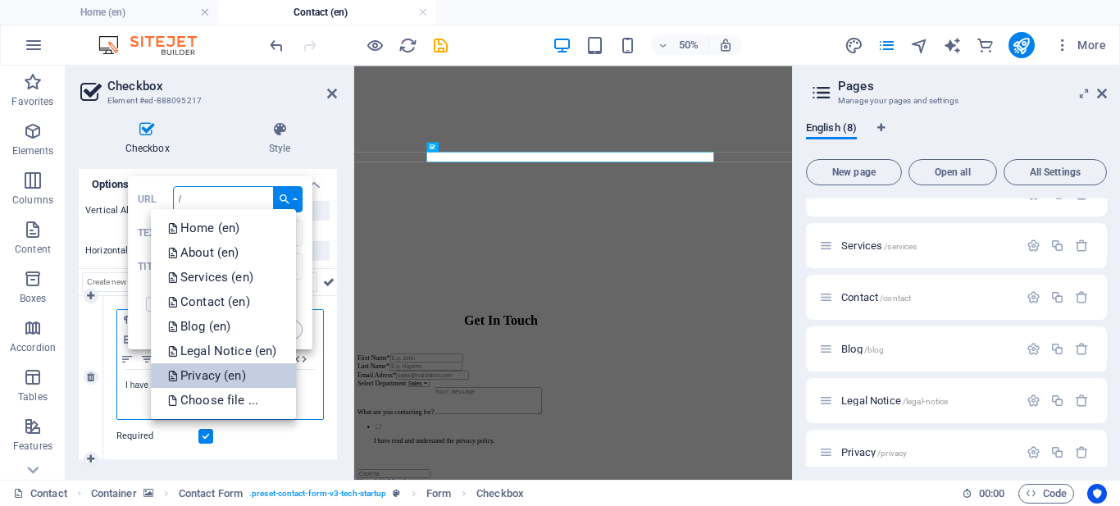
click at [219, 374] on p "Privacy (en)" at bounding box center [208, 375] width 82 height 25
type input "/en/privacy"
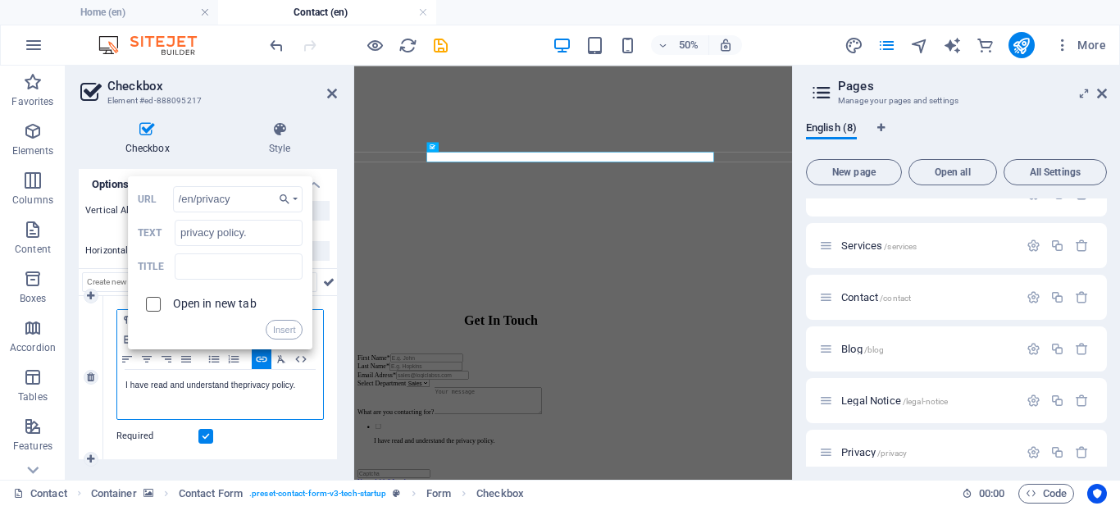
click at [154, 307] on input "checkbox" at bounding box center [150, 301] width 15 height 15
checkbox input "true"
click at [280, 330] on button "Insert" at bounding box center [285, 330] width 38 height 20
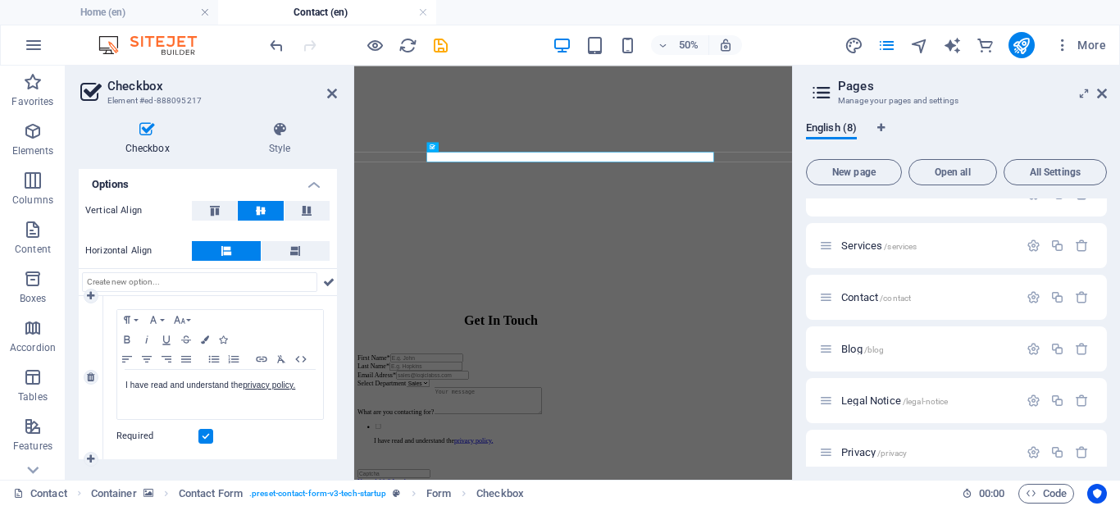
click at [278, 454] on div "Paragraph Format Normal Heading 1 Heading 2 Heading 3 Heading 4 Heading 5 Headi…" at bounding box center [220, 377] width 234 height 163
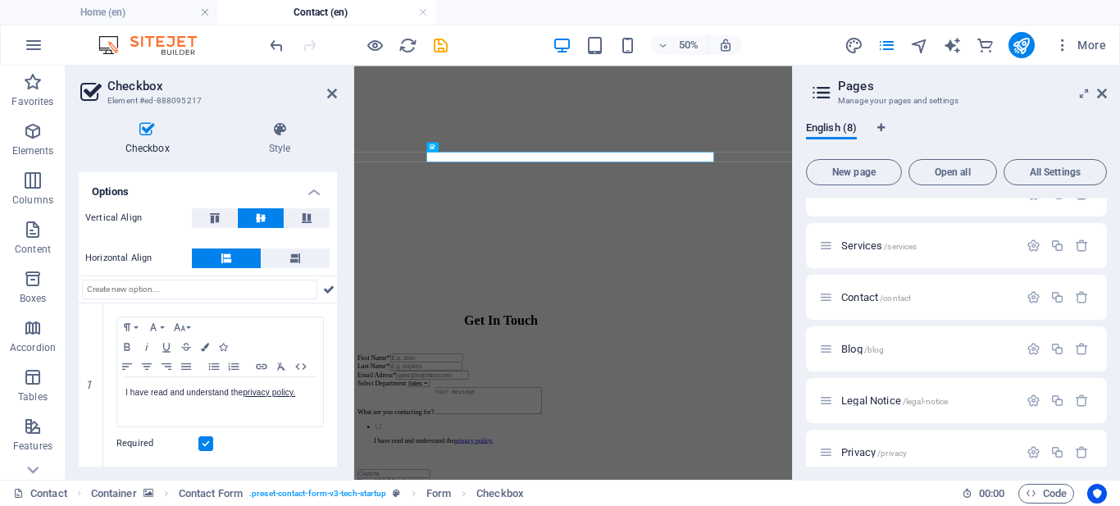
scroll to position [103, 0]
click at [1100, 95] on icon at bounding box center [1102, 93] width 10 height 13
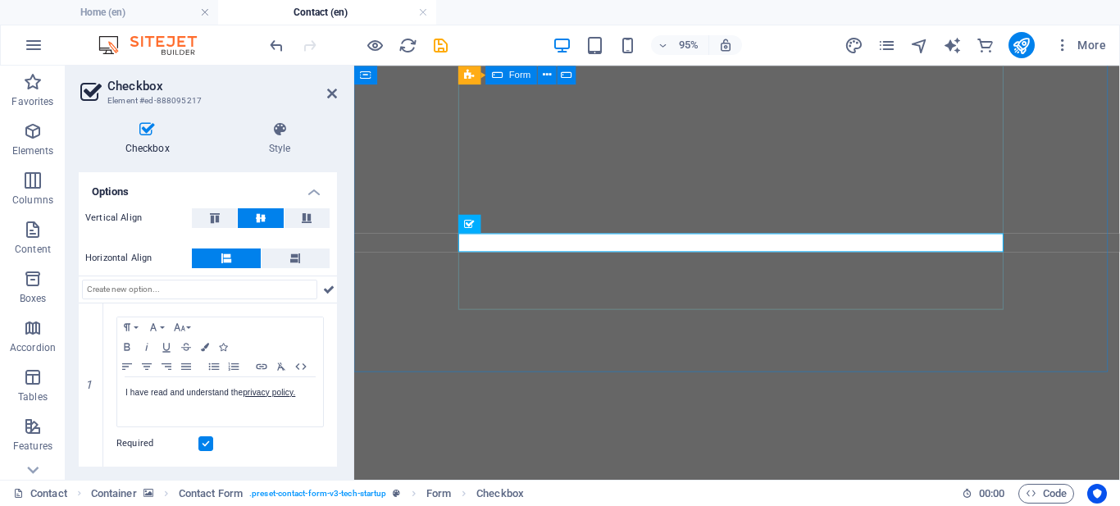
scroll to position [348, 0]
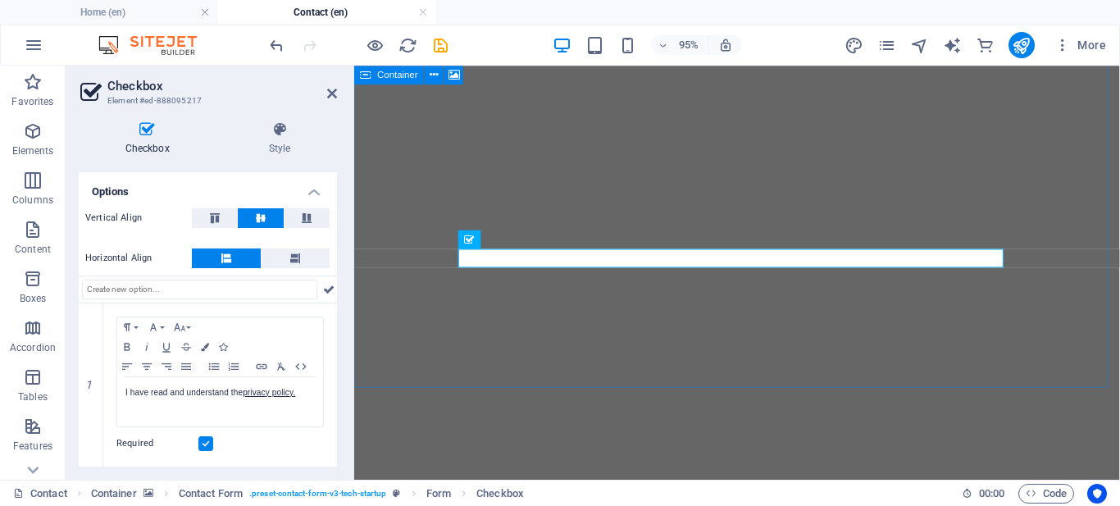
click at [662, 368] on div "Get In Touch First Name* Last Name* Email Adress* Select Department Sales HR IT…" at bounding box center [757, 447] width 793 height 989
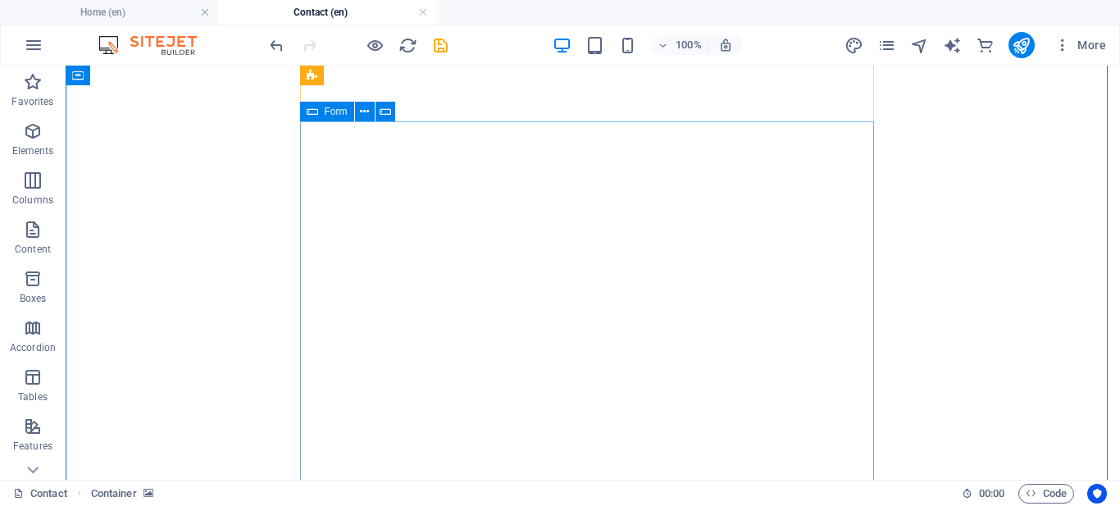
scroll to position [171, 0]
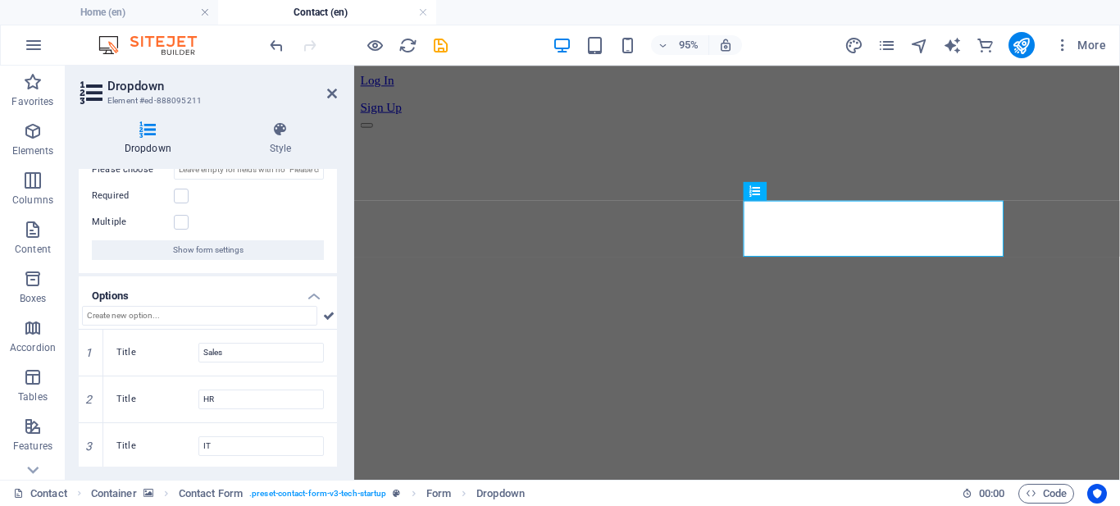
scroll to position [80, 0]
click at [169, 313] on input "text" at bounding box center [199, 313] width 235 height 20
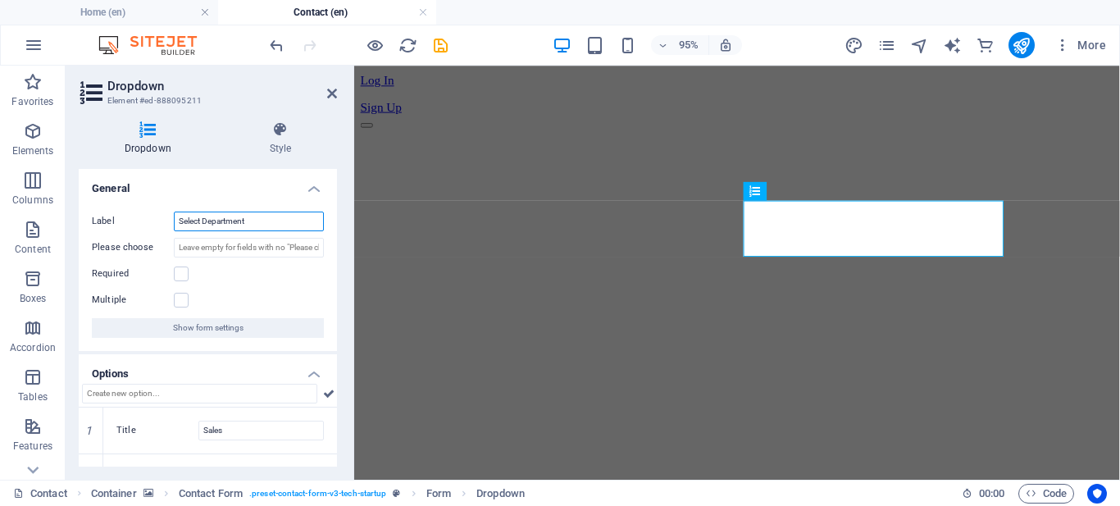
drag, startPoint x: 253, startPoint y: 217, endPoint x: 153, endPoint y: 217, distance: 100.0
click at [153, 217] on div "Label Select Department" at bounding box center [208, 222] width 232 height 20
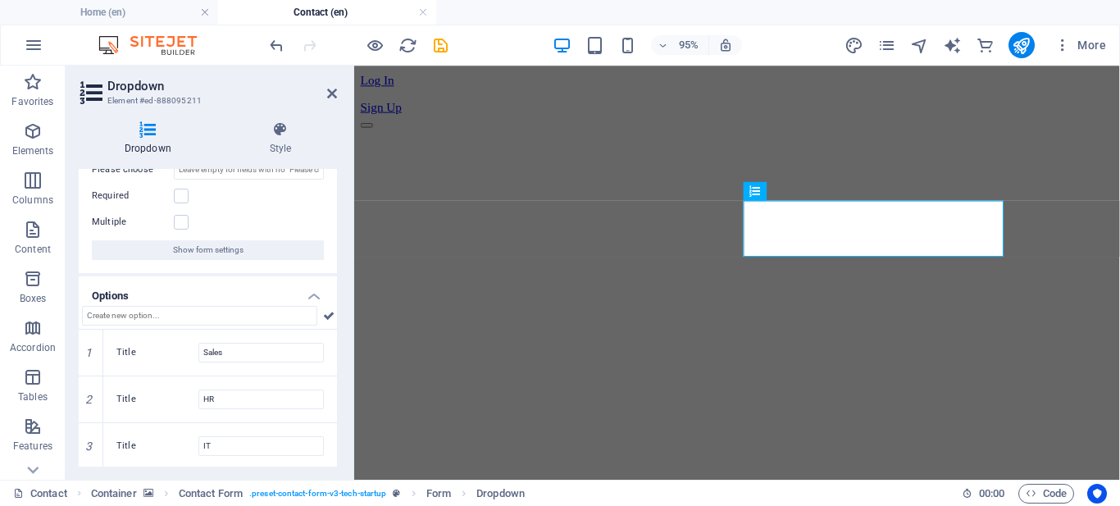
scroll to position [80, 0]
type input "Phone"
click at [210, 314] on input "text" at bounding box center [199, 313] width 235 height 20
click at [89, 346] on icon at bounding box center [90, 350] width 7 height 10
type input "HR"
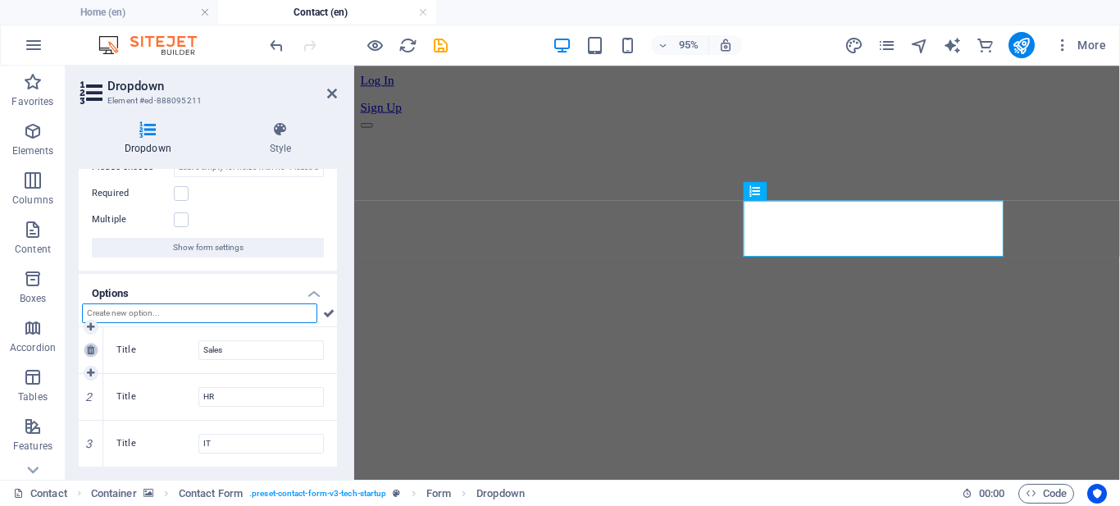
type input "IT"
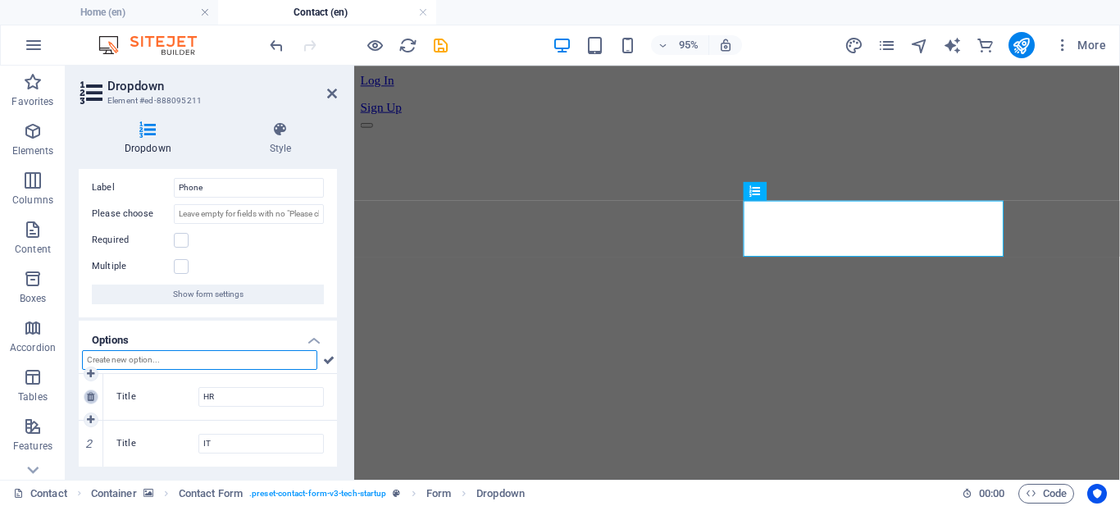
scroll to position [34, 0]
click at [90, 396] on icon at bounding box center [90, 397] width 7 height 10
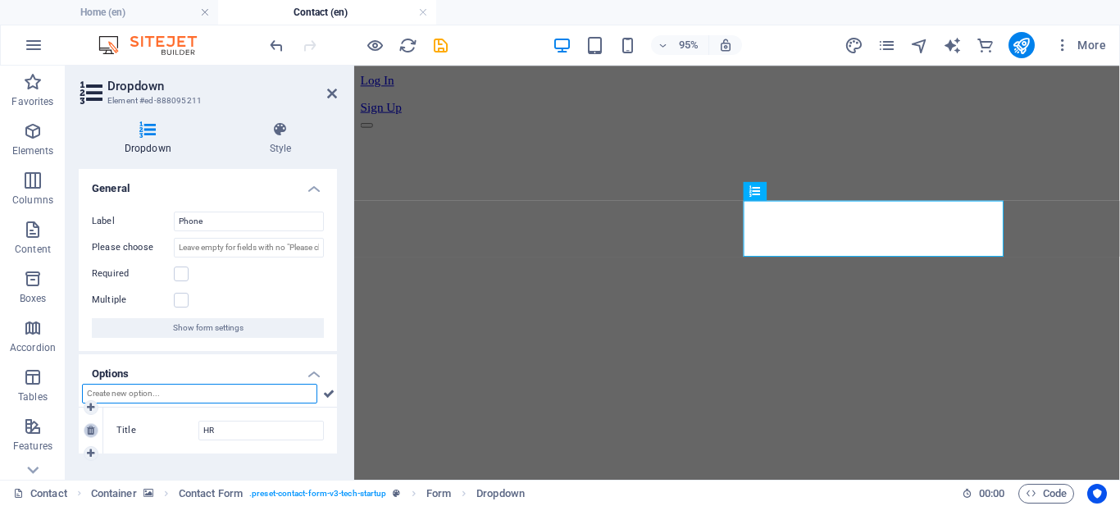
type input "IT"
click at [91, 435] on icon at bounding box center [90, 431] width 7 height 10
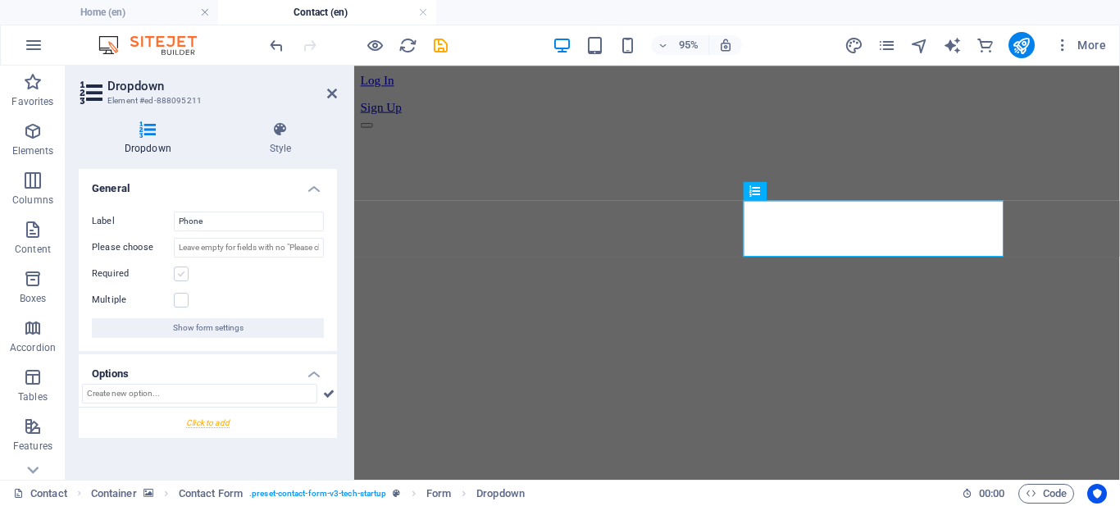
click at [182, 271] on label at bounding box center [181, 273] width 15 height 15
click at [0, 0] on input "Required" at bounding box center [0, 0] width 0 height 0
click at [180, 298] on label at bounding box center [181, 300] width 15 height 15
click at [0, 0] on input "Multiple" at bounding box center [0, 0] width 0 height 0
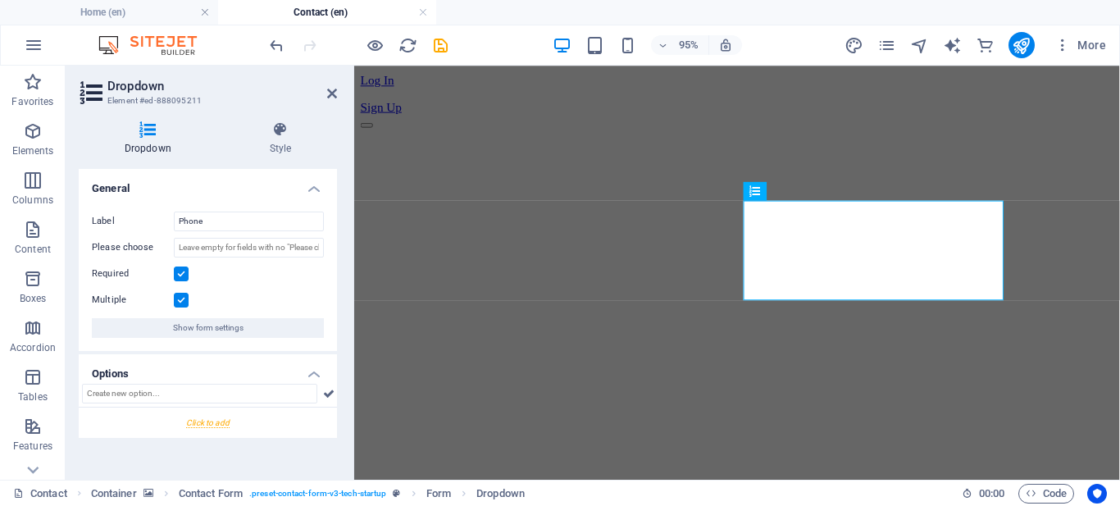
click at [180, 298] on label at bounding box center [181, 300] width 15 height 15
click at [0, 0] on input "Multiple" at bounding box center [0, 0] width 0 height 0
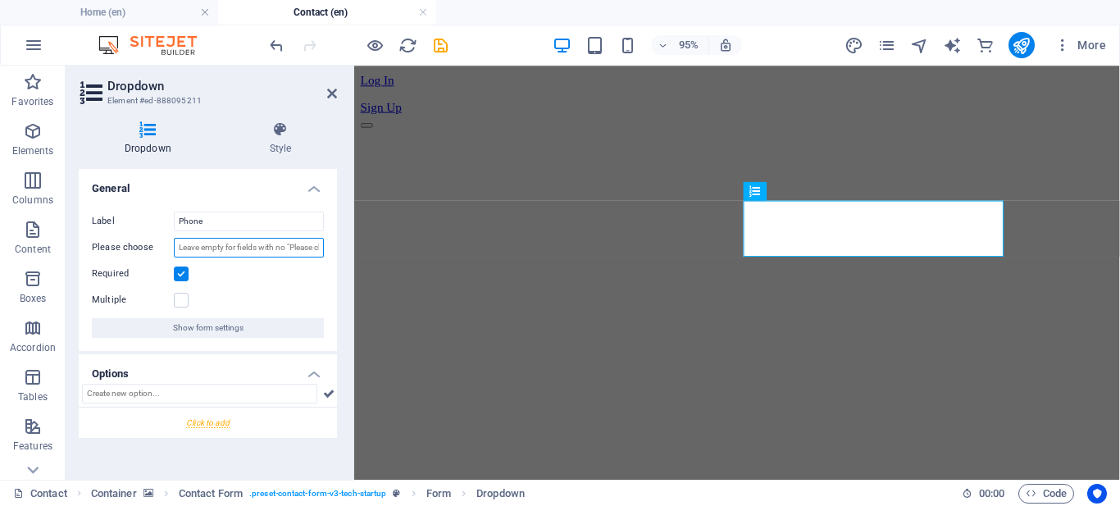
click at [190, 253] on input "Please choose" at bounding box center [249, 248] width 150 height 20
click at [208, 220] on input "Phone" at bounding box center [249, 222] width 150 height 20
type input "Phone*"
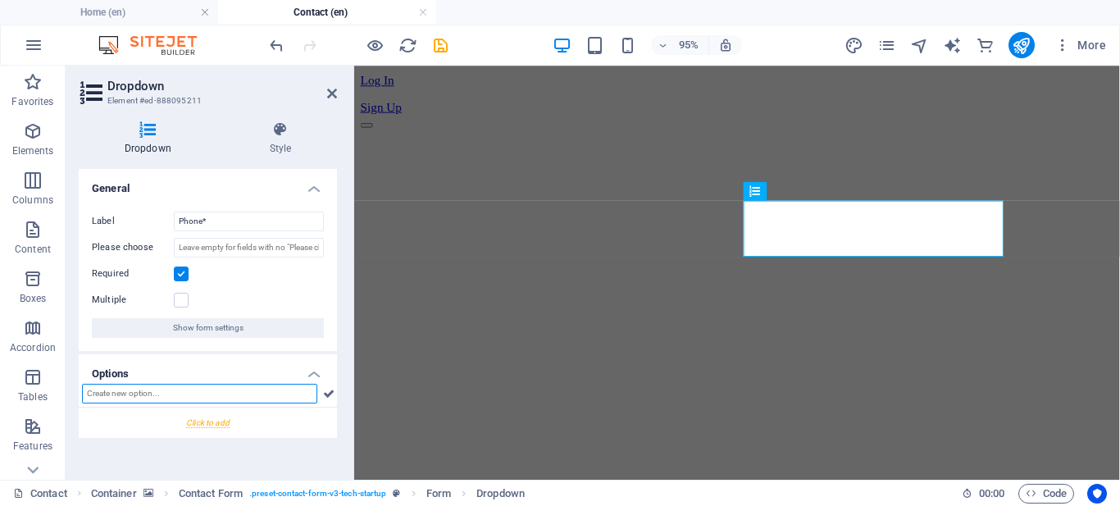
click at [299, 393] on input "text" at bounding box center [199, 394] width 235 height 20
click at [330, 393] on icon at bounding box center [328, 394] width 11 height 20
click at [89, 426] on icon at bounding box center [90, 431] width 7 height 10
click at [314, 374] on h4 "Options" at bounding box center [208, 369] width 258 height 30
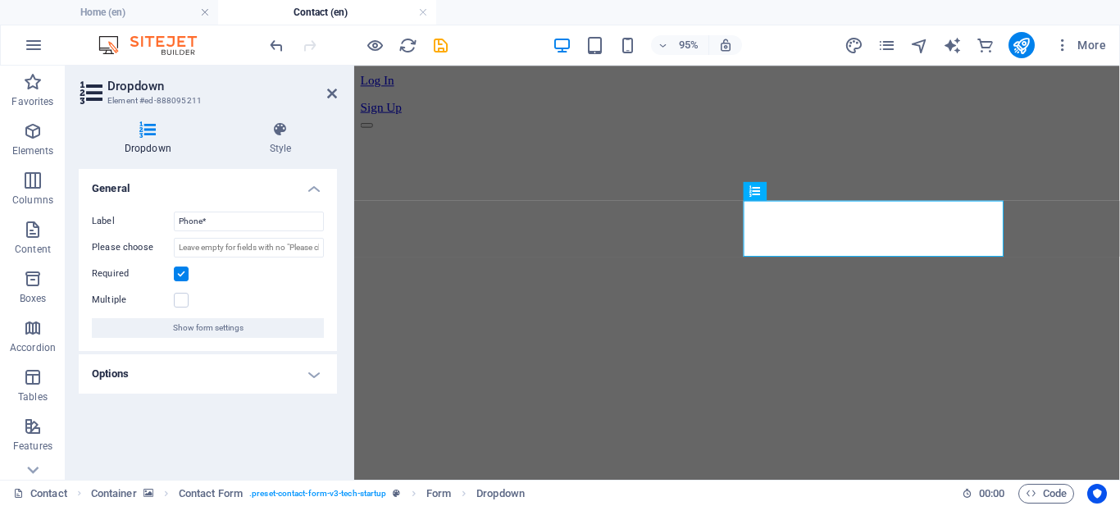
click at [314, 374] on h4 "Options" at bounding box center [208, 373] width 258 height 39
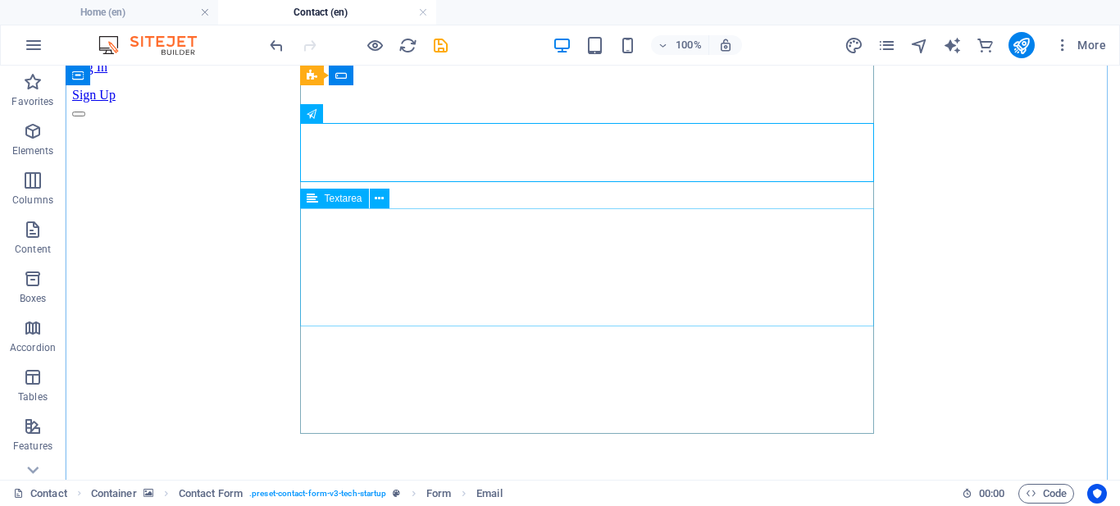
scroll to position [149, 0]
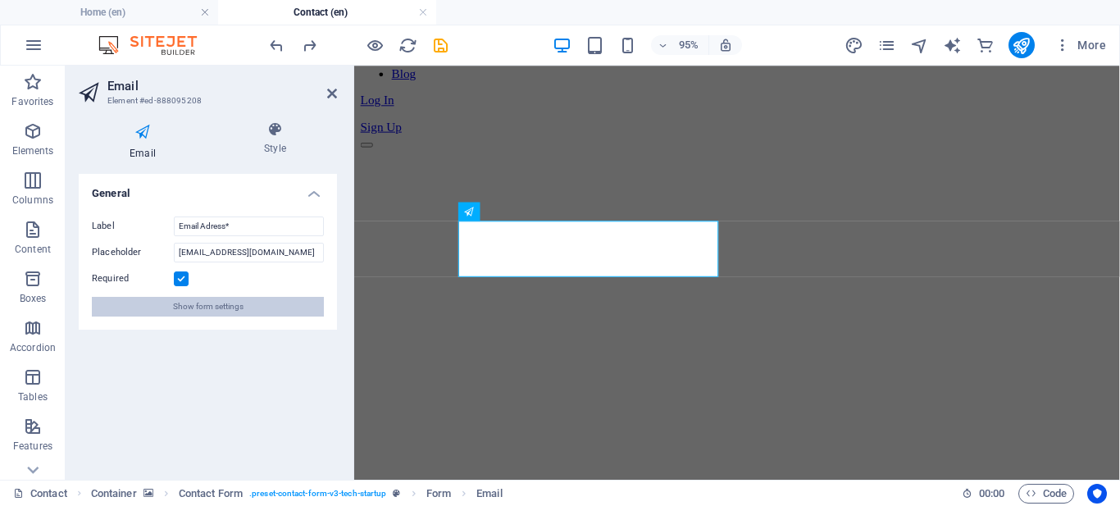
click at [242, 307] on span "Show form settings" at bounding box center [208, 307] width 71 height 20
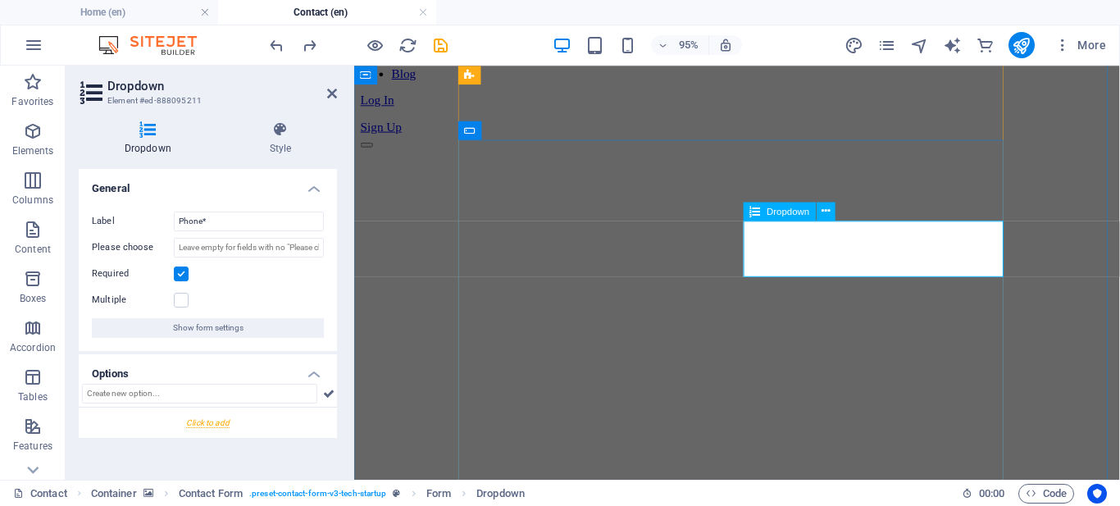
click at [790, 214] on span "Dropdown" at bounding box center [788, 211] width 43 height 9
click at [156, 134] on icon at bounding box center [148, 129] width 139 height 16
click at [138, 128] on icon at bounding box center [148, 129] width 139 height 16
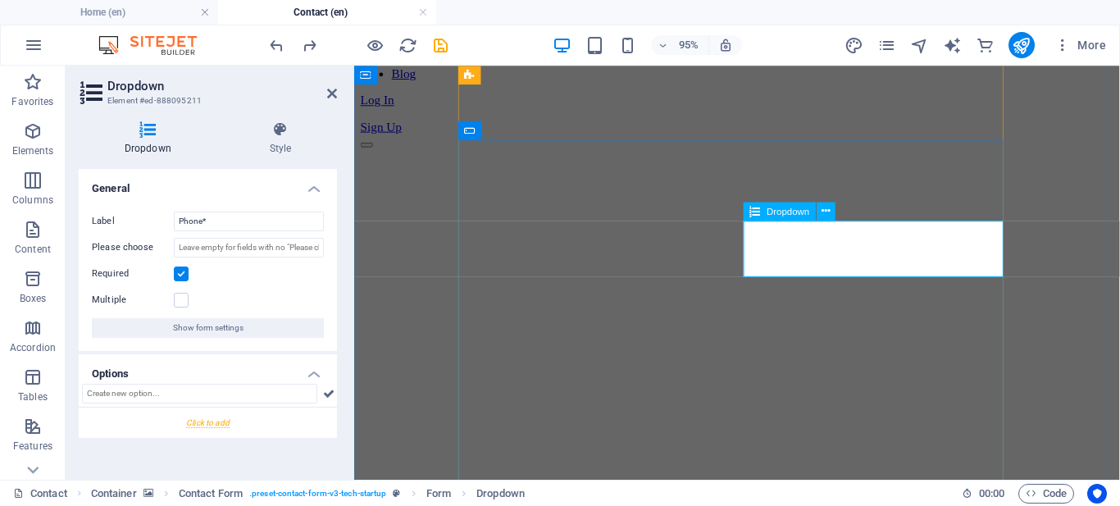
click at [754, 216] on icon at bounding box center [755, 211] width 11 height 19
click at [830, 216] on icon at bounding box center [826, 211] width 8 height 16
click at [520, 212] on icon at bounding box center [520, 211] width 8 height 16
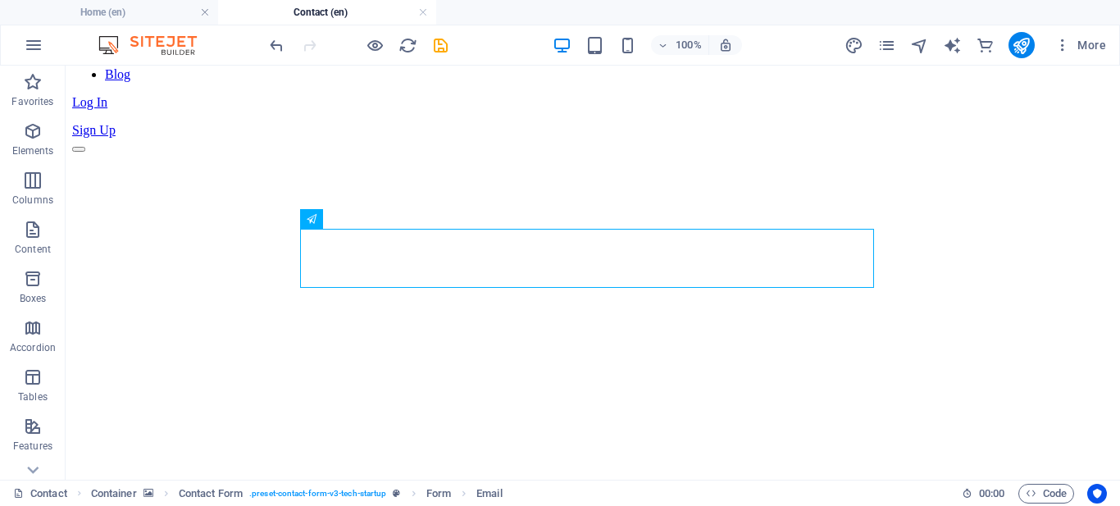
click at [958, 153] on figure at bounding box center [592, 153] width 1041 height 0
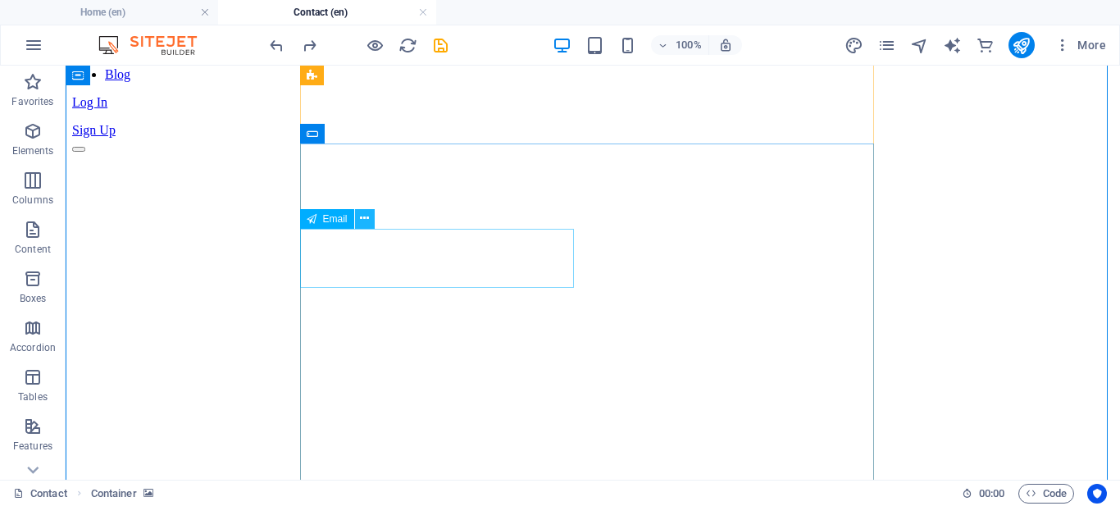
click at [366, 216] on icon at bounding box center [364, 218] width 9 height 17
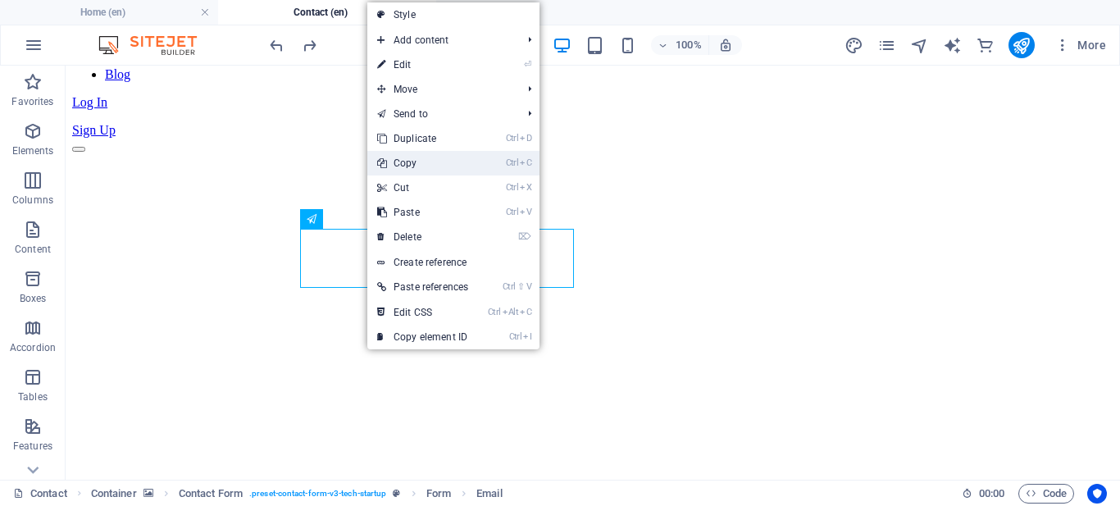
click at [408, 166] on link "Ctrl C Copy" at bounding box center [422, 163] width 111 height 25
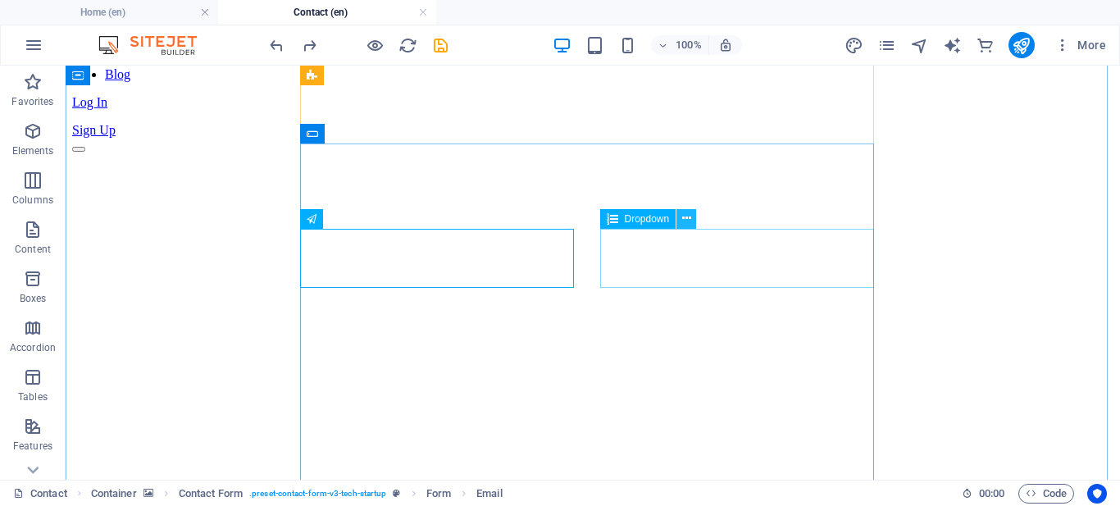
click at [683, 220] on icon at bounding box center [686, 218] width 9 height 17
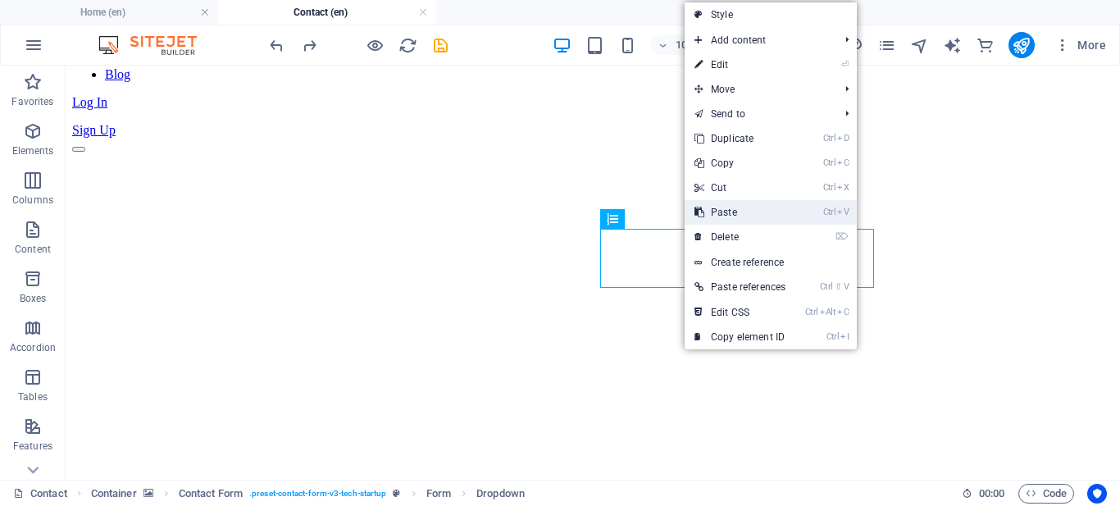
click at [720, 207] on link "Ctrl V Paste" at bounding box center [740, 212] width 111 height 25
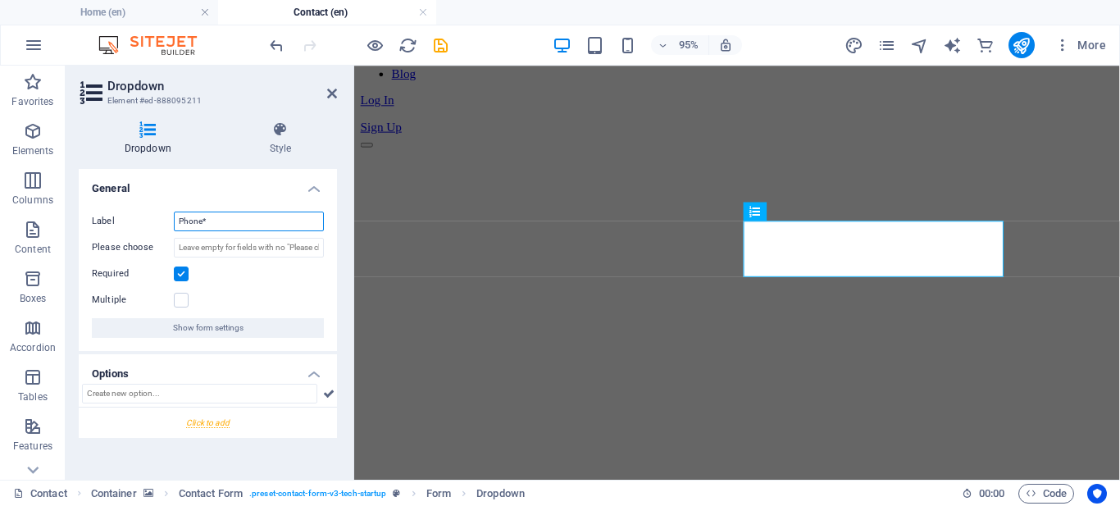
click at [233, 225] on input "Phone*" at bounding box center [249, 222] width 150 height 20
click at [271, 148] on h4 "Style" at bounding box center [280, 138] width 113 height 34
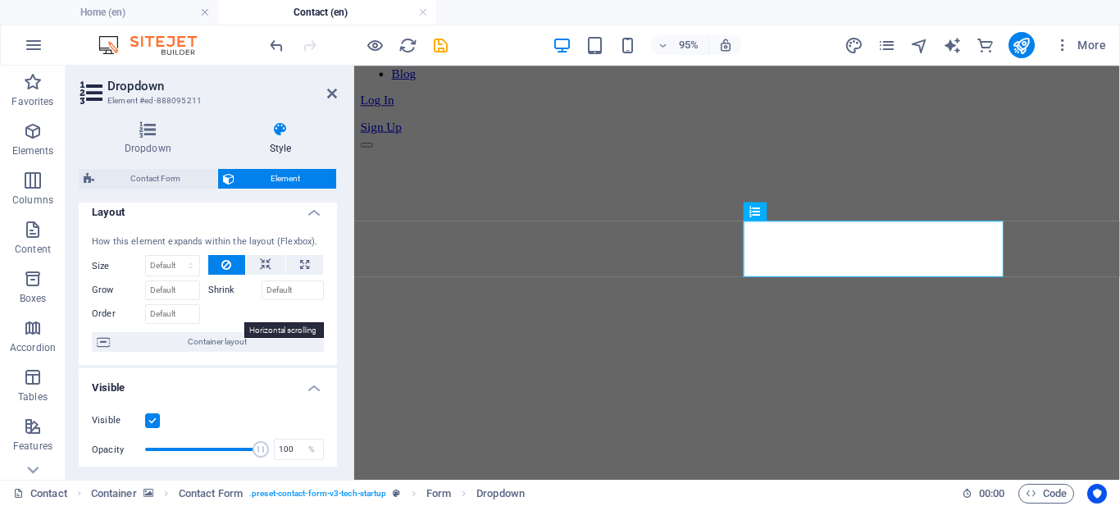
scroll to position [0, 0]
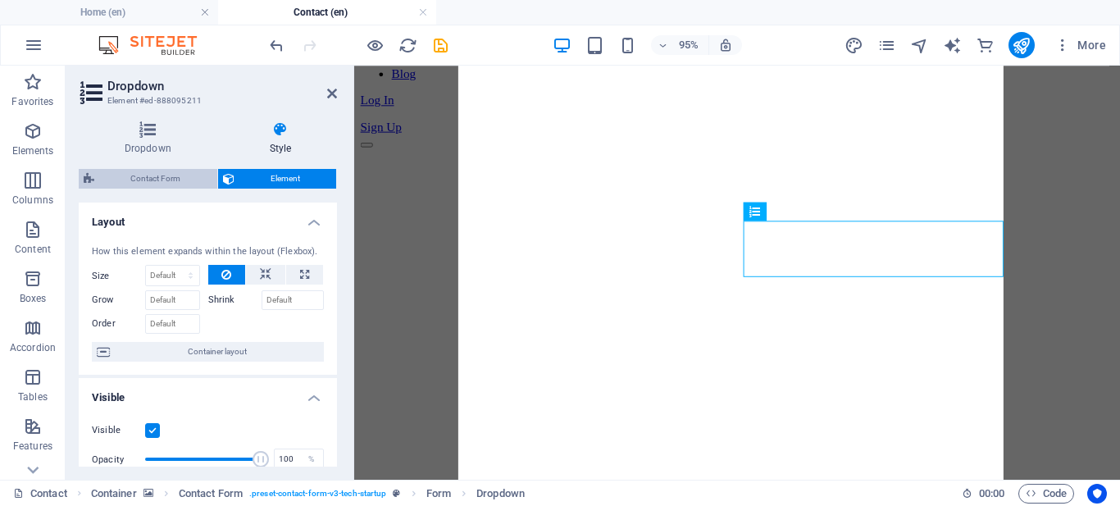
click at [158, 180] on span "Contact Form" at bounding box center [155, 179] width 113 height 20
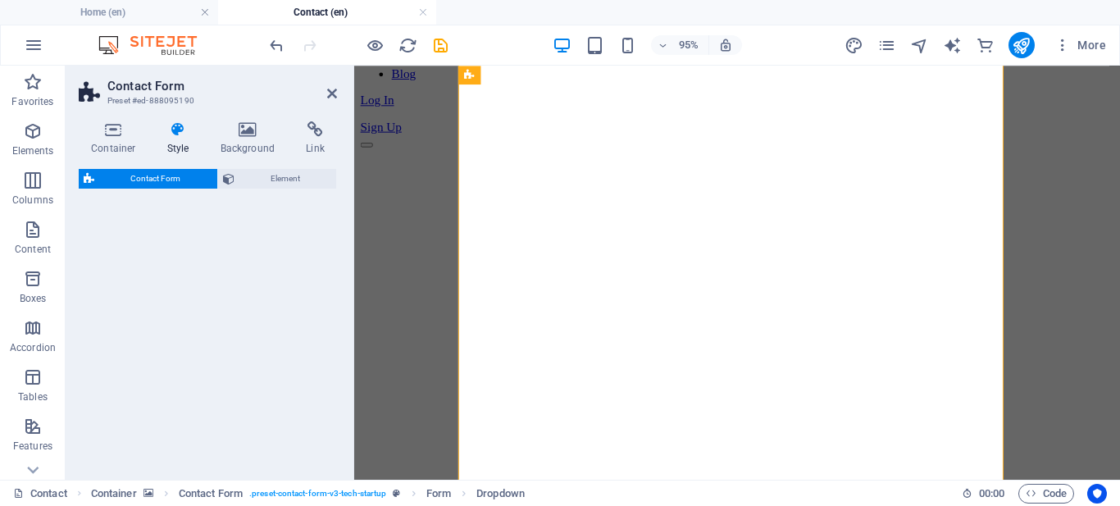
select select "px"
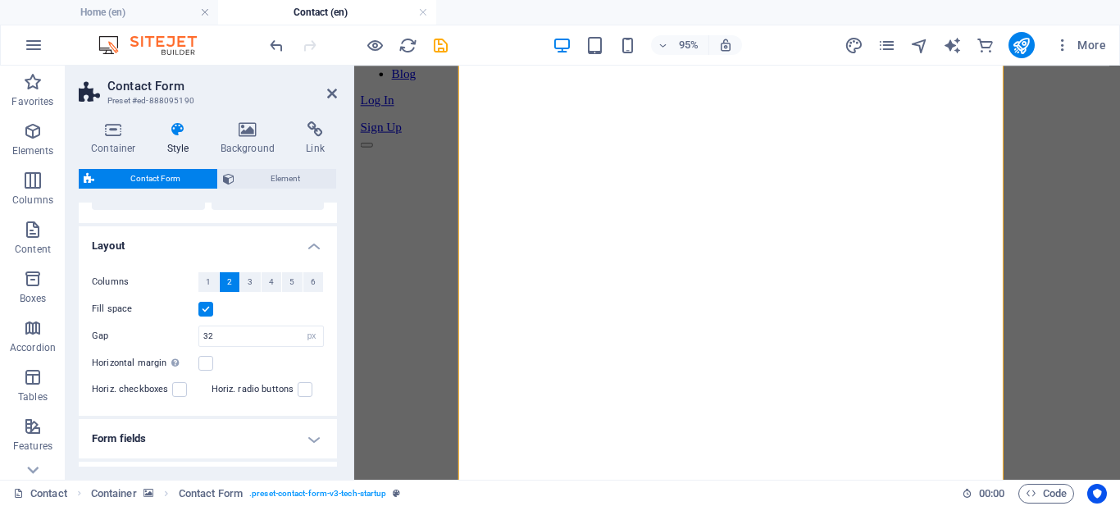
scroll to position [277, 0]
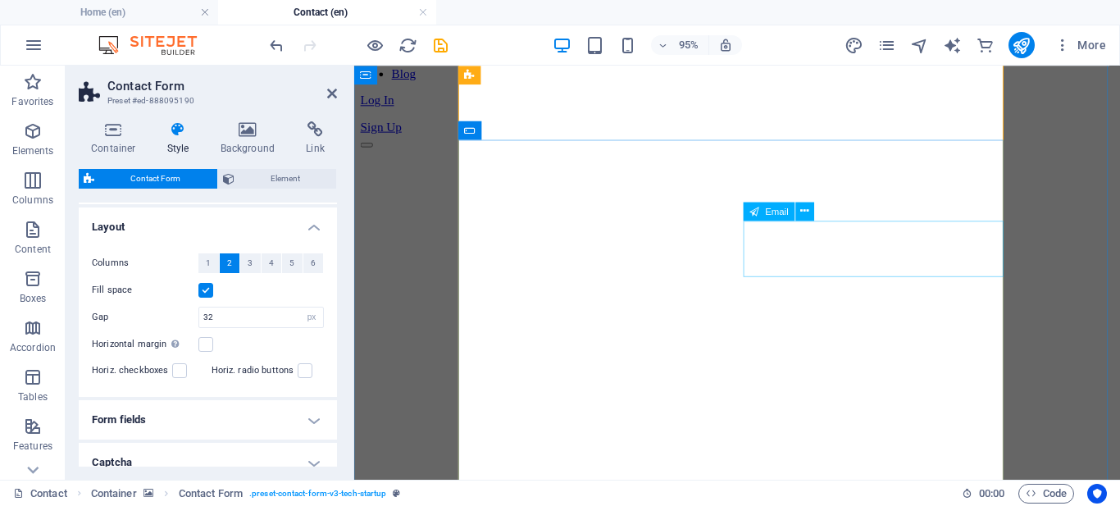
click at [785, 217] on div "Email" at bounding box center [770, 211] width 52 height 19
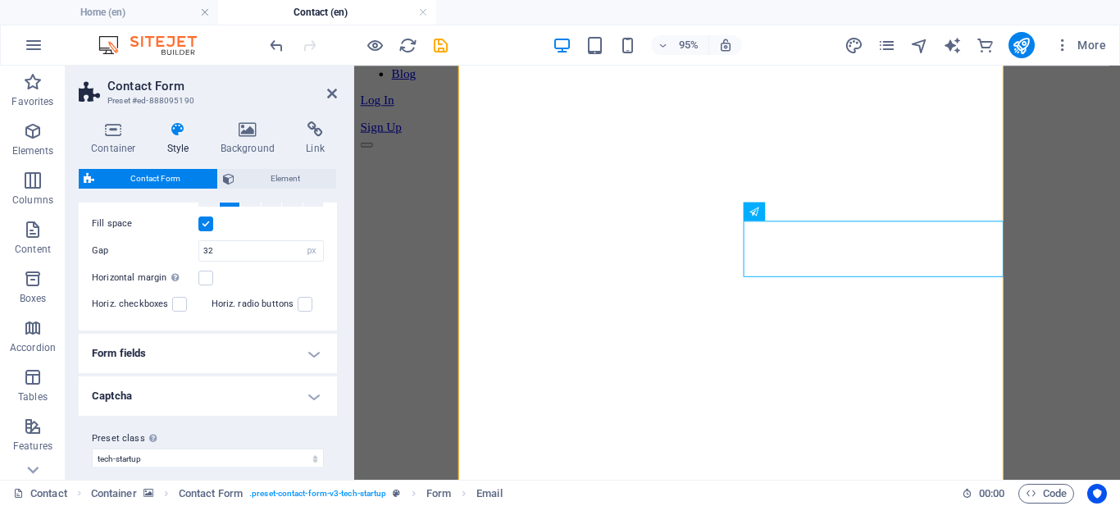
scroll to position [358, 0]
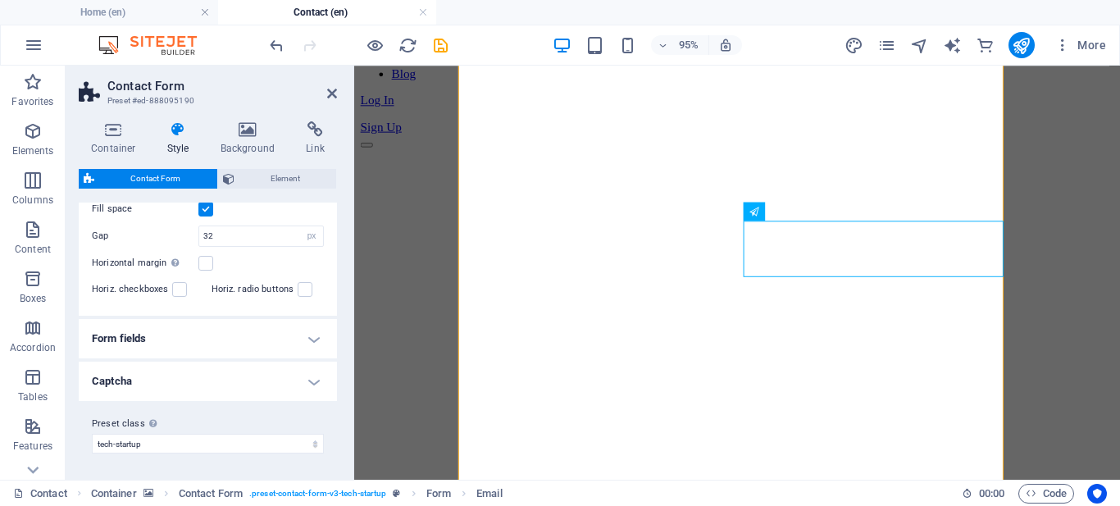
click at [273, 330] on h4 "Form fields" at bounding box center [208, 338] width 258 height 39
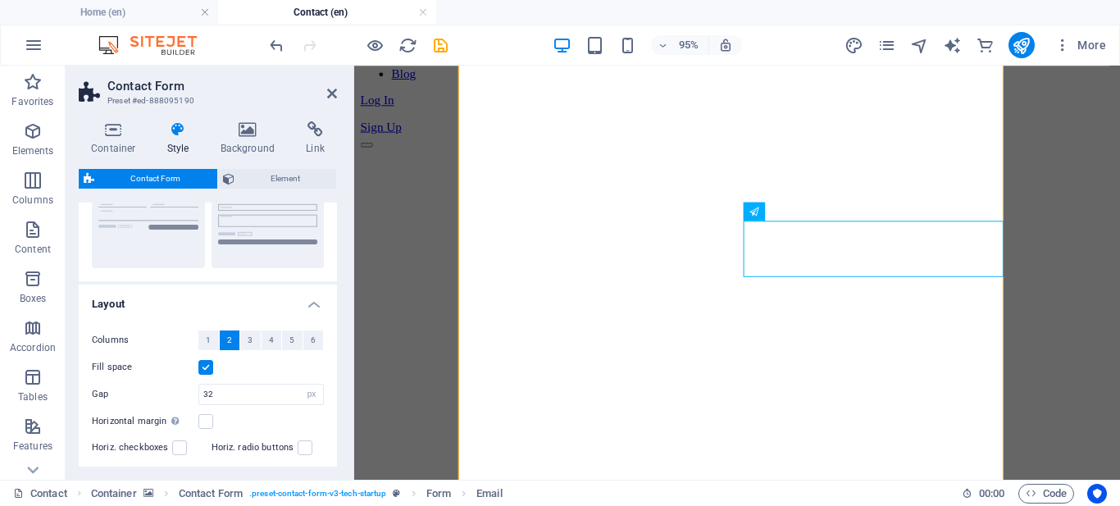
scroll to position [207, 0]
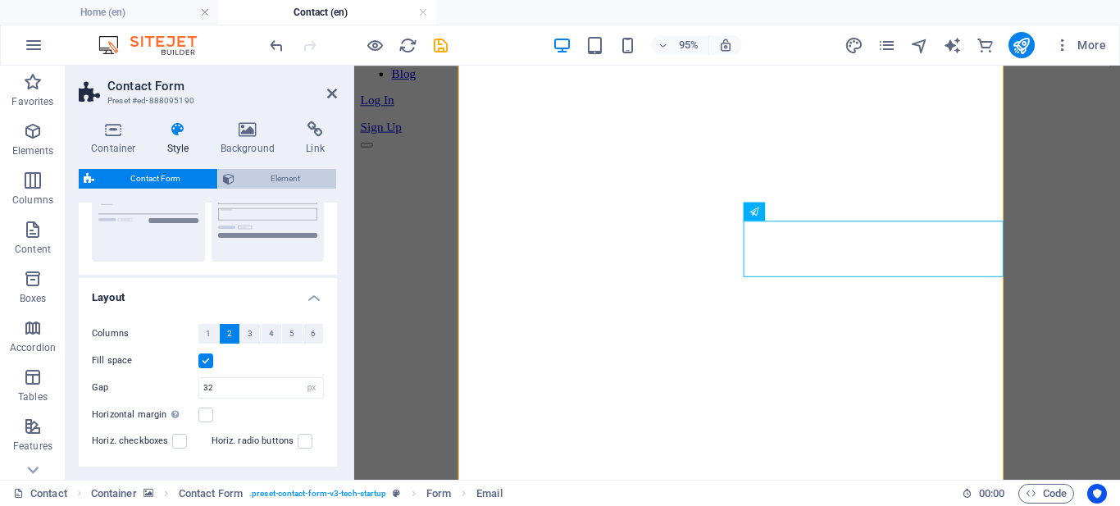
click at [270, 175] on span "Element" at bounding box center [285, 179] width 93 height 20
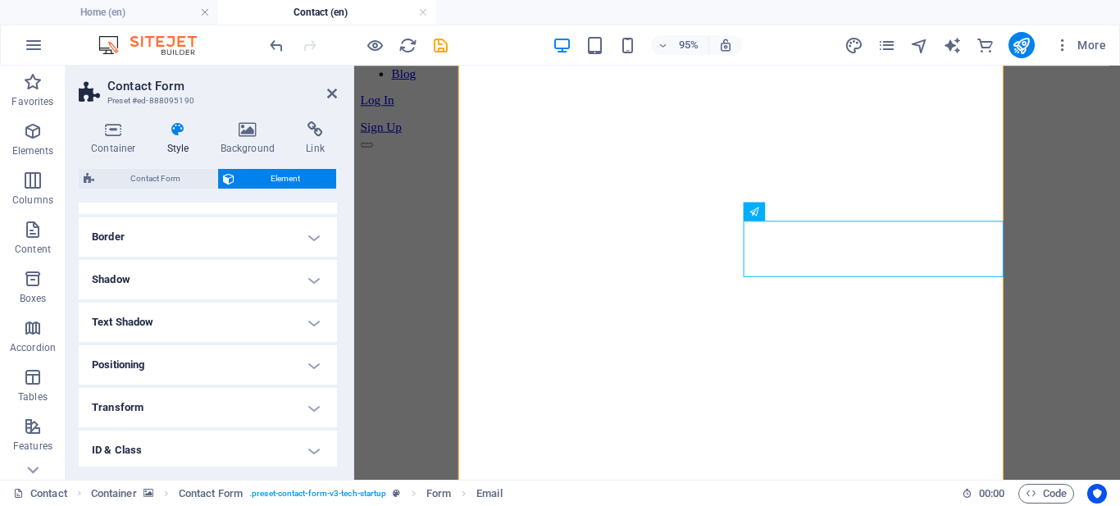
scroll to position [429, 0]
click at [233, 349] on h4 "ID & Class" at bounding box center [208, 361] width 258 height 39
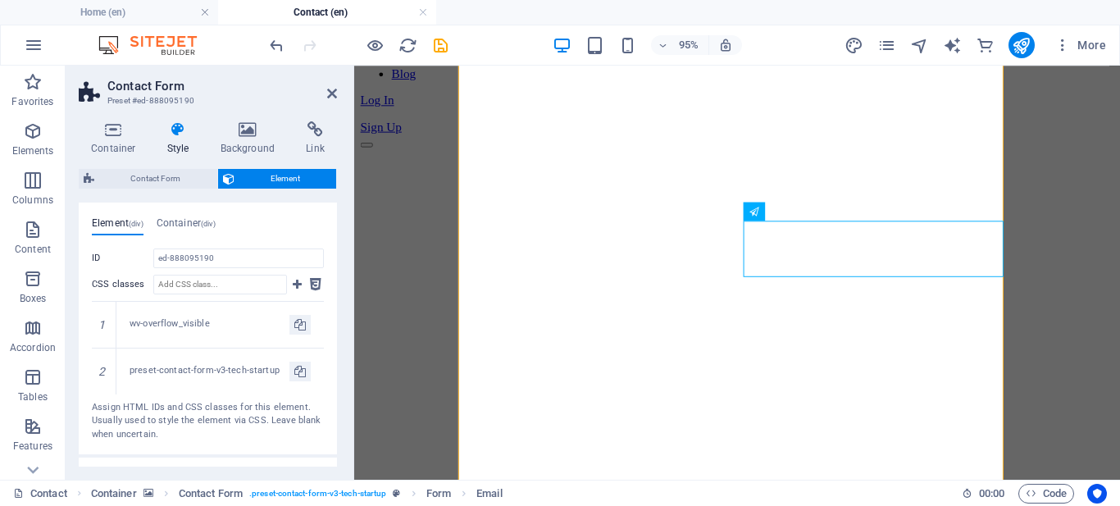
scroll to position [611, 0]
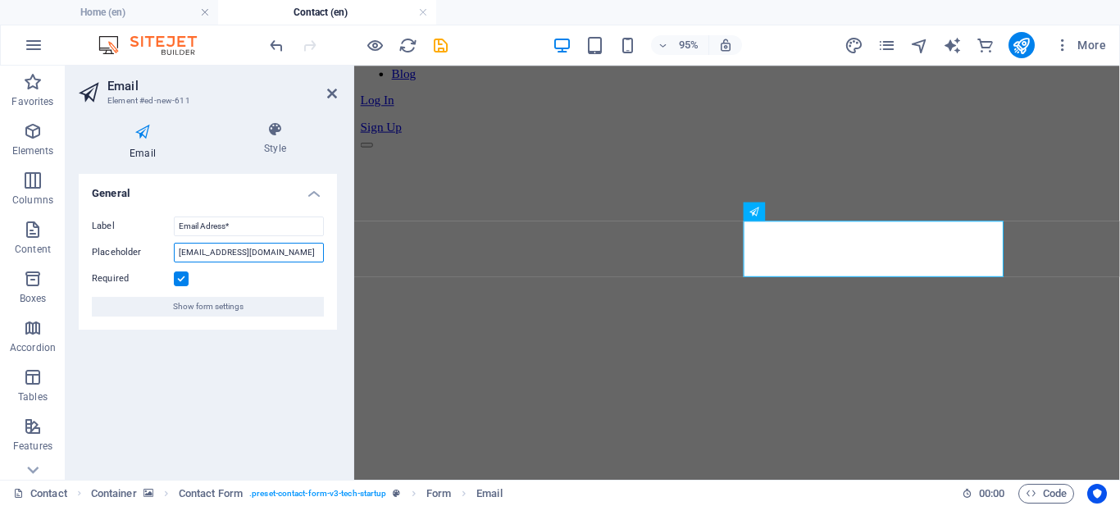
click at [269, 256] on input "sales@logiclabss.com" at bounding box center [249, 253] width 150 height 20
drag, startPoint x: 226, startPoint y: 225, endPoint x: 168, endPoint y: 213, distance: 59.3
click at [168, 213] on div "Label Email Adress* Placeholder sales@logiclabss.com Required Show form settings" at bounding box center [208, 266] width 258 height 126
type input "Phone*"
drag, startPoint x: 271, startPoint y: 254, endPoint x: 160, endPoint y: 242, distance: 111.4
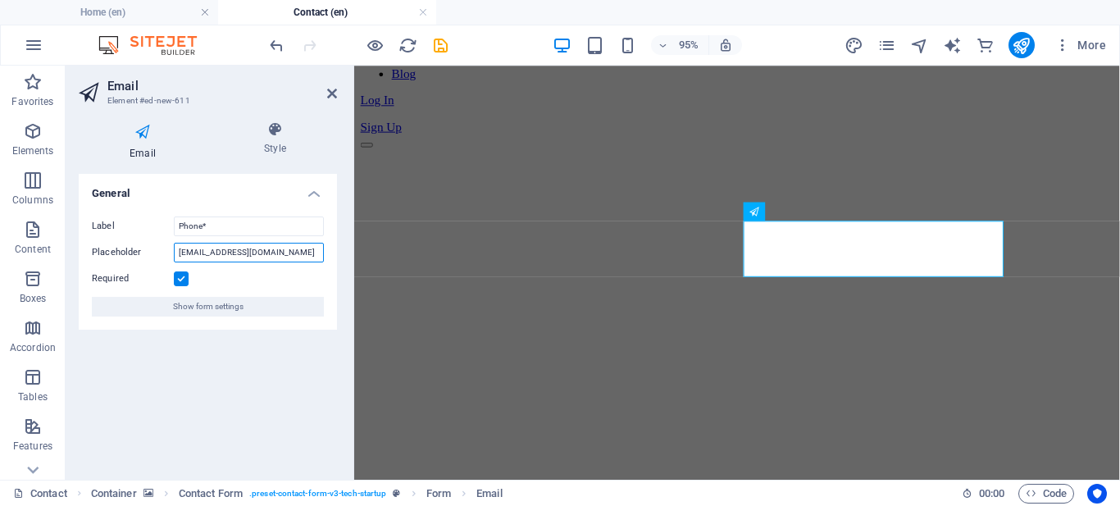
click at [160, 243] on div "Placeholder sales@logiclabss.com" at bounding box center [208, 253] width 232 height 20
type input "Phone"
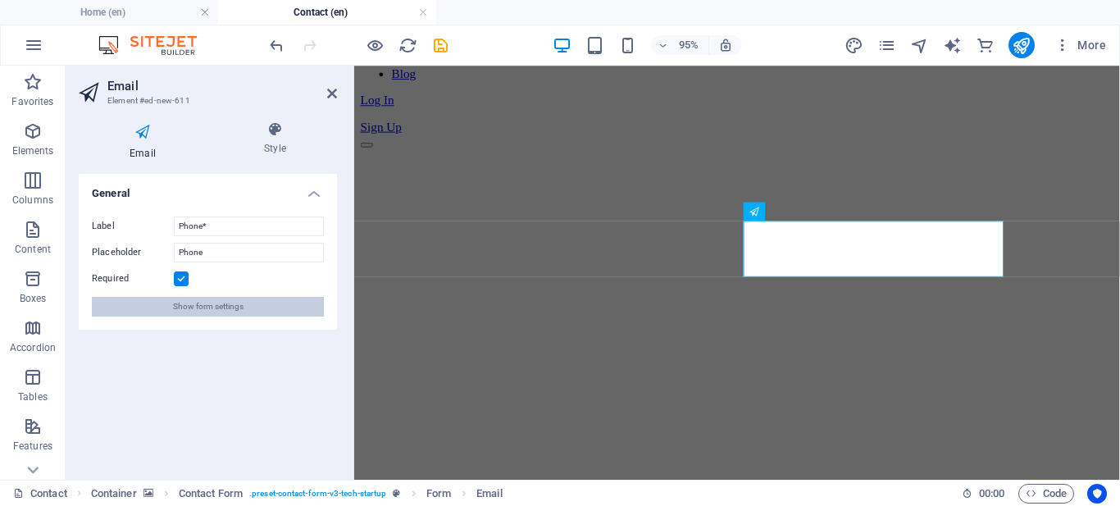
click at [203, 309] on span "Show form settings" at bounding box center [208, 307] width 71 height 20
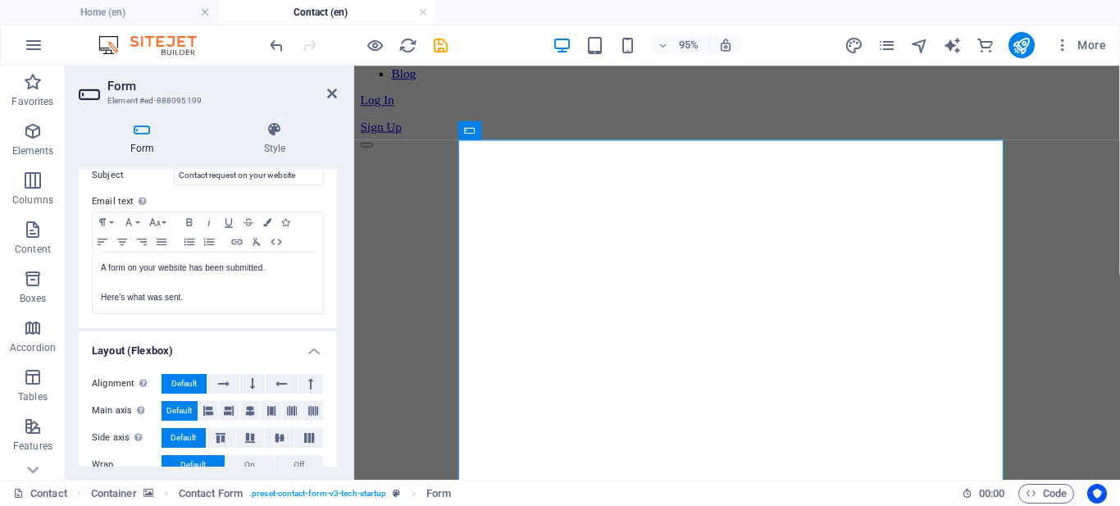
scroll to position [572, 0]
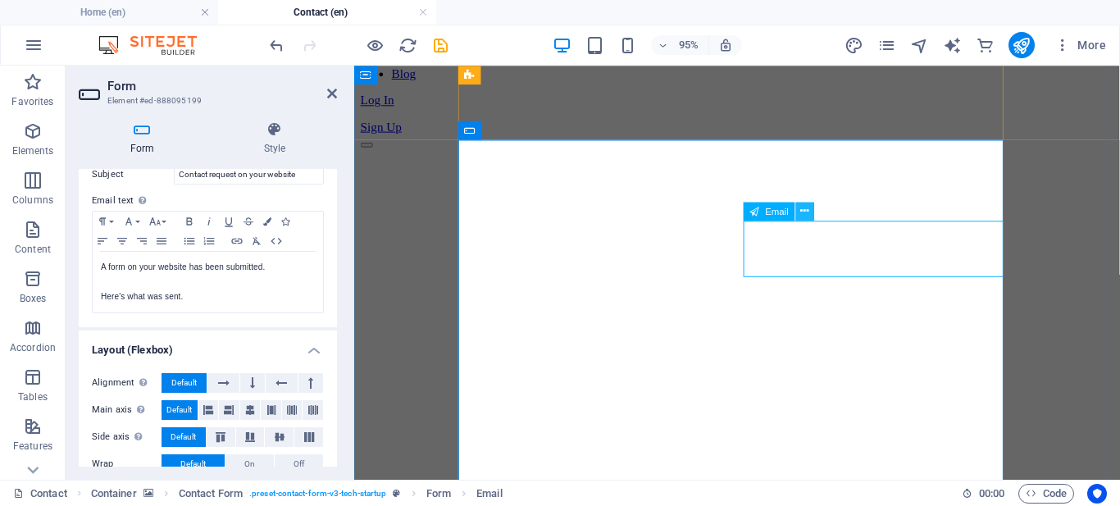
click at [812, 213] on button at bounding box center [805, 211] width 19 height 19
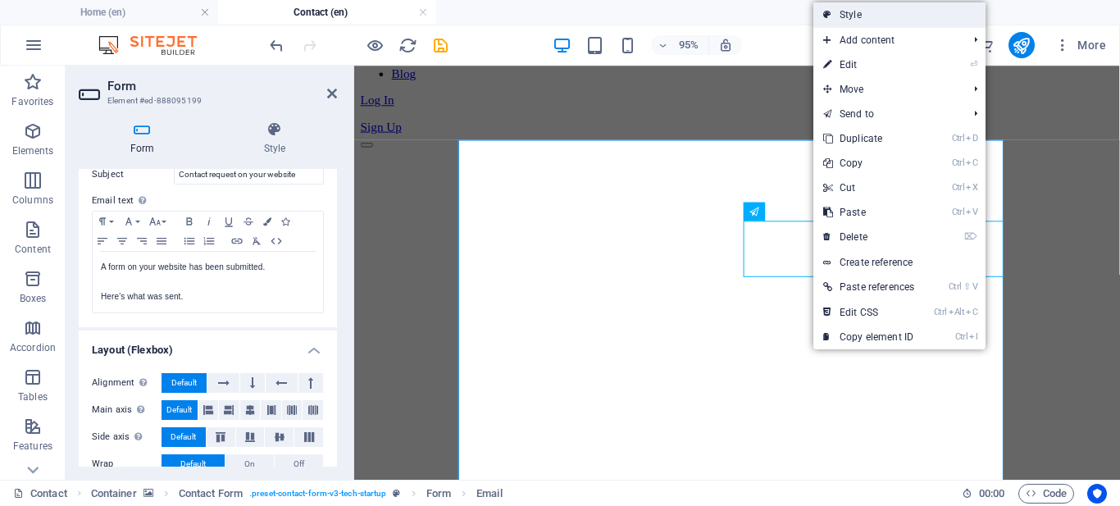
click at [868, 20] on link "Style" at bounding box center [899, 14] width 172 height 25
select select "px"
select select "rem"
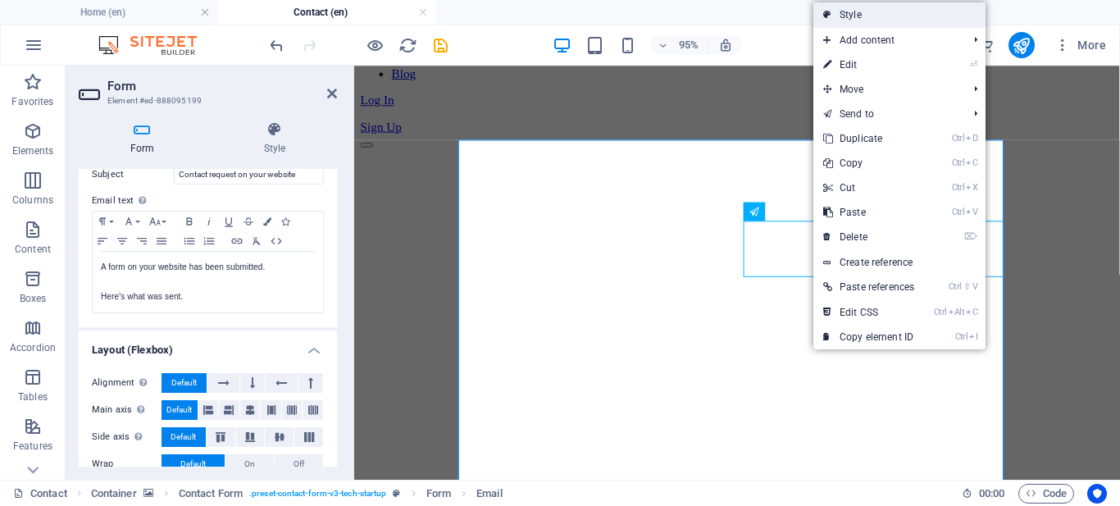
select select "rem"
select select "px"
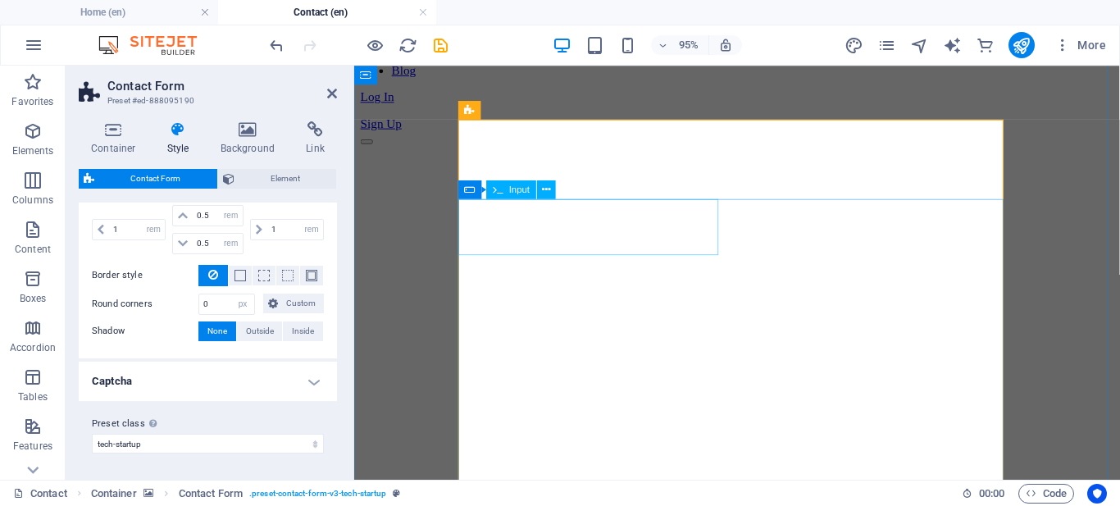
scroll to position [0, 0]
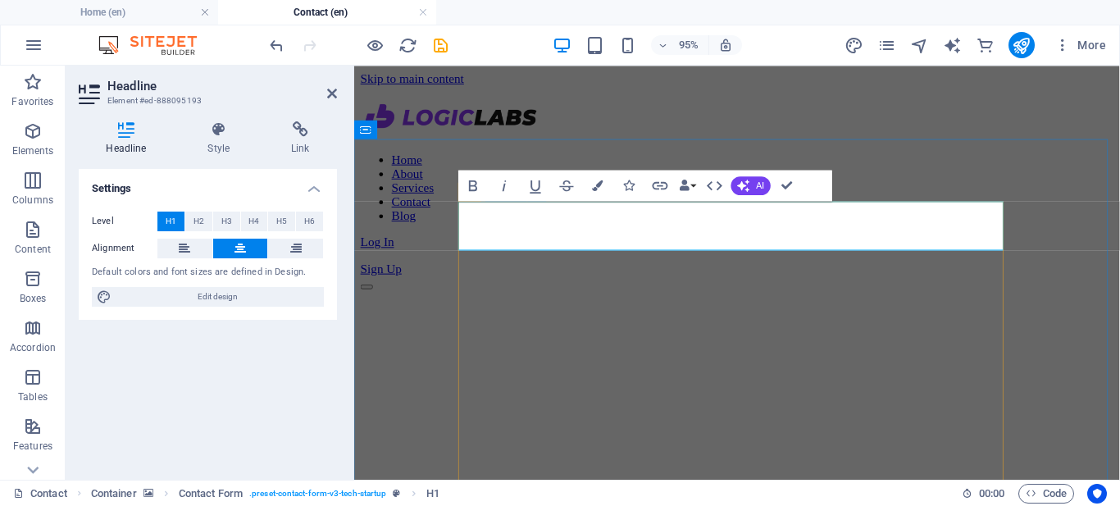
click at [289, 300] on span "Edit design" at bounding box center [217, 297] width 203 height 20
select select "px"
select select "400"
select select "px"
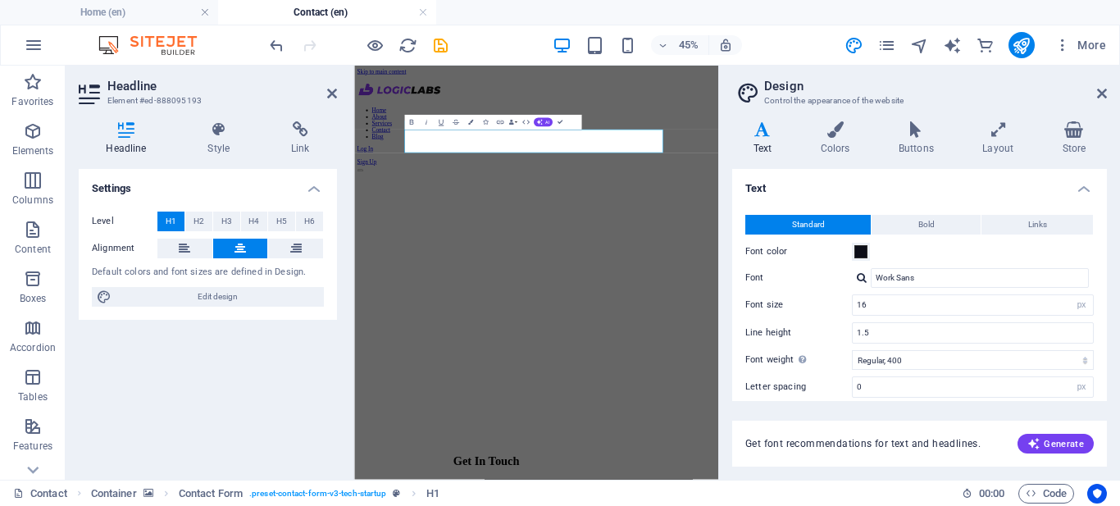
scroll to position [142, 0]
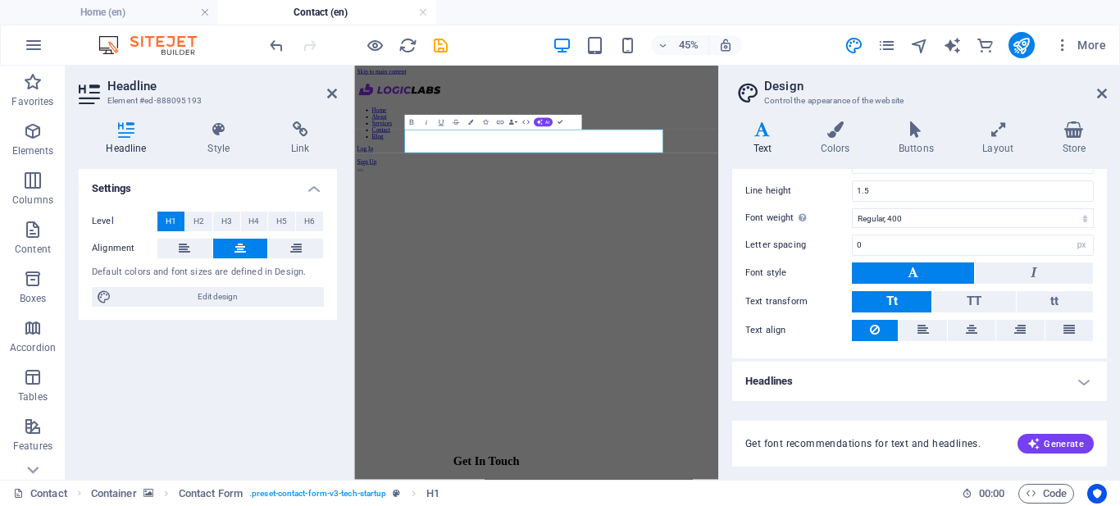
click at [1078, 376] on h4 "Headlines" at bounding box center [919, 381] width 375 height 39
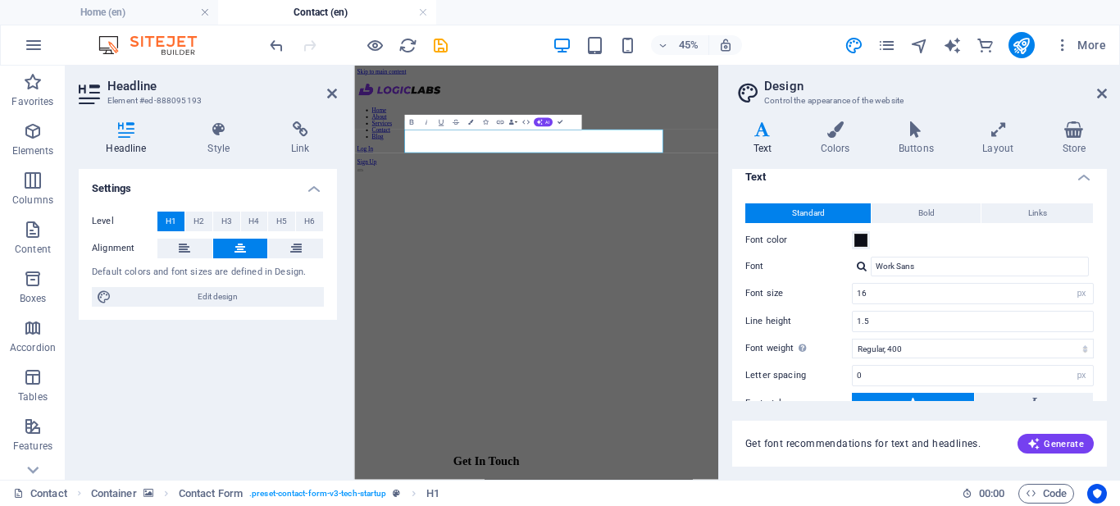
scroll to position [0, 0]
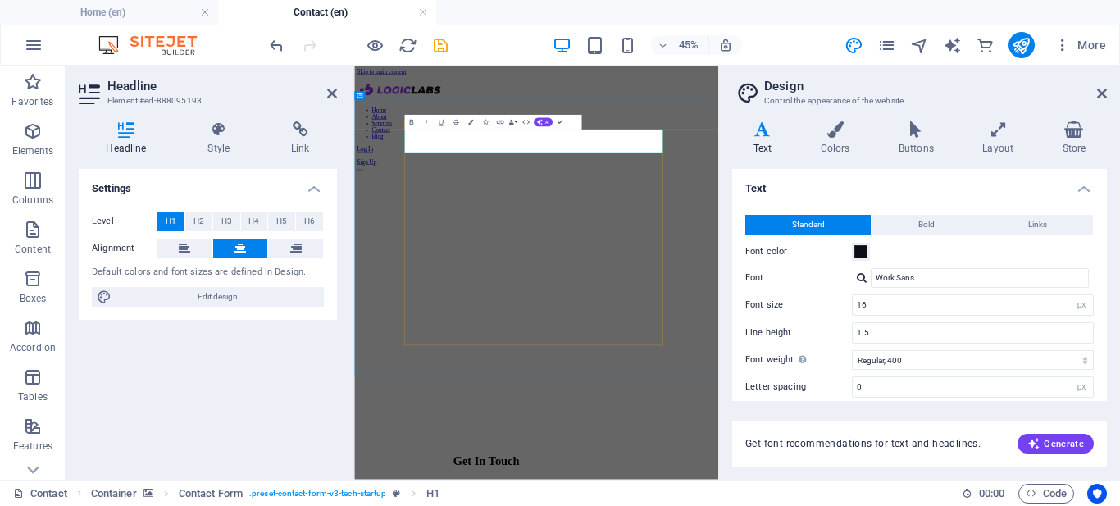
drag, startPoint x: 900, startPoint y: 245, endPoint x: 632, endPoint y: 244, distance: 268.1
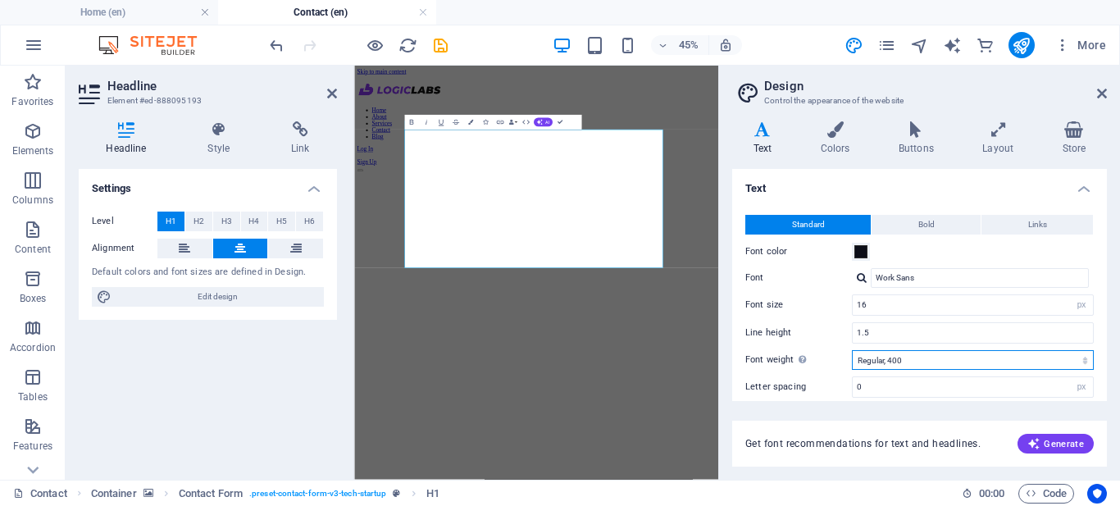
click at [1001, 362] on select "Thin, 100 Extra-light, 200 Light, 300 Regular, 400 Medium, 500 Semi-bold, 600 B…" at bounding box center [973, 360] width 242 height 20
click at [852, 350] on select "Thin, 100 Extra-light, 200 Light, 300 Regular, 400 Medium, 500 Semi-bold, 600 B…" at bounding box center [973, 360] width 242 height 20
click at [930, 364] on select "Thin, 100 Extra-light, 200 Light, 300 Regular, 400 Medium, 500 Semi-bold, 600 B…" at bounding box center [973, 360] width 242 height 20
select select "400"
click at [852, 350] on select "Thin, 100 Extra-light, 200 Light, 300 Regular, 400 Medium, 500 Semi-bold, 600 B…" at bounding box center [973, 360] width 242 height 20
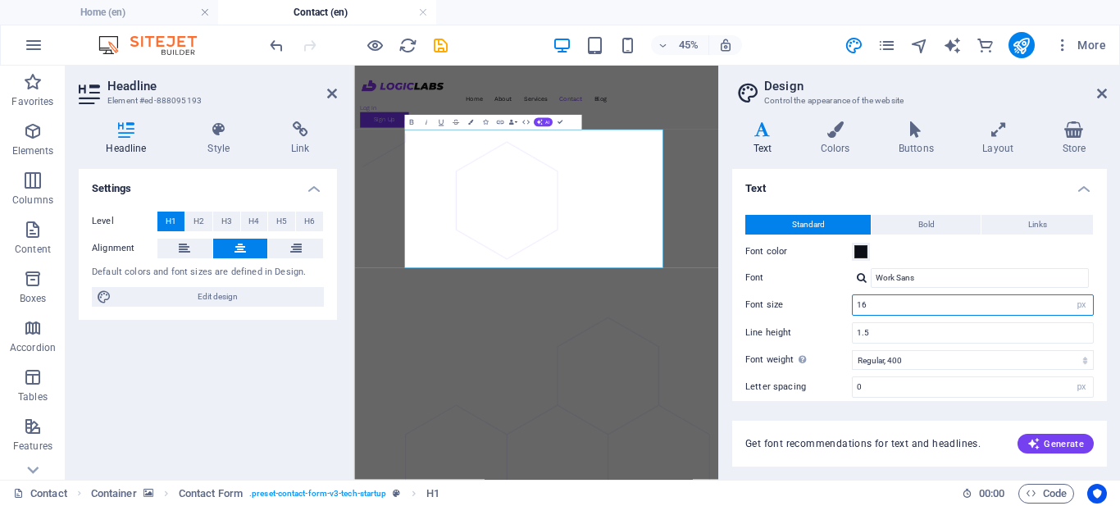
click at [908, 299] on input "16" at bounding box center [973, 305] width 240 height 20
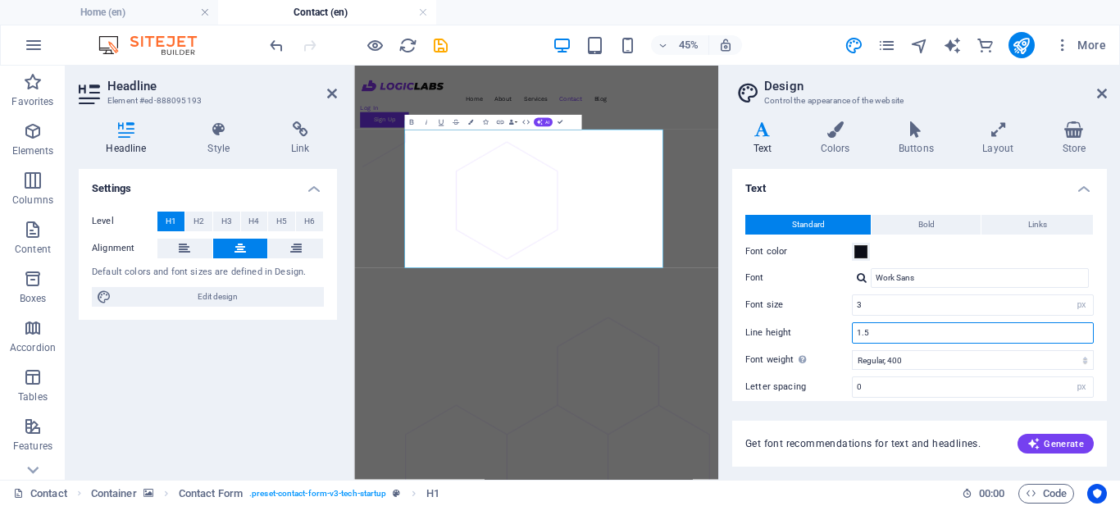
click at [908, 336] on input "1.5" at bounding box center [973, 333] width 240 height 20
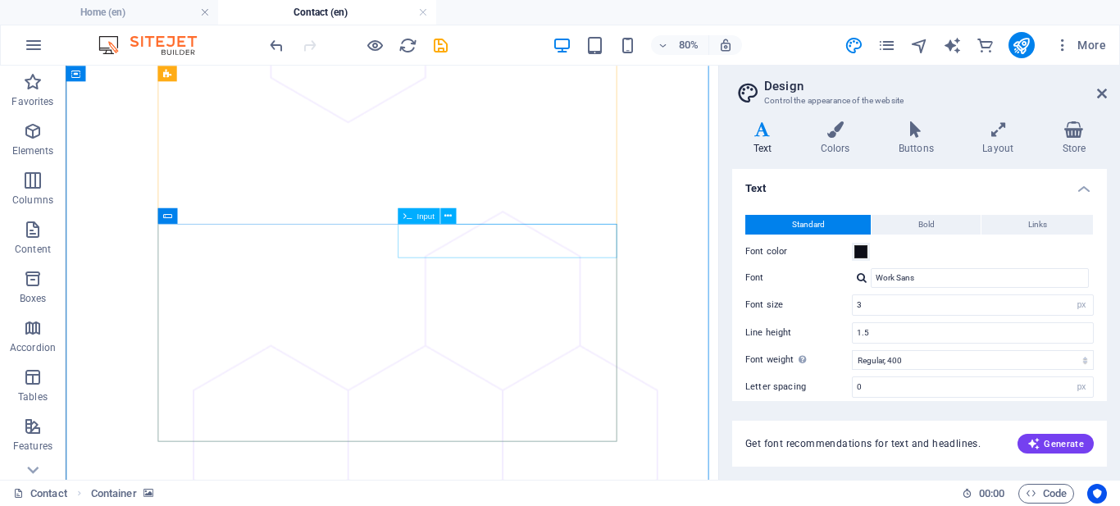
scroll to position [292, 0]
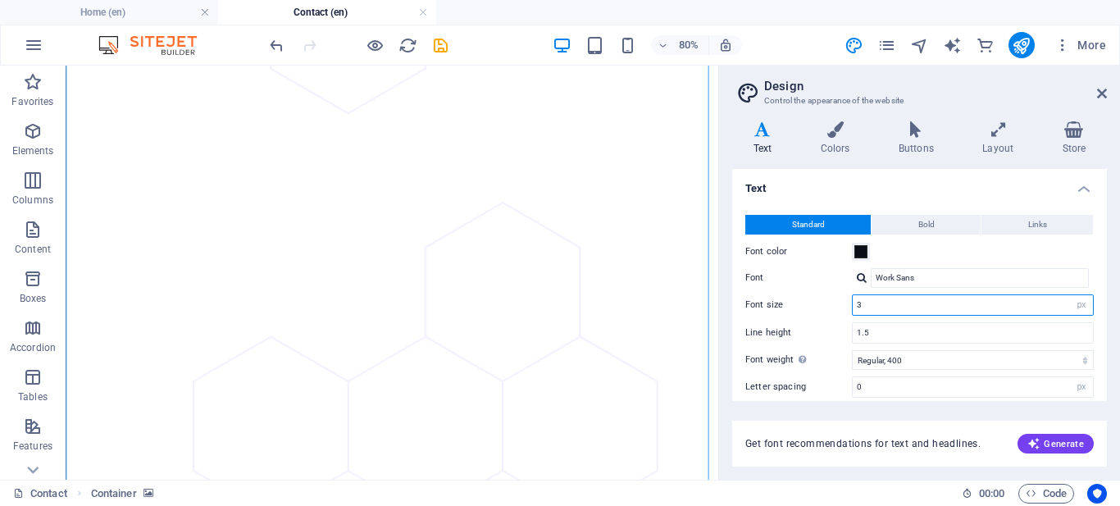
drag, startPoint x: 886, startPoint y: 306, endPoint x: 831, endPoint y: 305, distance: 54.1
click at [831, 305] on div "Font size 3 rem px" at bounding box center [919, 304] width 348 height 21
type input "16"
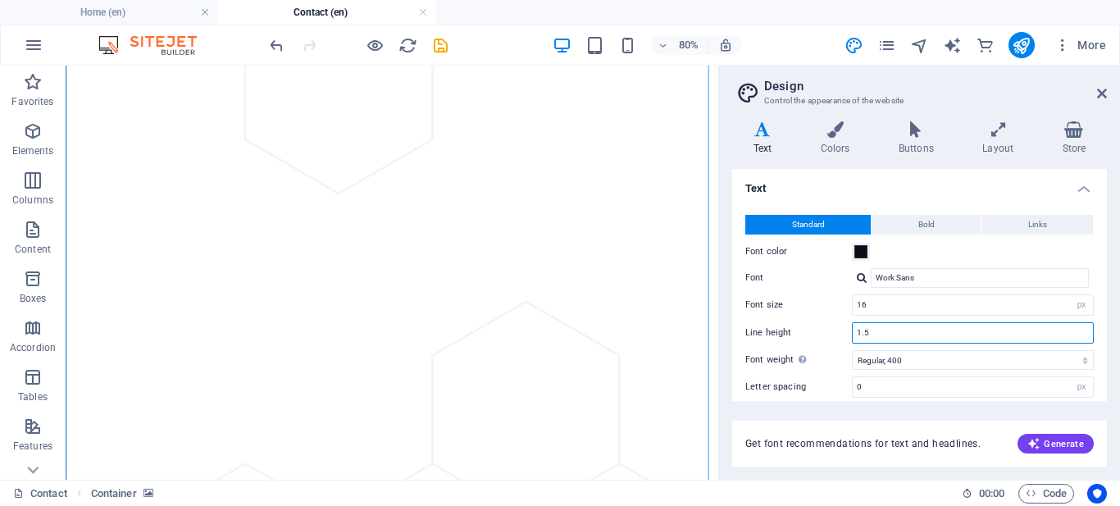
click at [887, 330] on input "1.5" at bounding box center [973, 333] width 240 height 20
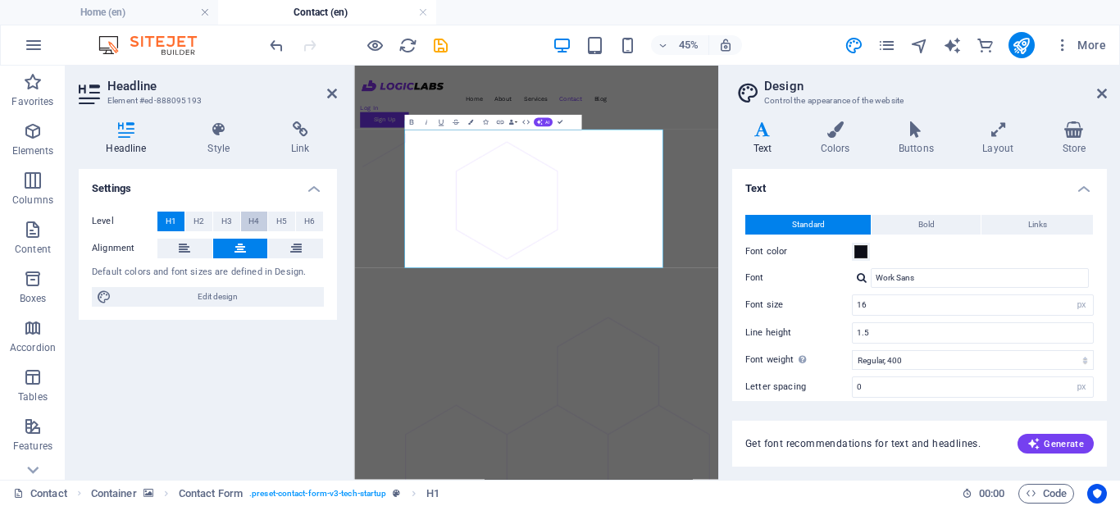
click at [262, 220] on button "H4" at bounding box center [254, 222] width 27 height 20
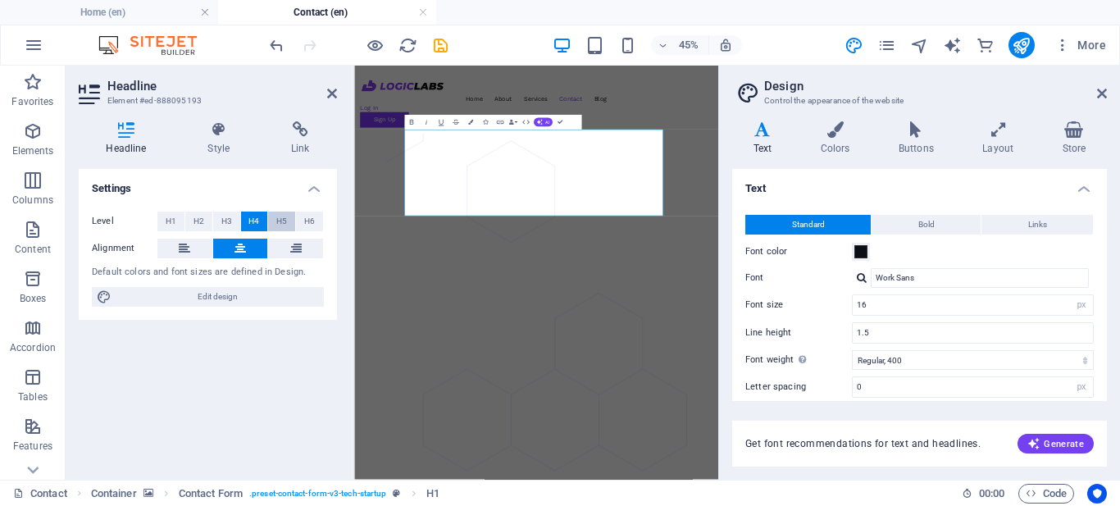
click at [285, 220] on span "H5" at bounding box center [281, 222] width 11 height 20
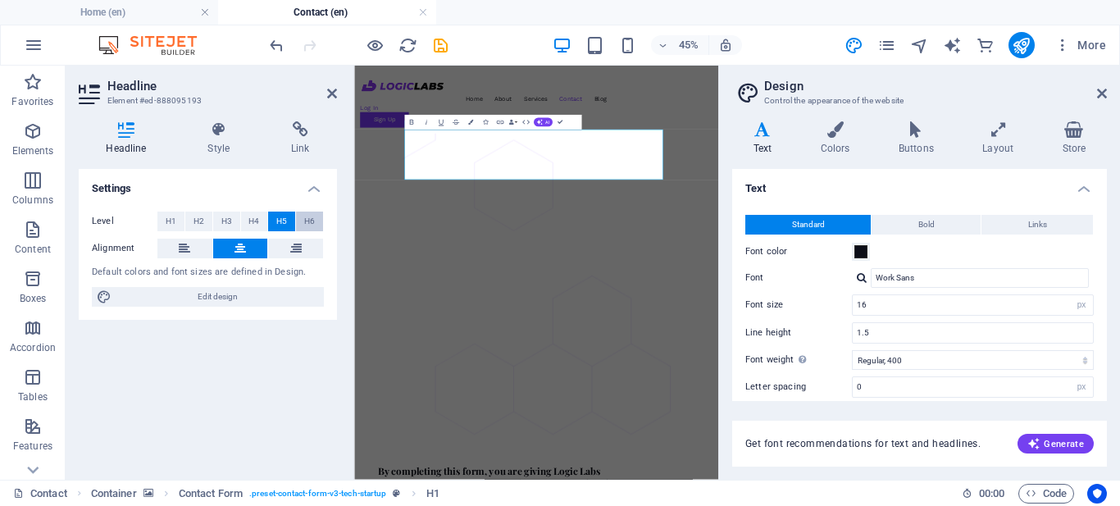
click at [307, 220] on span "H6" at bounding box center [309, 222] width 11 height 20
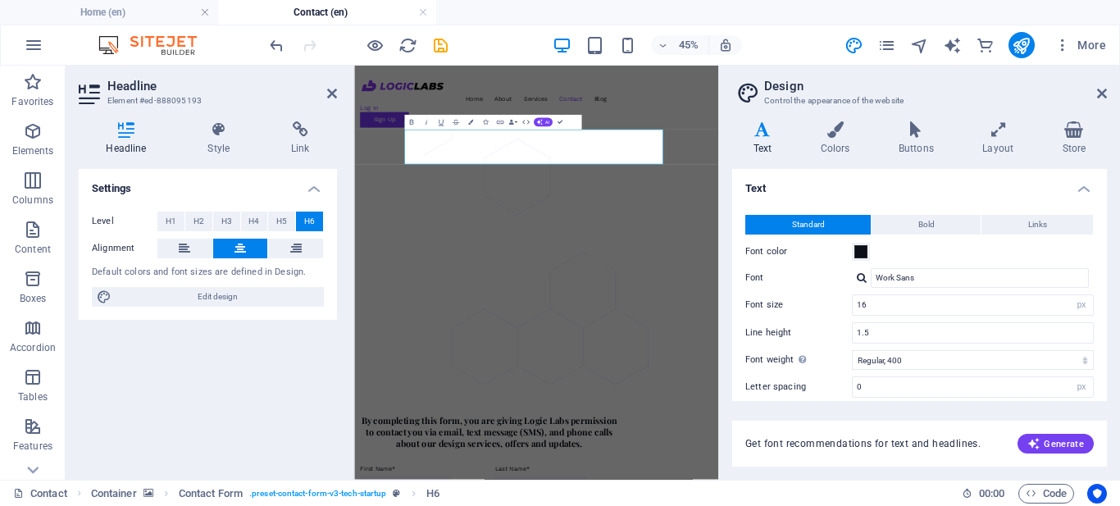
click at [579, 128] on div "Bold Italic Underline Strikethrough Colors Icons Link Data Bindings Company Fir…" at bounding box center [492, 122] width 177 height 15
drag, startPoint x: 829, startPoint y: 225, endPoint x: 927, endPoint y: 222, distance: 98.4
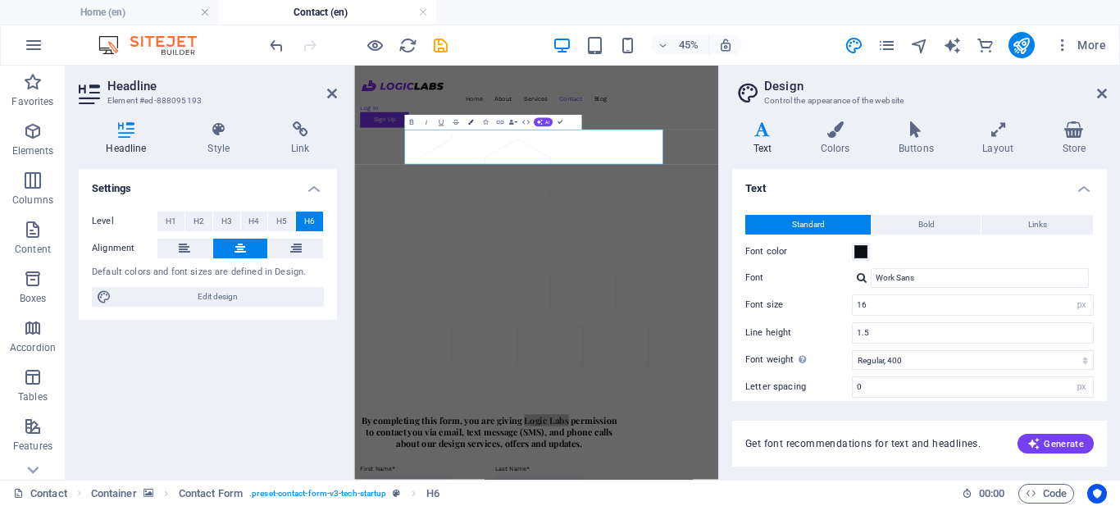
click at [471, 121] on icon "button" at bounding box center [470, 122] width 5 height 5
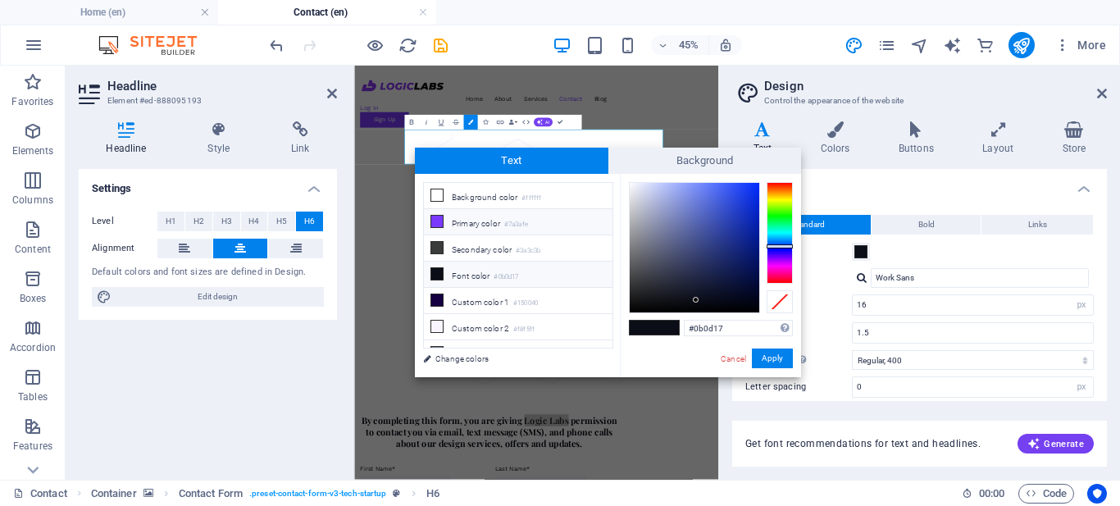
click at [447, 217] on li "Primary color #7a3afe" at bounding box center [518, 222] width 189 height 26
type input "#7a3afe"
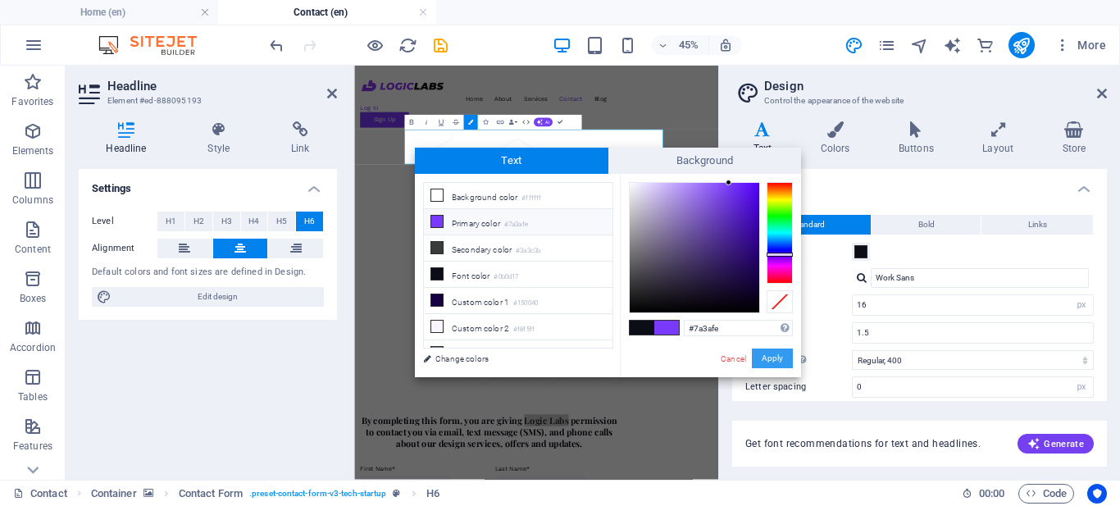
click at [780, 362] on button "Apply" at bounding box center [772, 358] width 41 height 20
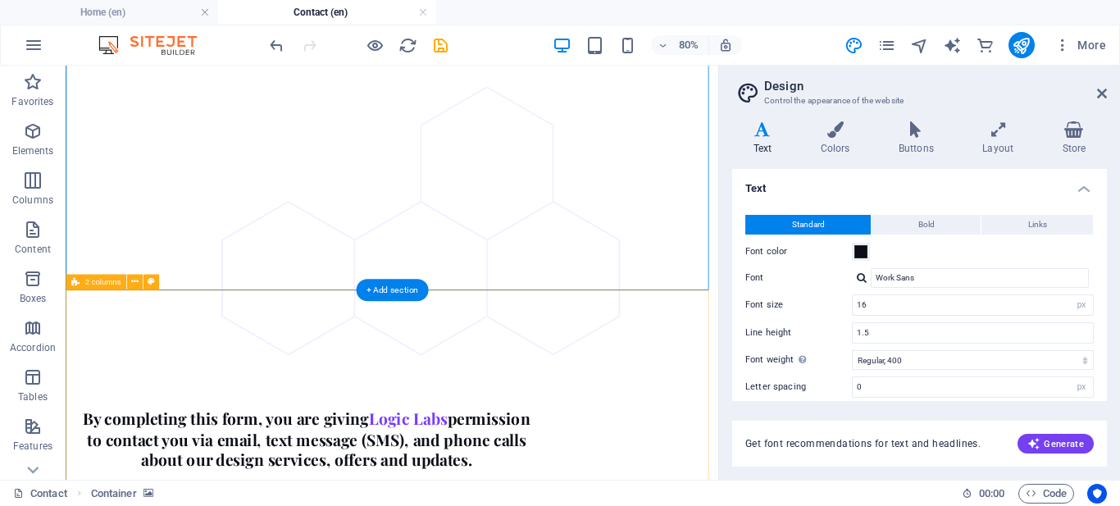
scroll to position [436, 0]
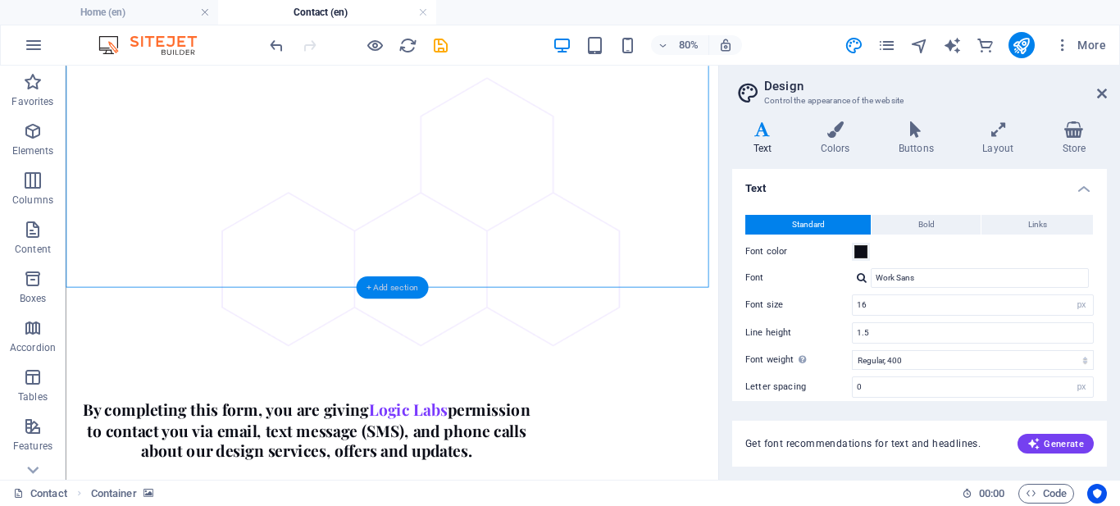
click at [390, 281] on div "+ Add section" at bounding box center [392, 287] width 73 height 22
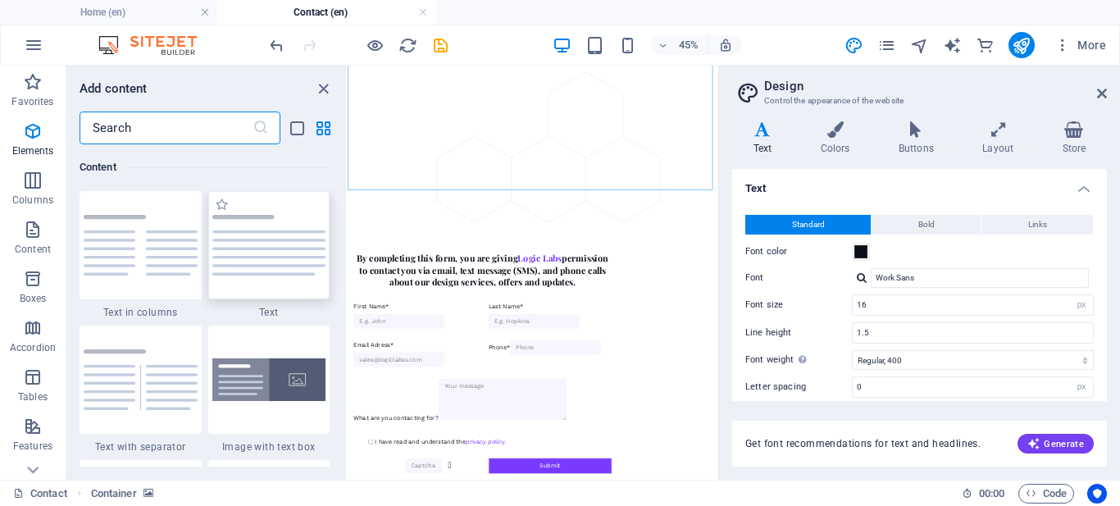
scroll to position [2869, 0]
click at [231, 231] on img at bounding box center [269, 245] width 114 height 61
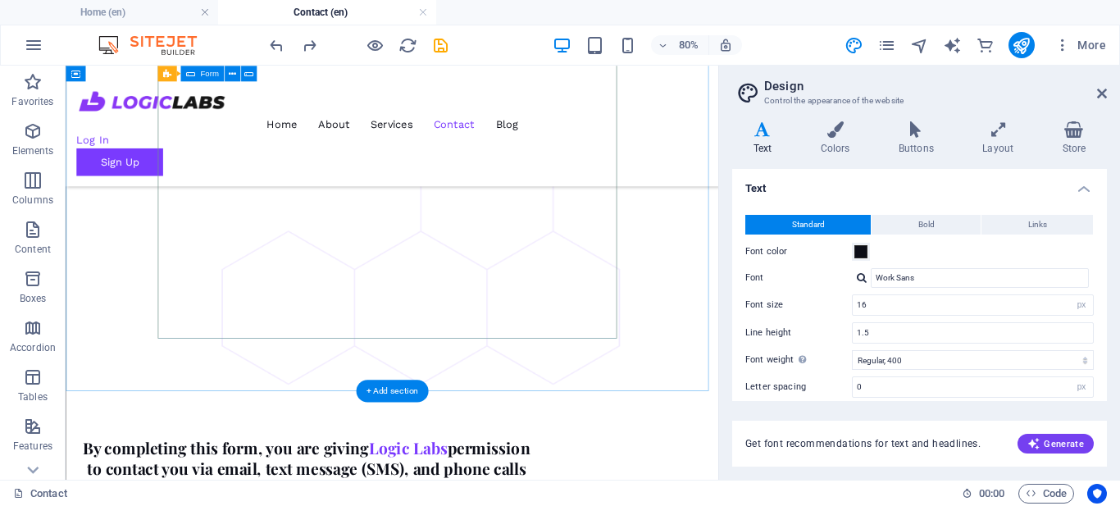
scroll to position [294, 0]
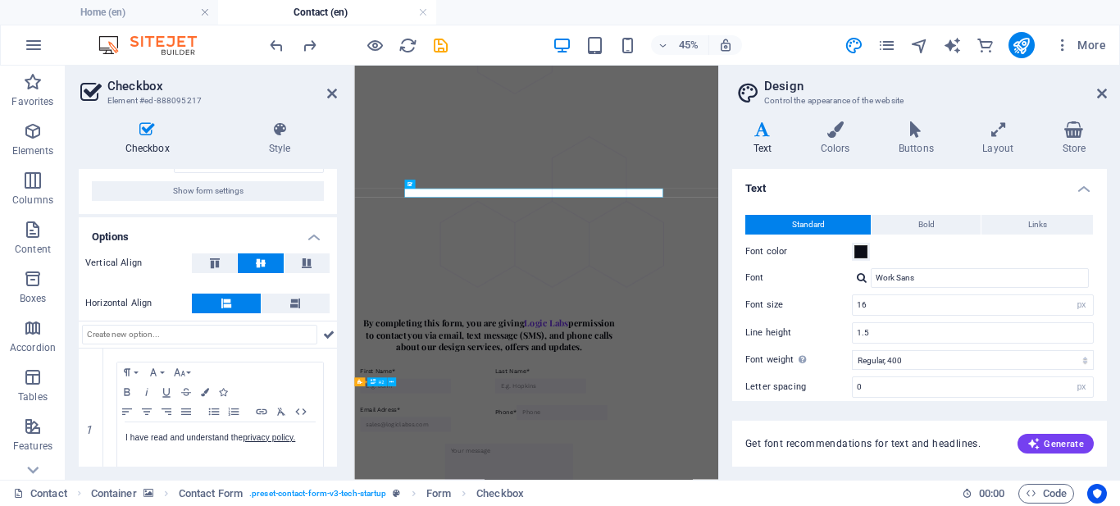
scroll to position [103, 0]
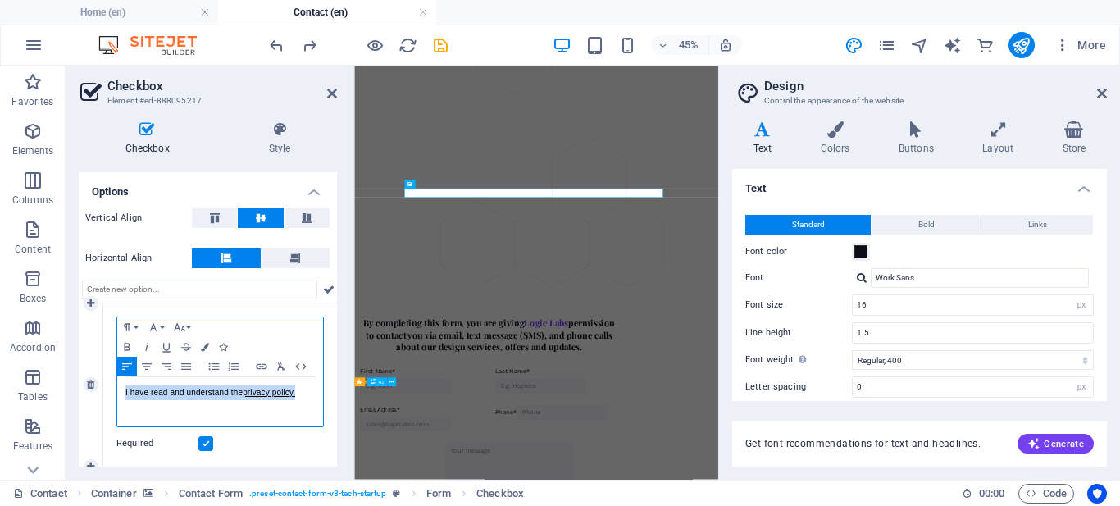
drag, startPoint x: 122, startPoint y: 393, endPoint x: 300, endPoint y: 402, distance: 178.2
click at [300, 402] on div "I have read and understand the privacy policy." at bounding box center [220, 401] width 206 height 49
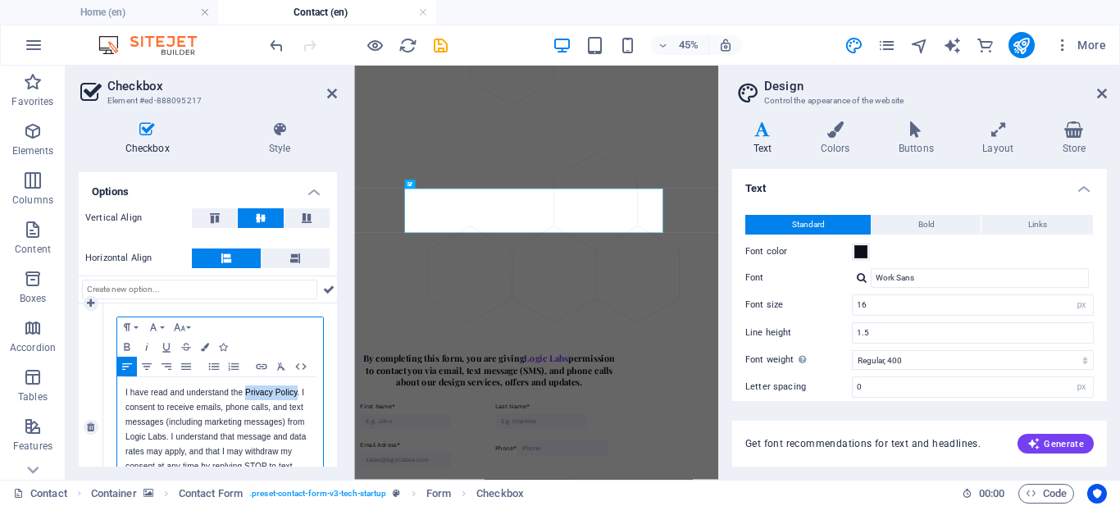
drag, startPoint x: 245, startPoint y: 390, endPoint x: 298, endPoint y: 389, distance: 52.5
click at [298, 389] on p "I have read and understand the Privacy Policy. I consent to receive emails, pho…" at bounding box center [219, 444] width 189 height 118
type input "Privacy Policy"
checkbox input "false"
click at [262, 366] on icon "button" at bounding box center [261, 366] width 11 height 6
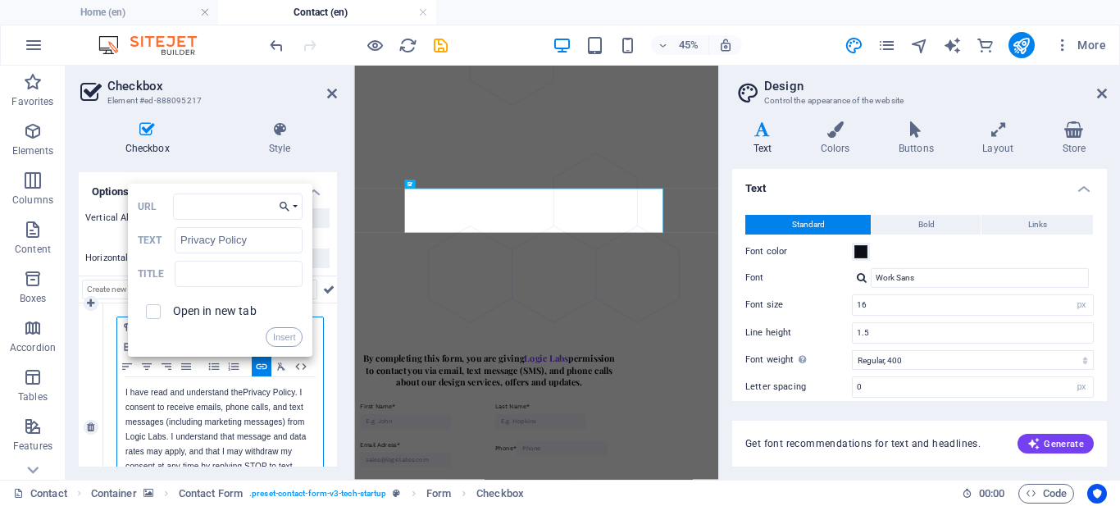
click at [287, 203] on icon "button" at bounding box center [284, 206] width 16 height 13
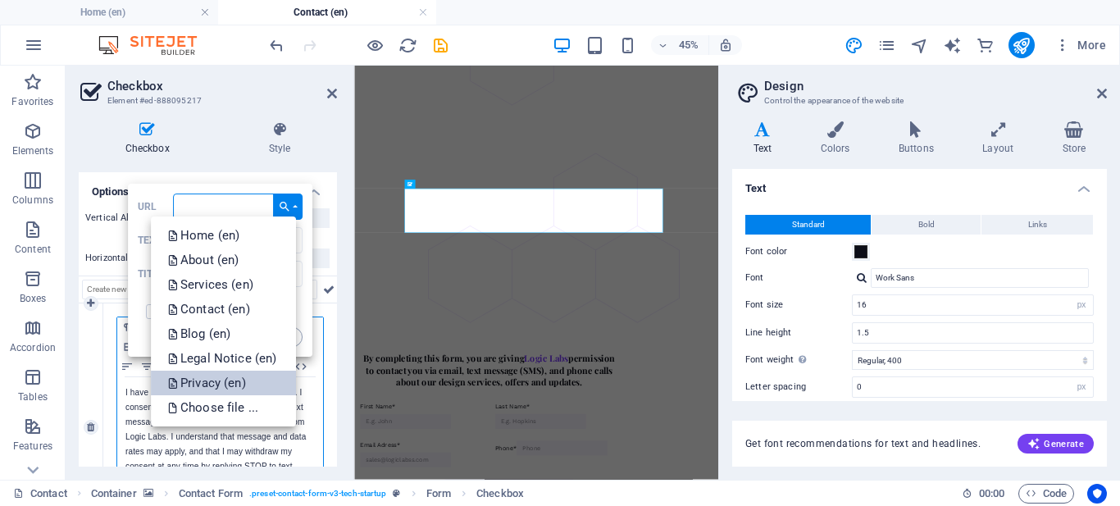
click at [221, 374] on p "Privacy (en)" at bounding box center [208, 383] width 82 height 25
type input "/en/privacy"
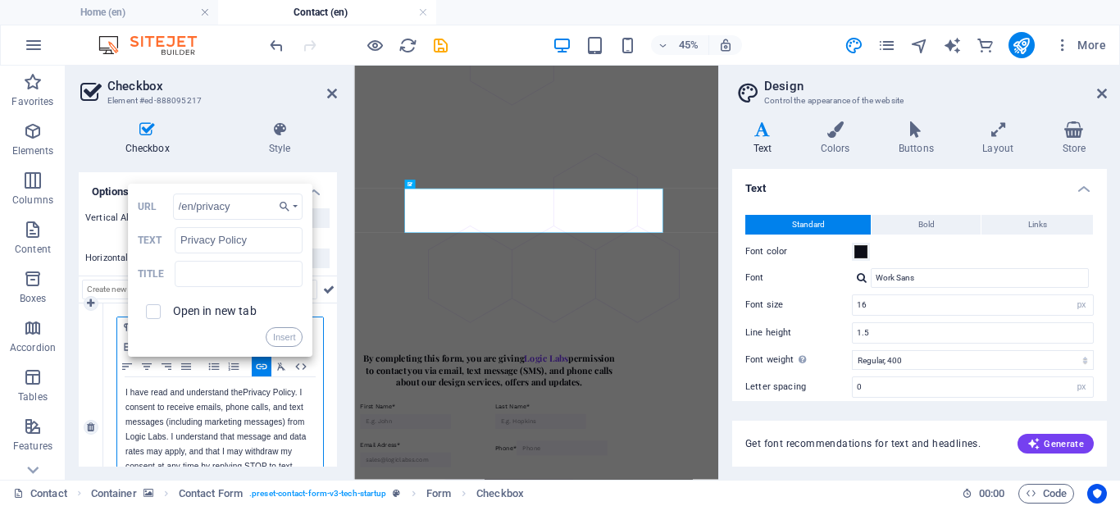
click at [230, 308] on label "Open in new tab" at bounding box center [215, 310] width 84 height 13
checkbox input "true"
click at [221, 278] on input "text" at bounding box center [239, 274] width 128 height 26
type input "Privacy"
click at [277, 338] on button "Insert" at bounding box center [285, 337] width 38 height 20
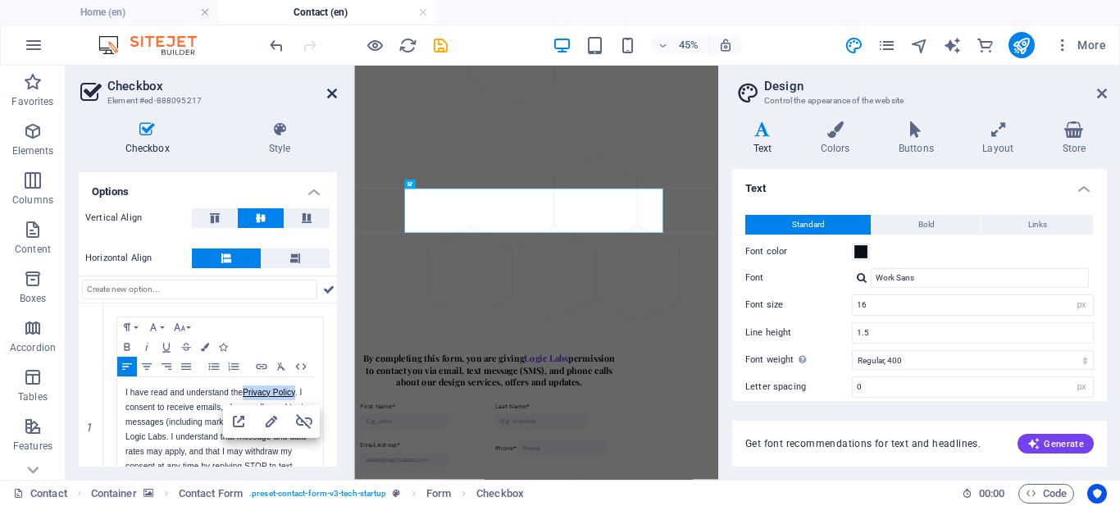
click at [335, 98] on icon at bounding box center [332, 93] width 10 height 13
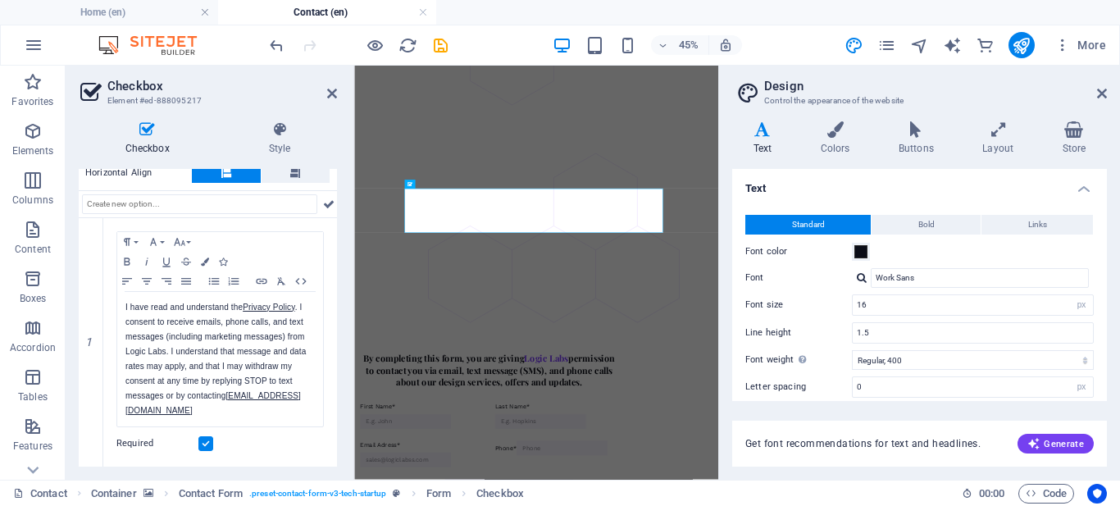
scroll to position [196, 0]
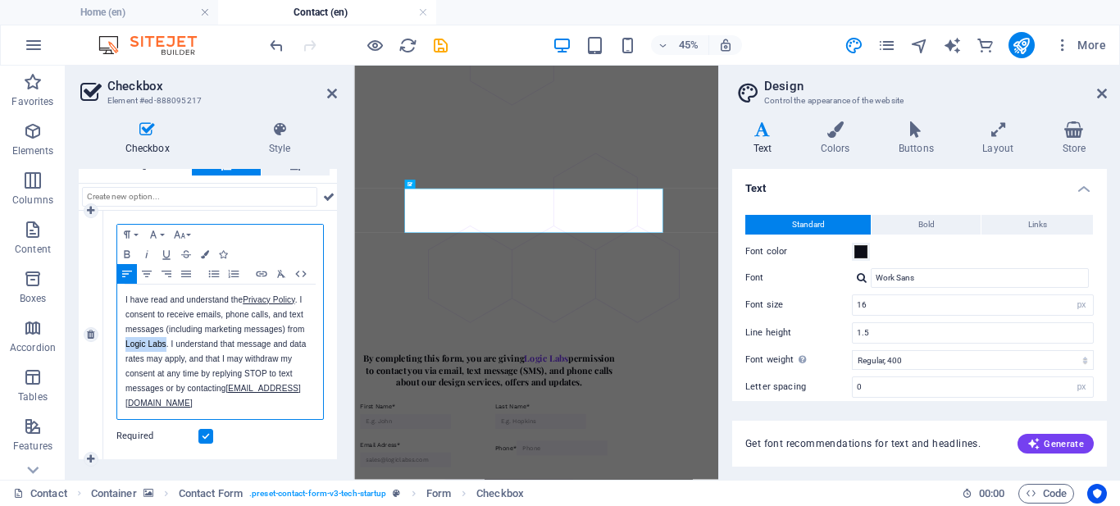
drag, startPoint x: 125, startPoint y: 344, endPoint x: 167, endPoint y: 342, distance: 42.7
click at [167, 342] on div "I have read and understand the Privacy Policy . I consent to receive emails, ph…" at bounding box center [220, 352] width 206 height 134
click at [128, 253] on icon "button" at bounding box center [127, 254] width 20 height 13
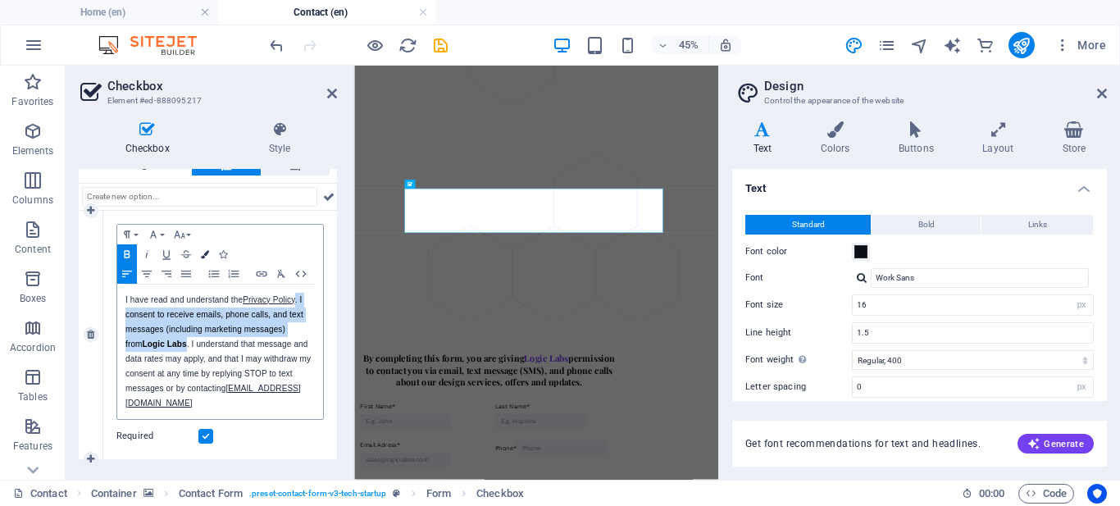
click at [201, 256] on icon "button" at bounding box center [205, 254] width 8 height 8
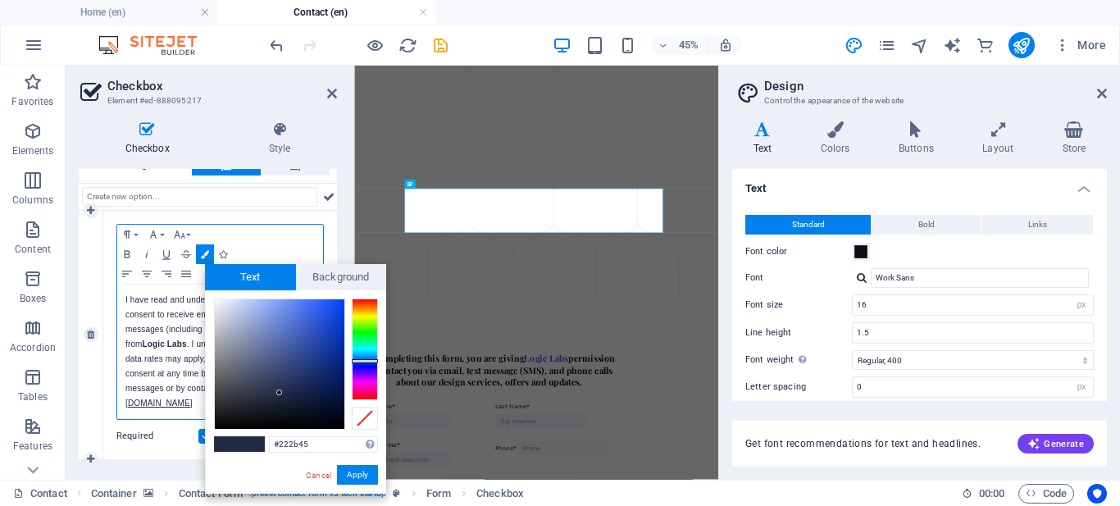
click at [188, 353] on p "I have read and understand the Privacy Policy . I consent to receive emails, ph…" at bounding box center [219, 352] width 189 height 118
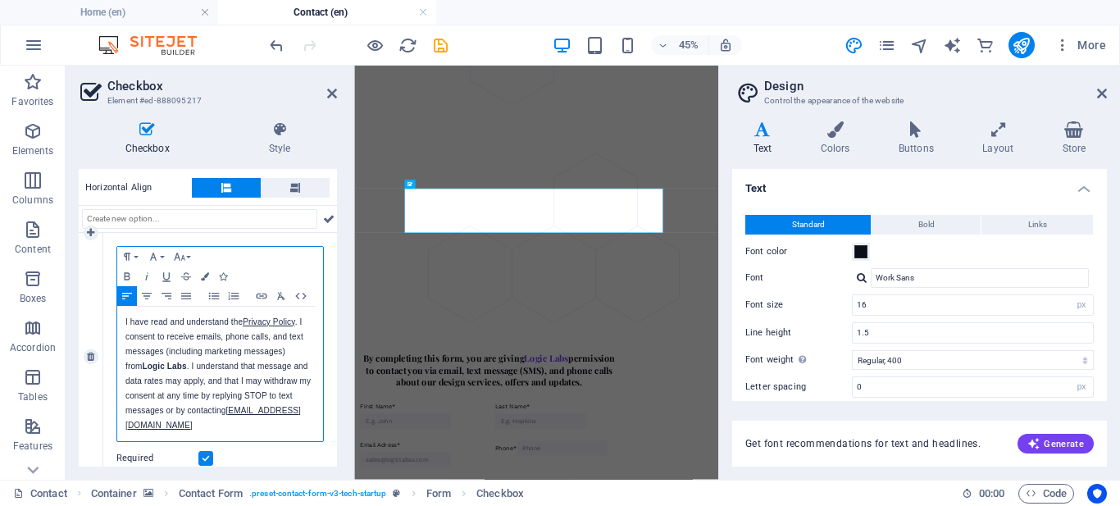
scroll to position [124, 0]
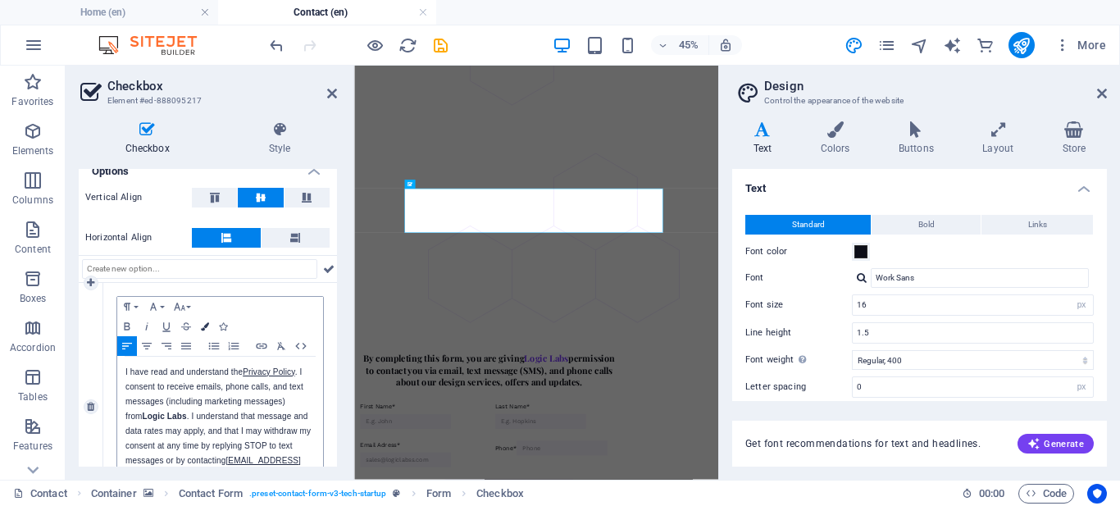
click at [203, 327] on icon "button" at bounding box center [205, 326] width 8 height 8
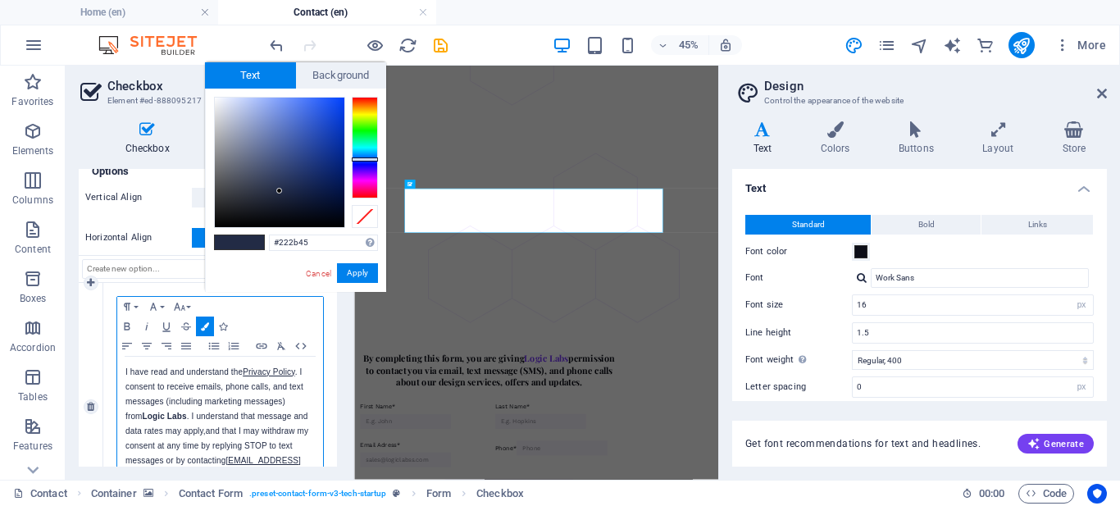
click at [205, 396] on p "I have read and understand the Privacy Policy . I consent to receive emails, ph…" at bounding box center [219, 424] width 189 height 118
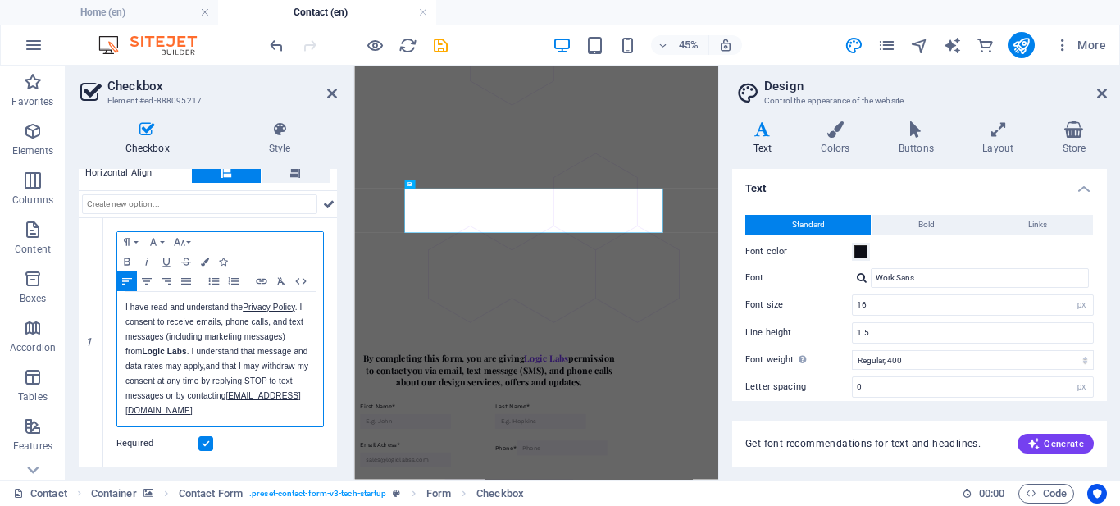
scroll to position [189, 0]
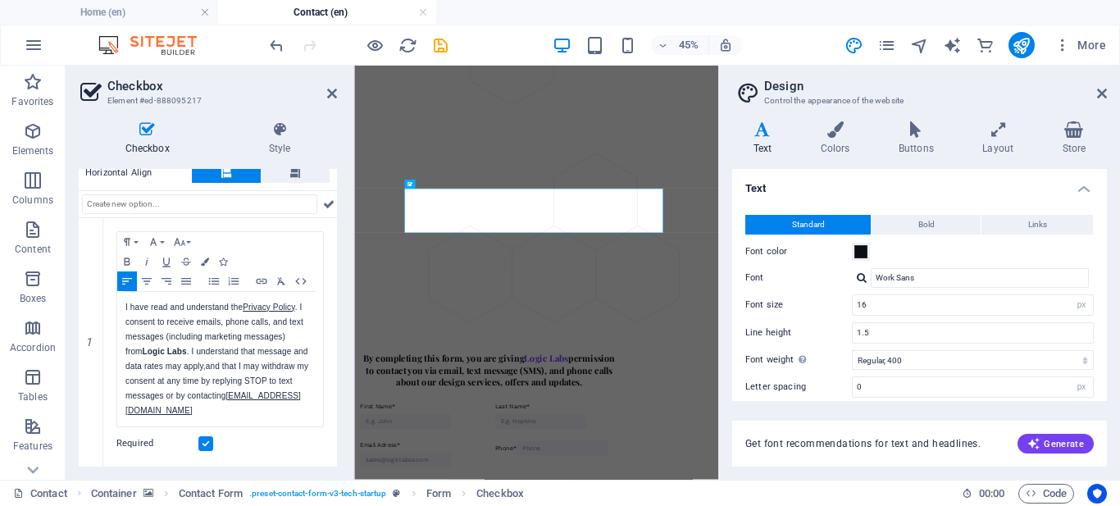
click at [784, 505] on figure at bounding box center [758, 280] width 809 height 715
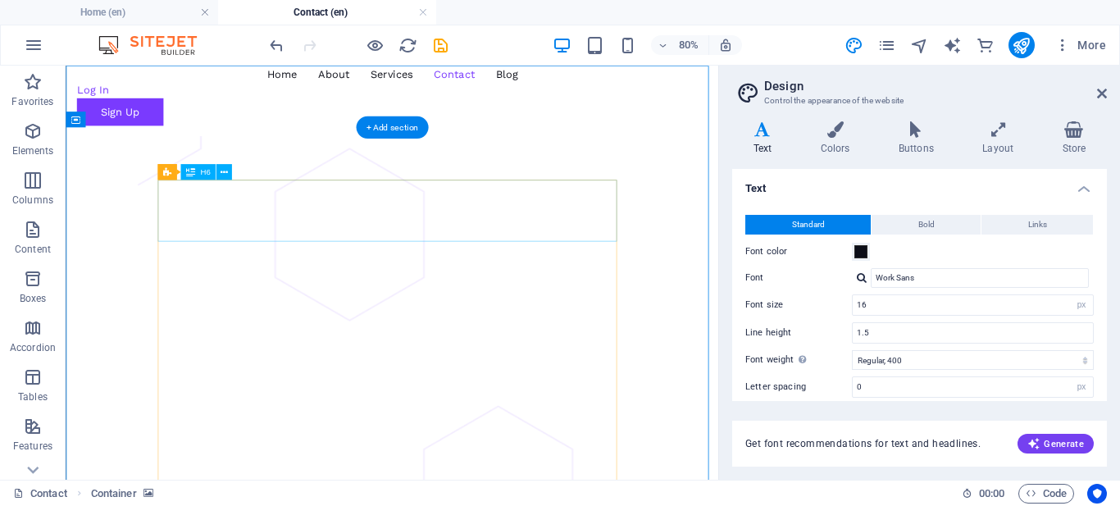
scroll to position [0, 0]
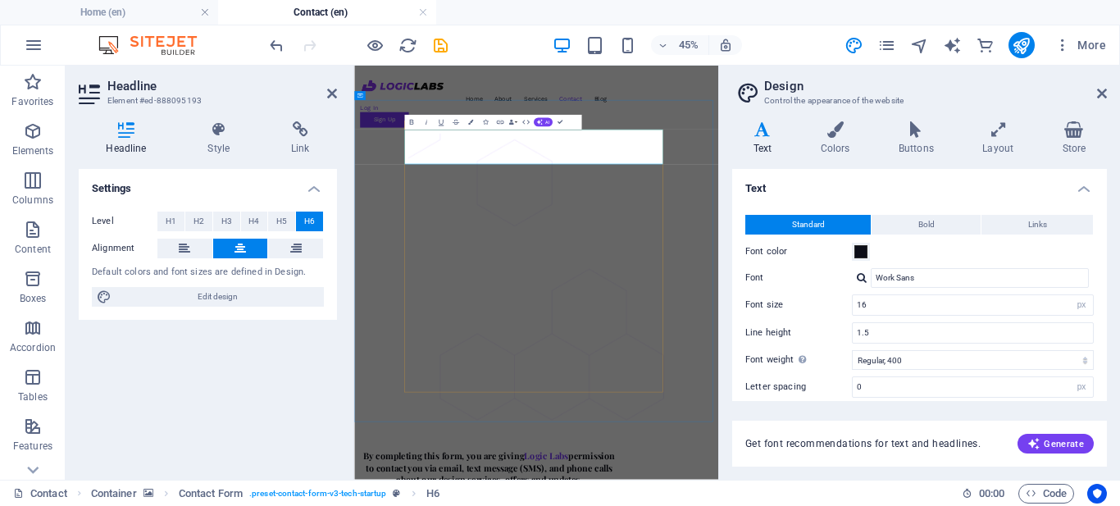
drag, startPoint x: 829, startPoint y: 220, endPoint x: 924, endPoint y: 227, distance: 95.4
click at [469, 125] on icon "button" at bounding box center [470, 122] width 5 height 5
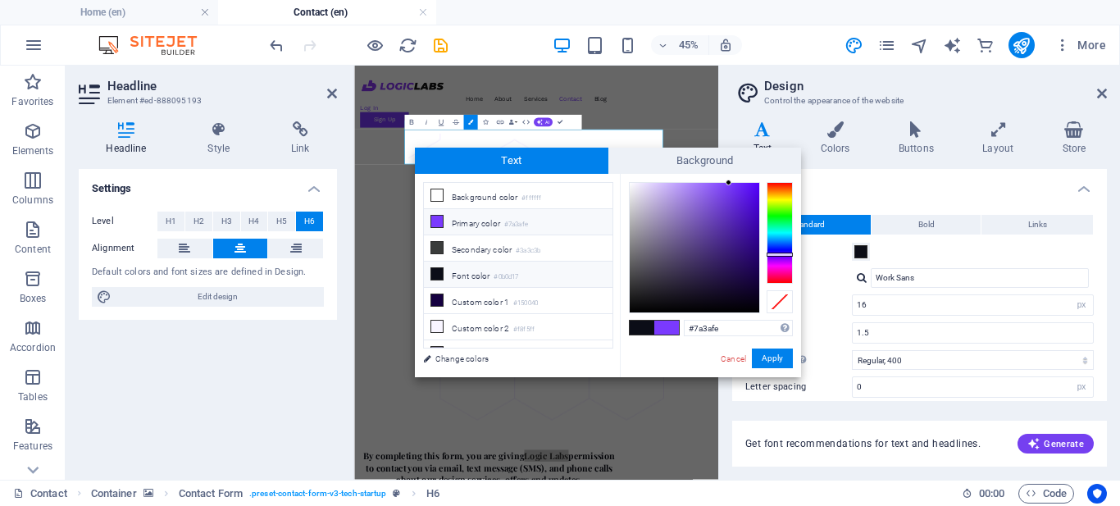
click at [559, 225] on li "Primary color #7a3afe" at bounding box center [518, 222] width 189 height 26
click at [521, 222] on small "#7a3afe" at bounding box center [516, 224] width 24 height 11
drag, startPoint x: 736, startPoint y: 330, endPoint x: 673, endPoint y: 326, distance: 63.3
click at [673, 326] on div "#7a3afe Supported formats #0852ed rgb(8, 82, 237) rgba(8, 82, 237, 90%) hsv(221…" at bounding box center [710, 394] width 181 height 441
click at [732, 363] on link "Cancel" at bounding box center [733, 359] width 29 height 12
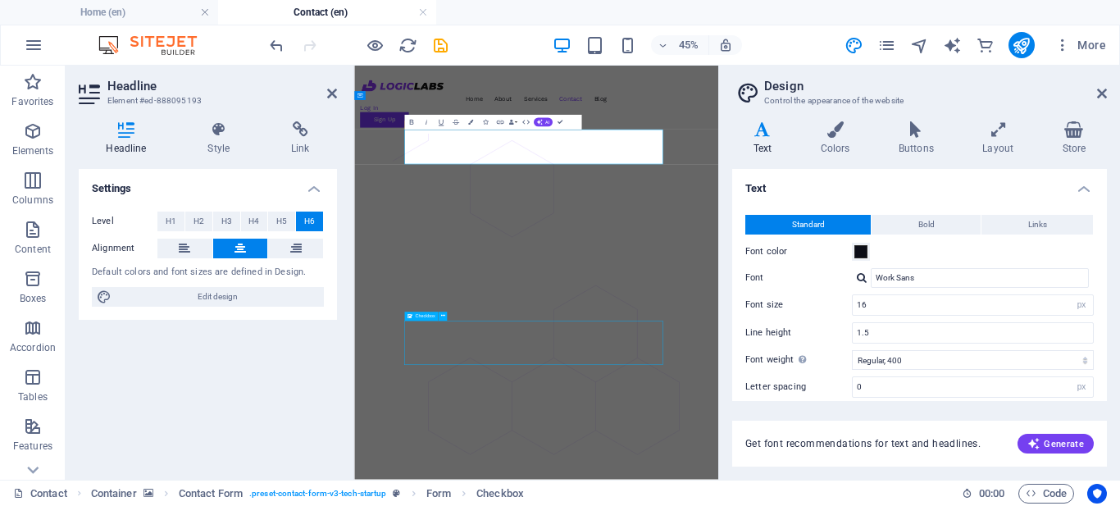
scroll to position [357, 0]
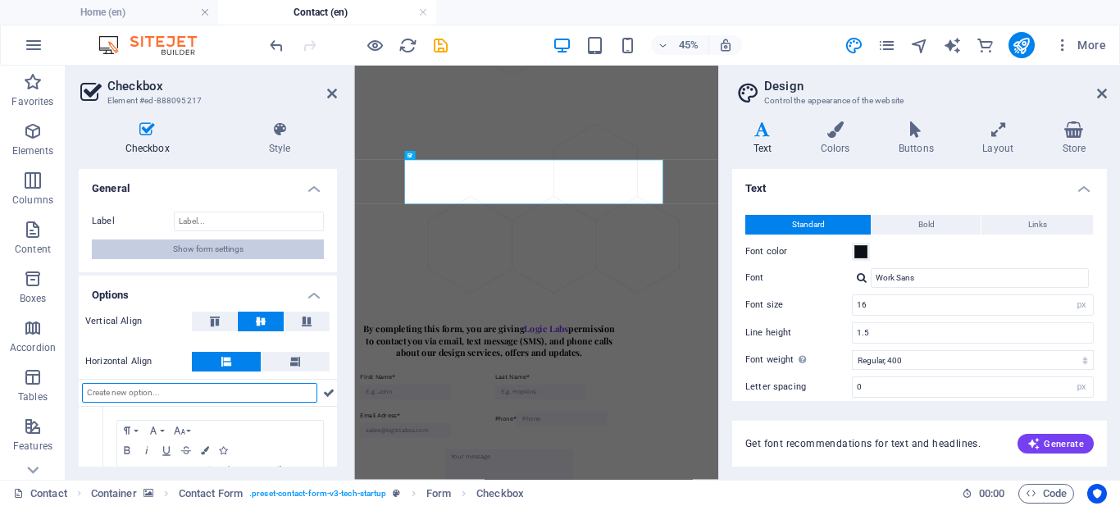
scroll to position [189, 0]
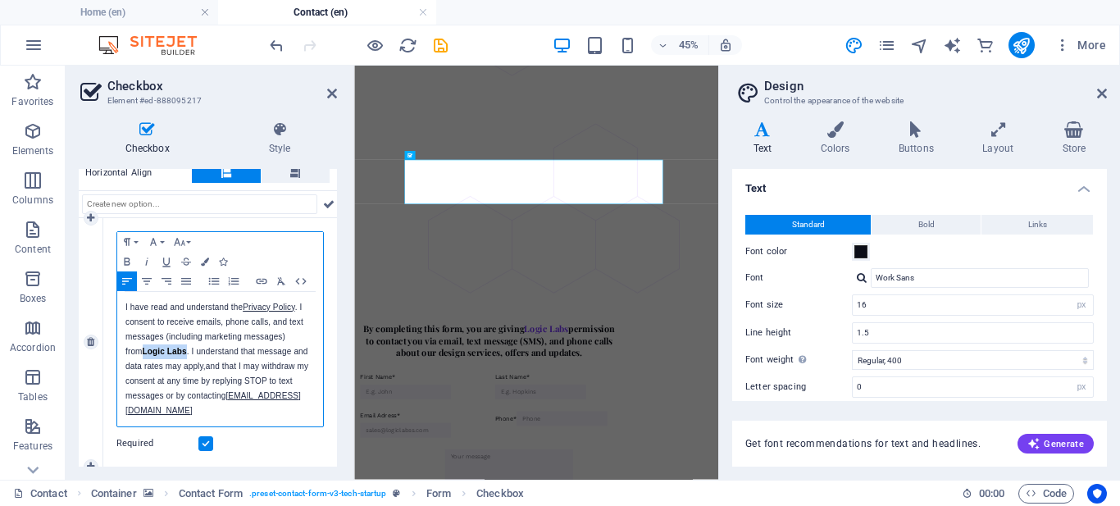
drag, startPoint x: 125, startPoint y: 352, endPoint x: 171, endPoint y: 348, distance: 46.9
click at [169, 348] on div "I have read and understand the Privacy Policy . I consent to receive emails, ph…" at bounding box center [220, 359] width 206 height 134
click at [201, 262] on button "Colors" at bounding box center [205, 262] width 18 height 20
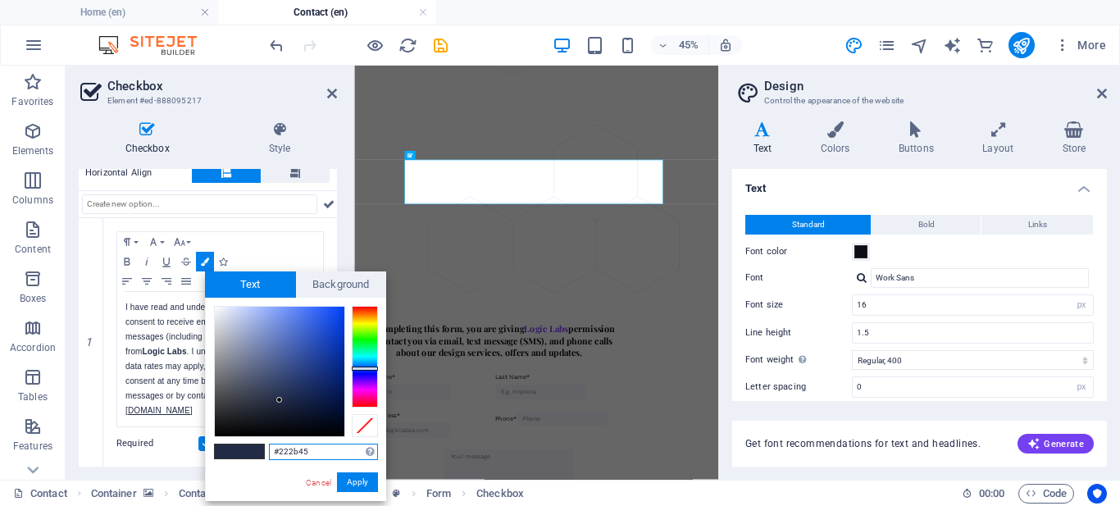
drag, startPoint x: 325, startPoint y: 453, endPoint x: 254, endPoint y: 457, distance: 70.6
paste input "7a3afe"
type input "#7a3afe"
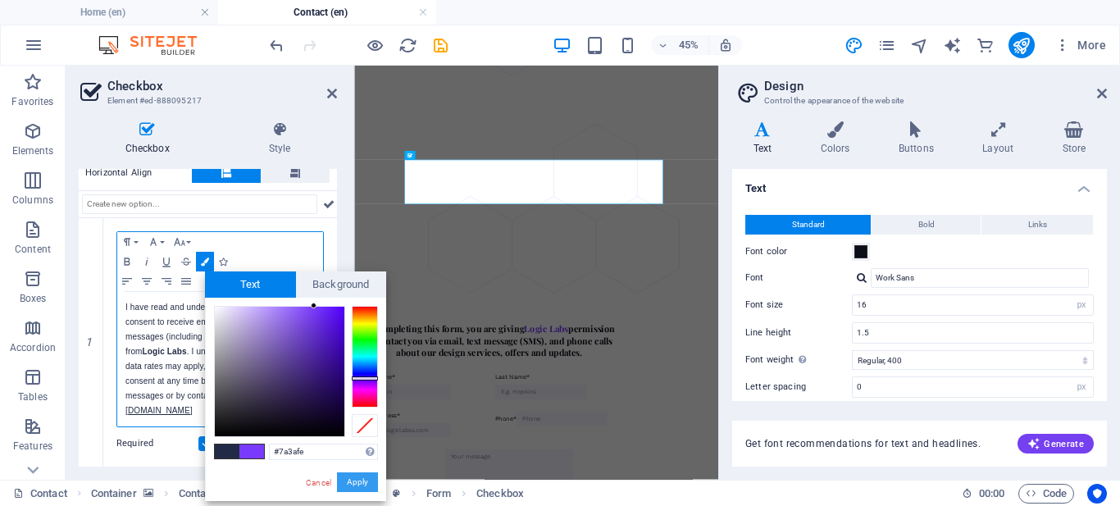
click at [350, 478] on button "Apply" at bounding box center [357, 482] width 41 height 20
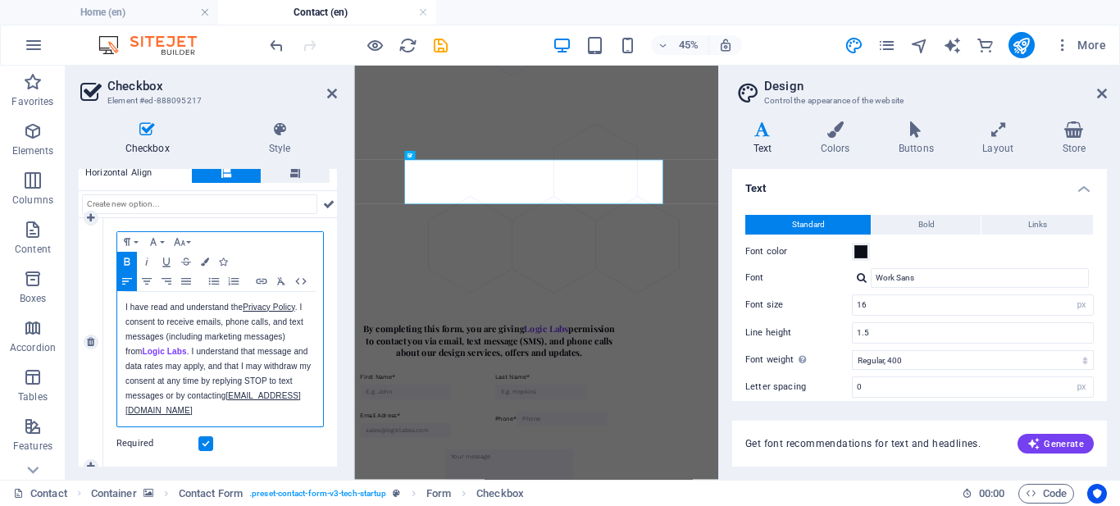
click at [250, 362] on p "I have read and understand the Privacy Policy . I consent to receive emails, ph…" at bounding box center [219, 359] width 189 height 118
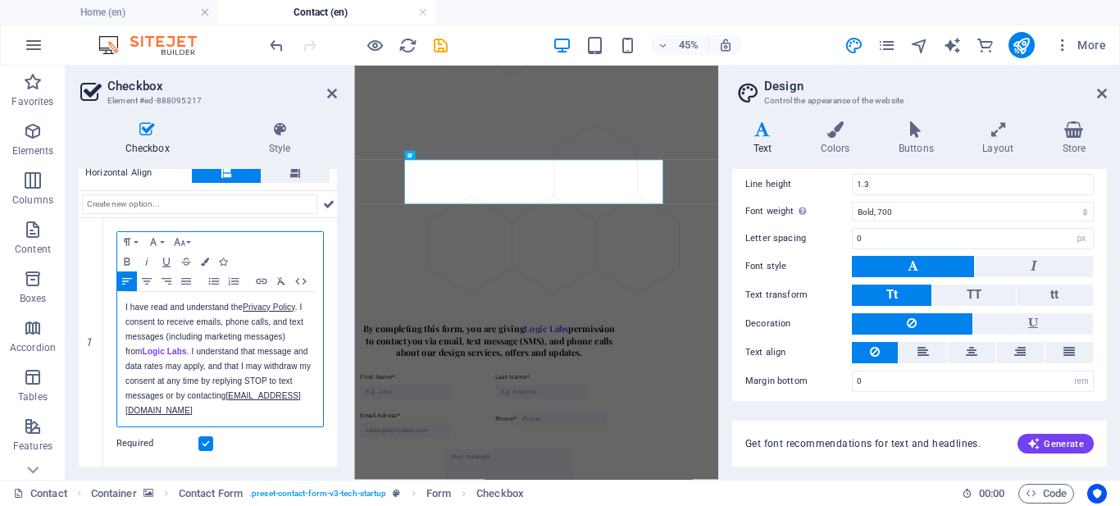
scroll to position [462, 0]
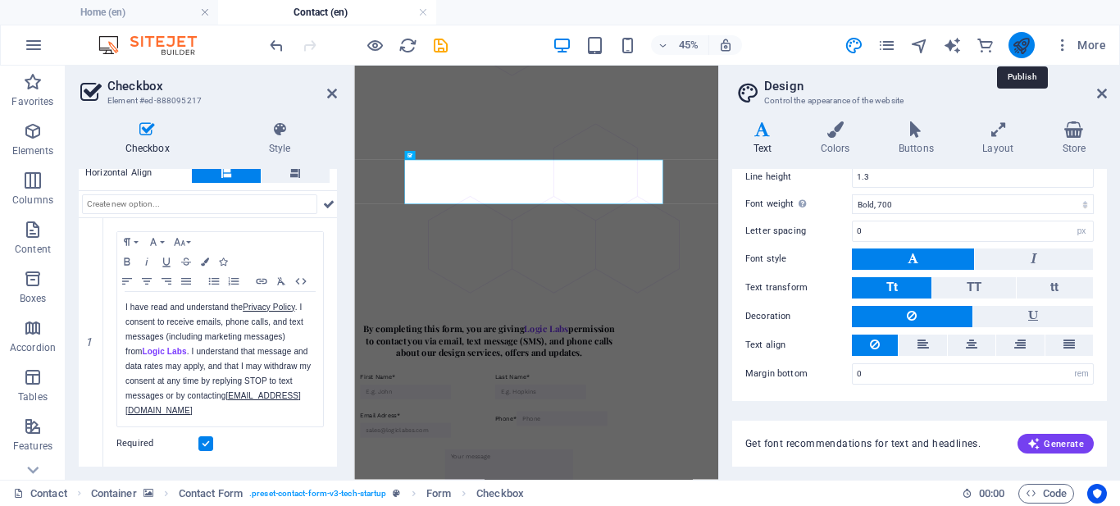
click at [1021, 39] on icon "publish" at bounding box center [1021, 45] width 19 height 19
